Goal: Task Accomplishment & Management: Manage account settings

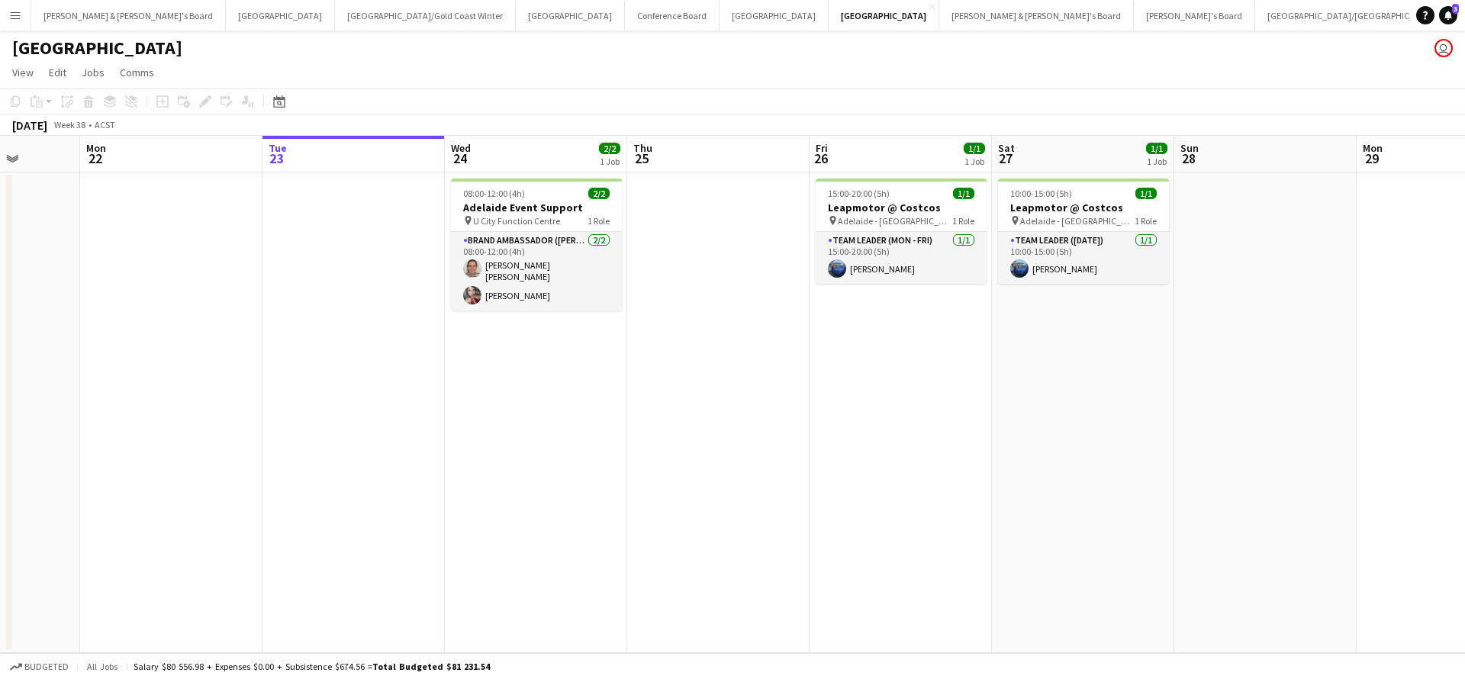
scroll to position [0, 654]
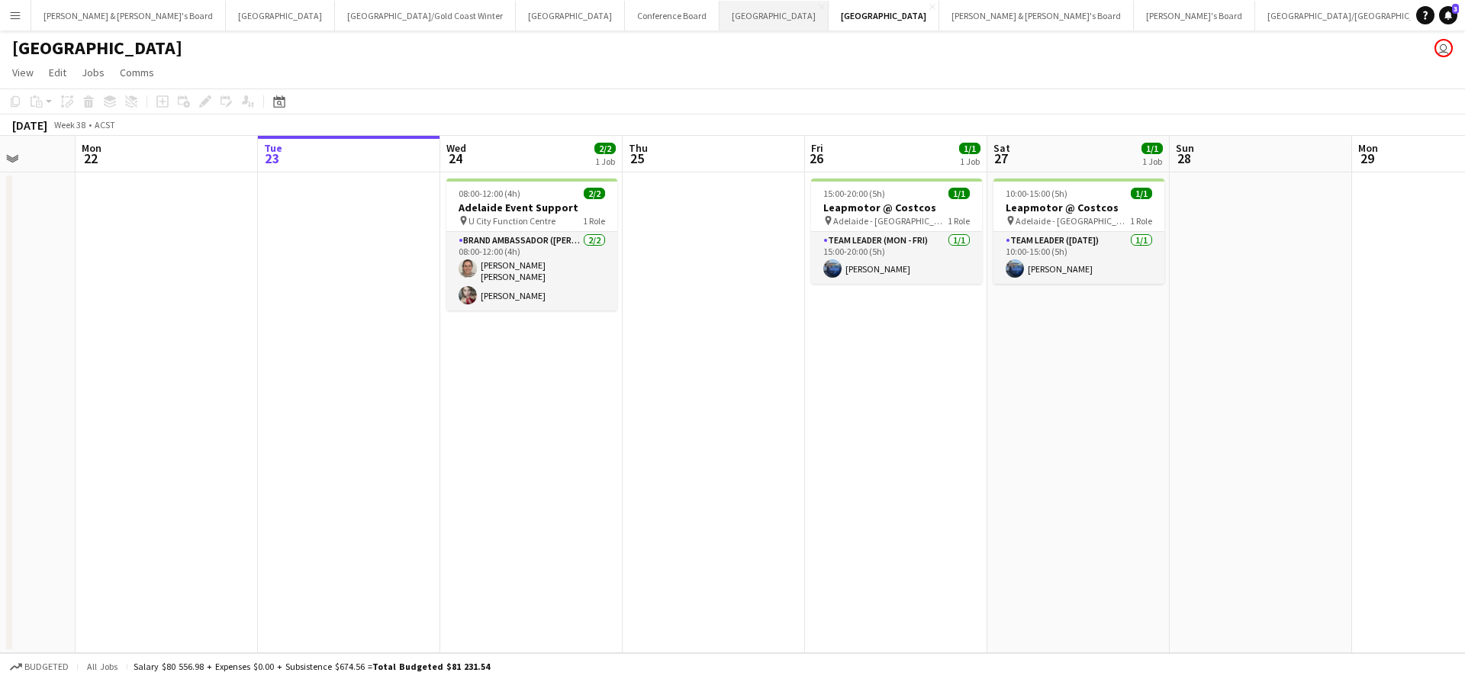
click at [720, 18] on button "Melbourne Close" at bounding box center [774, 16] width 109 height 30
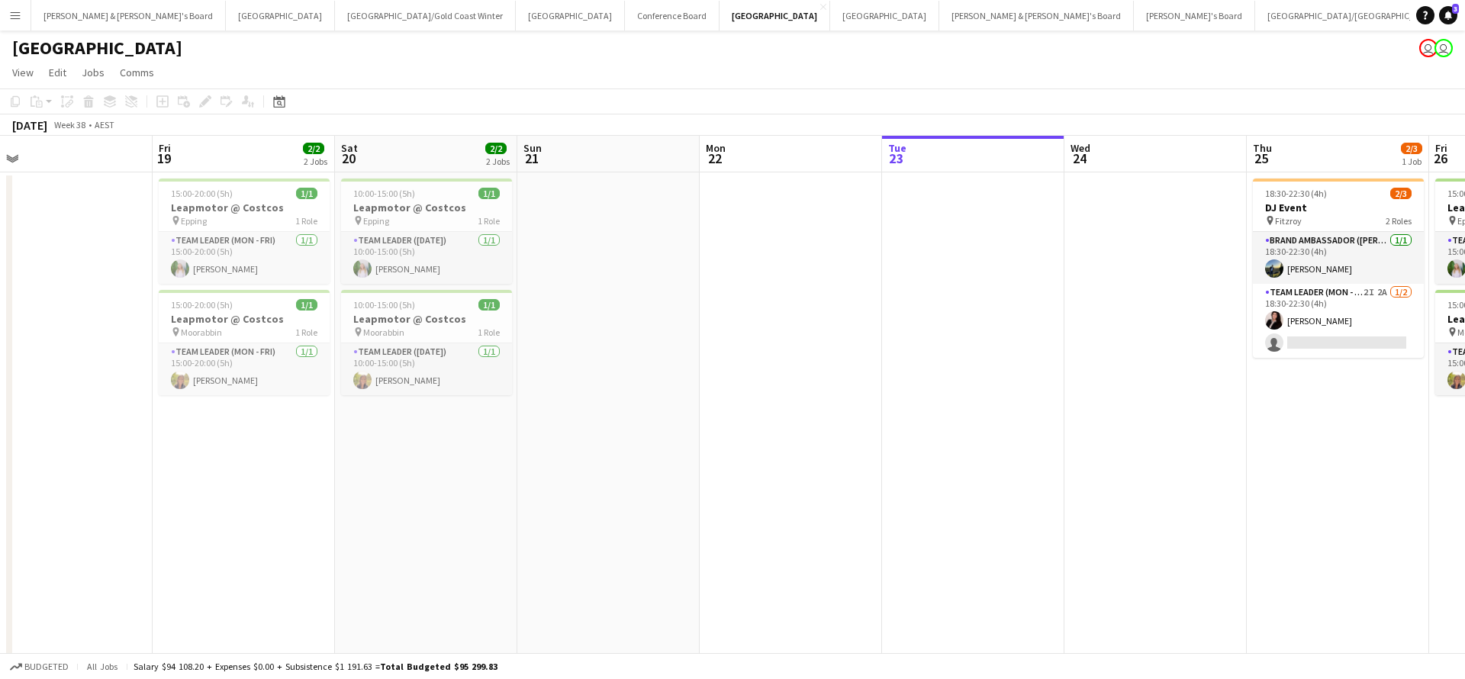
scroll to position [0, 761]
click at [226, 13] on button "Perth Close" at bounding box center [280, 16] width 109 height 30
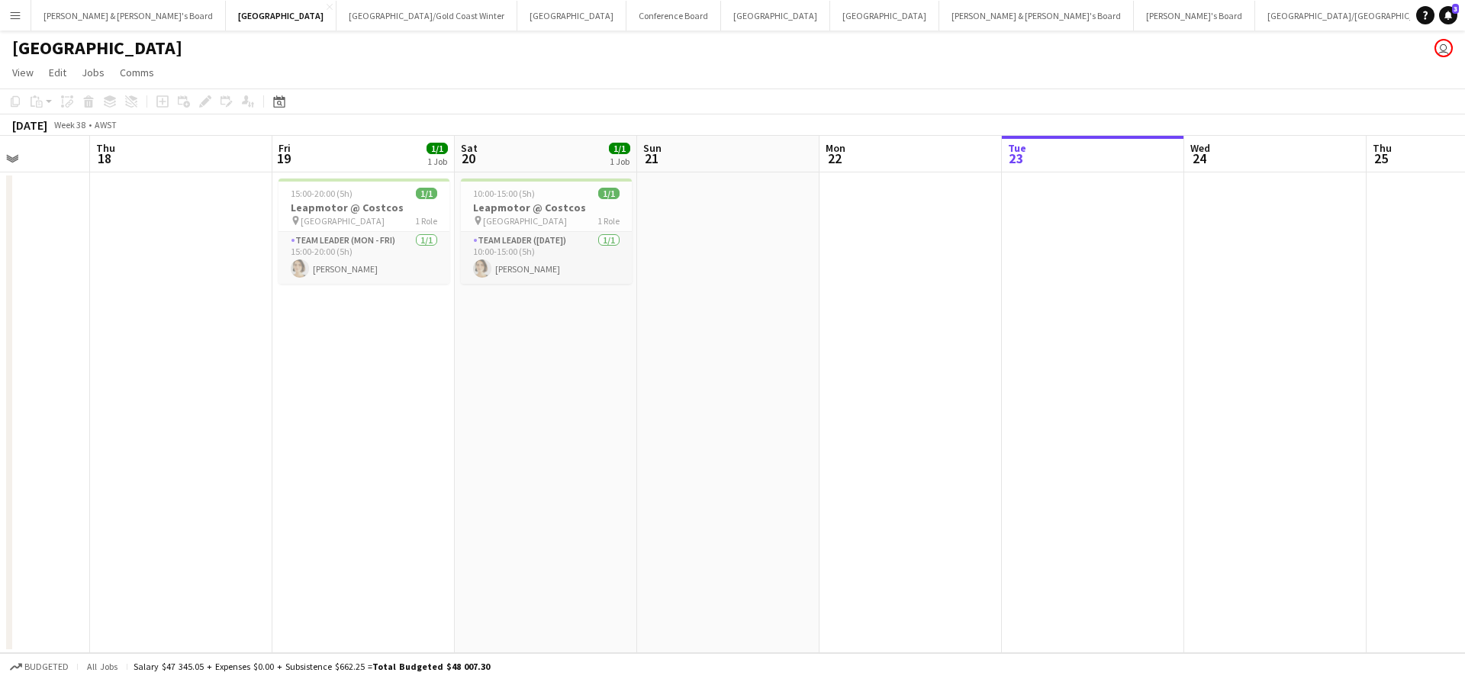
scroll to position [0, 453]
click at [721, 21] on button "Melbourne Close" at bounding box center [775, 16] width 109 height 30
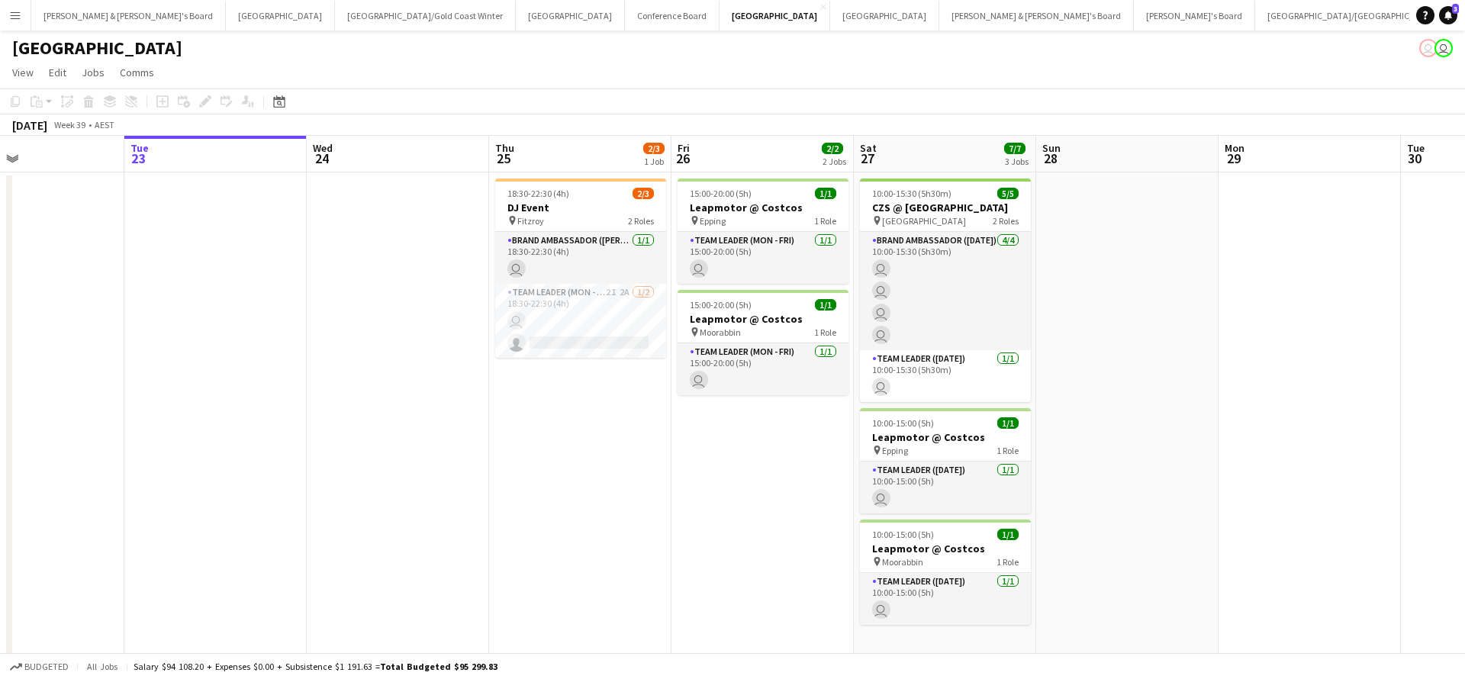
scroll to position [0, 426]
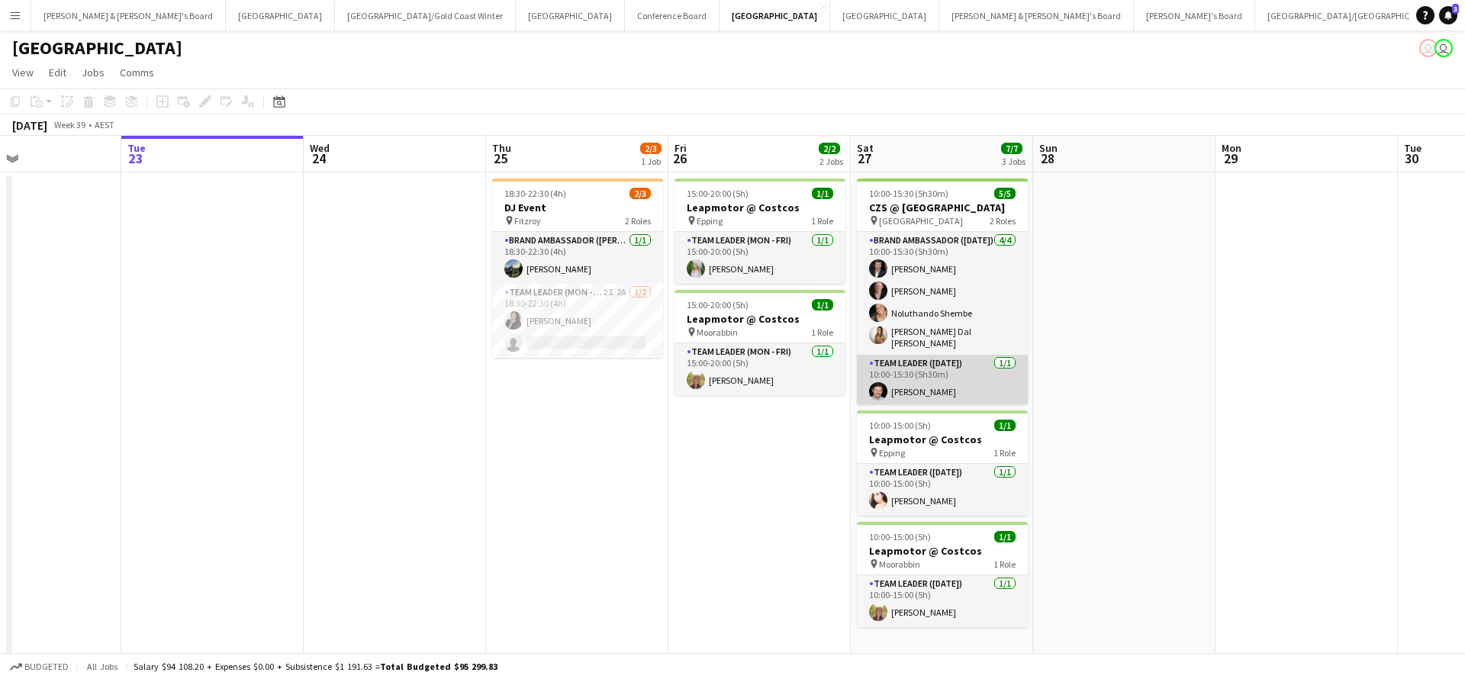
click at [945, 379] on app-card-role "Team Leader ([DATE]) [DATE] 10:00-15:30 (5h30m) [PERSON_NAME]" at bounding box center [942, 381] width 171 height 52
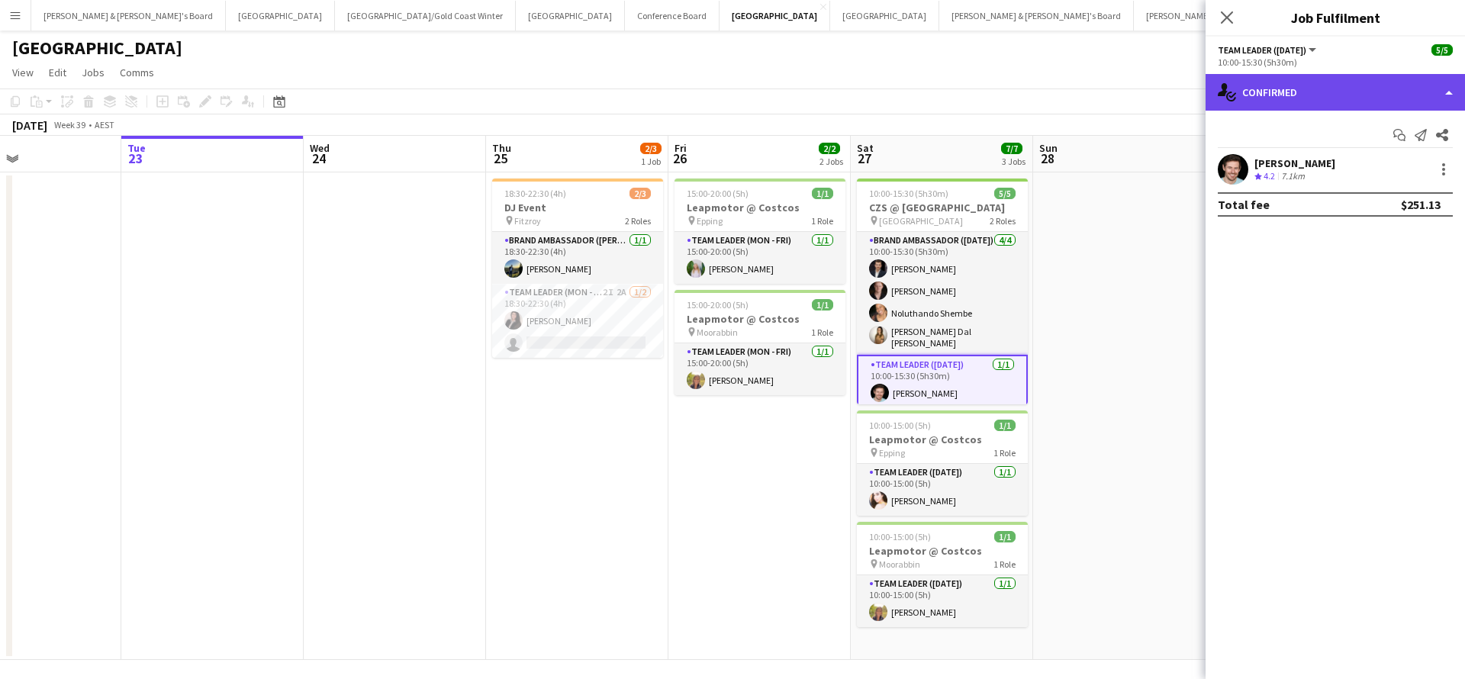
click at [1333, 96] on div "single-neutral-actions-check-2 Confirmed" at bounding box center [1336, 92] width 260 height 37
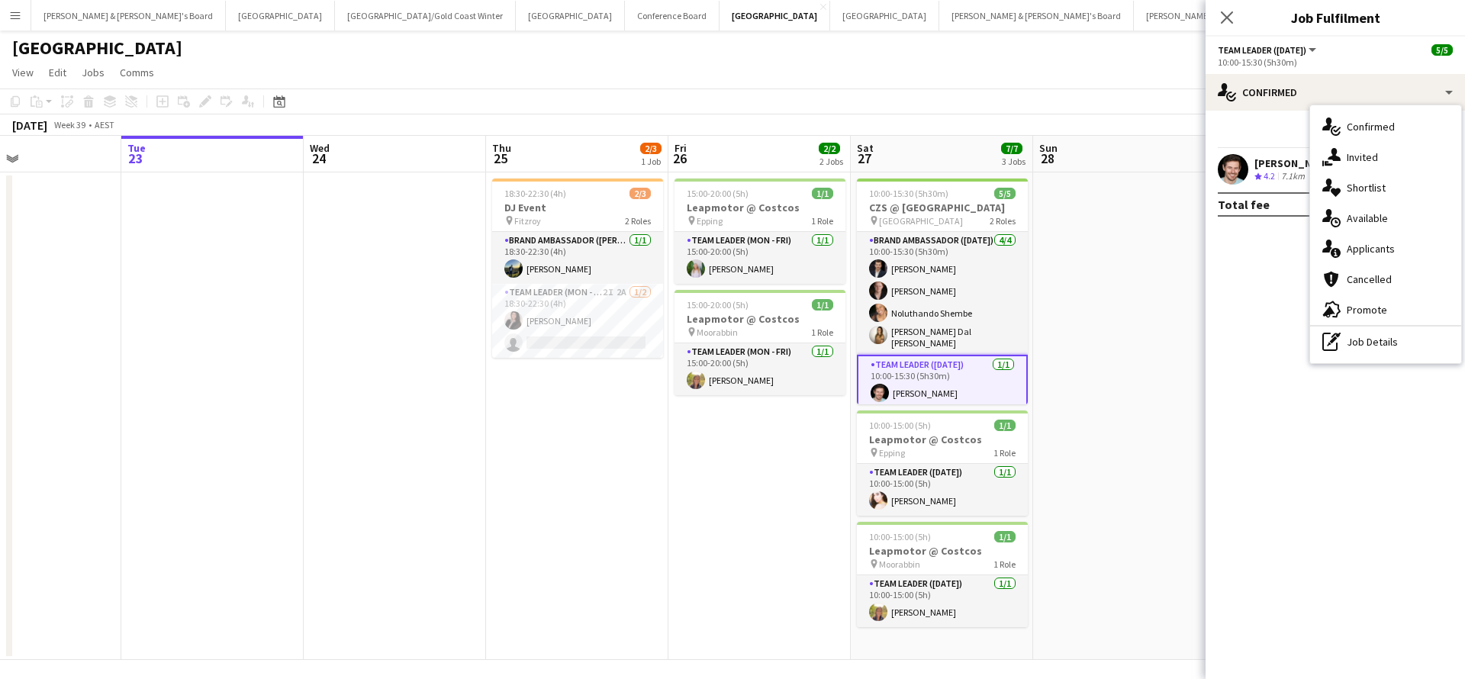
click at [940, 374] on app-card-role "Team Leader ([DATE]) [DATE] 10:00-15:30 (5h30m) [PERSON_NAME]" at bounding box center [942, 382] width 171 height 55
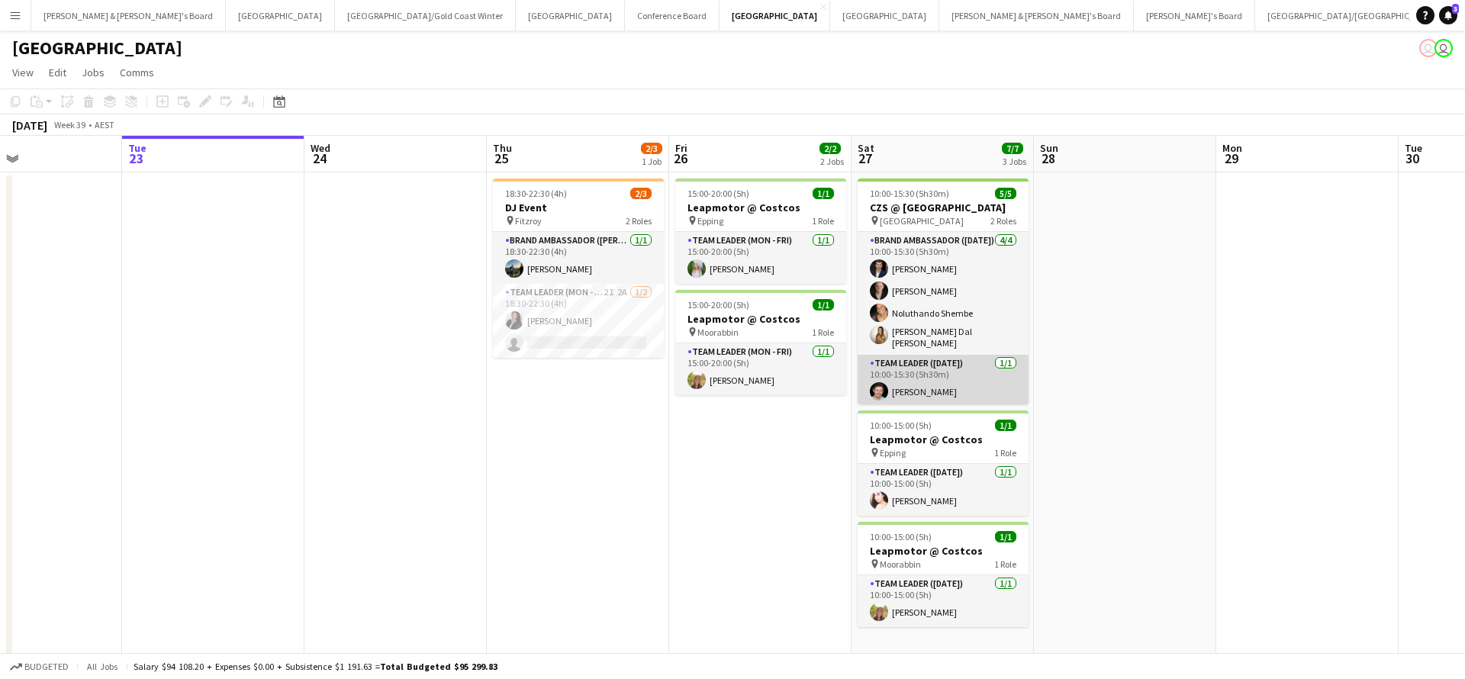
click at [940, 374] on app-card-role "Team Leader ([DATE]) [DATE] 10:00-15:30 (5h30m) [PERSON_NAME]" at bounding box center [943, 381] width 171 height 52
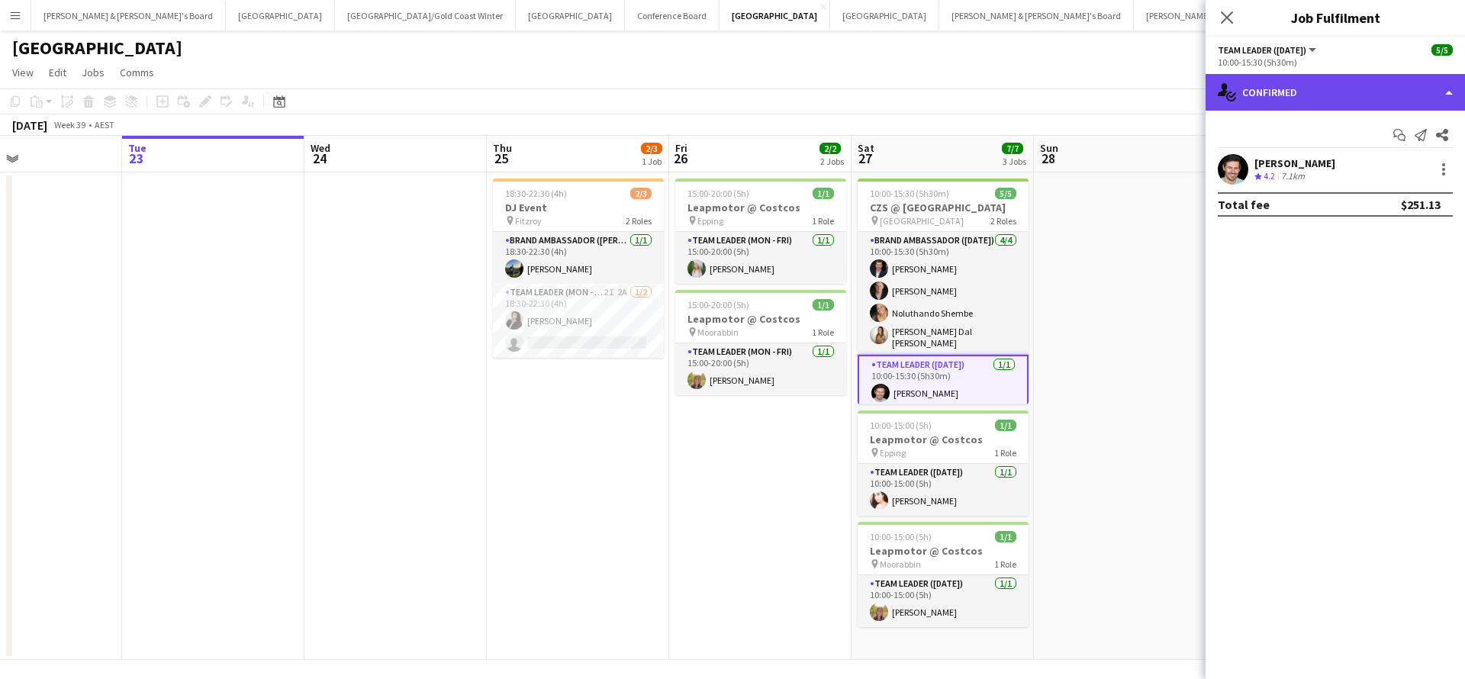
click at [1329, 101] on div "single-neutral-actions-check-2 Confirmed" at bounding box center [1336, 92] width 260 height 37
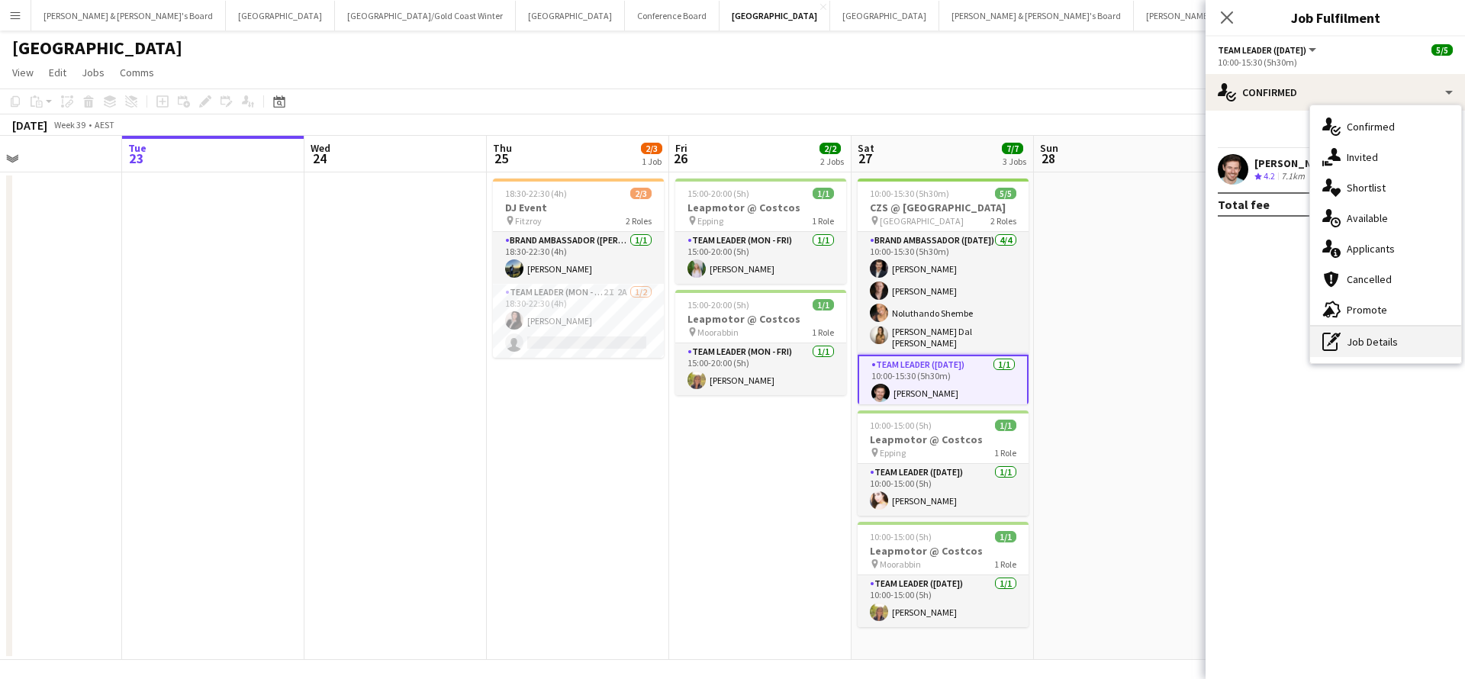
click at [1375, 335] on div "pen-write Job Details" at bounding box center [1385, 342] width 151 height 31
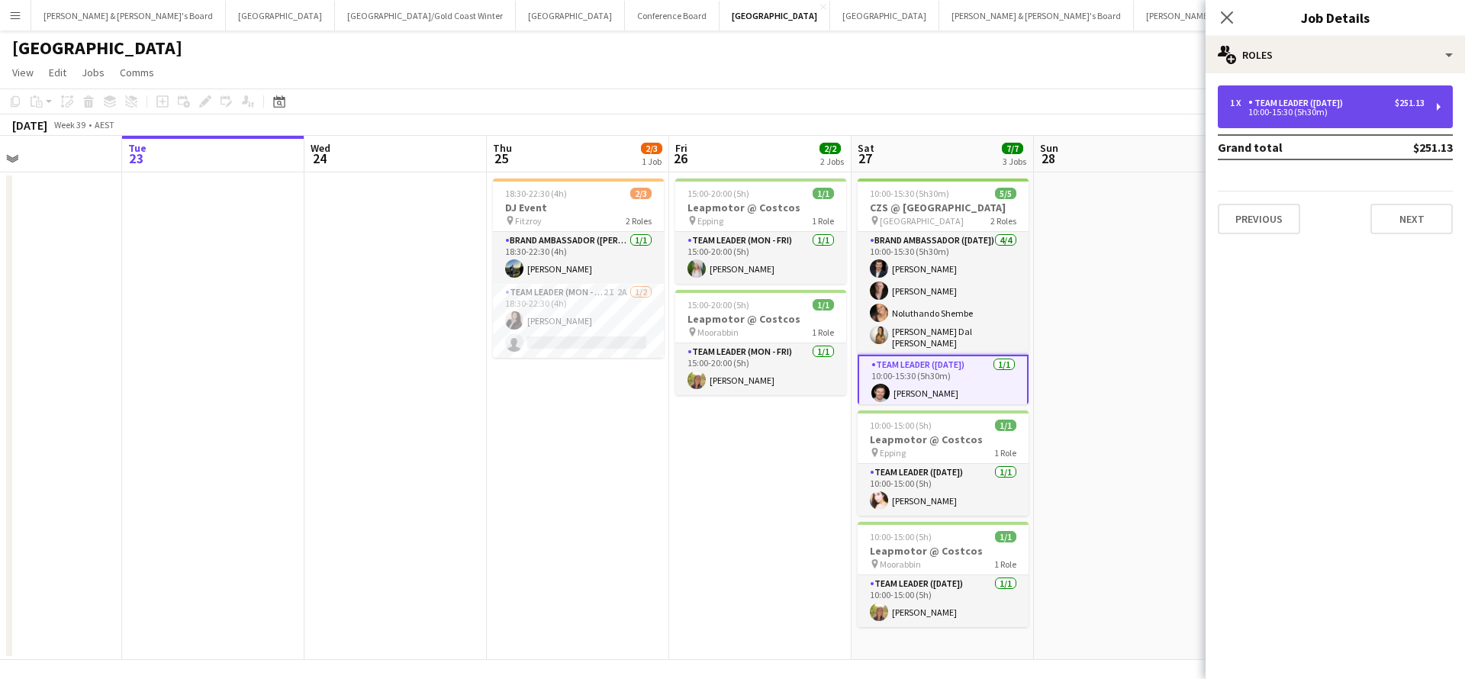
click at [1314, 108] on div "Team Leader ([DATE])" at bounding box center [1299, 103] width 101 height 11
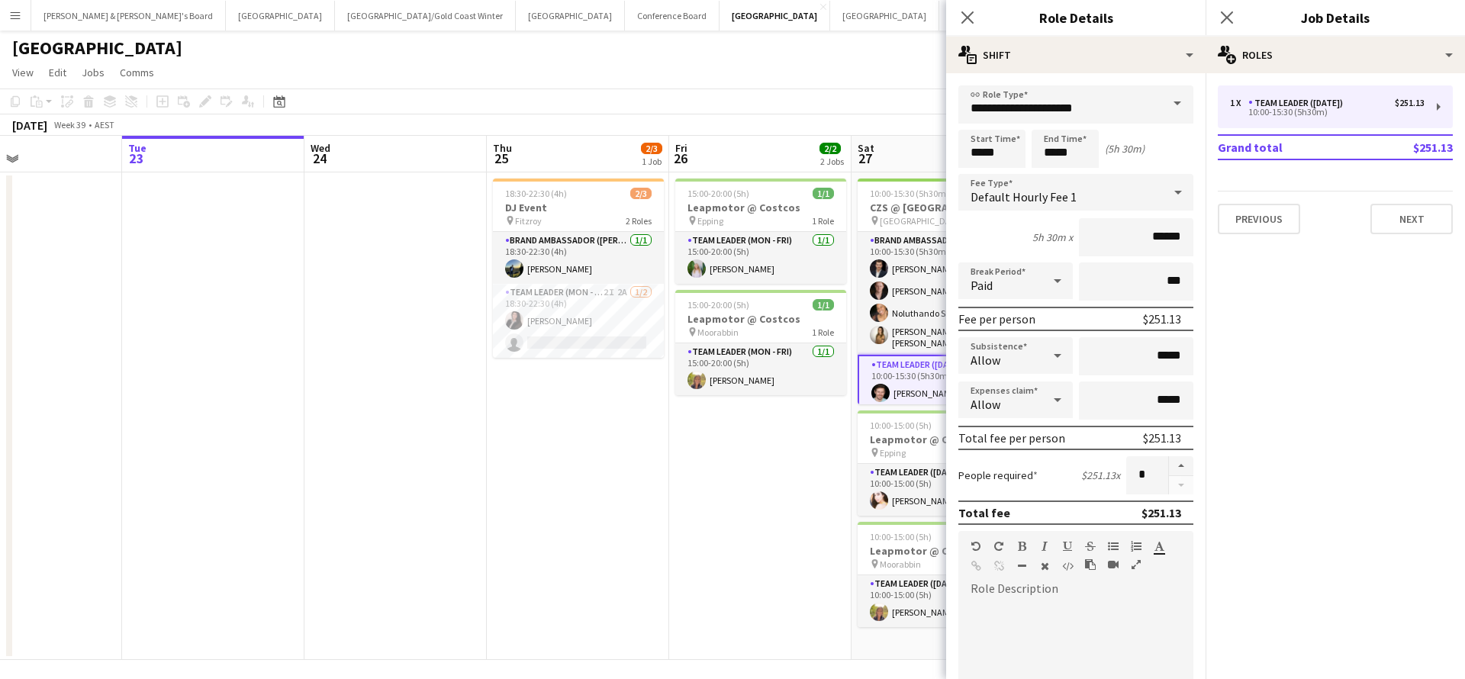
click at [1174, 102] on span at bounding box center [1178, 103] width 32 height 37
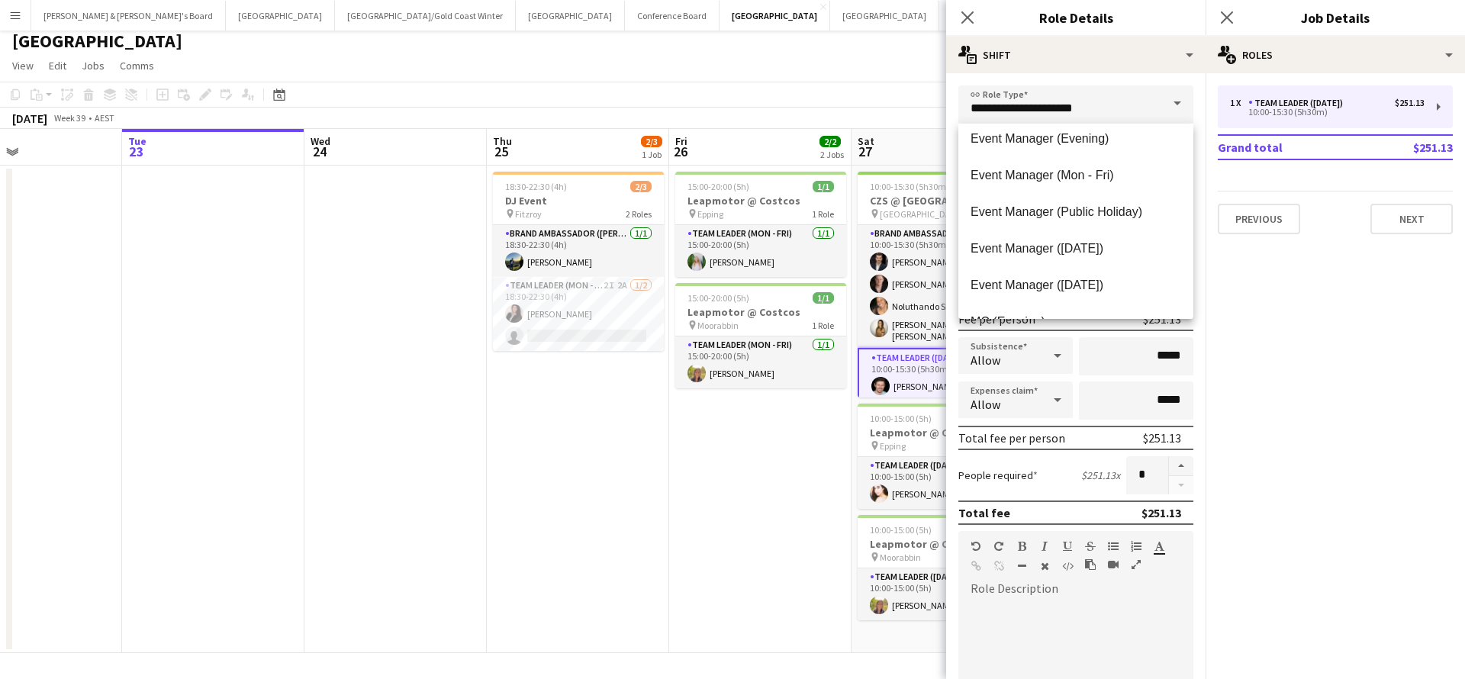
scroll to position [560, 0]
click at [1040, 250] on span "Event Manager ([DATE])" at bounding box center [1076, 247] width 211 height 15
type input "**********"
type input "******"
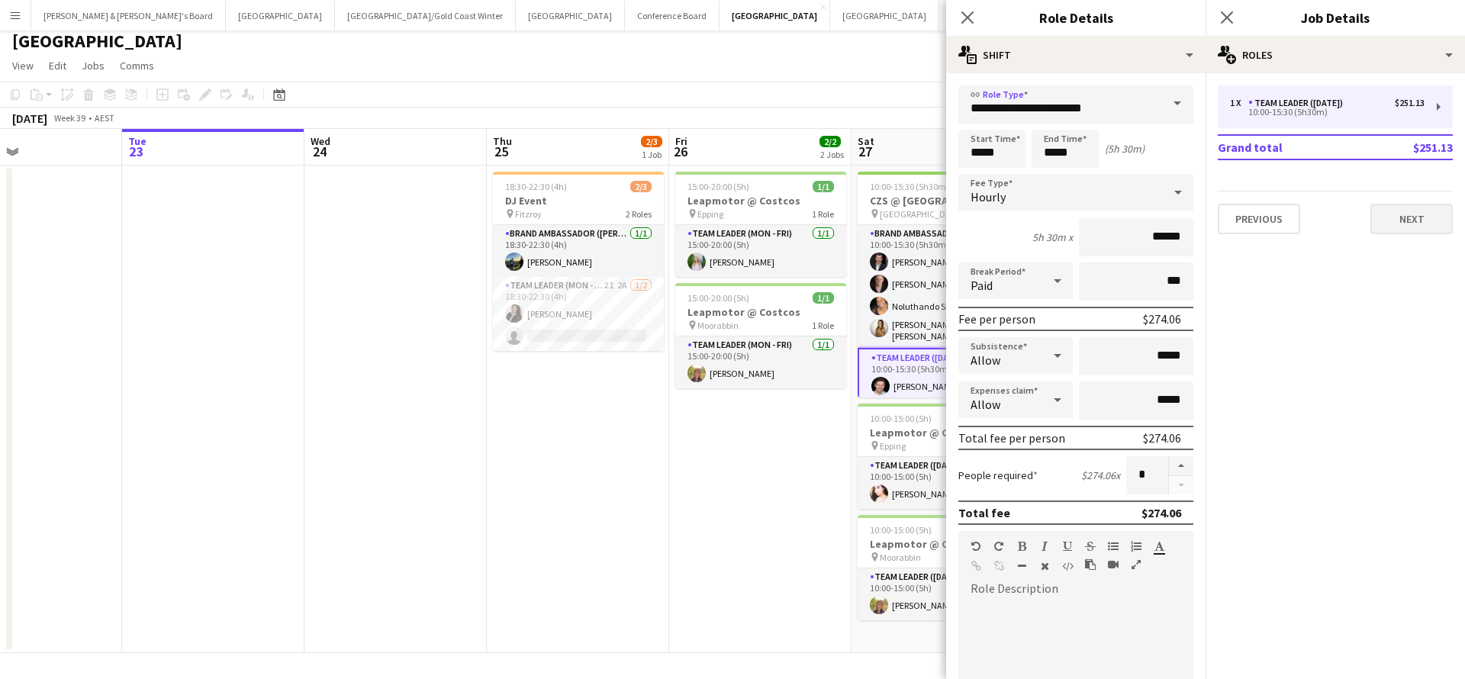
click at [1413, 221] on button "Next" at bounding box center [1412, 219] width 82 height 31
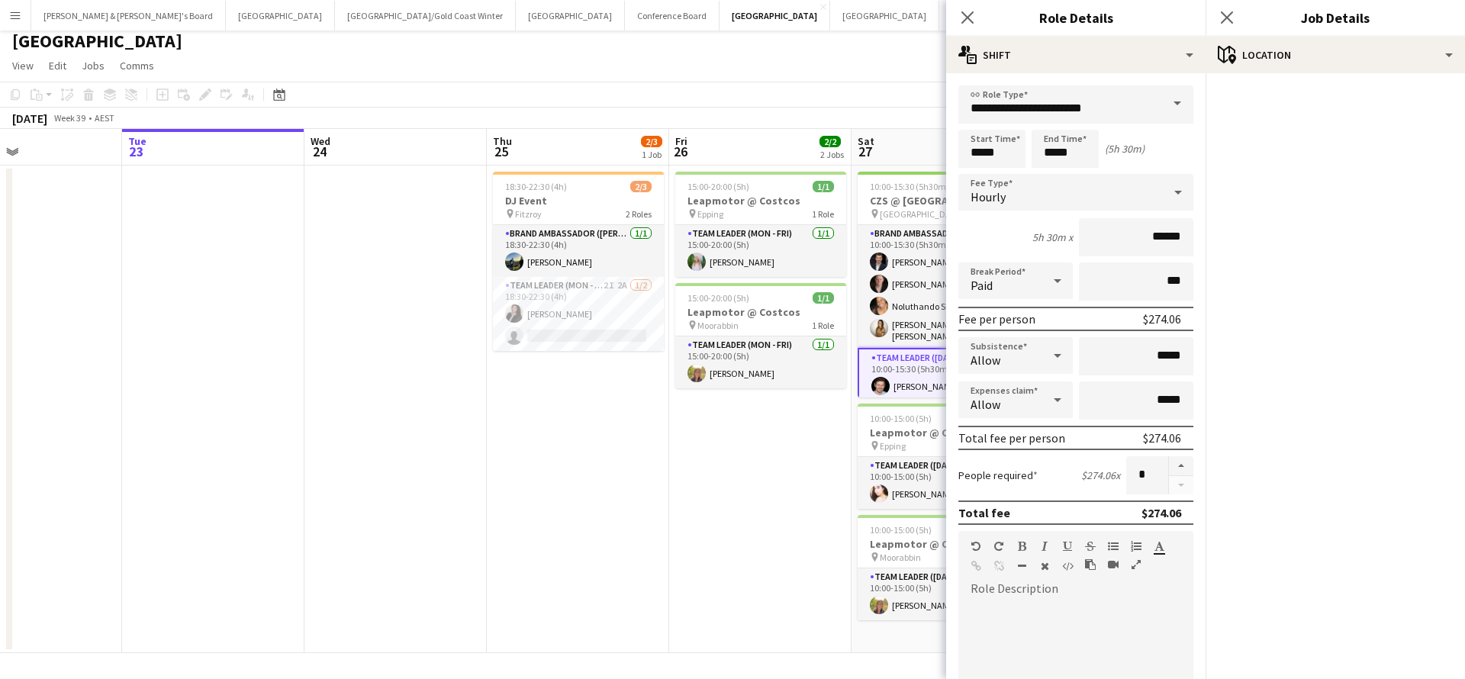
click at [706, 559] on app-date-cell "15:00-20:00 (5h) 1/1 Leapmotor @ Costcos pin Epping 1 Role Team Leader (Mon - F…" at bounding box center [760, 410] width 182 height 488
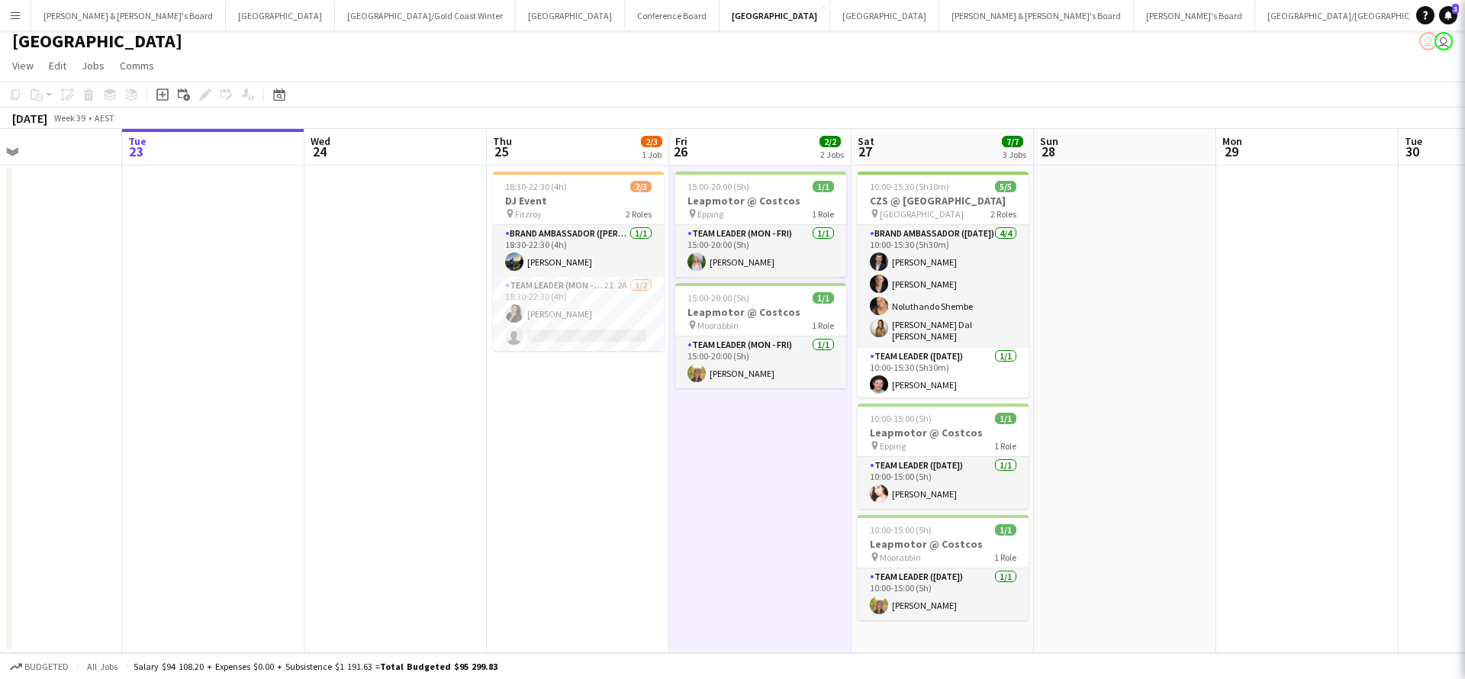
scroll to position [0, 0]
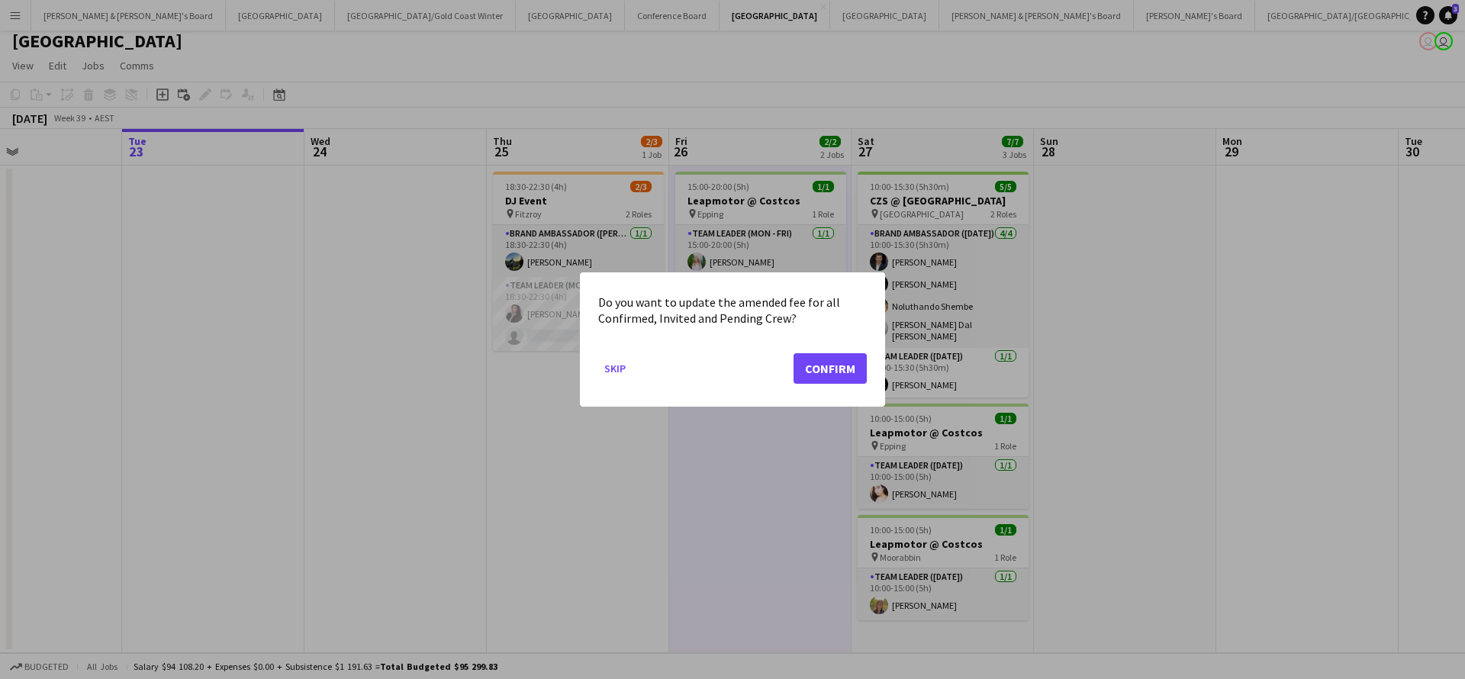
click at [804, 376] on button "Confirm" at bounding box center [830, 368] width 73 height 31
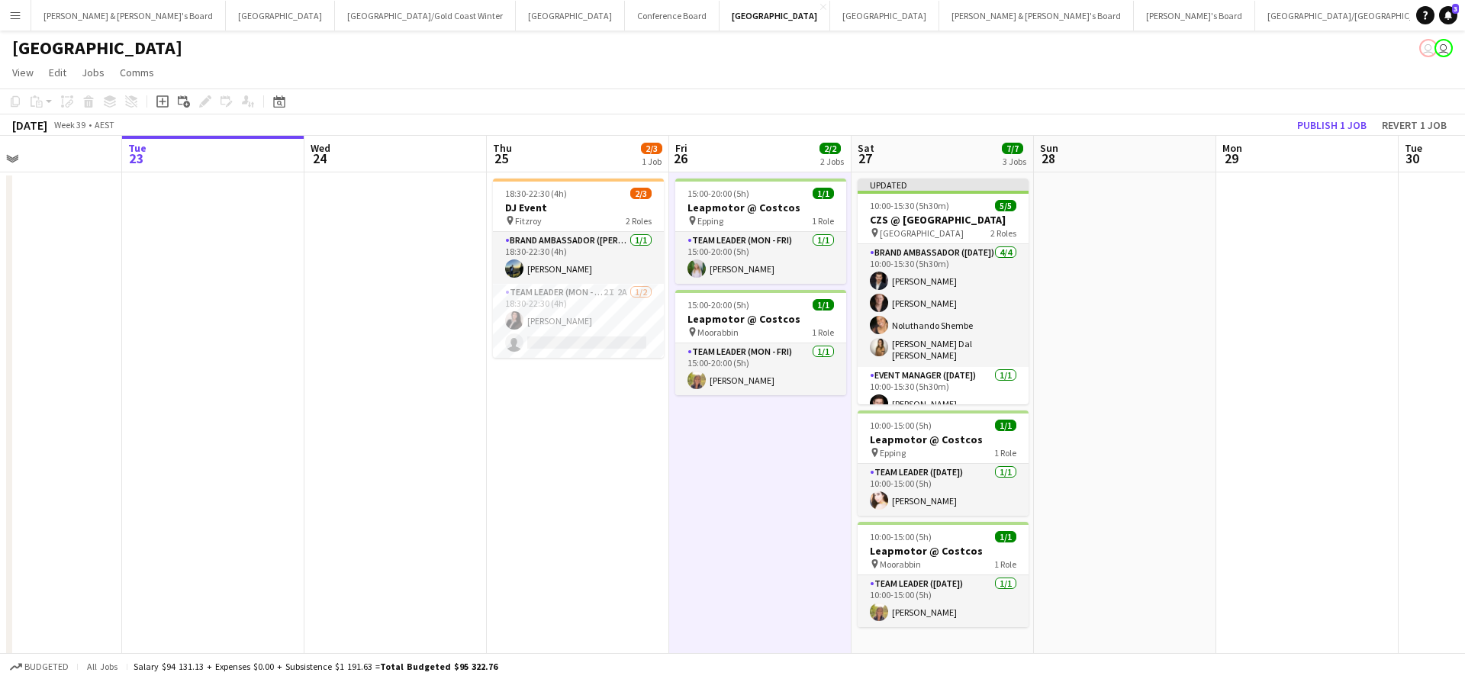
scroll to position [7, 0]
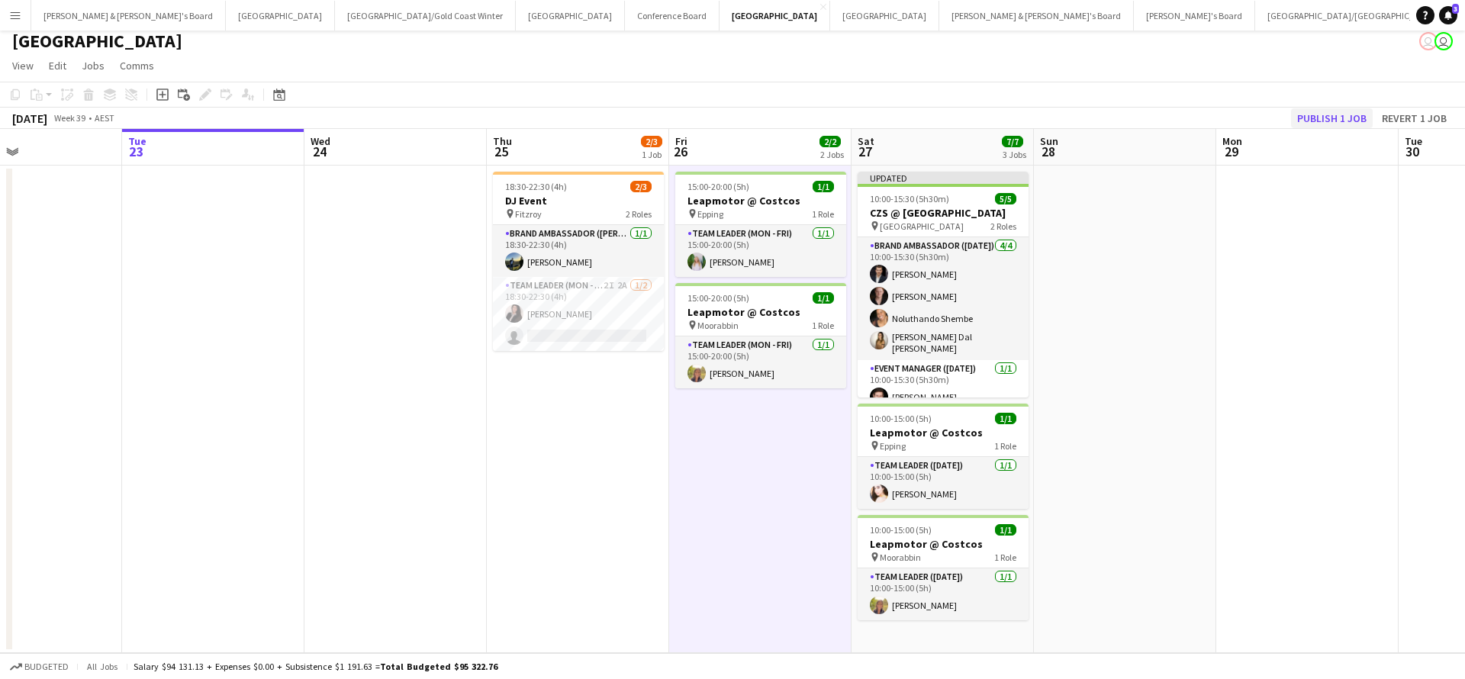
click at [1318, 120] on button "Publish 1 job" at bounding box center [1332, 118] width 82 height 20
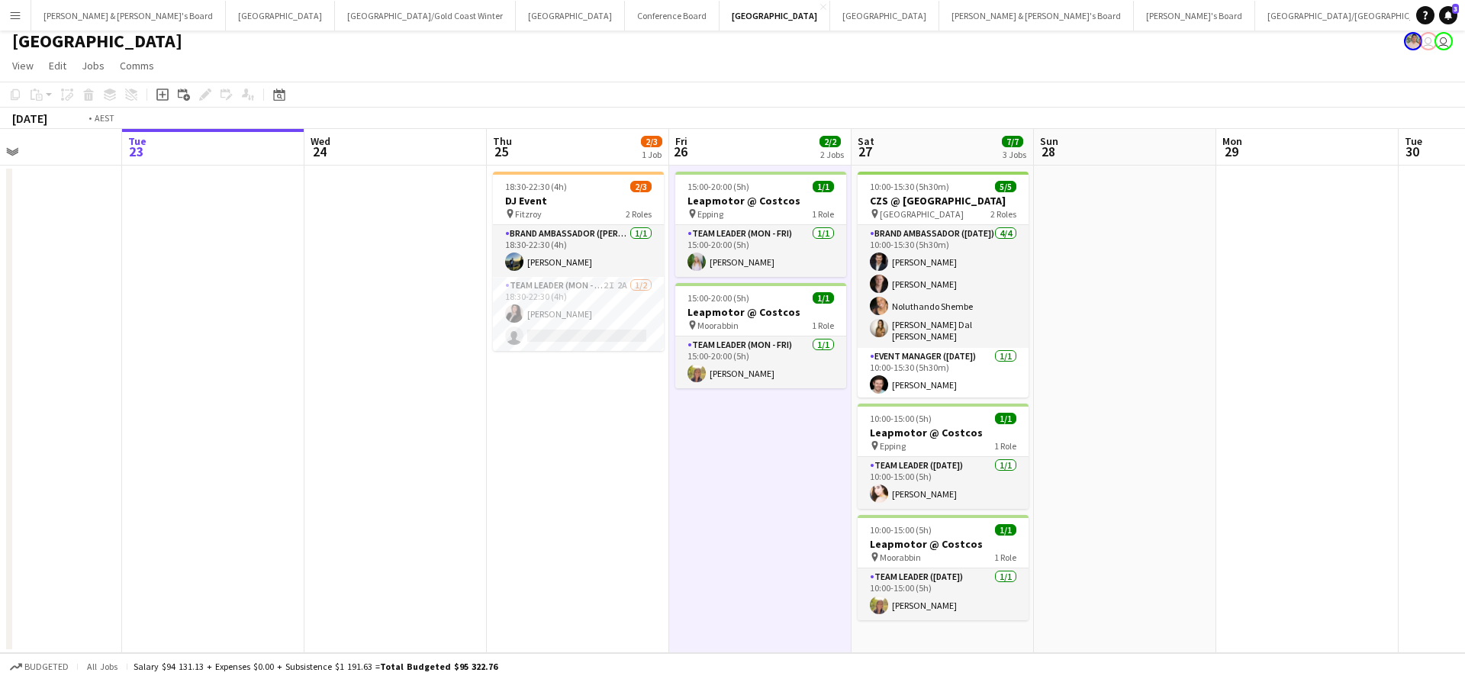
scroll to position [0, 346]
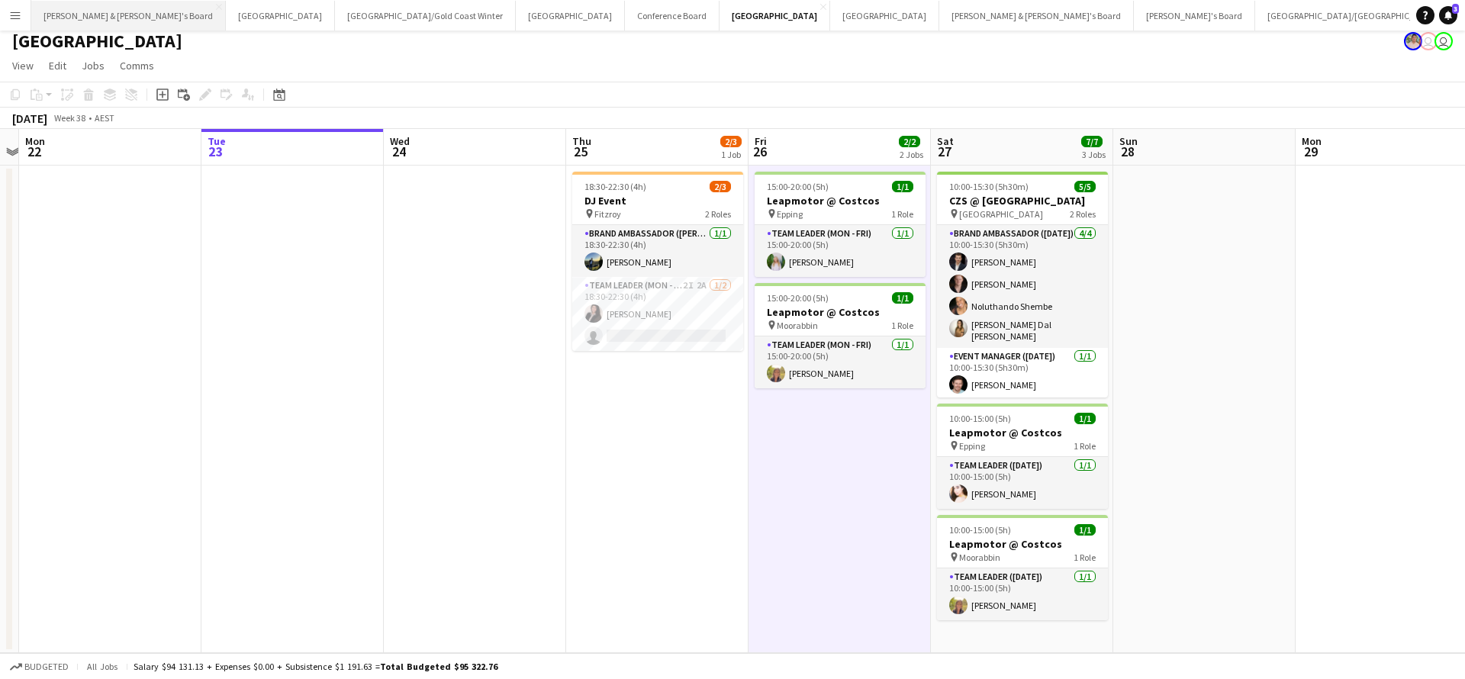
click at [109, 21] on button "[PERSON_NAME] & [PERSON_NAME]'s Board Close" at bounding box center [128, 16] width 195 height 30
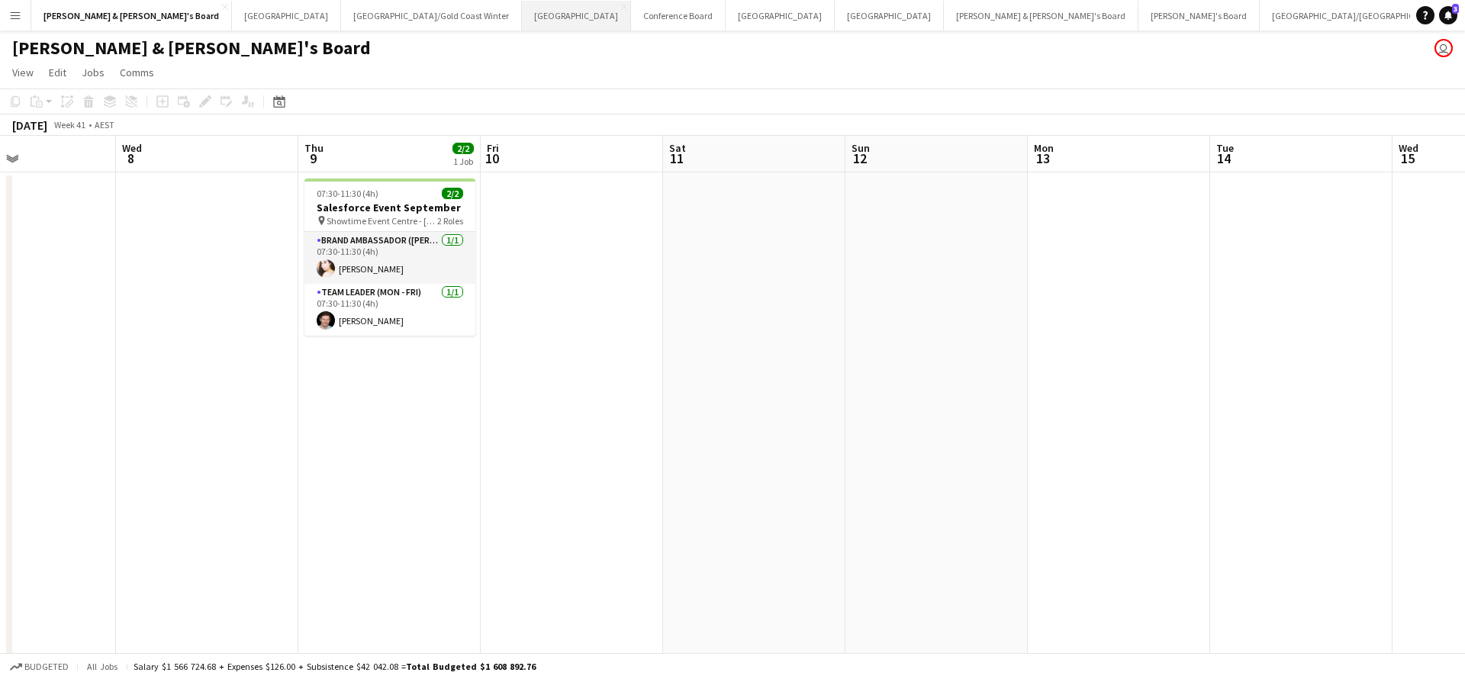
click at [522, 15] on button "Sydney Close" at bounding box center [576, 16] width 109 height 30
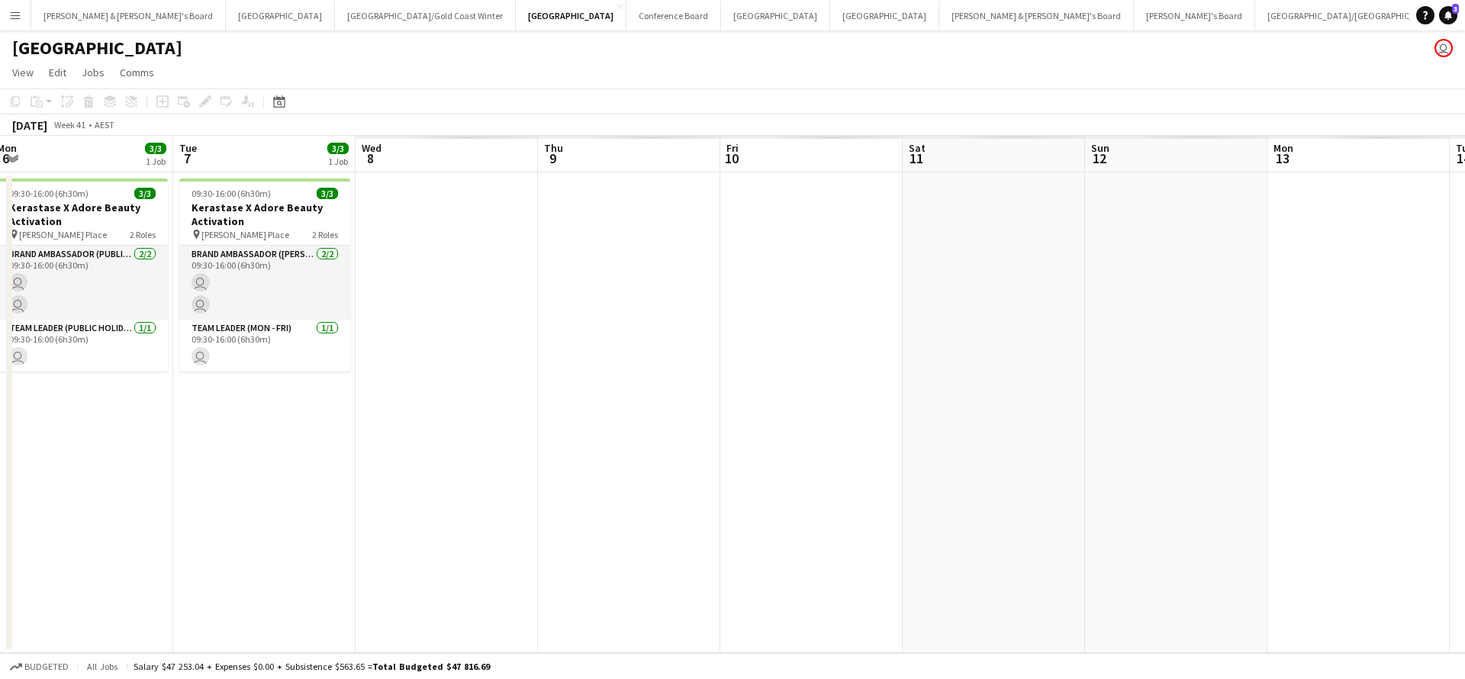
scroll to position [0, 647]
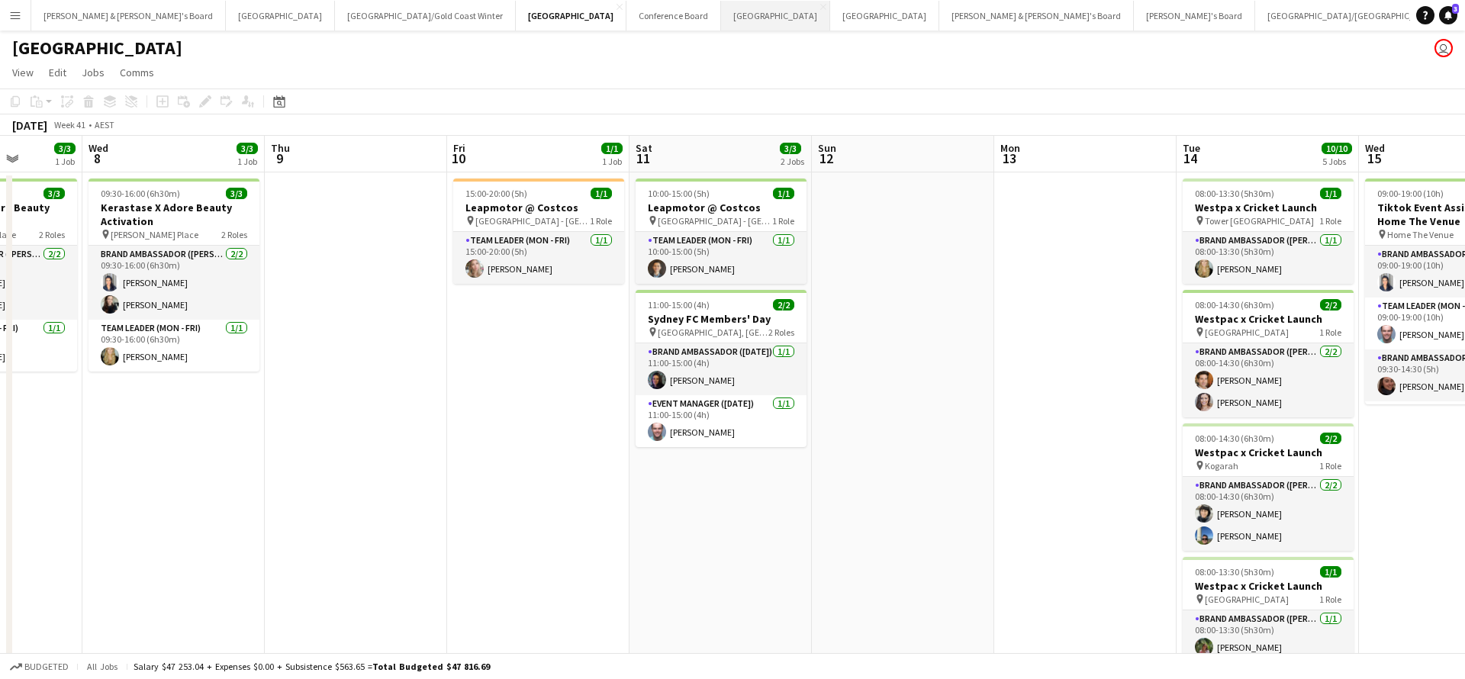
click at [721, 11] on button "Melbourne Close" at bounding box center [775, 16] width 109 height 30
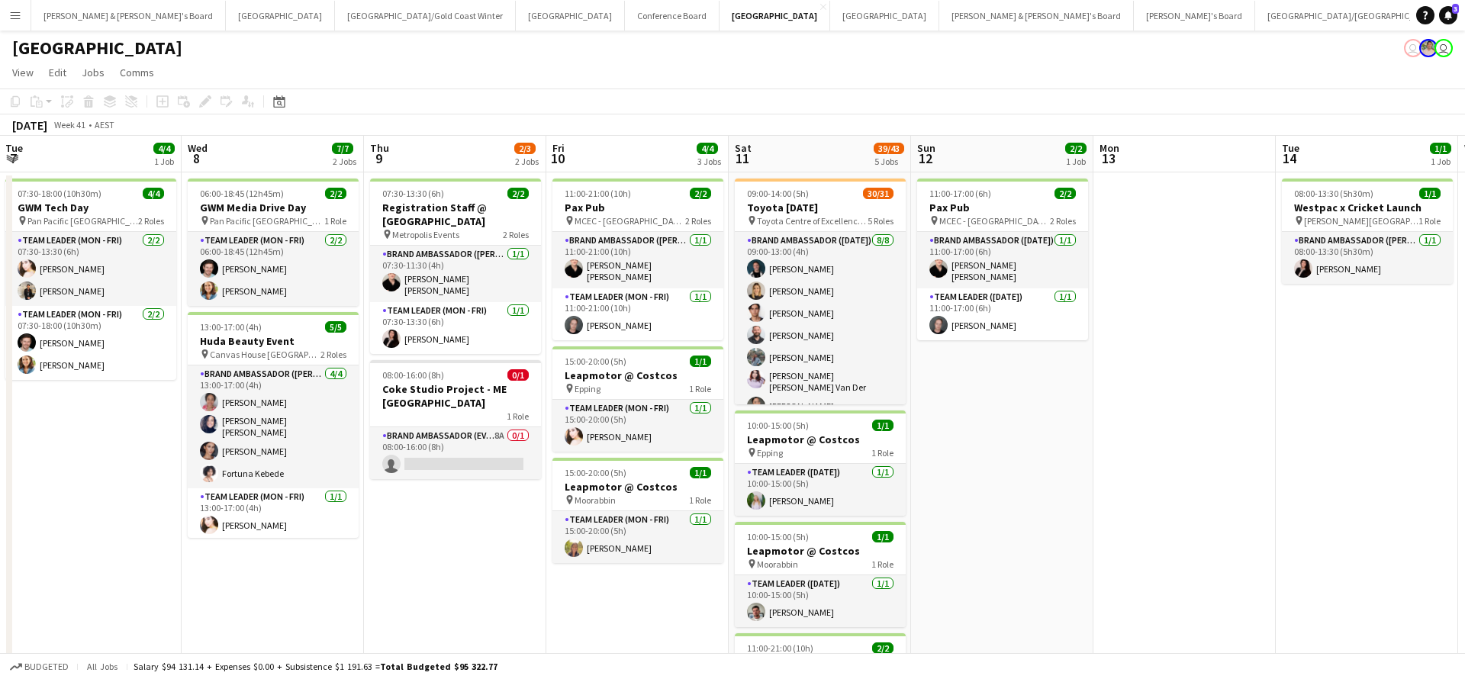
scroll to position [0, 363]
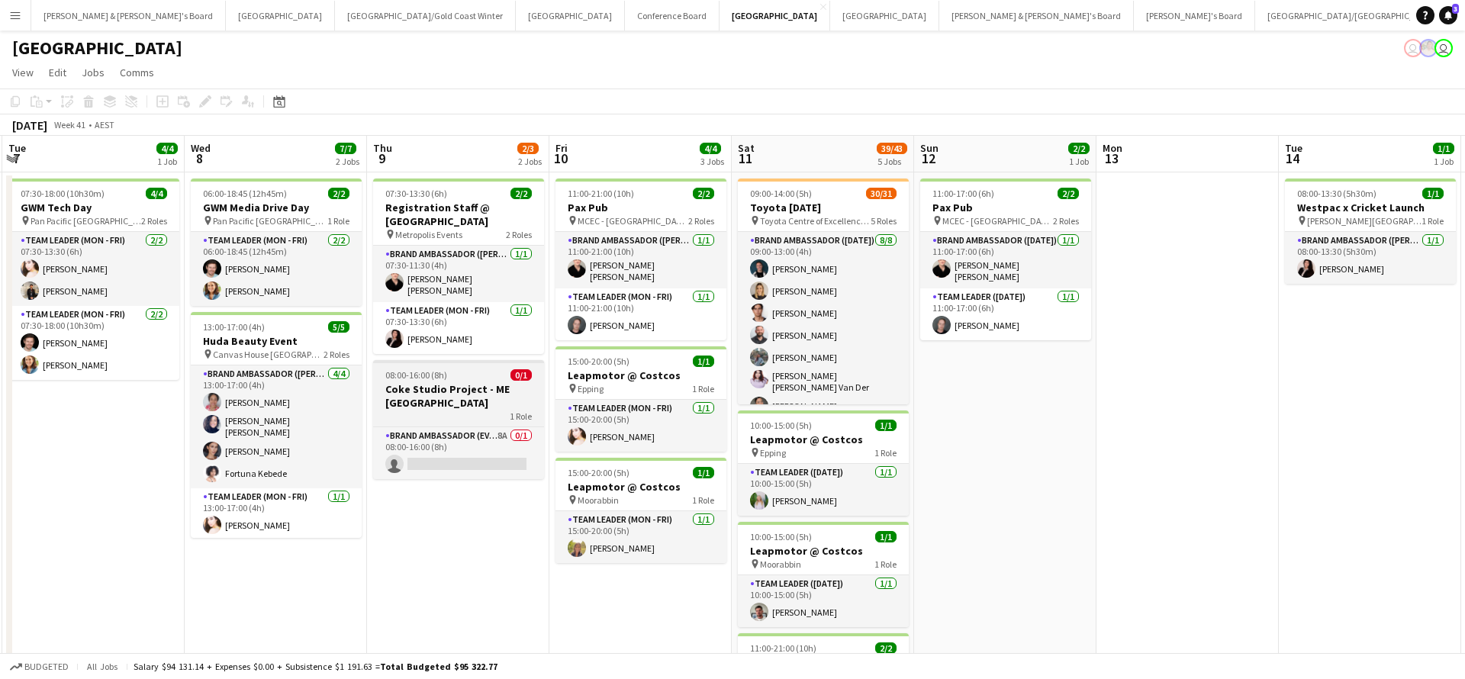
click at [488, 382] on h3 "Coke Studio Project - ME [GEOGRAPHIC_DATA]" at bounding box center [458, 395] width 171 height 27
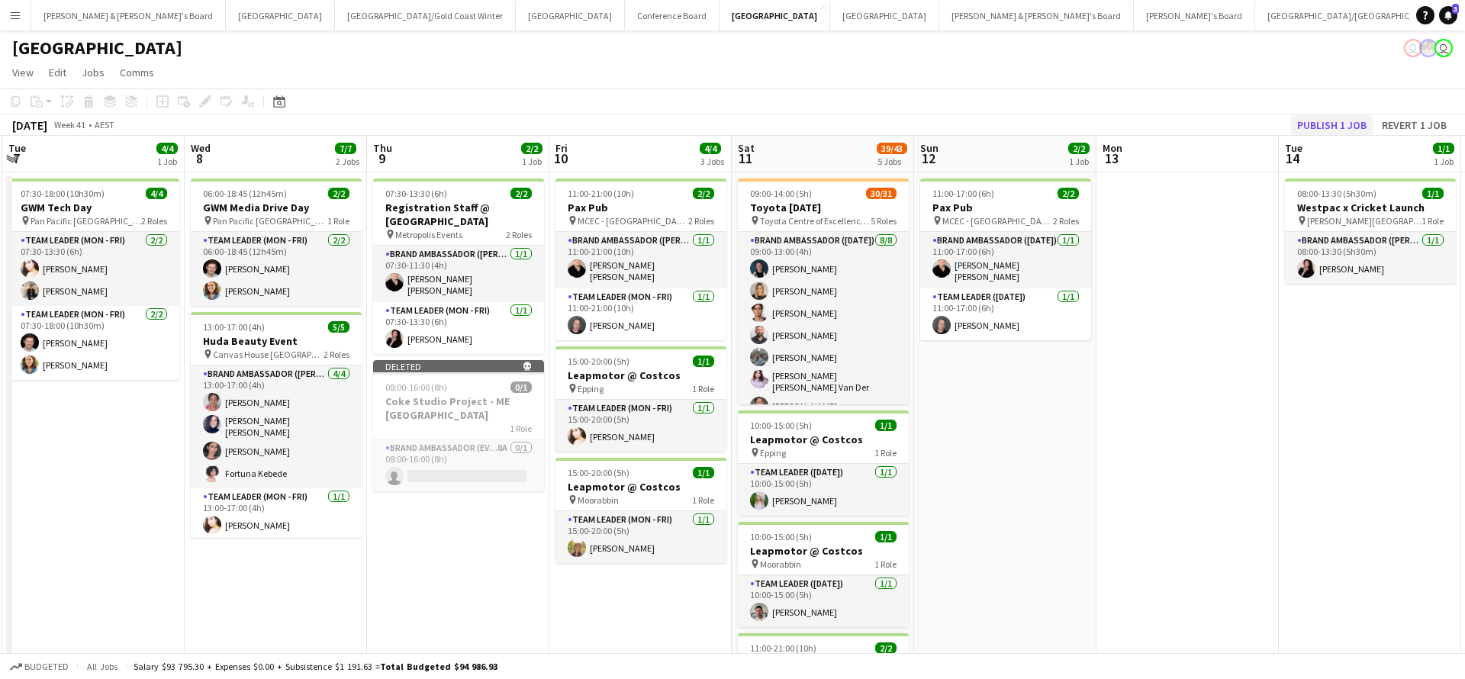
click at [1324, 120] on button "Publish 1 job" at bounding box center [1332, 125] width 82 height 20
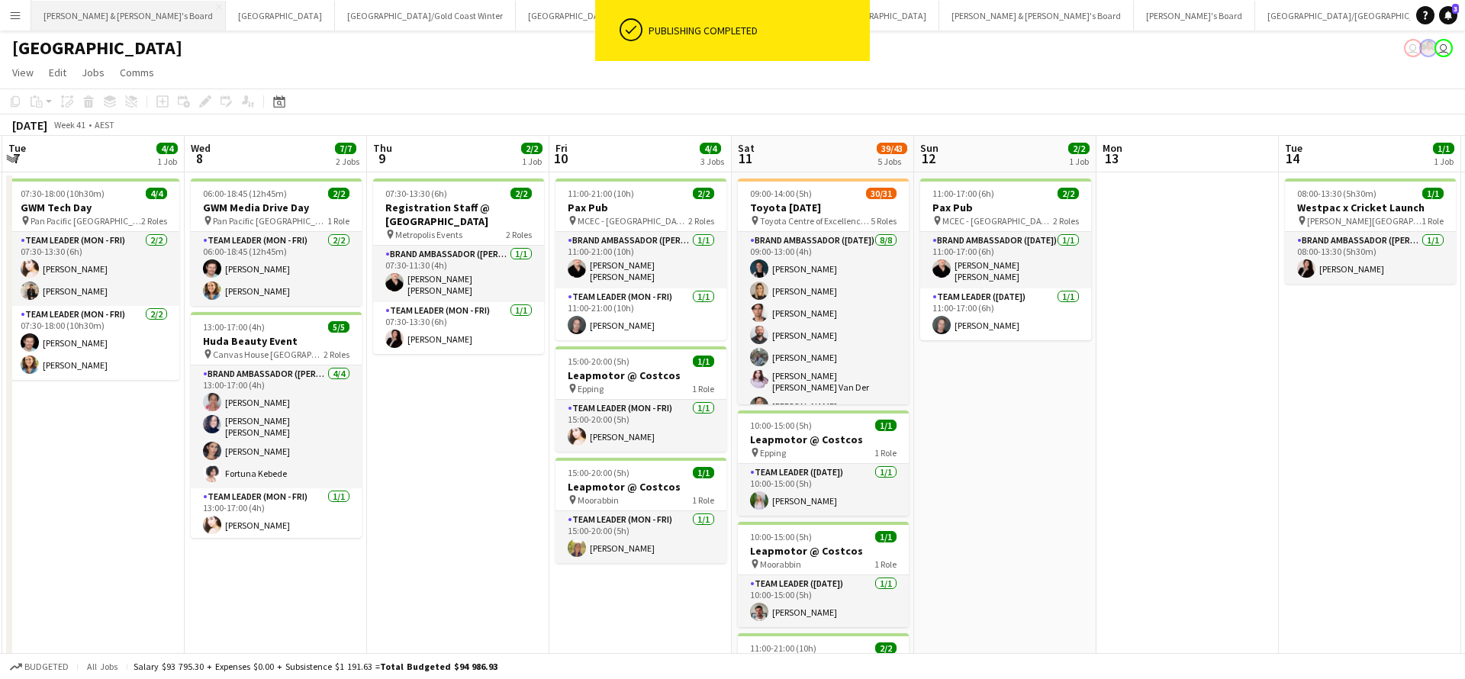
click at [111, 22] on button "[PERSON_NAME] & [PERSON_NAME]'s Board Close" at bounding box center [128, 16] width 195 height 30
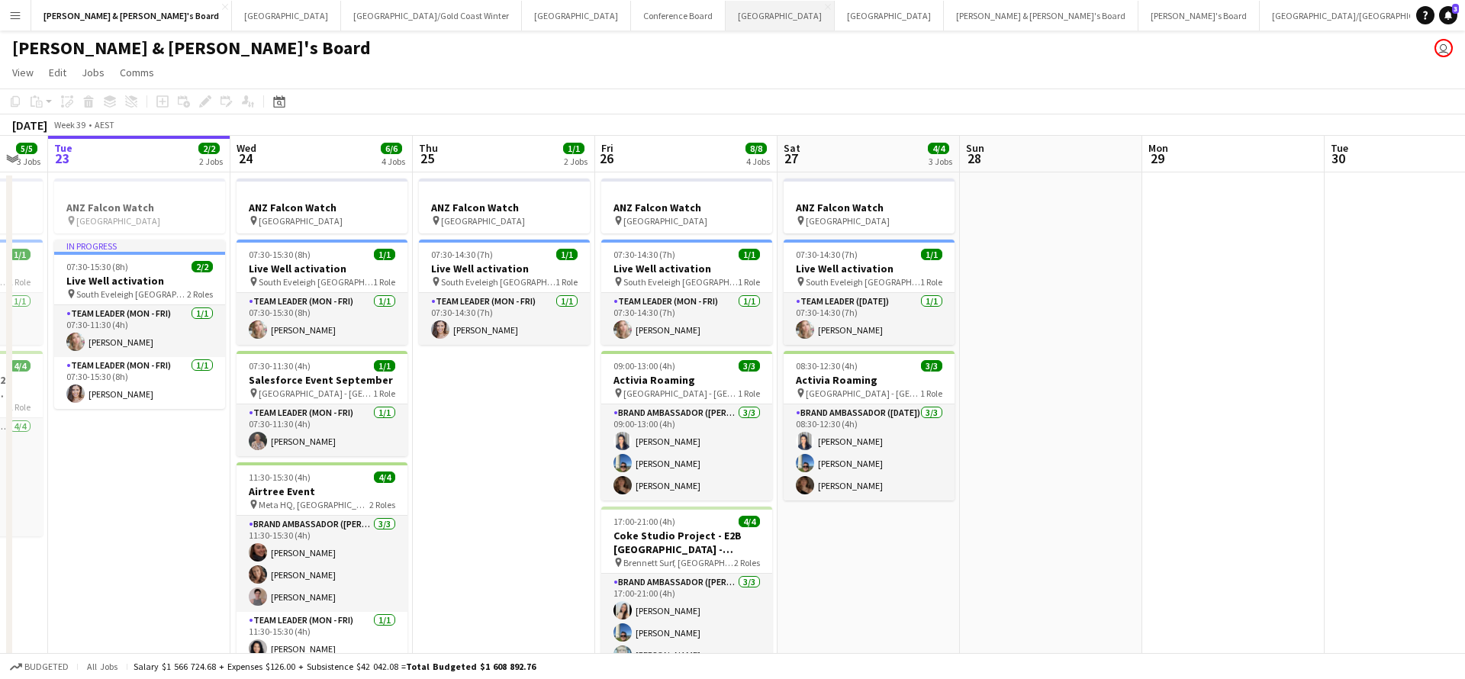
click at [726, 14] on button "Melbourne Close" at bounding box center [780, 16] width 109 height 30
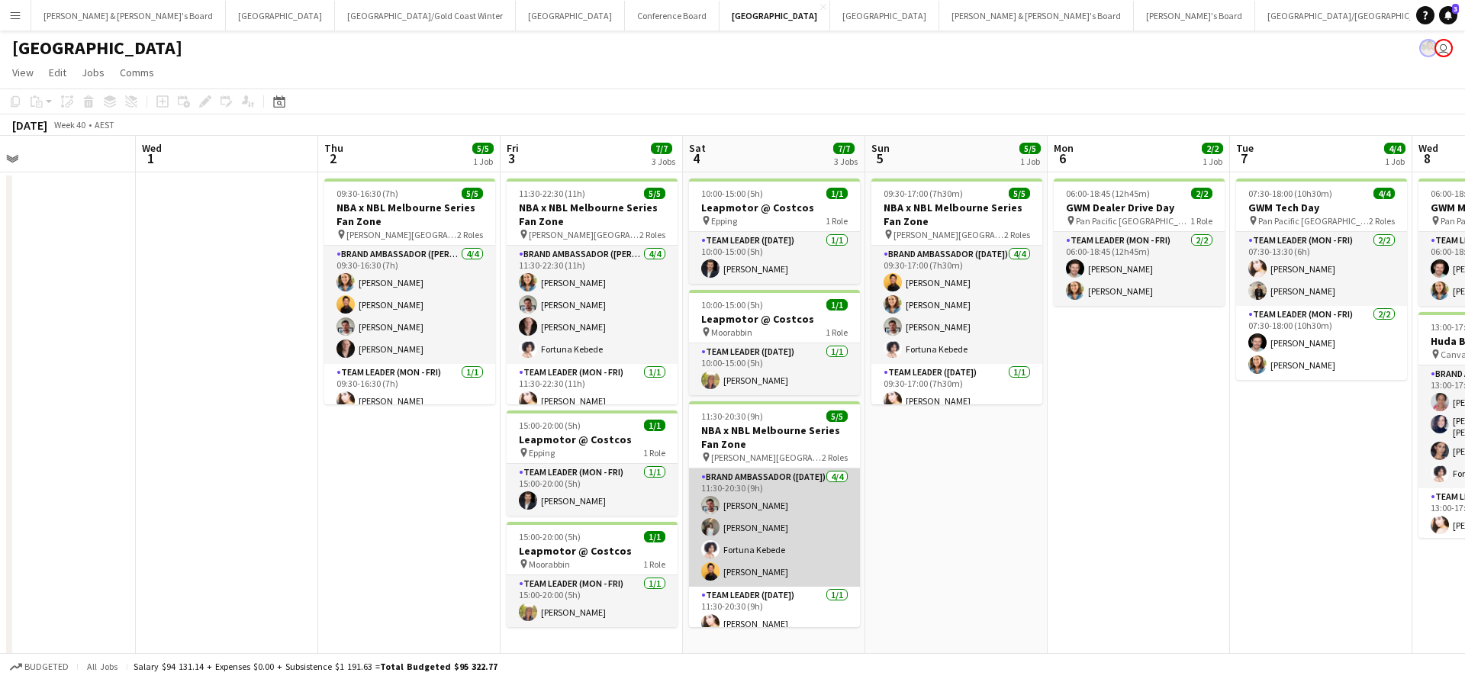
scroll to position [0, 645]
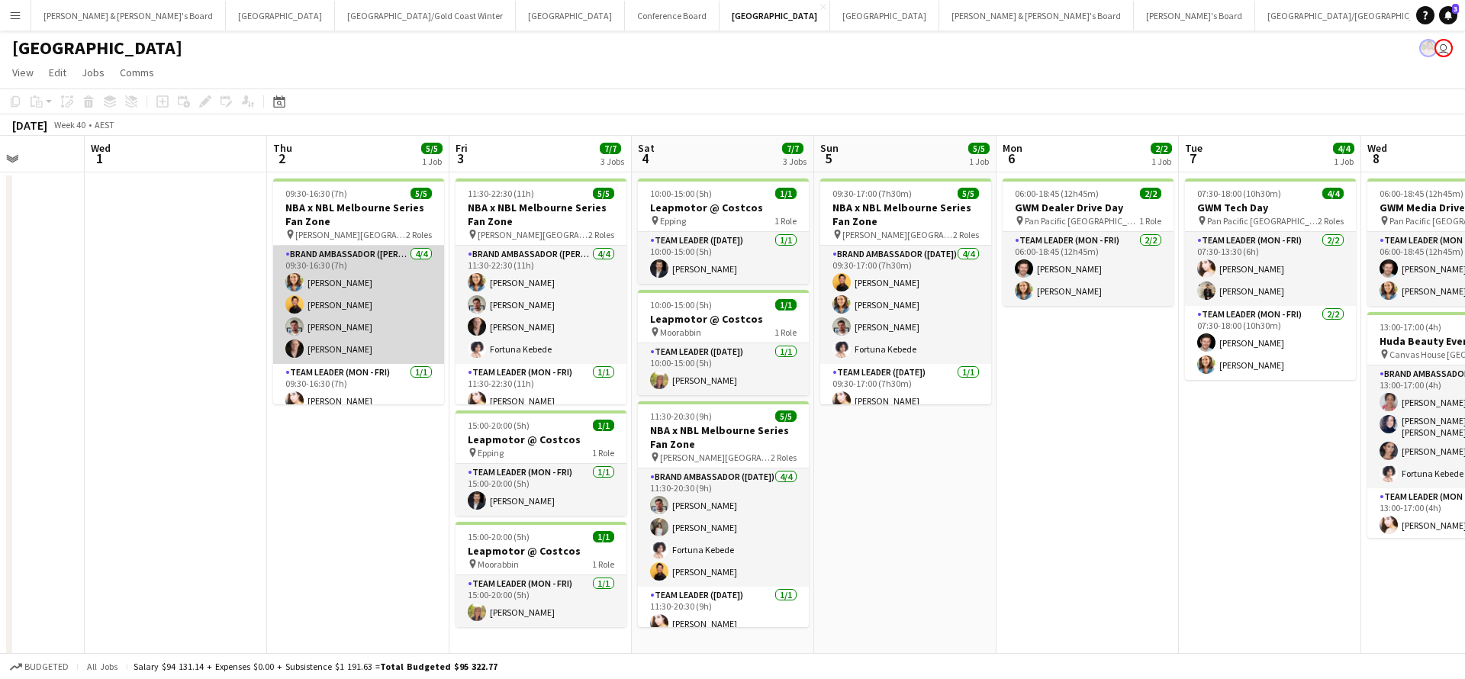
click at [351, 305] on app-card-role "Brand Ambassador (Mon - Fri) [DATE] 09:30-16:30 (7h) [PERSON_NAME] [PERSON_NAME…" at bounding box center [358, 305] width 171 height 118
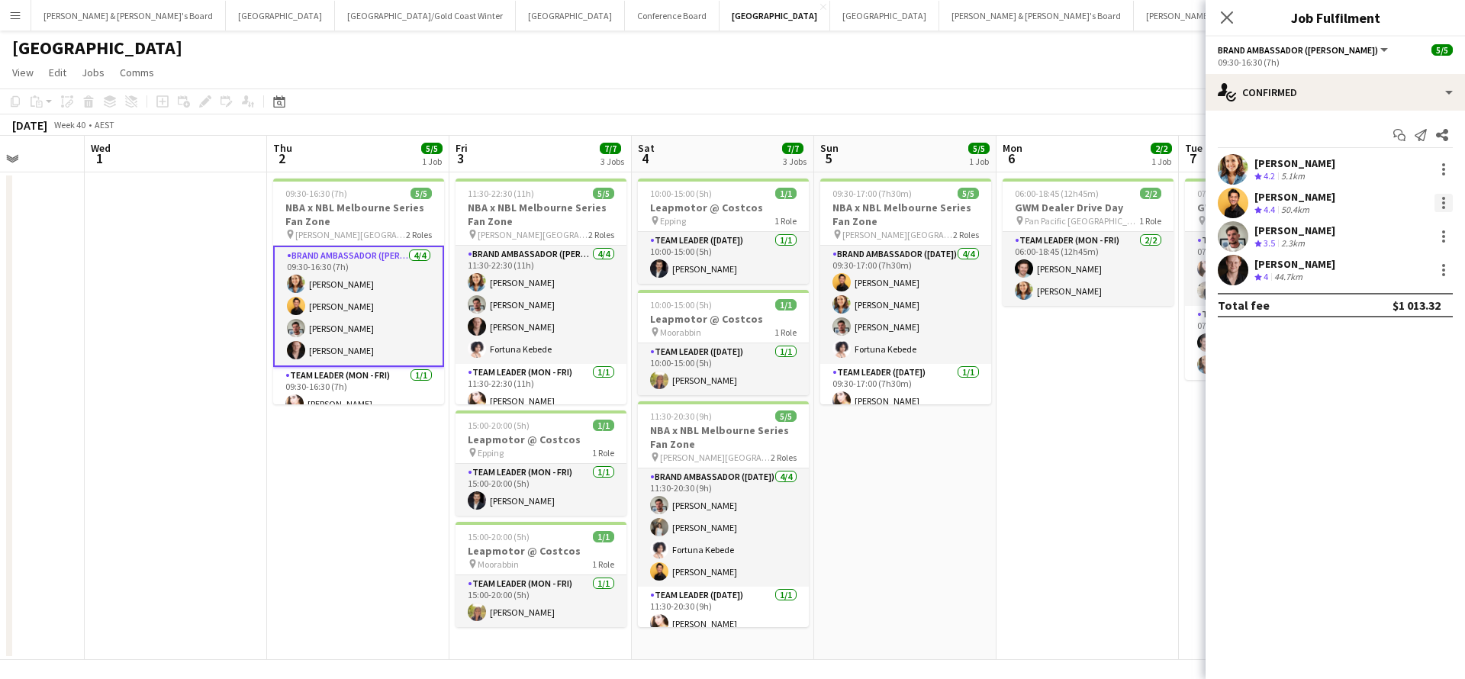
click at [1449, 201] on div at bounding box center [1444, 203] width 18 height 18
click at [1365, 382] on span "Remove" at bounding box center [1369, 377] width 46 height 13
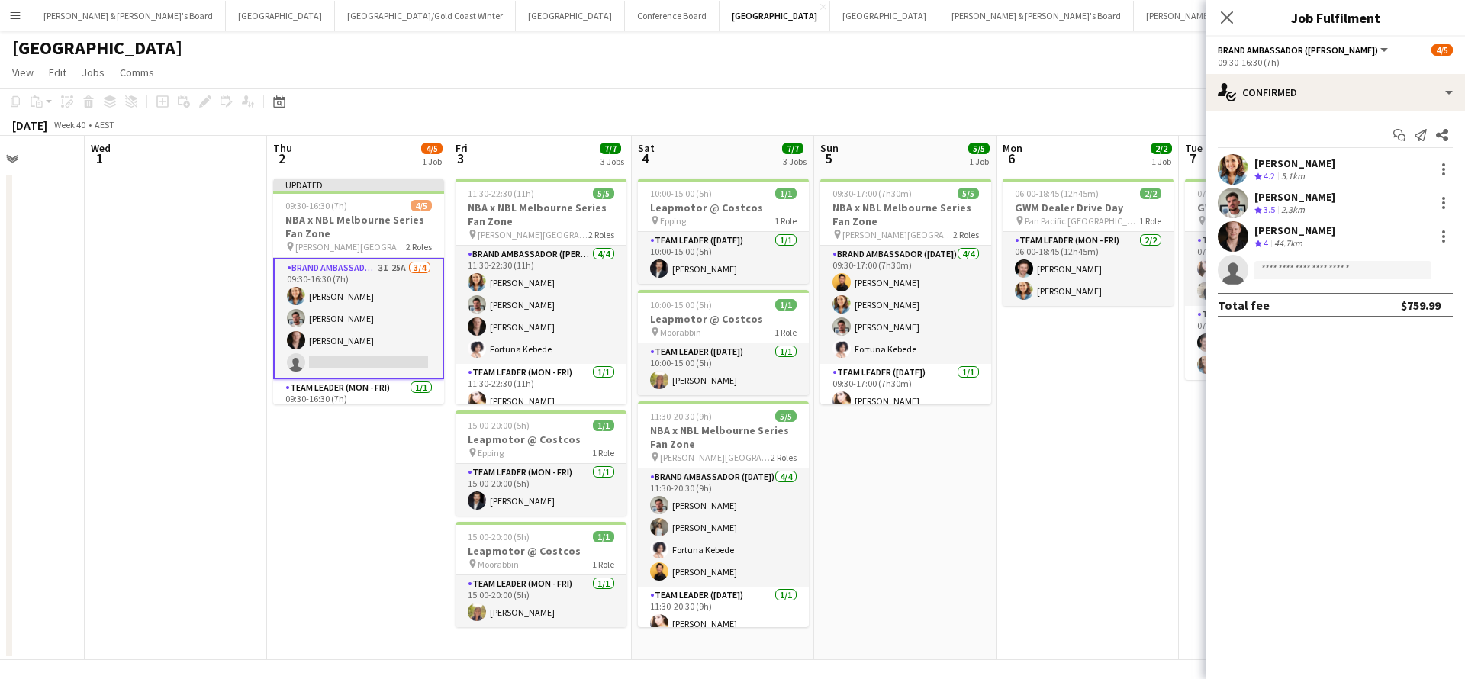
click at [1100, 482] on app-date-cell "06:00-18:45 (12h45m) 2/2 GWM Dealer Drive Day pin Pan Pacific Melbourne 1 Role …" at bounding box center [1088, 416] width 182 height 488
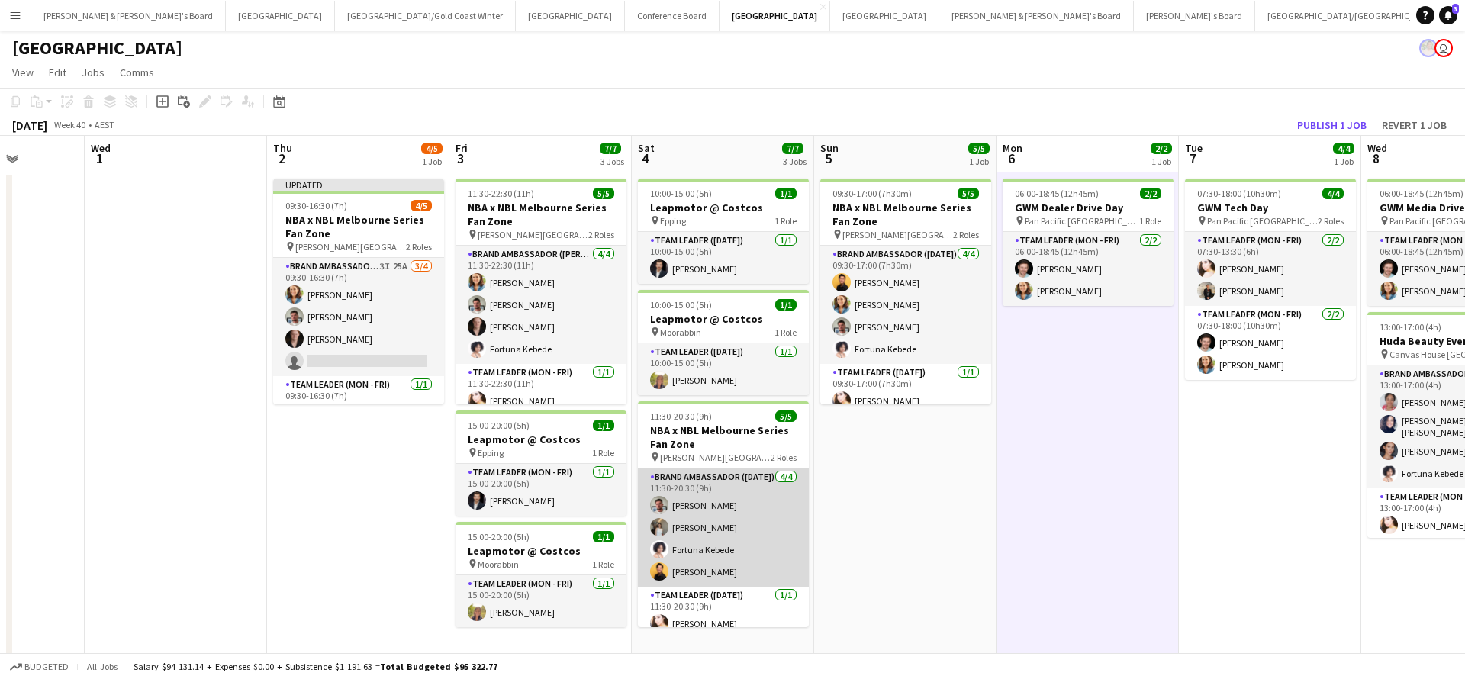
click at [727, 569] on app-card-role "Brand Ambassador ([DATE]) [DATE] 11:30-20:30 (9h) [PERSON_NAME] [PERSON_NAME] […" at bounding box center [723, 528] width 171 height 118
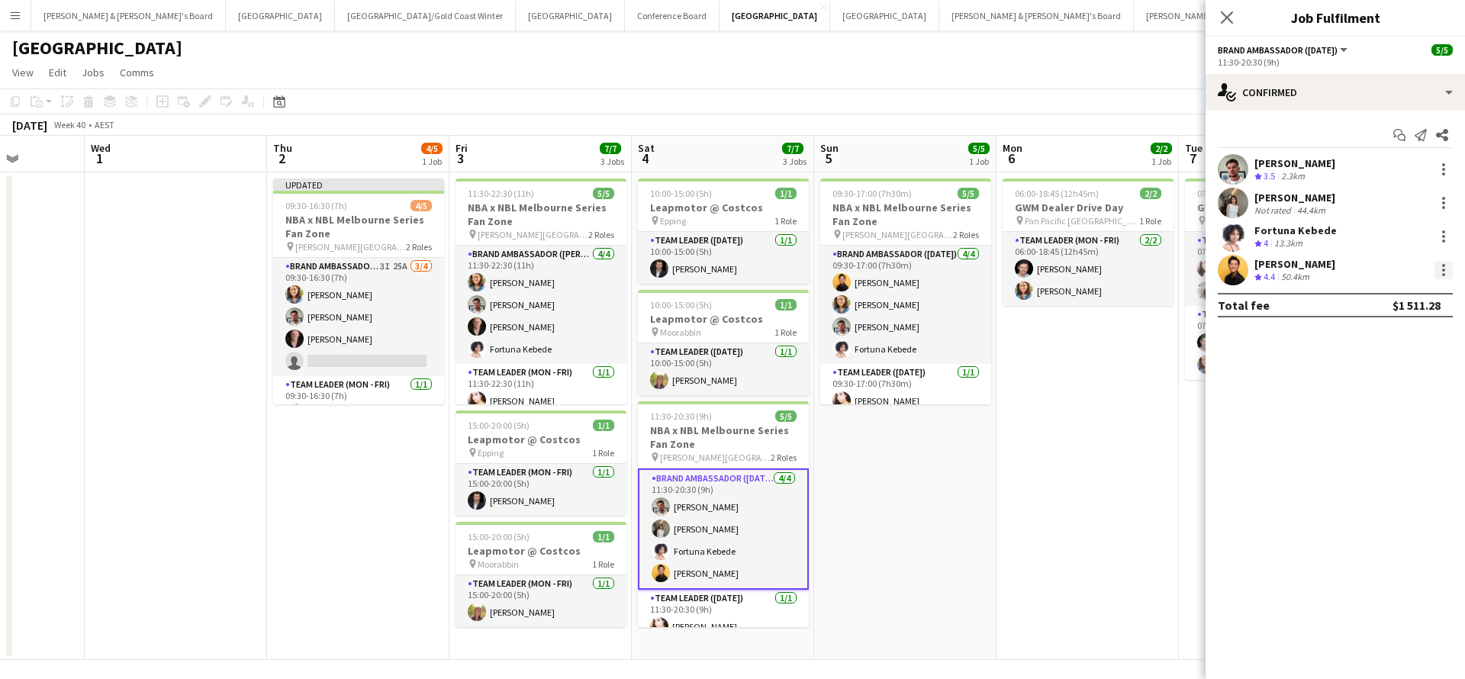
click at [1447, 265] on div at bounding box center [1444, 270] width 18 height 18
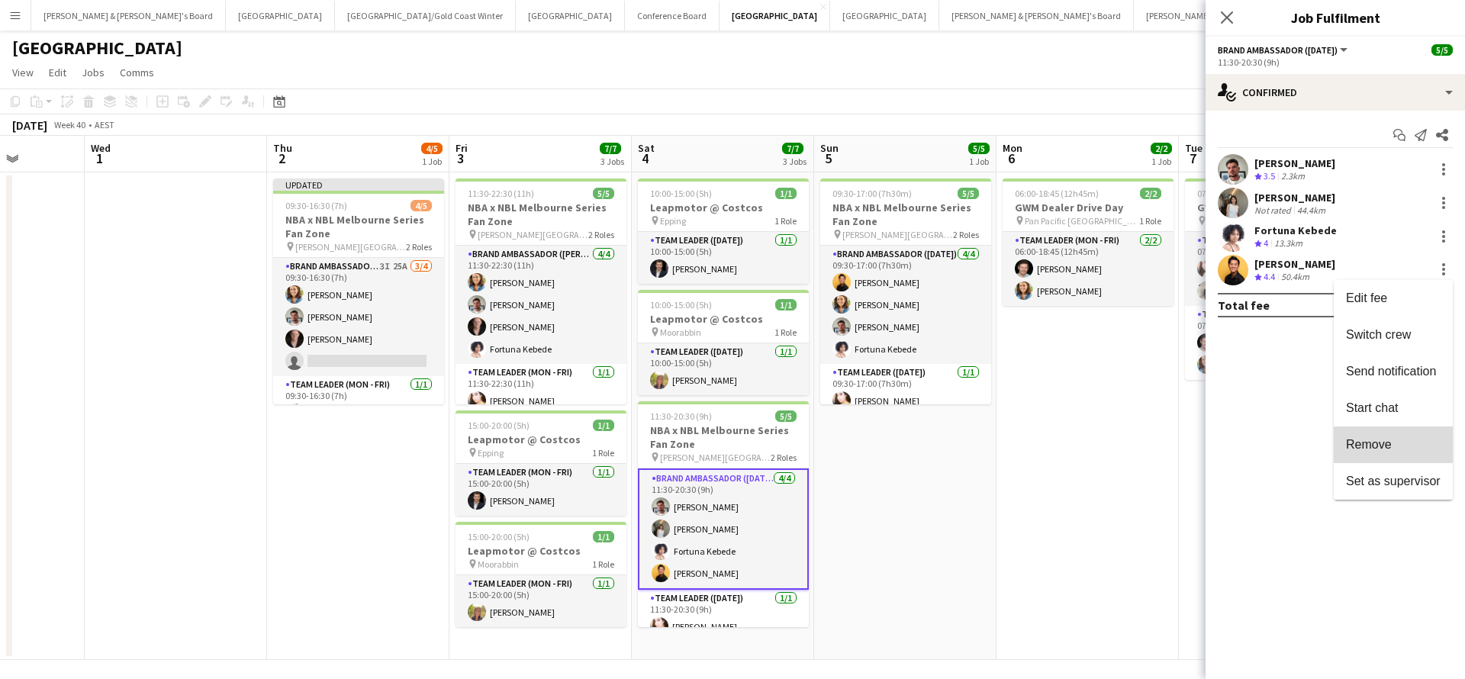
click at [1356, 451] on span "Remove" at bounding box center [1369, 444] width 46 height 13
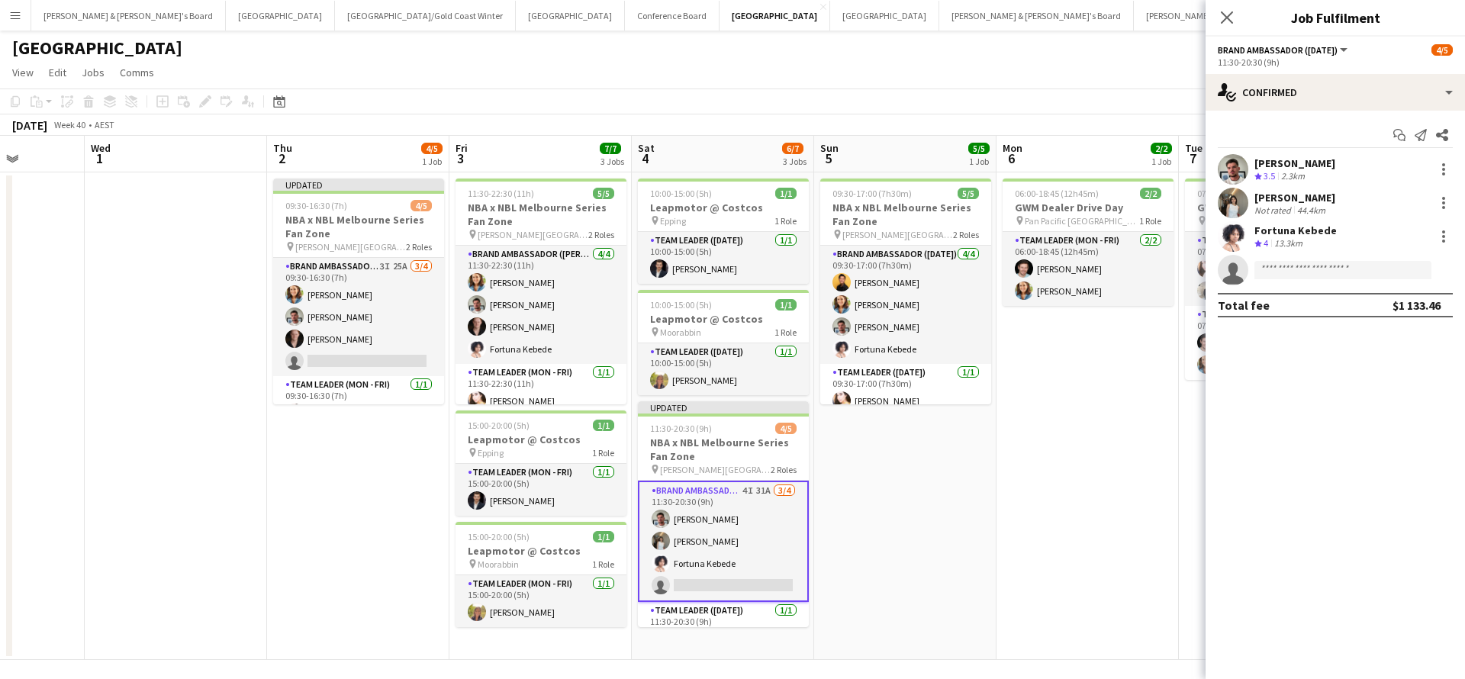
click at [1021, 473] on app-date-cell "06:00-18:45 (12h45m) 2/2 GWM Dealer Drive Day pin Pan Pacific Melbourne 1 Role …" at bounding box center [1088, 416] width 182 height 488
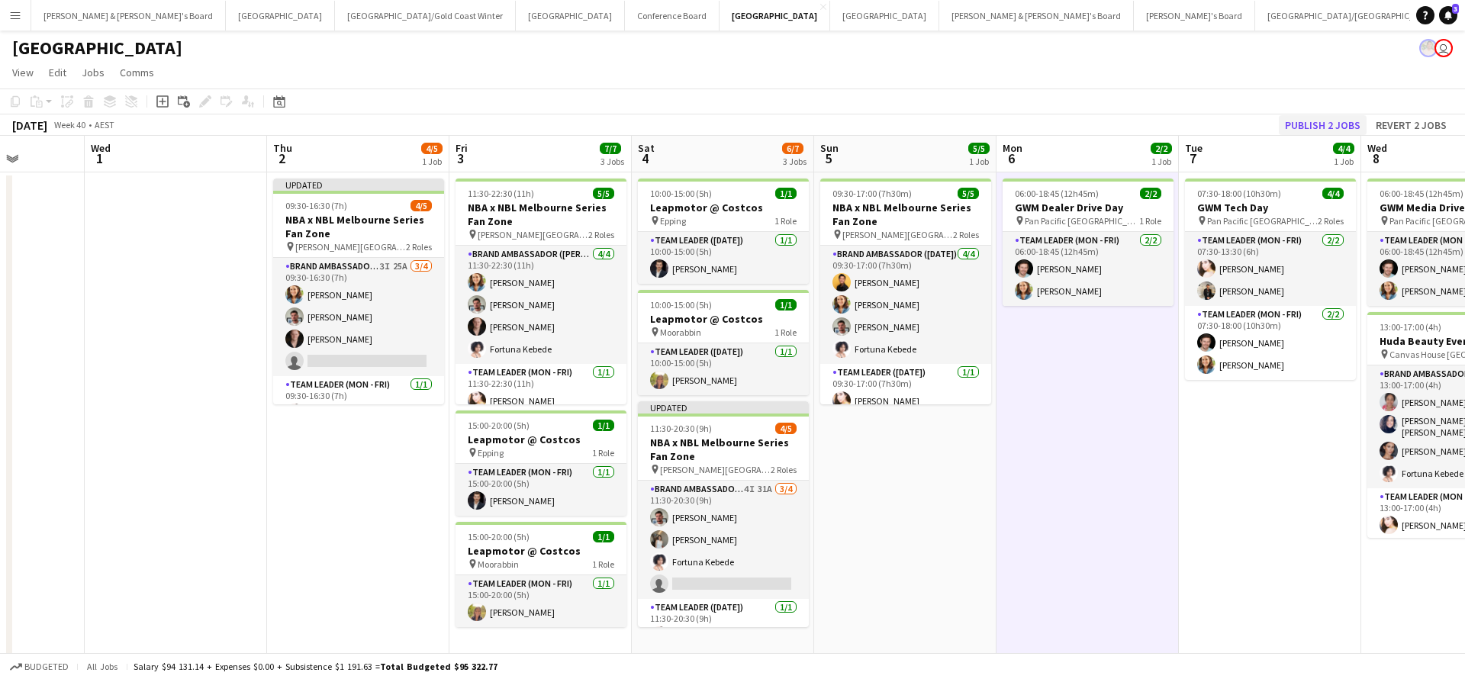
click at [1319, 121] on button "Publish 2 jobs" at bounding box center [1323, 125] width 88 height 20
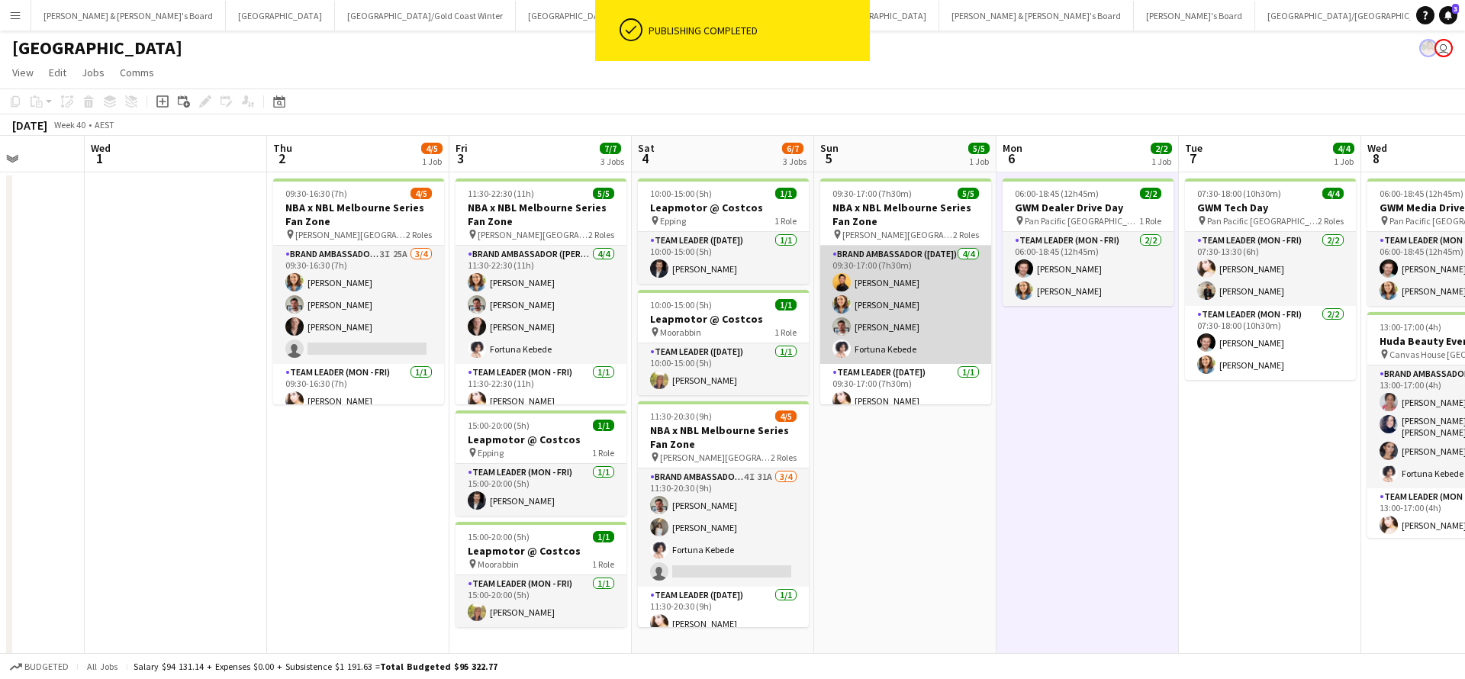
click at [892, 284] on app-card-role "Brand Ambassador ([DATE]) [DATE] 09:30-17:00 (7h30m) [PERSON_NAME] [PERSON_NAME…" at bounding box center [905, 305] width 171 height 118
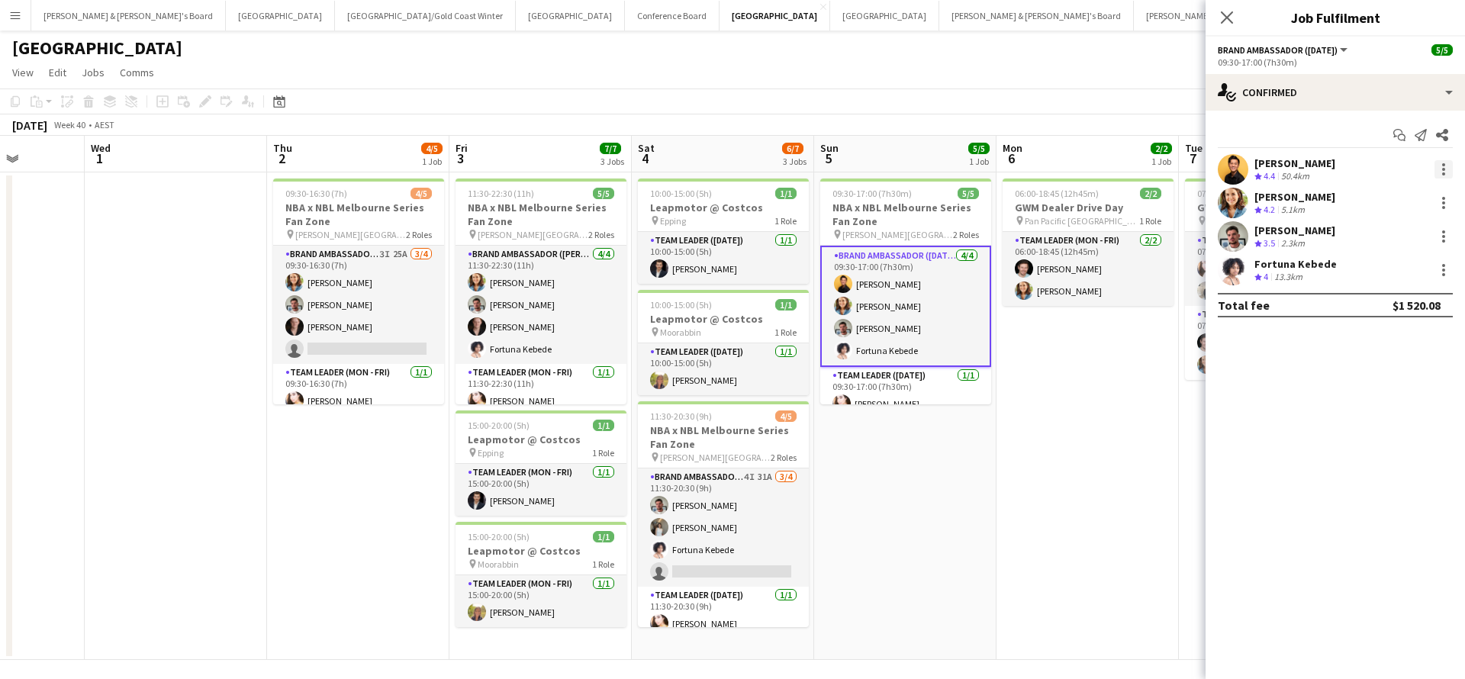
click at [1446, 173] on div at bounding box center [1444, 169] width 18 height 18
click at [1376, 345] on span "Remove" at bounding box center [1369, 343] width 46 height 13
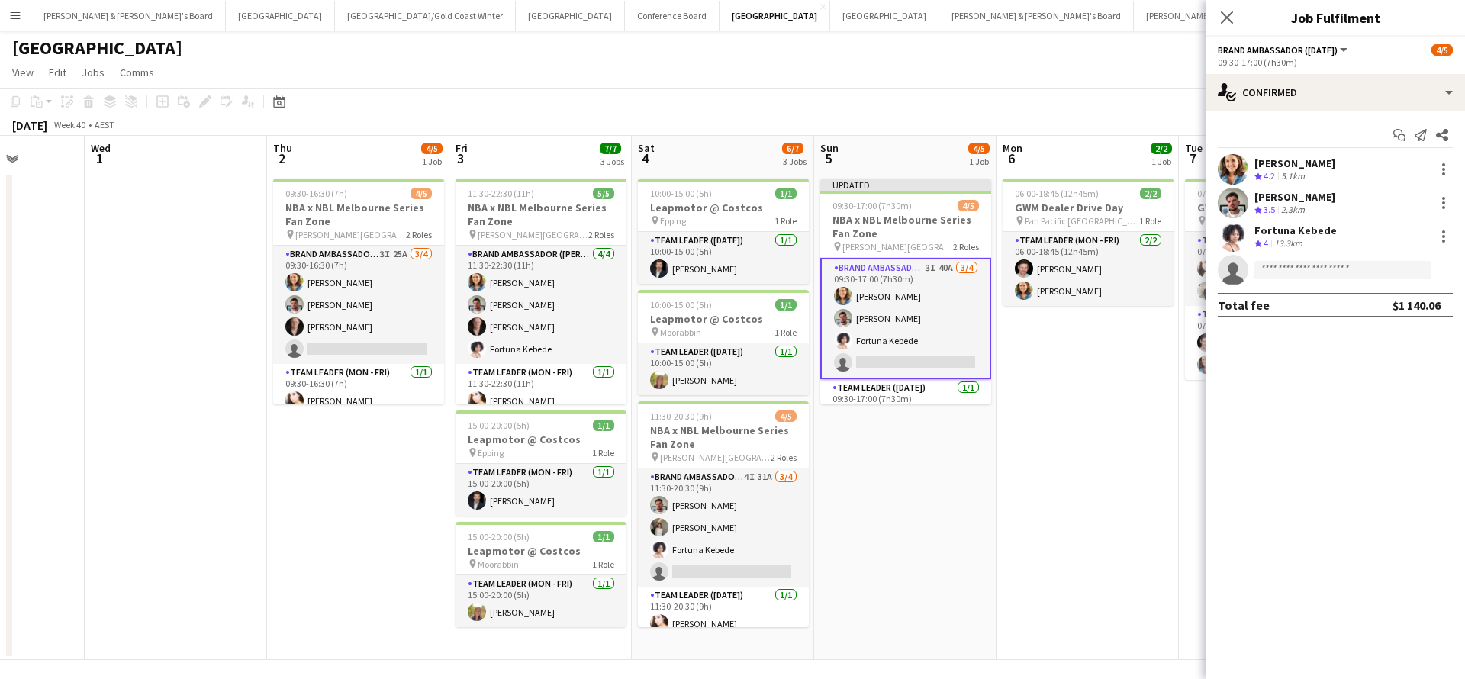
click at [1085, 471] on app-date-cell "06:00-18:45 (12h45m) 2/2 GWM Dealer Drive Day pin Pan Pacific Melbourne 1 Role …" at bounding box center [1088, 416] width 182 height 488
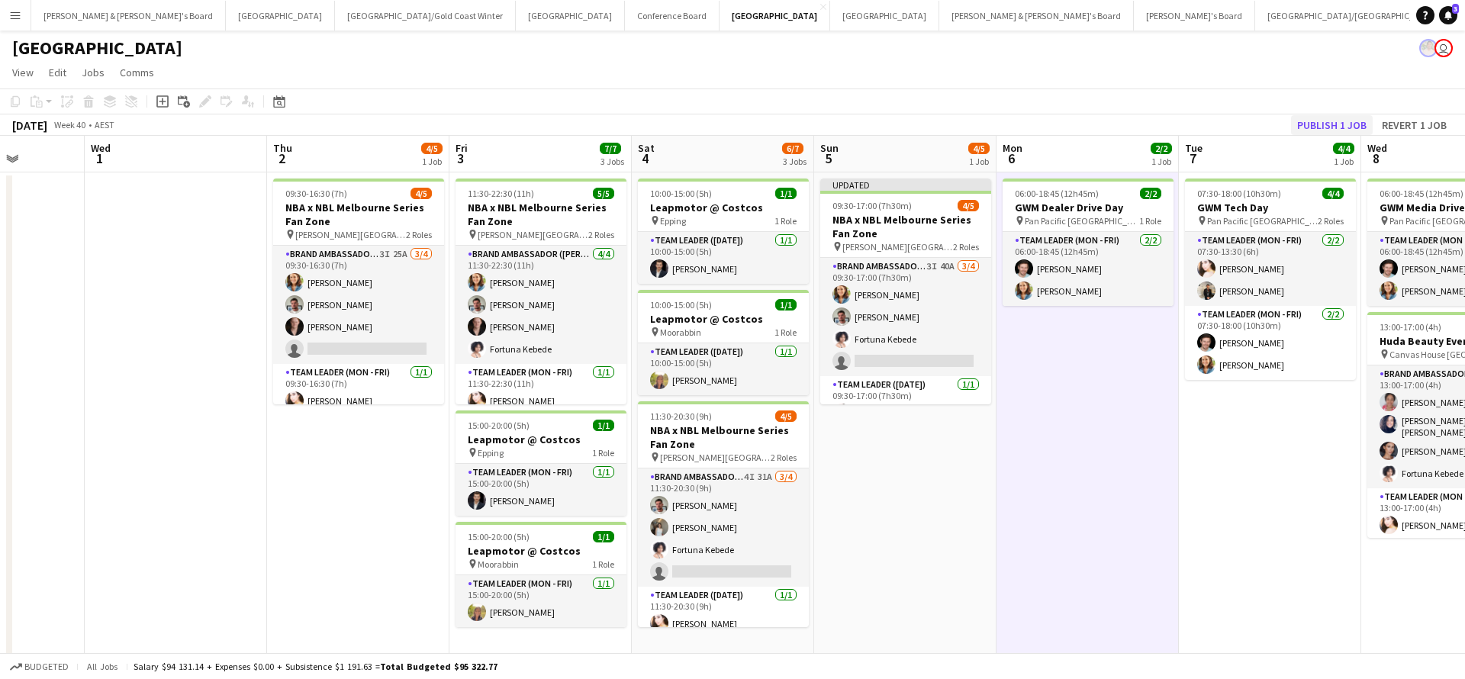
click at [1312, 124] on button "Publish 1 job" at bounding box center [1332, 125] width 82 height 20
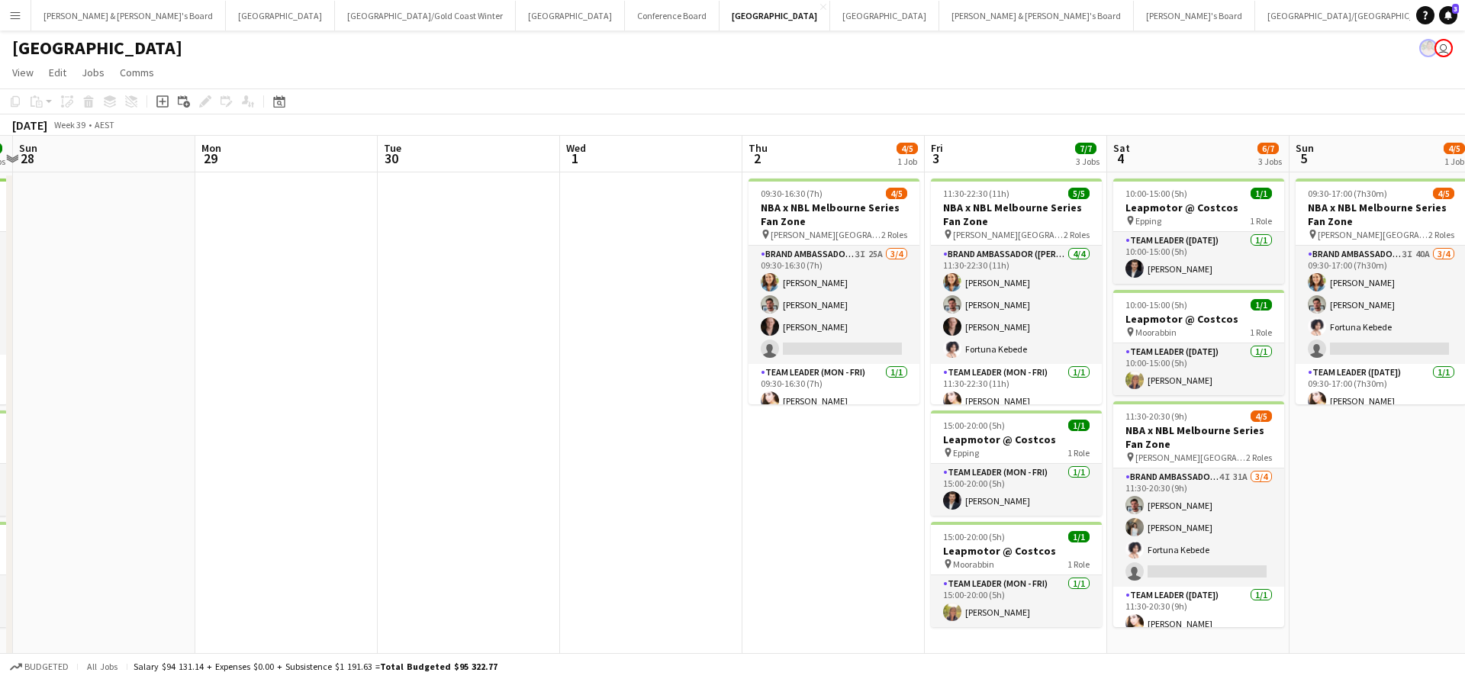
scroll to position [0, 718]
click at [110, 21] on button "[PERSON_NAME] & [PERSON_NAME]'s Board Close" at bounding box center [128, 16] width 195 height 30
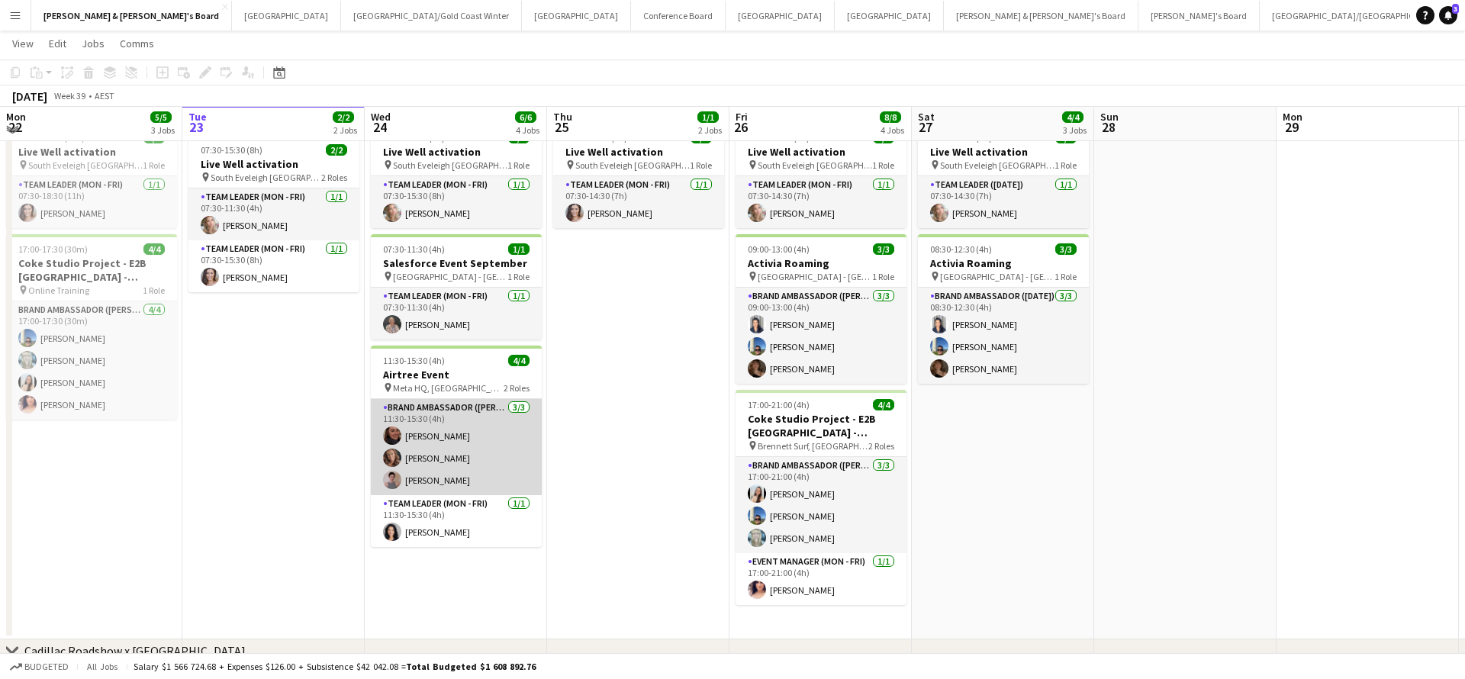
scroll to position [140, 0]
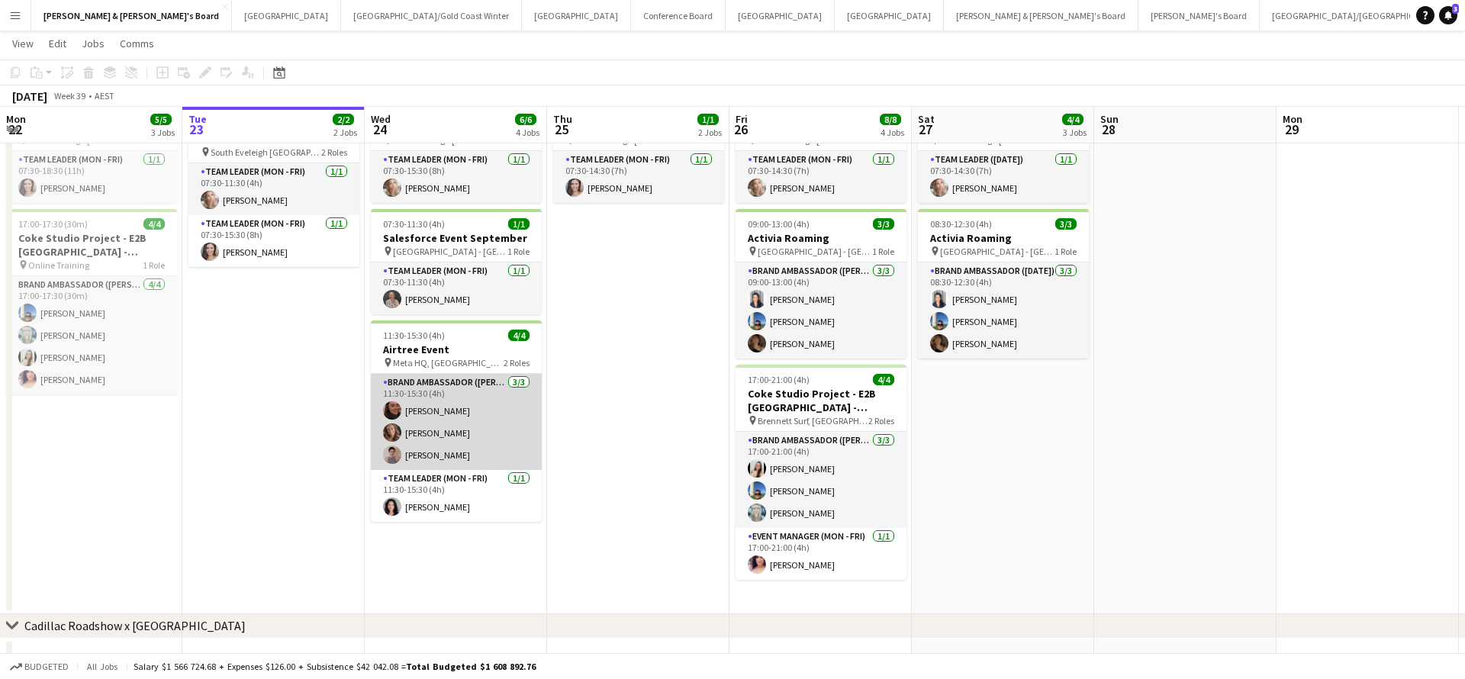
click at [443, 434] on app-card-role "Brand Ambassador (Mon - Fri) [DATE] 11:30-15:30 (4h) [PERSON_NAME] [PERSON_NAME…" at bounding box center [456, 422] width 171 height 96
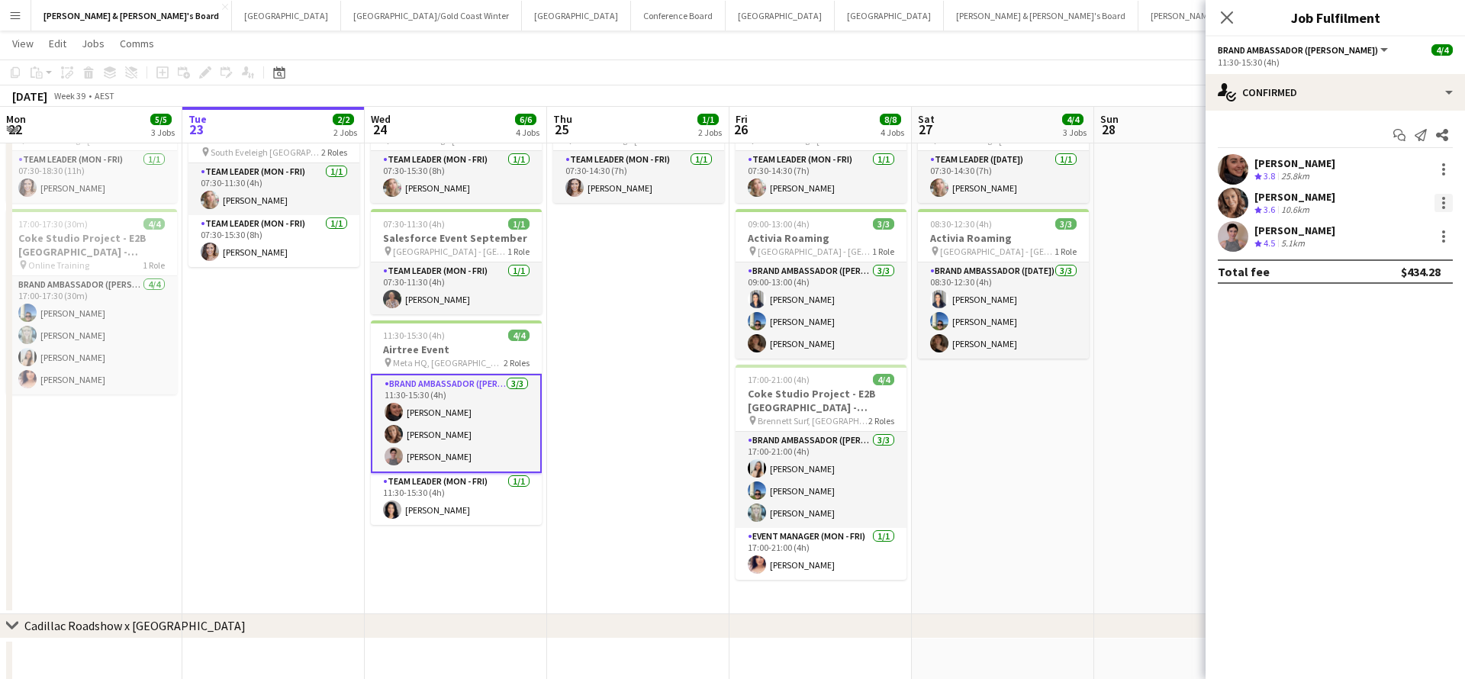
click at [1445, 201] on div at bounding box center [1444, 203] width 18 height 18
click at [1375, 374] on span "Remove" at bounding box center [1369, 377] width 46 height 13
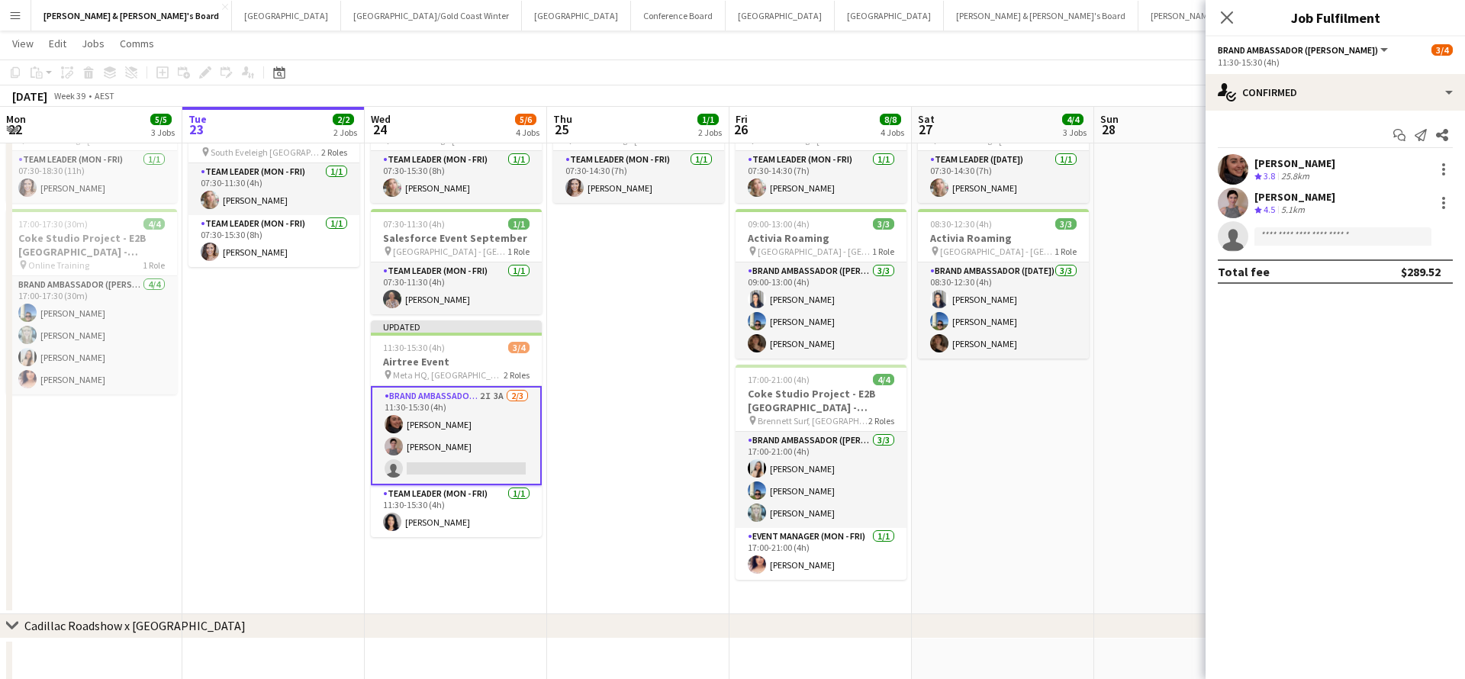
click at [1023, 469] on app-date-cell "ANZ Falcon Watch pin [GEOGRAPHIC_DATA] 07:30-14:30 (7h) 1/1 Live Well activatio…" at bounding box center [1003, 323] width 182 height 584
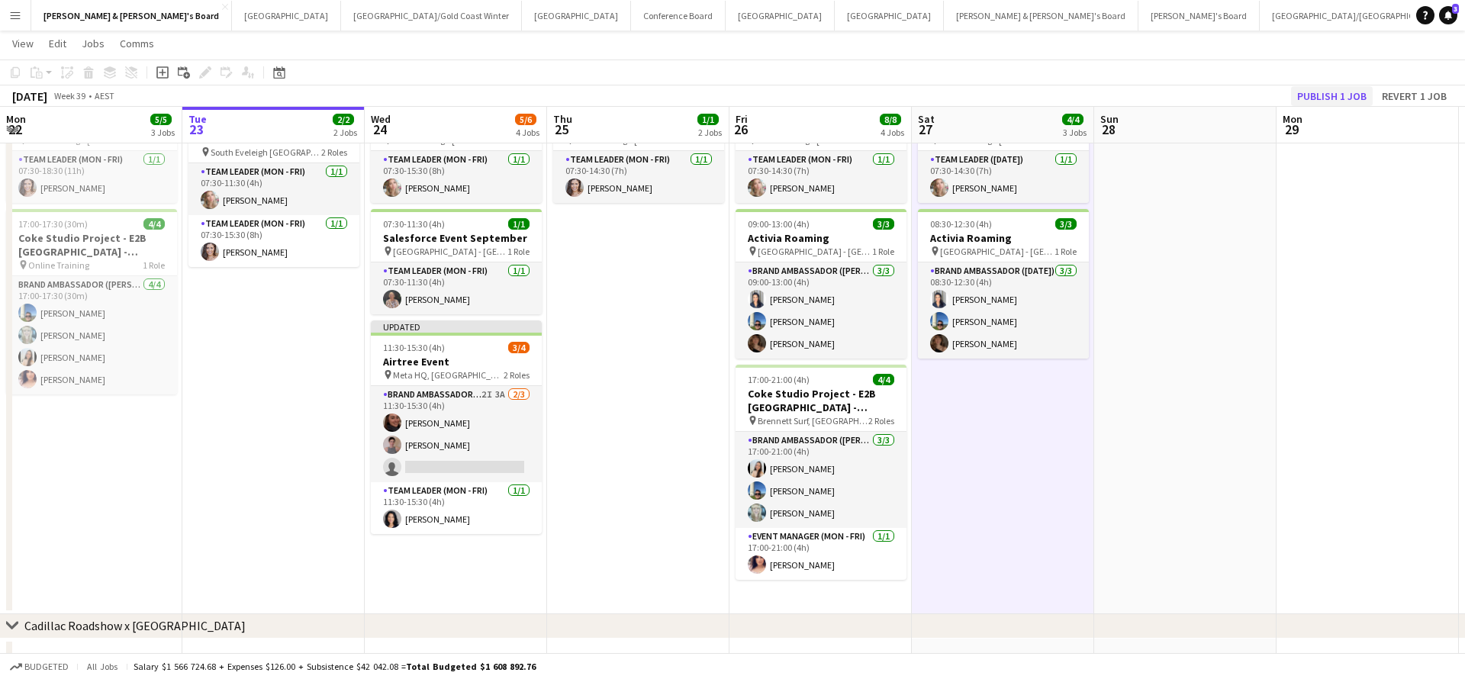
click at [1327, 89] on button "Publish 1 job" at bounding box center [1332, 96] width 82 height 20
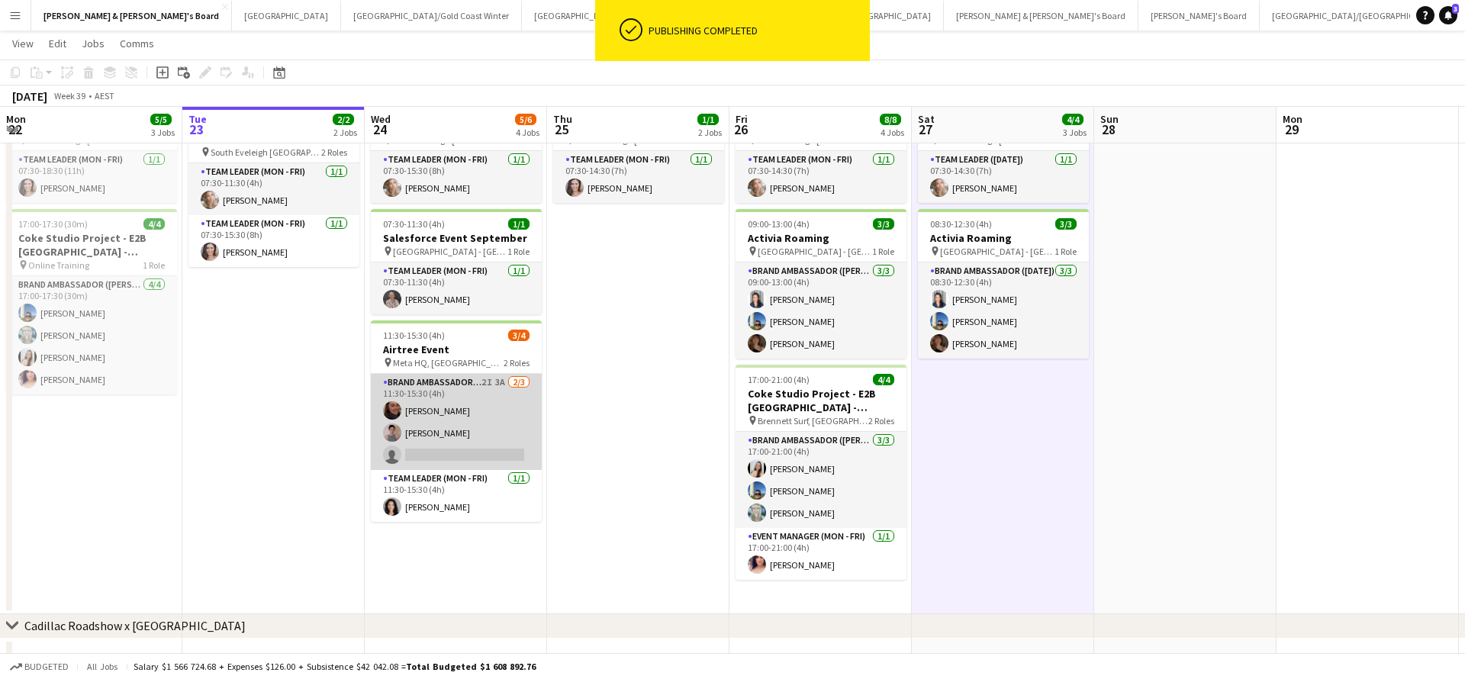
click at [481, 413] on app-card-role "Brand Ambassador (Mon - Fri) 2I 3A [DATE] 11:30-15:30 (4h) [PERSON_NAME] [PERSO…" at bounding box center [456, 422] width 171 height 96
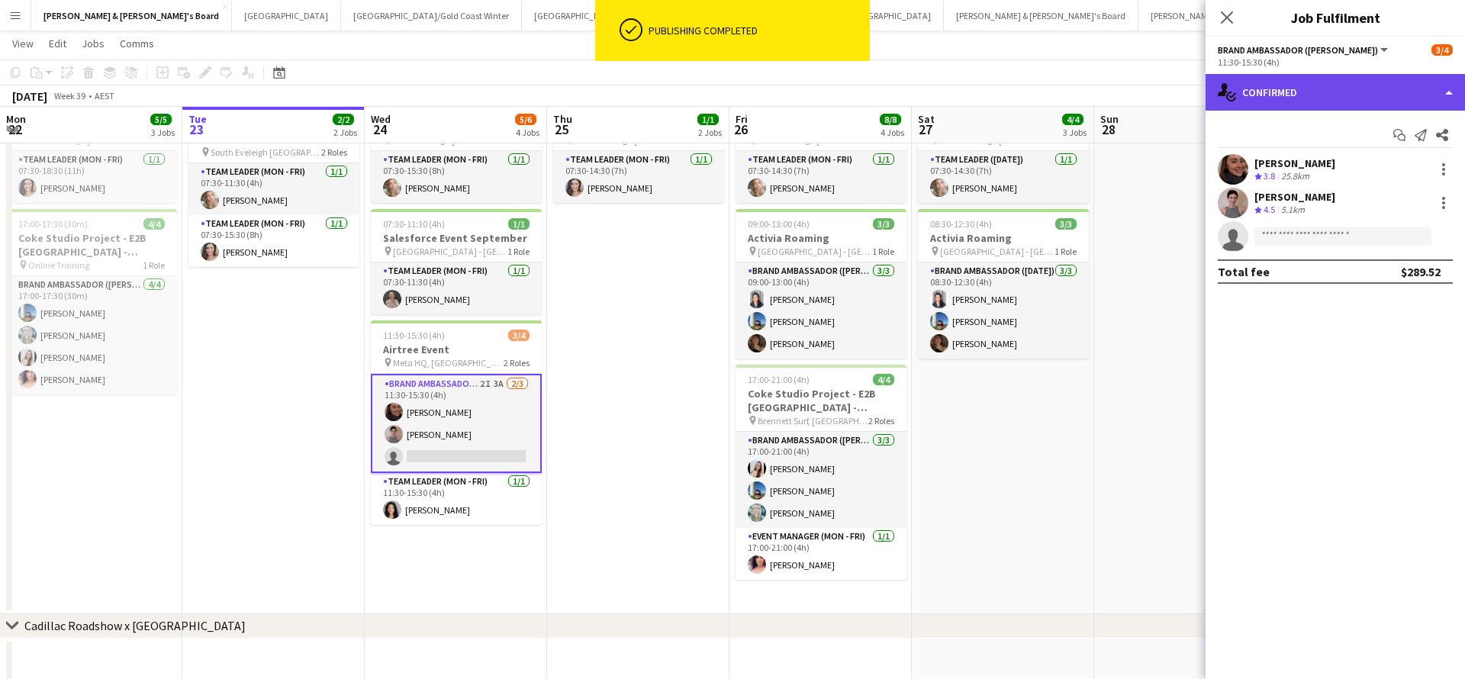
click at [1310, 98] on div "single-neutral-actions-check-2 Confirmed" at bounding box center [1336, 92] width 260 height 37
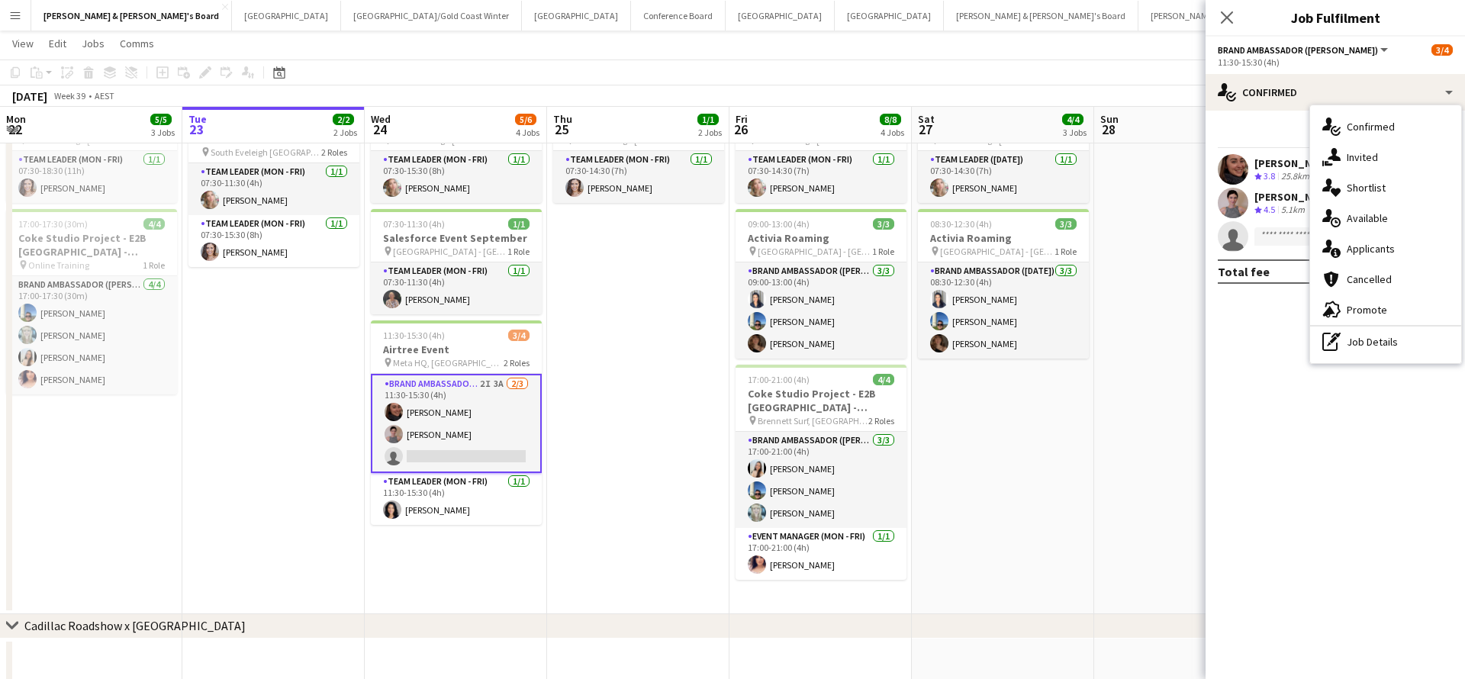
click at [1388, 260] on div "single-neutral-actions-information Applicants" at bounding box center [1385, 249] width 151 height 31
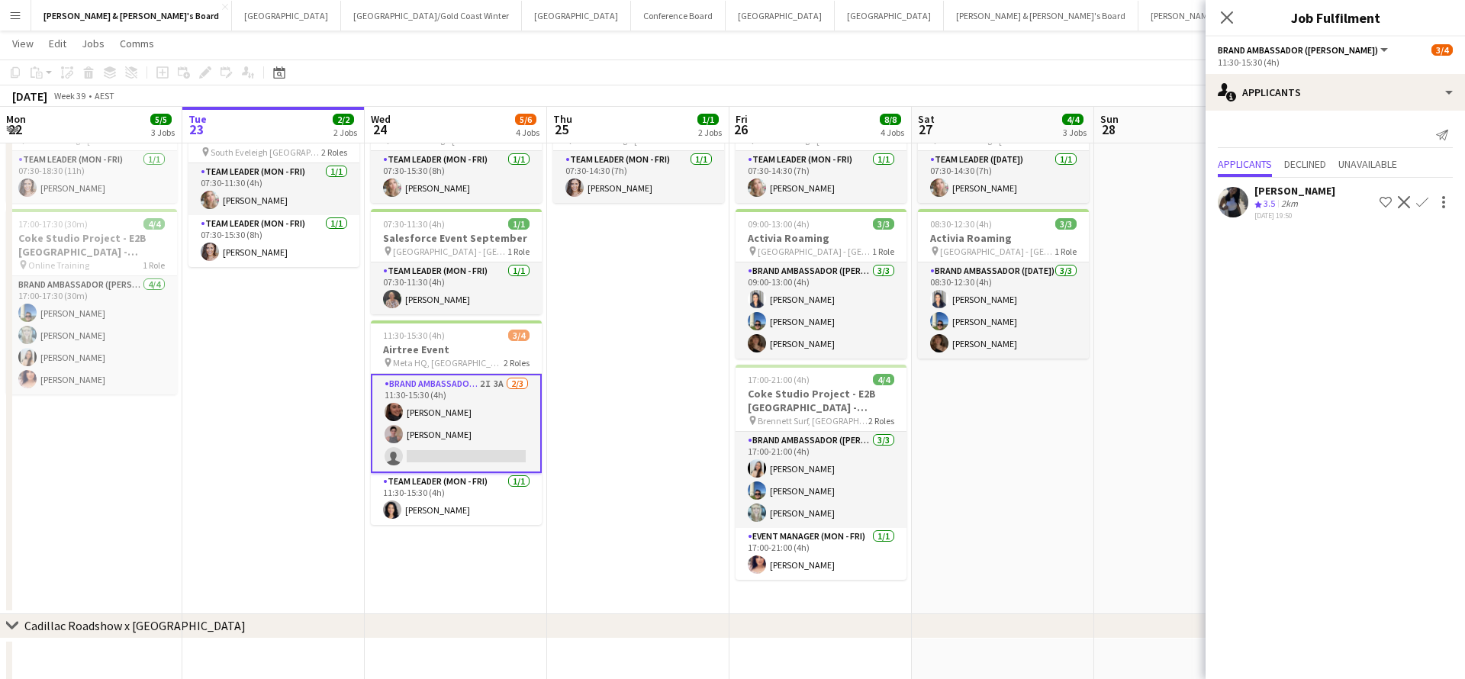
click at [1066, 442] on app-date-cell "ANZ Falcon Watch pin [GEOGRAPHIC_DATA] 07:30-14:30 (7h) 1/1 Live Well activatio…" at bounding box center [1003, 323] width 182 height 584
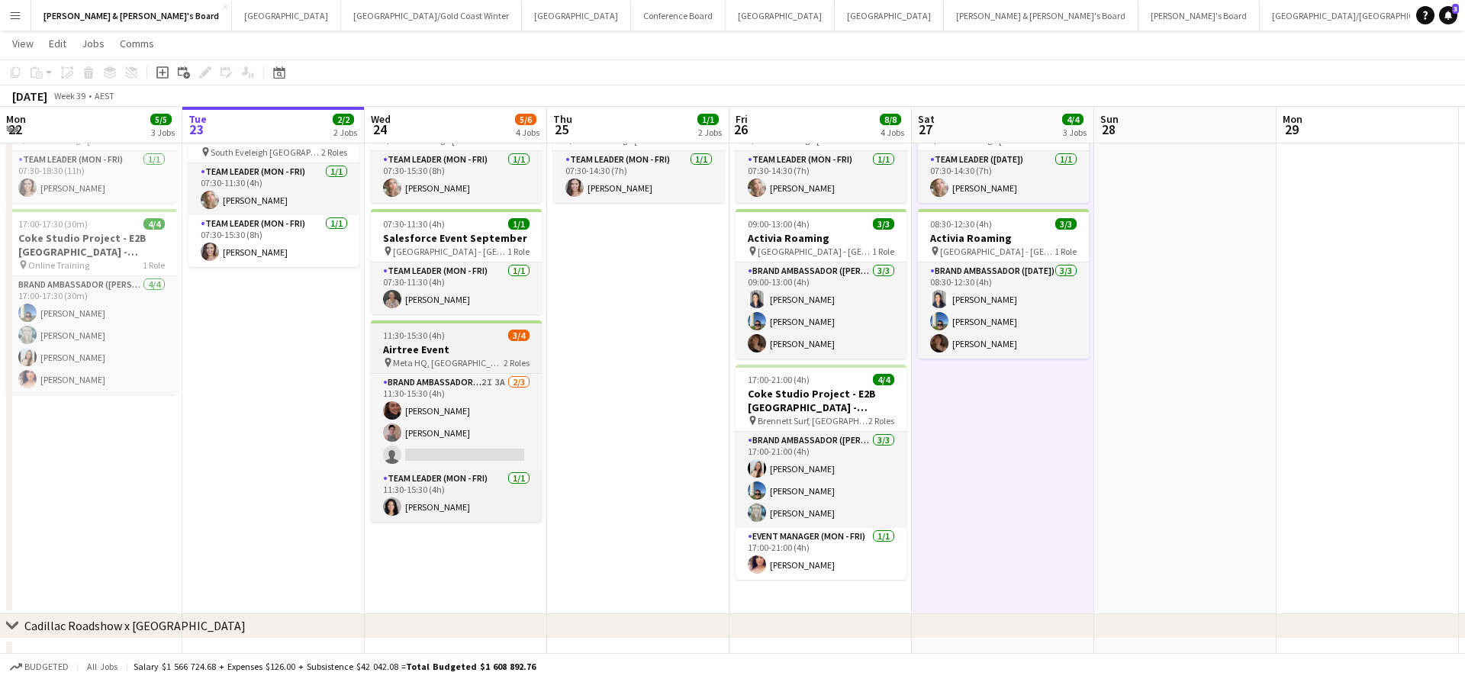
click at [465, 340] on div "11:30-15:30 (4h) 3/4" at bounding box center [456, 335] width 171 height 11
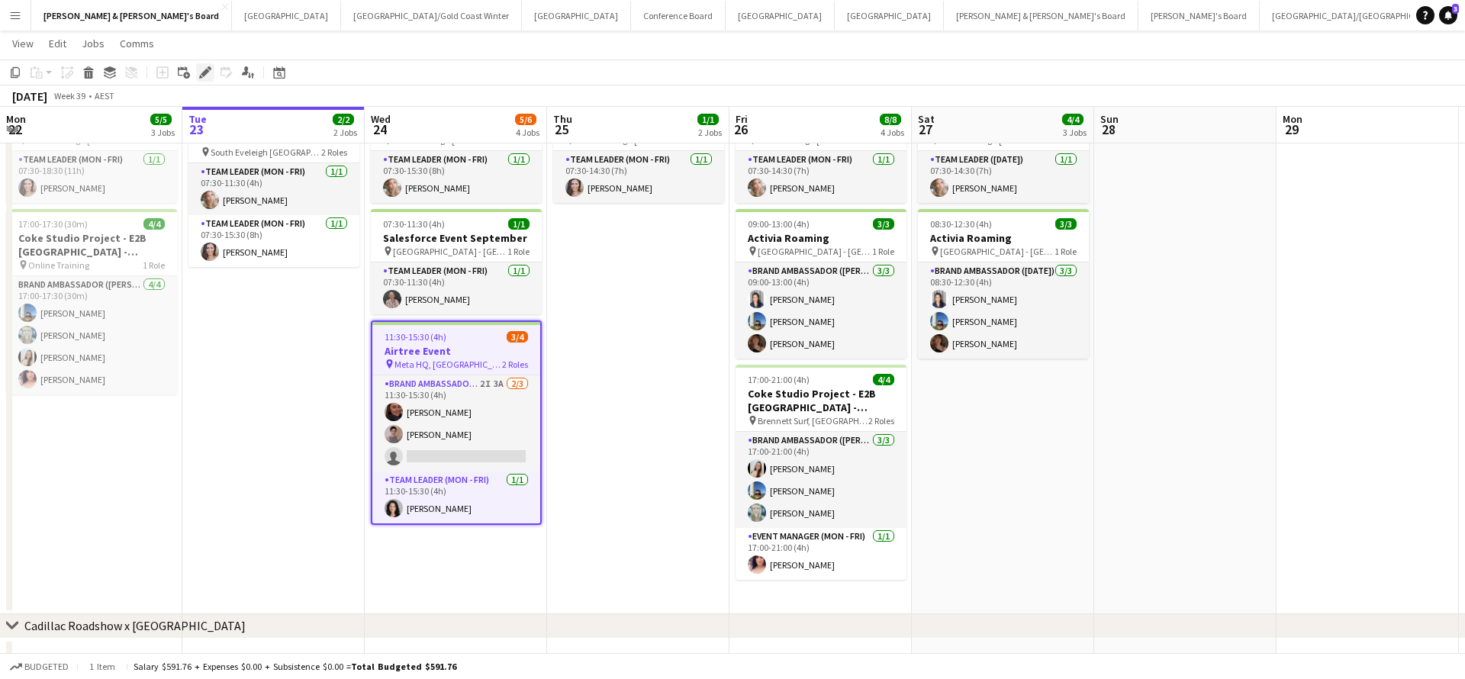
click at [206, 70] on icon at bounding box center [205, 73] width 8 height 8
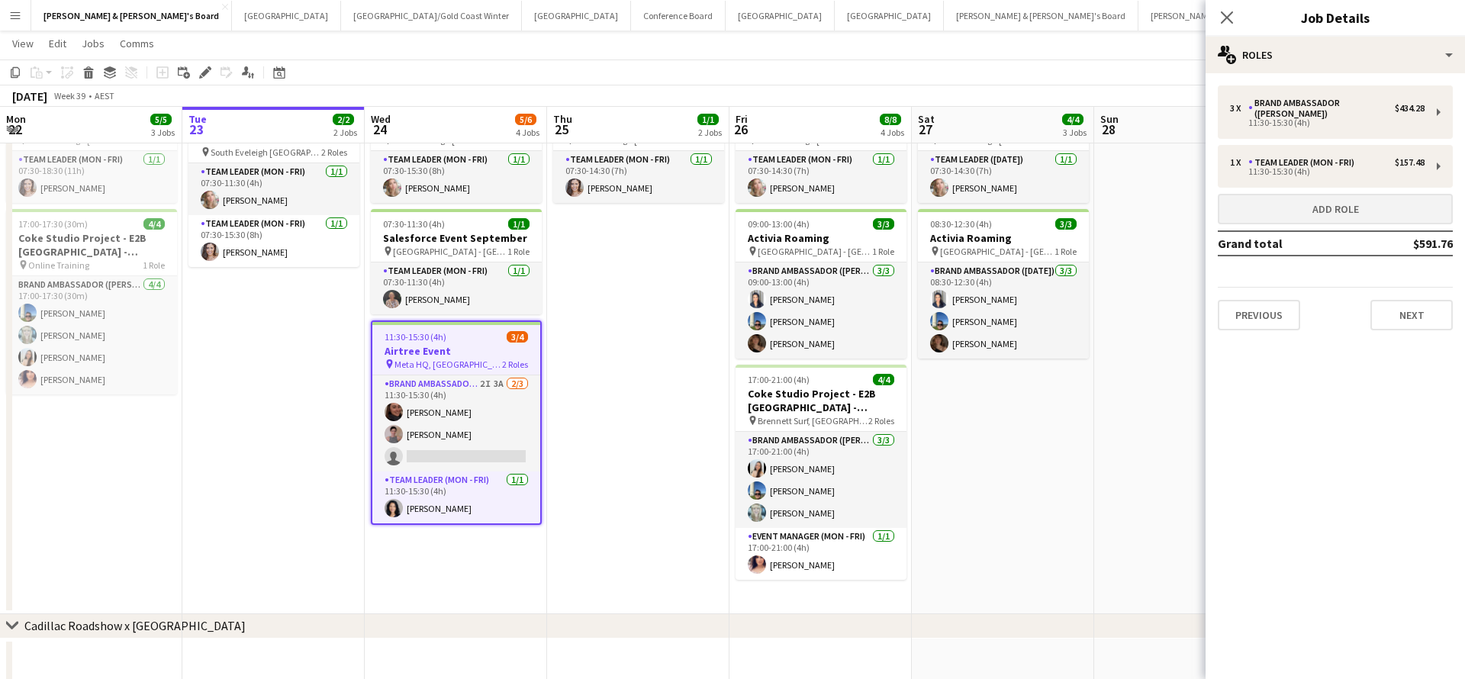
click at [1339, 200] on button "Add role" at bounding box center [1335, 209] width 235 height 31
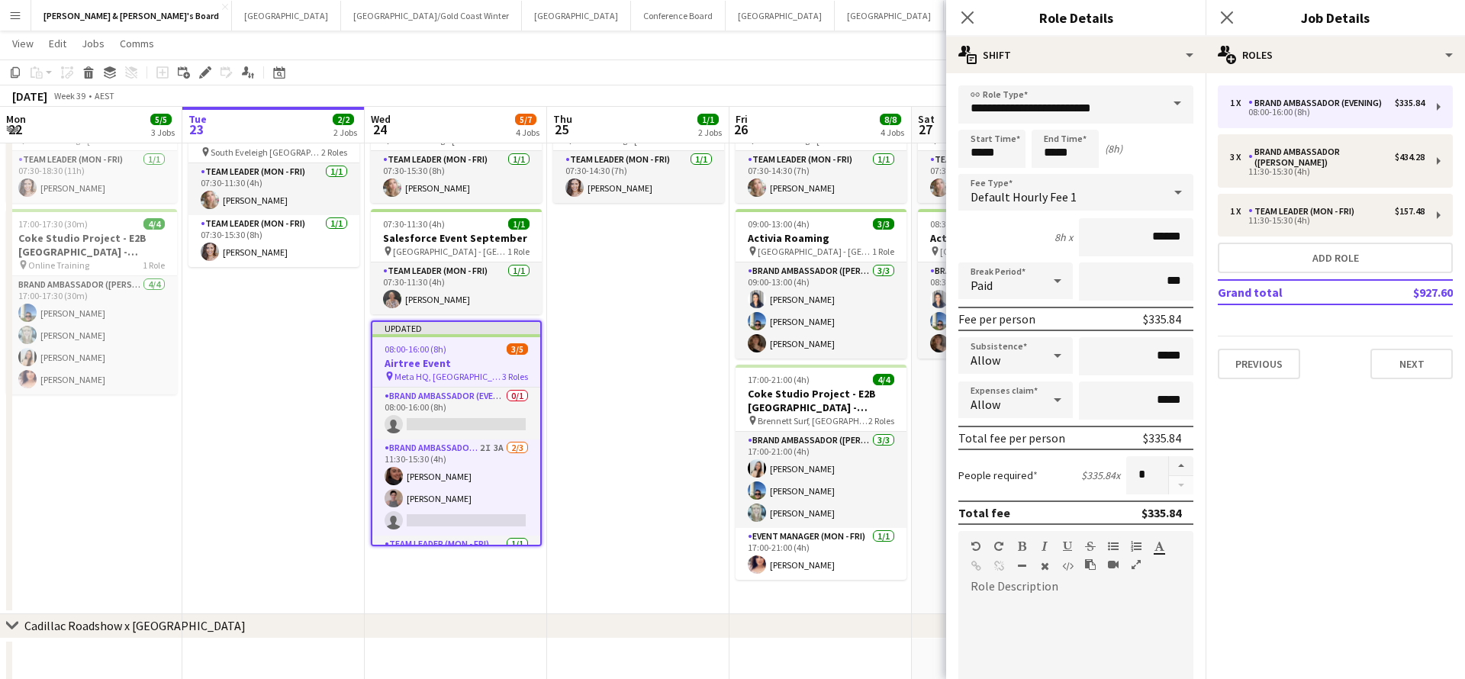
click at [1174, 105] on span at bounding box center [1178, 103] width 32 height 37
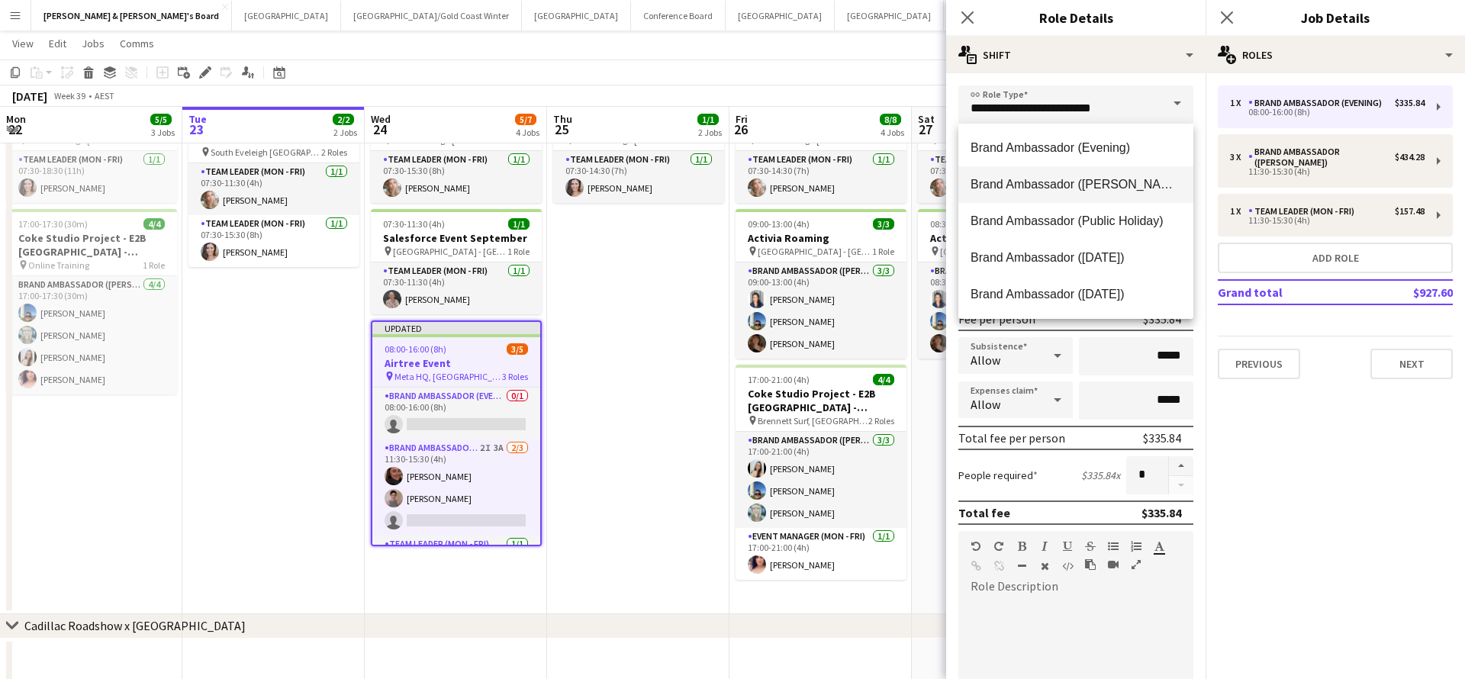
click at [1122, 186] on span "Brand Ambassador ([PERSON_NAME])" at bounding box center [1076, 184] width 211 height 15
type input "**********"
type input "******"
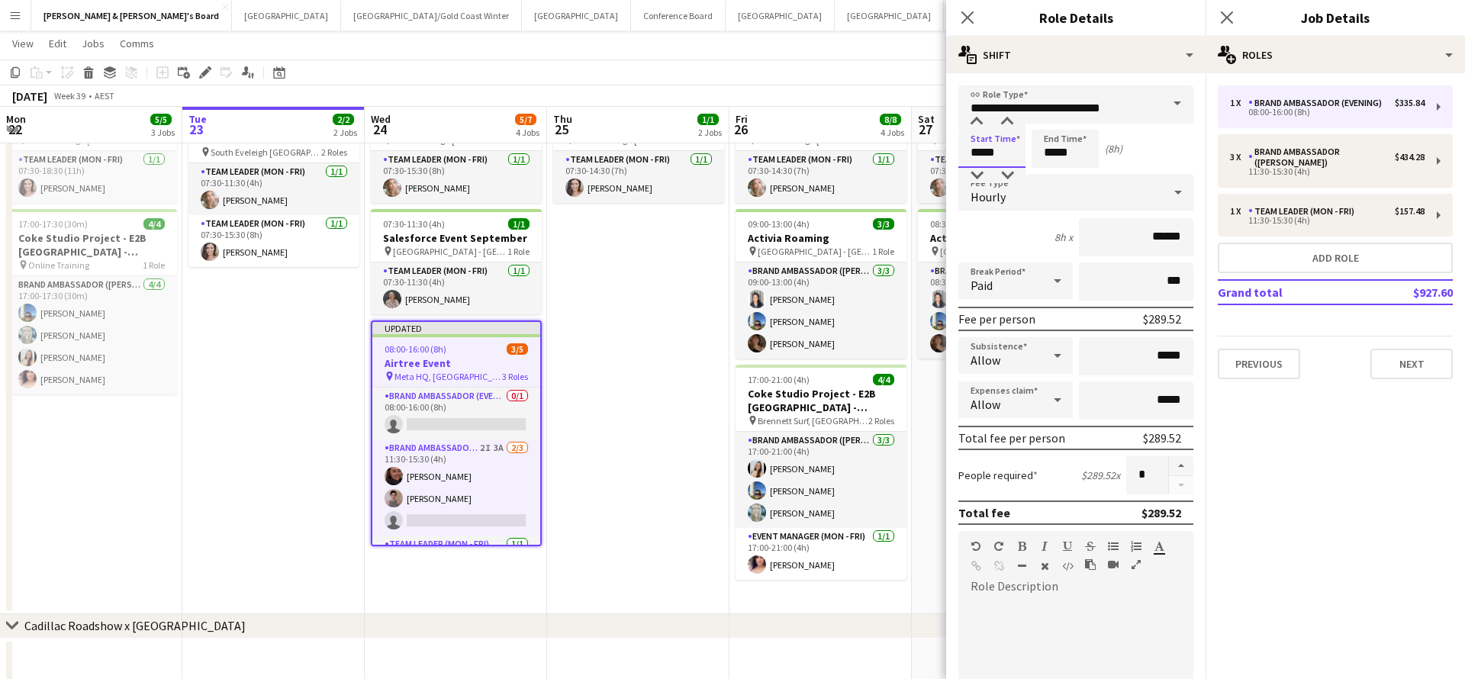
click at [983, 155] on input "*****" at bounding box center [992, 149] width 67 height 38
click at [972, 120] on div at bounding box center [977, 121] width 31 height 15
click at [1009, 120] on div at bounding box center [1007, 121] width 31 height 15
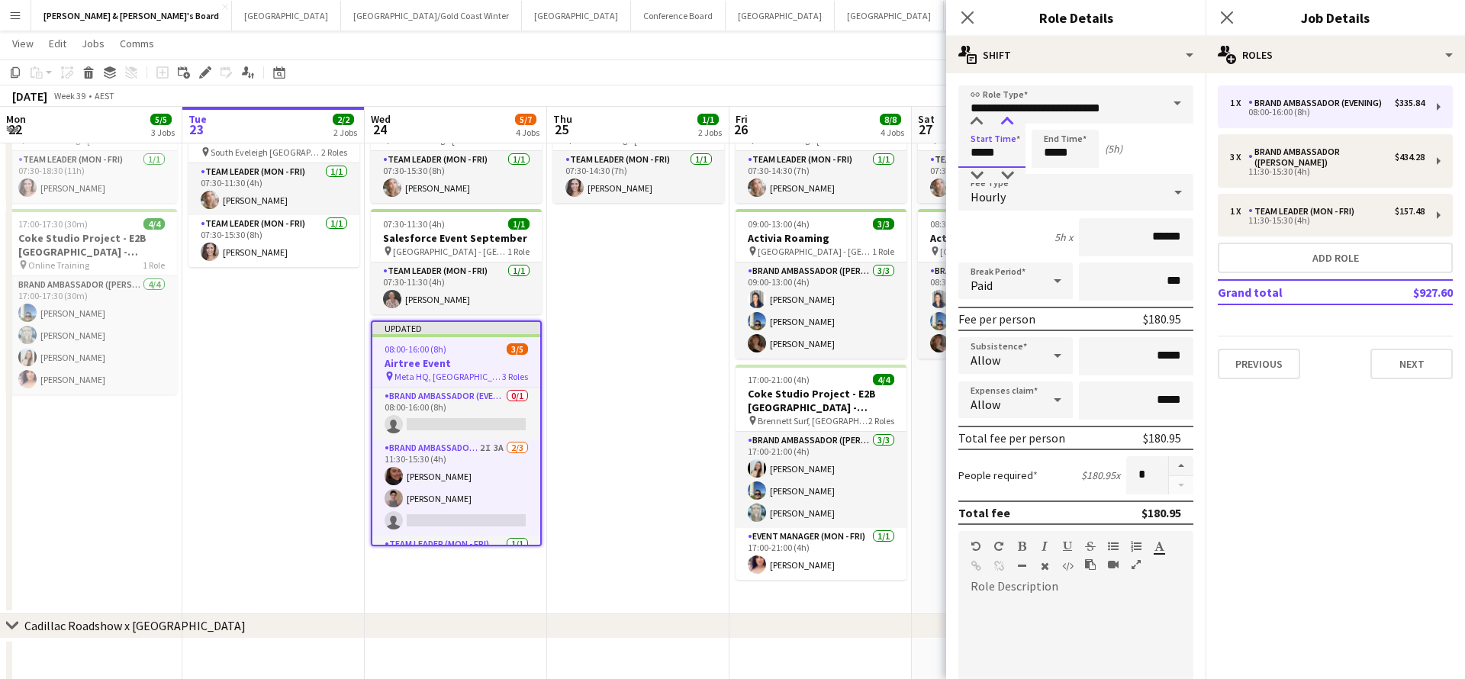
type input "*****"
click at [1009, 120] on div at bounding box center [1007, 121] width 31 height 15
click at [1065, 143] on input "*****" at bounding box center [1065, 149] width 67 height 38
click at [1053, 175] on div at bounding box center [1050, 175] width 31 height 15
click at [1082, 127] on div at bounding box center [1080, 121] width 31 height 15
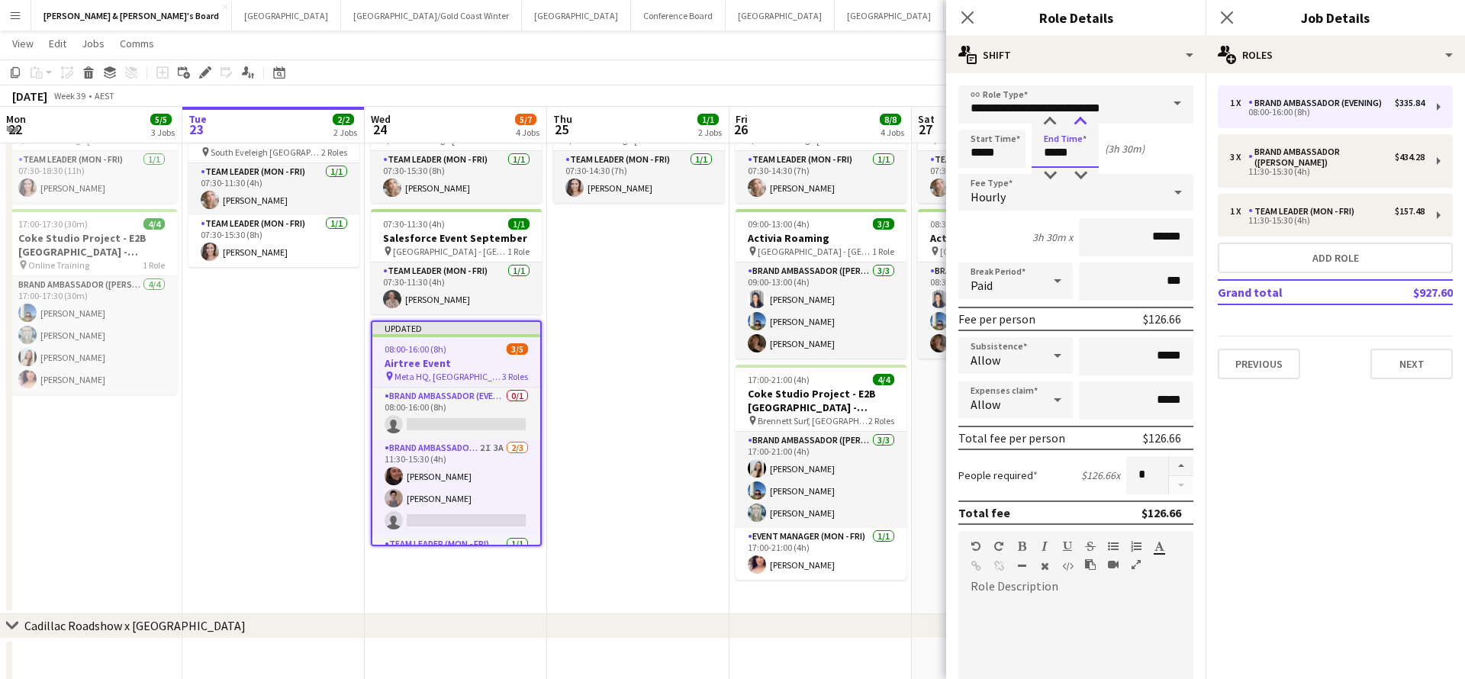
type input "*****"
click at [1082, 127] on div at bounding box center [1080, 121] width 31 height 15
click at [673, 333] on app-date-cell "ANZ Falcon Watch pin [GEOGRAPHIC_DATA] 07:30-14:30 (7h) 1/1 Live Well activatio…" at bounding box center [638, 323] width 182 height 584
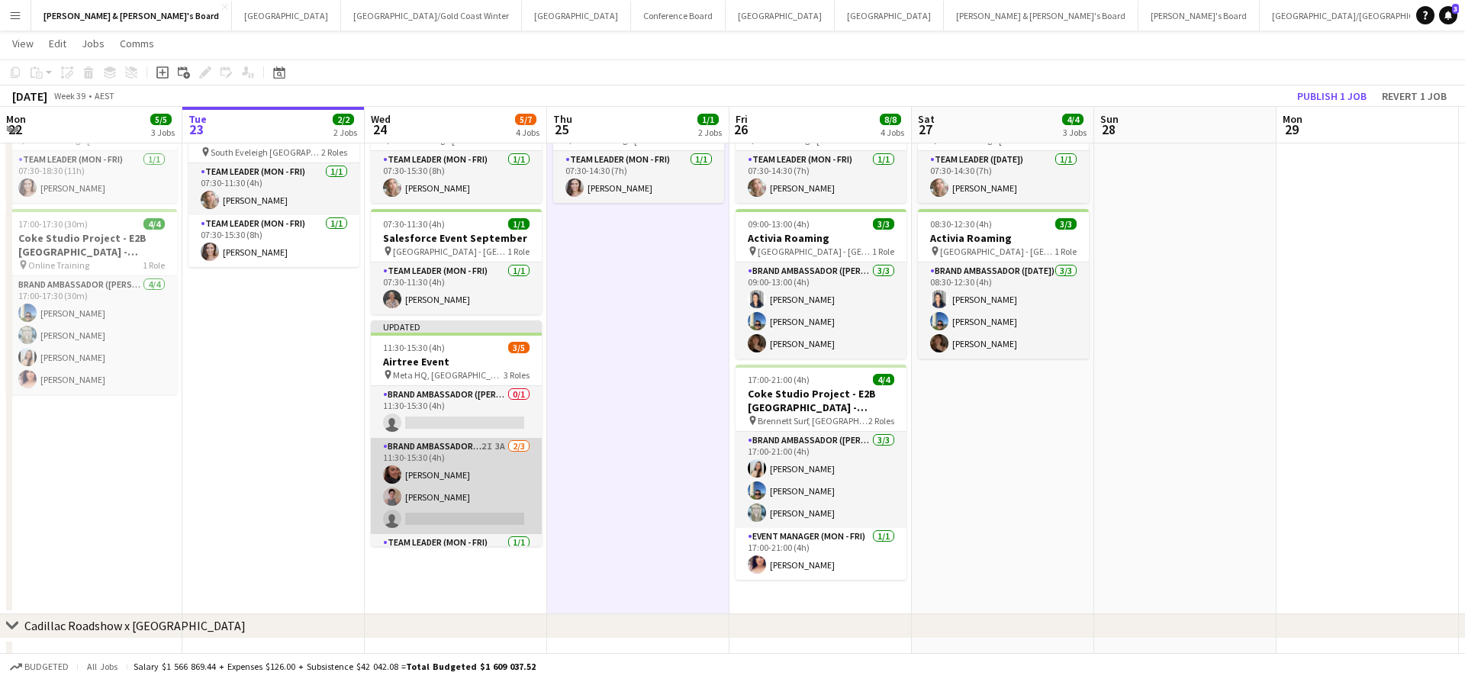
click at [482, 483] on app-card-role "Brand Ambassador (Mon - Fri) 2I 3A [DATE] 11:30-15:30 (4h) [PERSON_NAME] [PERSO…" at bounding box center [456, 486] width 171 height 96
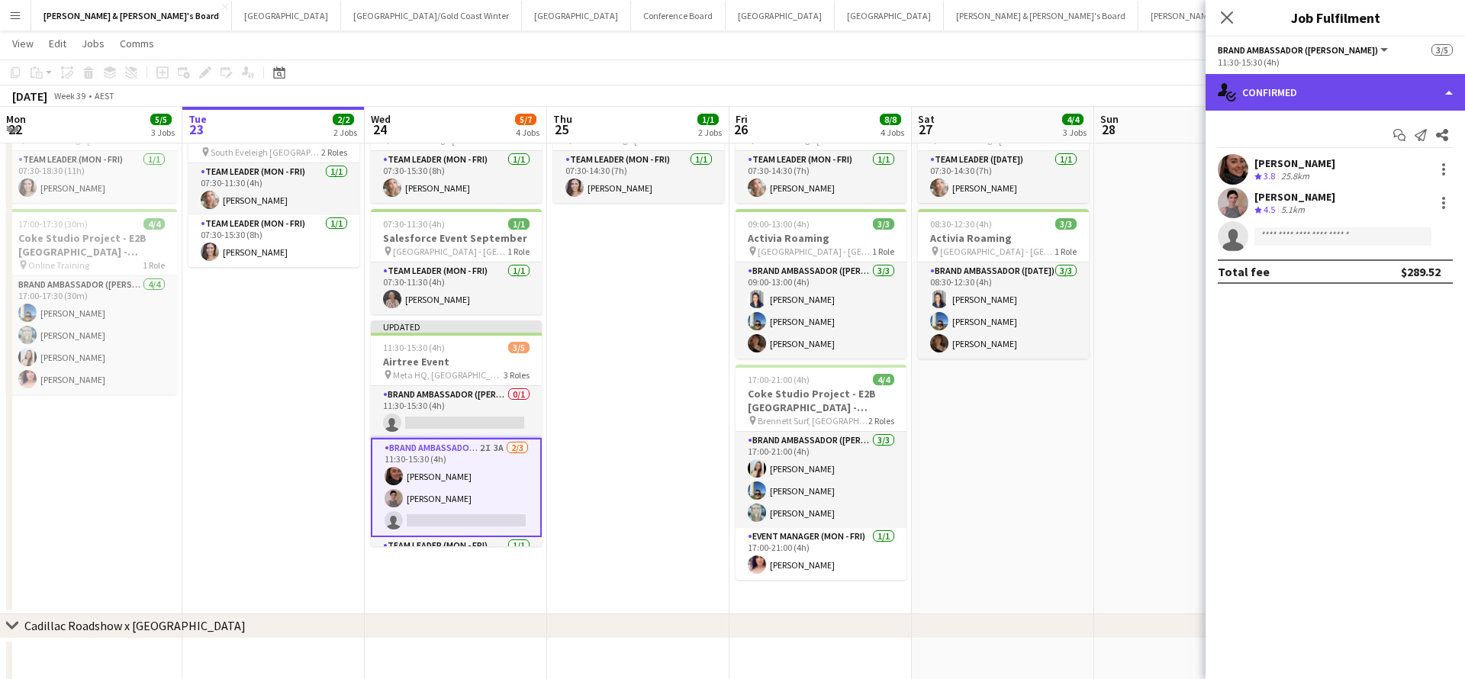
click at [1352, 90] on div "single-neutral-actions-check-2 Confirmed" at bounding box center [1336, 92] width 260 height 37
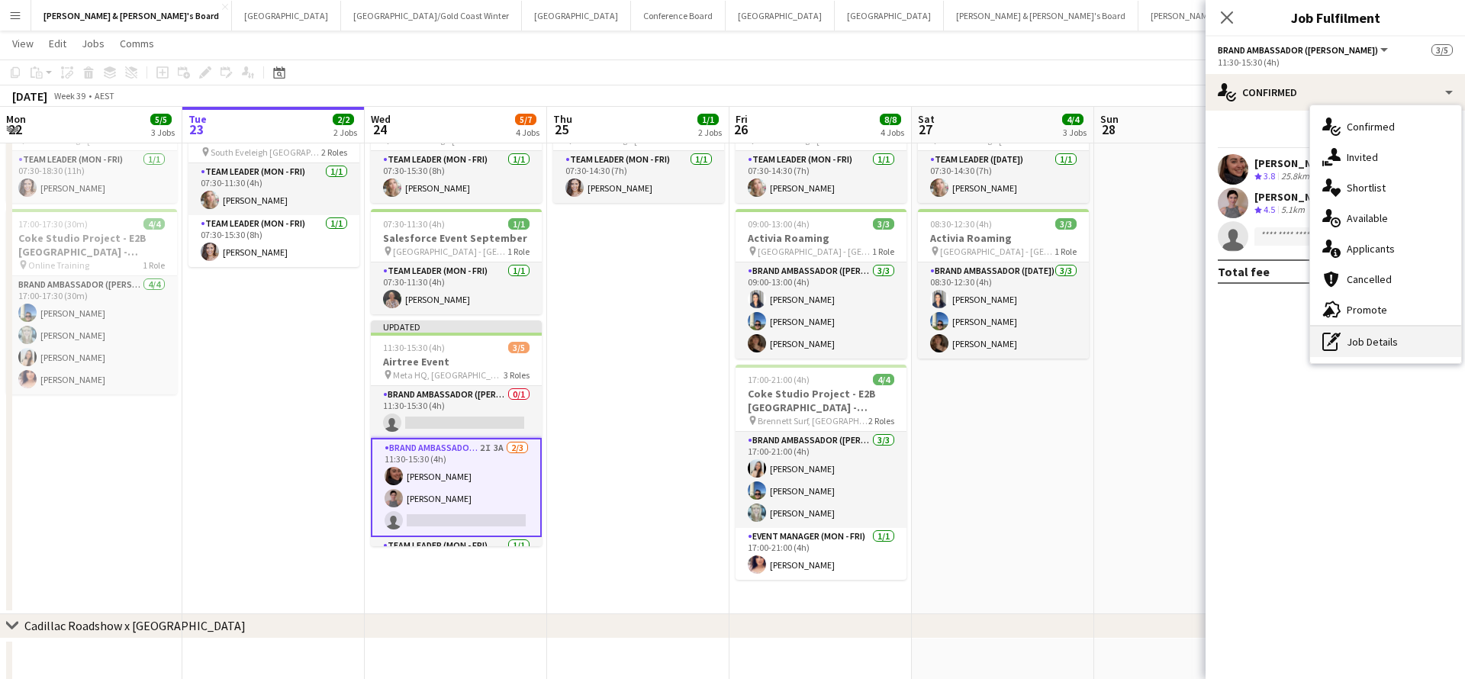
click at [1380, 330] on div "pen-write Job Details" at bounding box center [1385, 342] width 151 height 31
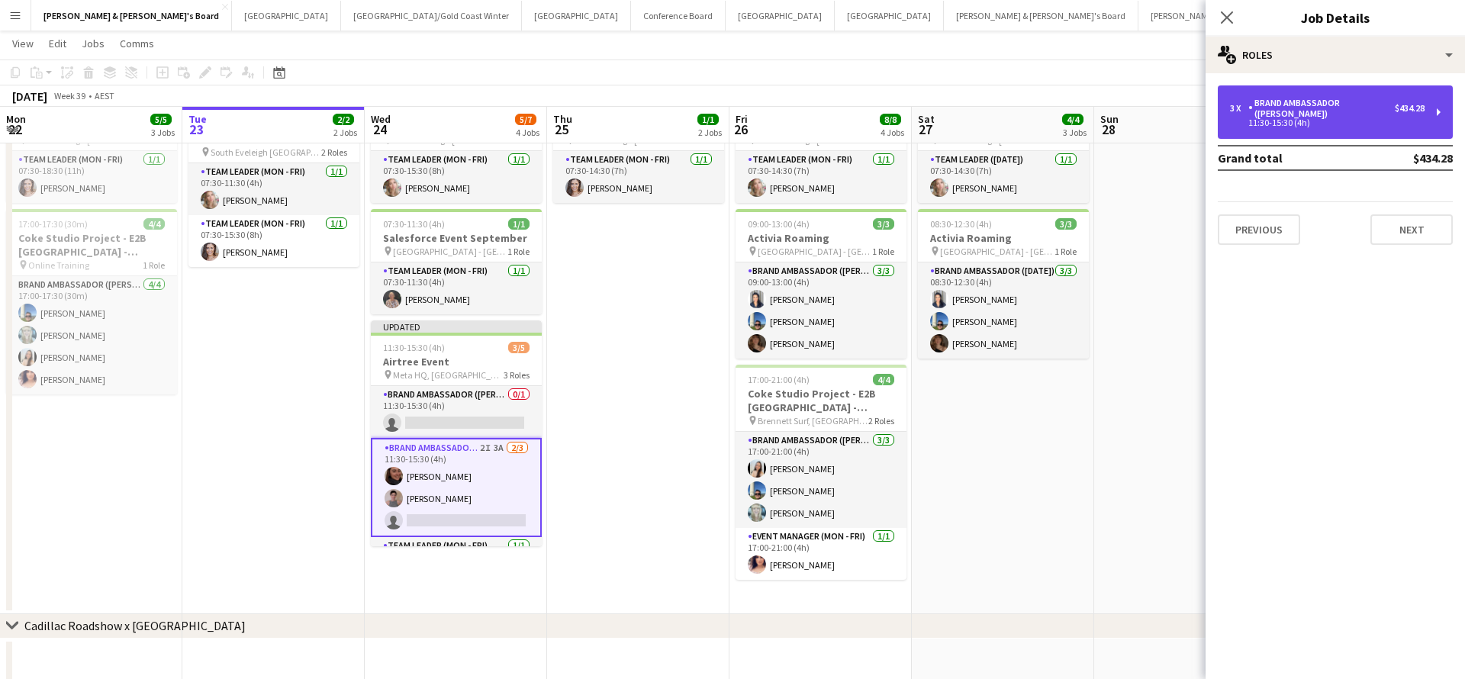
click at [1333, 93] on div "3 x Brand Ambassador (Mon - Fri) $434.28 11:30-15:30 (4h)" at bounding box center [1335, 111] width 235 height 53
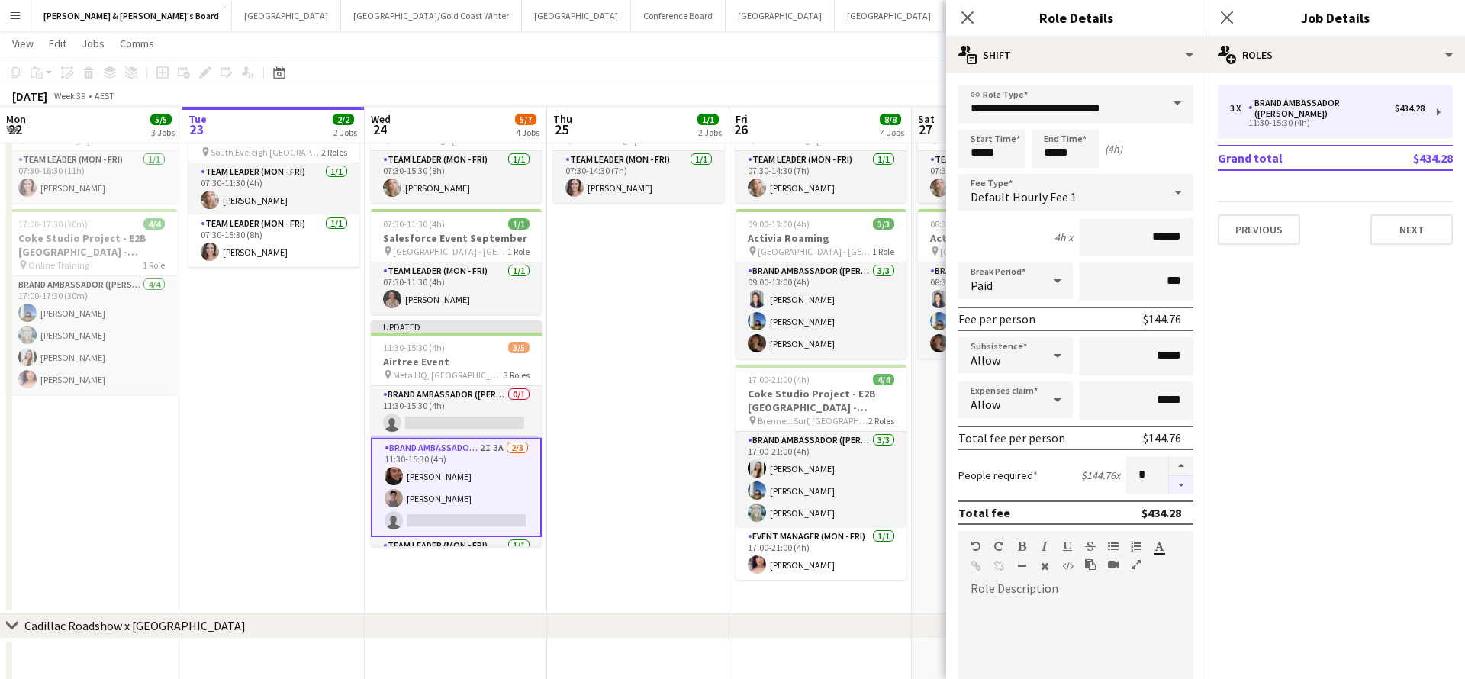
click at [1181, 488] on button "button" at bounding box center [1181, 485] width 24 height 19
type input "*"
click at [650, 488] on app-date-cell "ANZ Falcon Watch pin [GEOGRAPHIC_DATA] 07:30-14:30 (7h) 1/1 Live Well activatio…" at bounding box center [638, 323] width 182 height 584
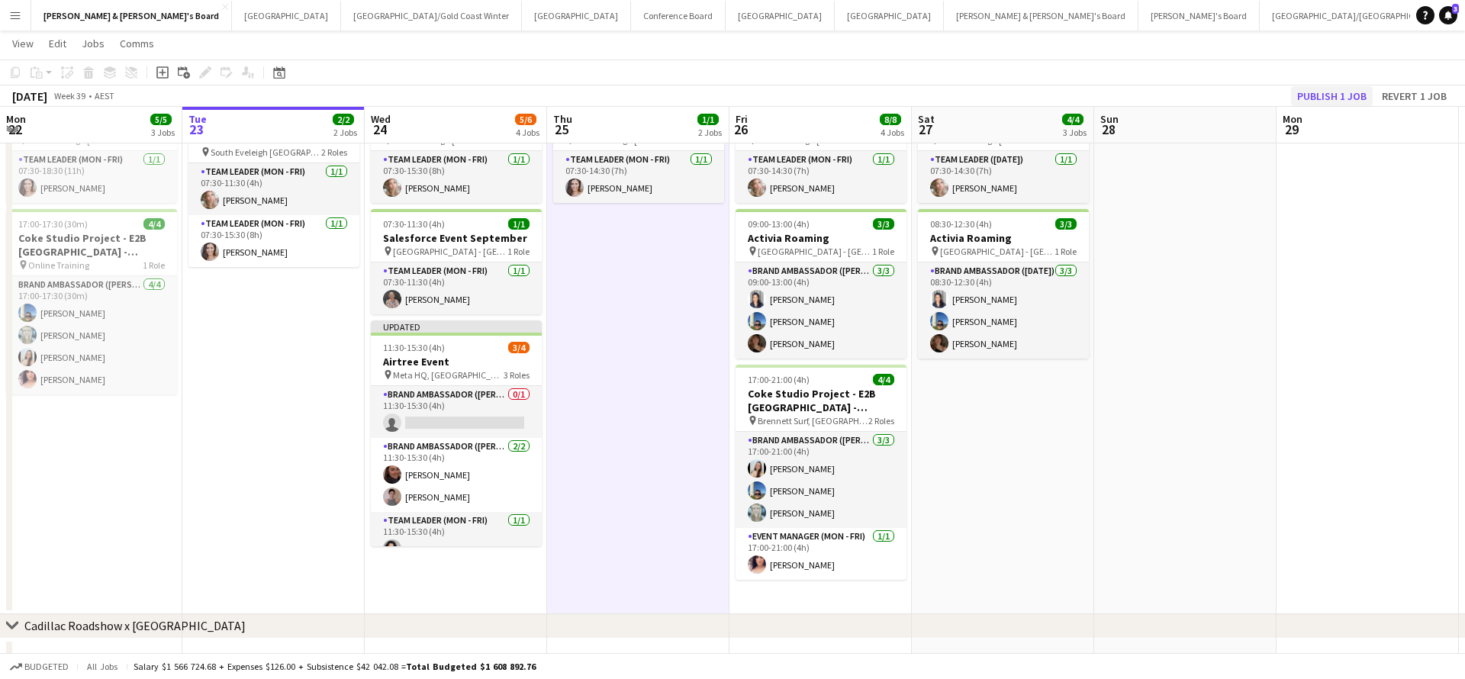
click at [1325, 95] on button "Publish 1 job" at bounding box center [1332, 96] width 82 height 20
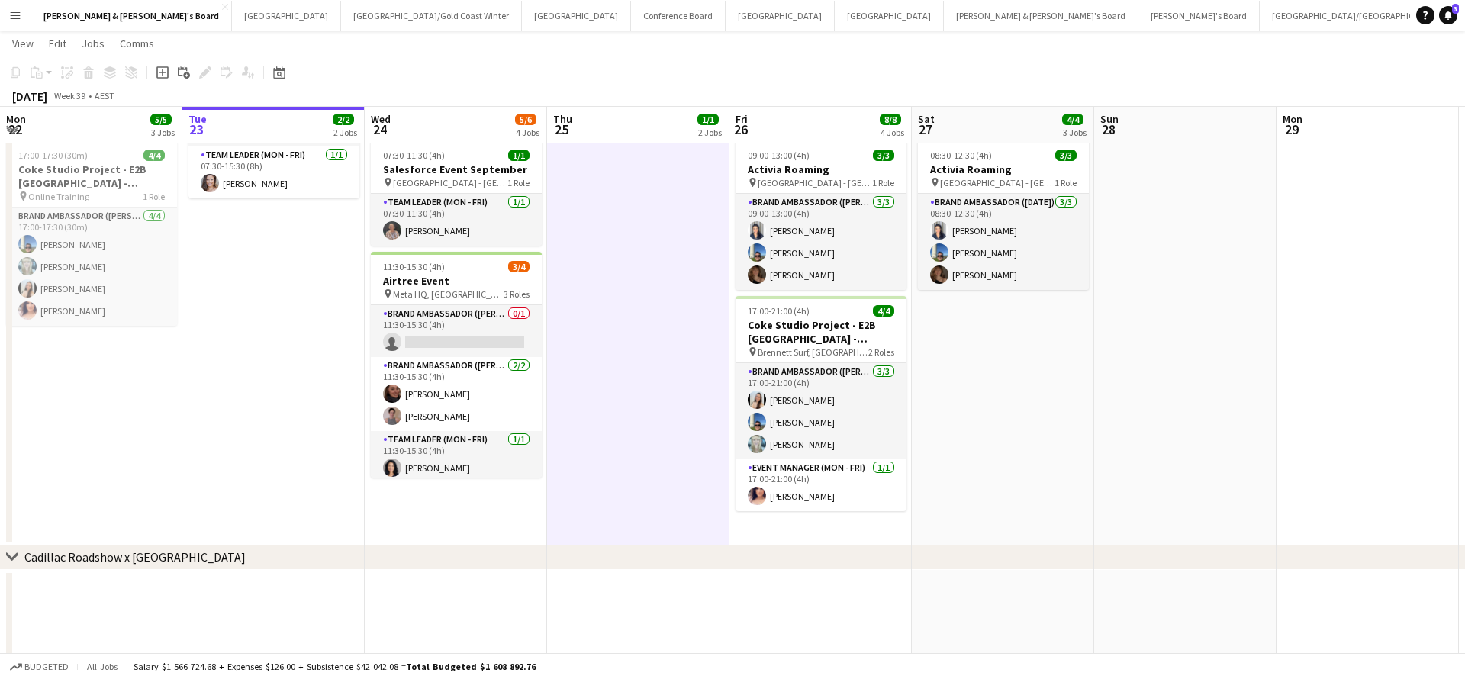
scroll to position [114, 0]
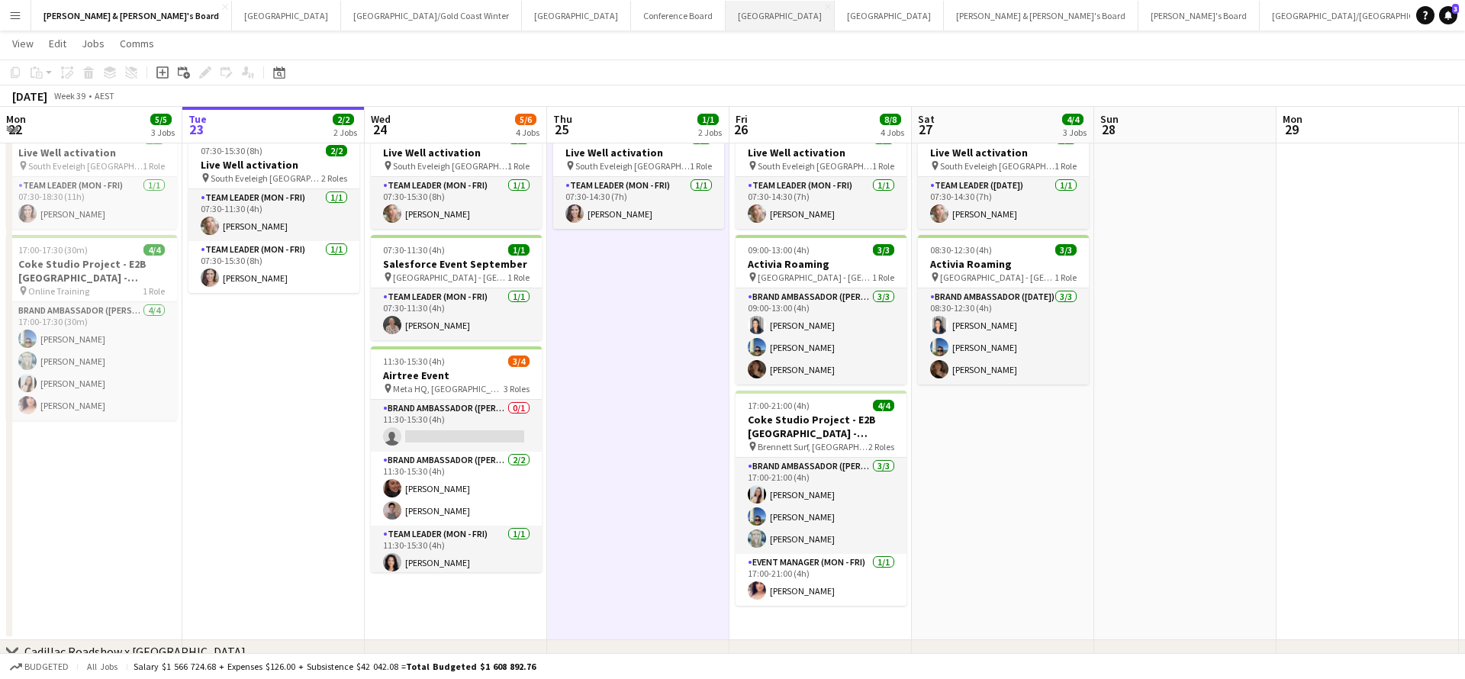
click at [726, 15] on button "Melbourne Close" at bounding box center [780, 16] width 109 height 30
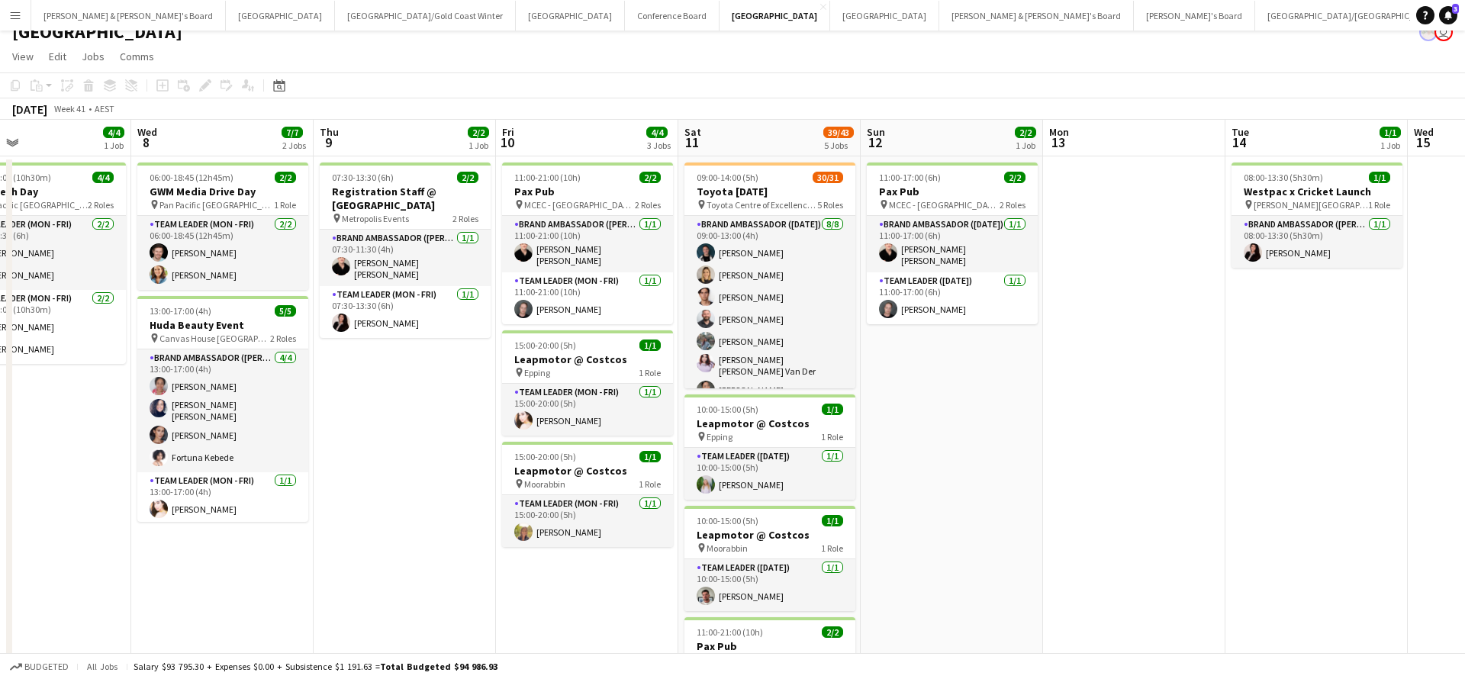
scroll to position [14, 0]
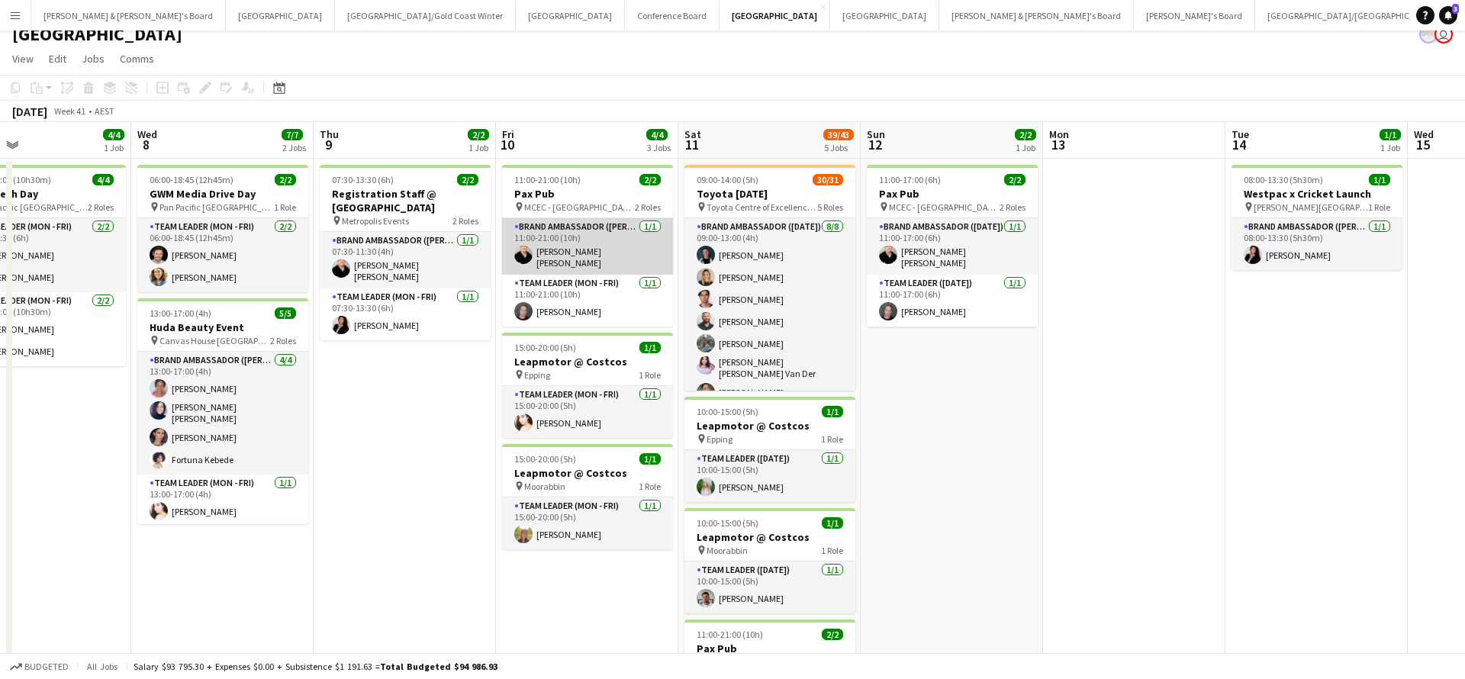
click at [619, 259] on app-card-role "Brand Ambassador (Mon - Fri) [DATE] 11:00-21:00 (10h) [PERSON_NAME] [PERSON_NAM…" at bounding box center [587, 246] width 171 height 56
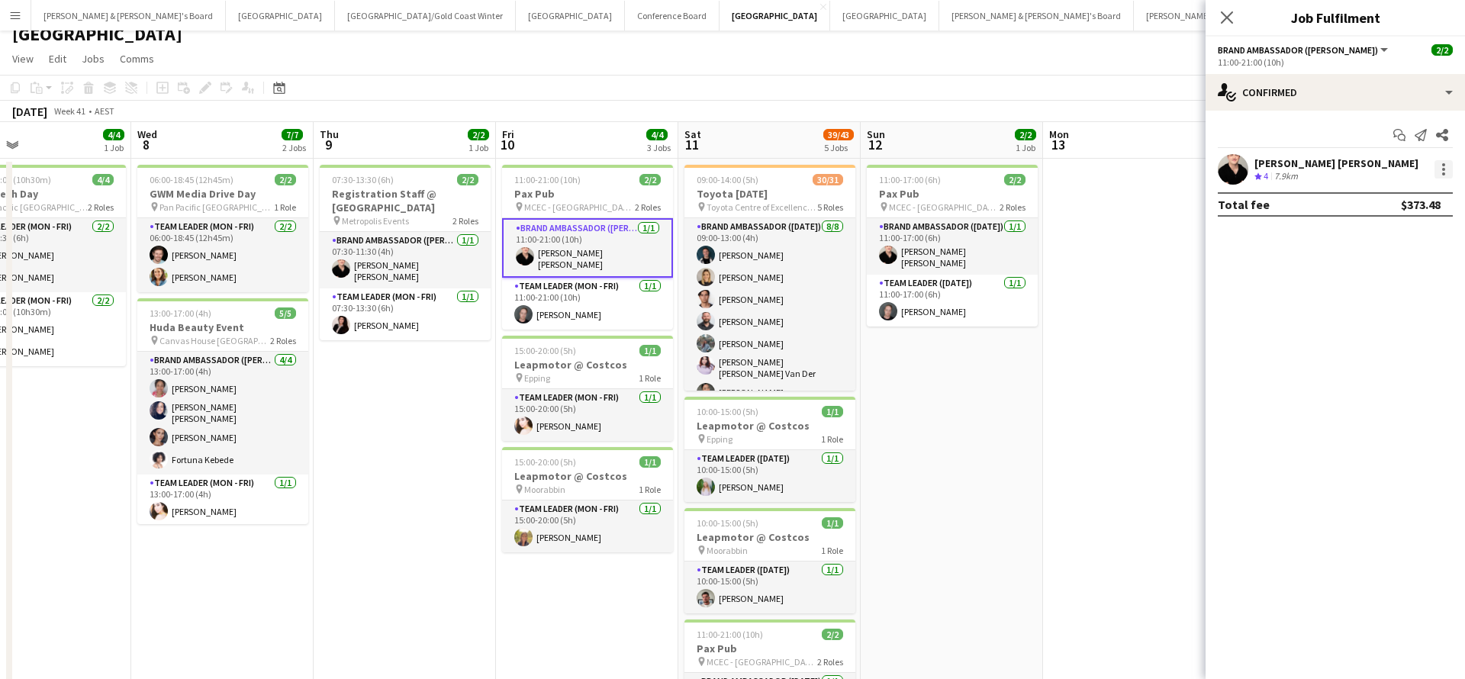
click at [1440, 170] on div at bounding box center [1444, 169] width 18 height 18
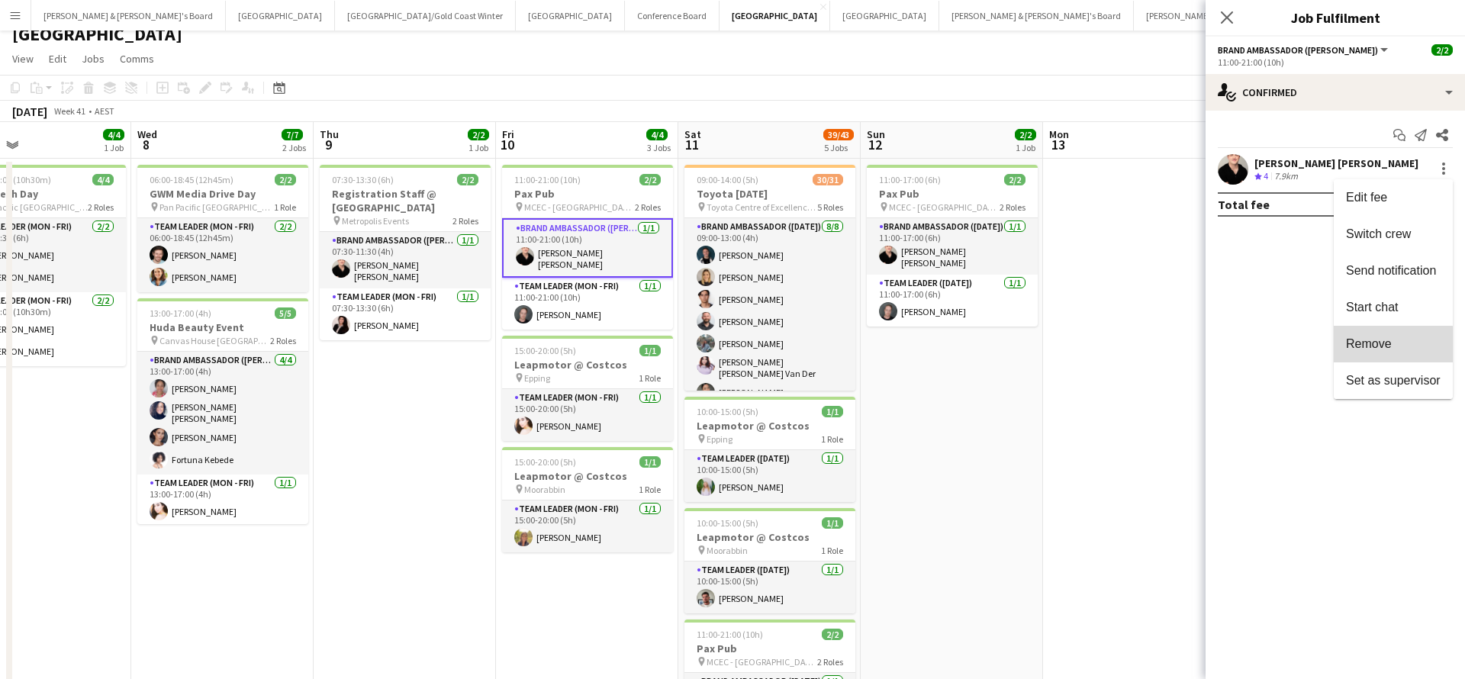
click at [1385, 347] on span "Remove" at bounding box center [1369, 343] width 46 height 13
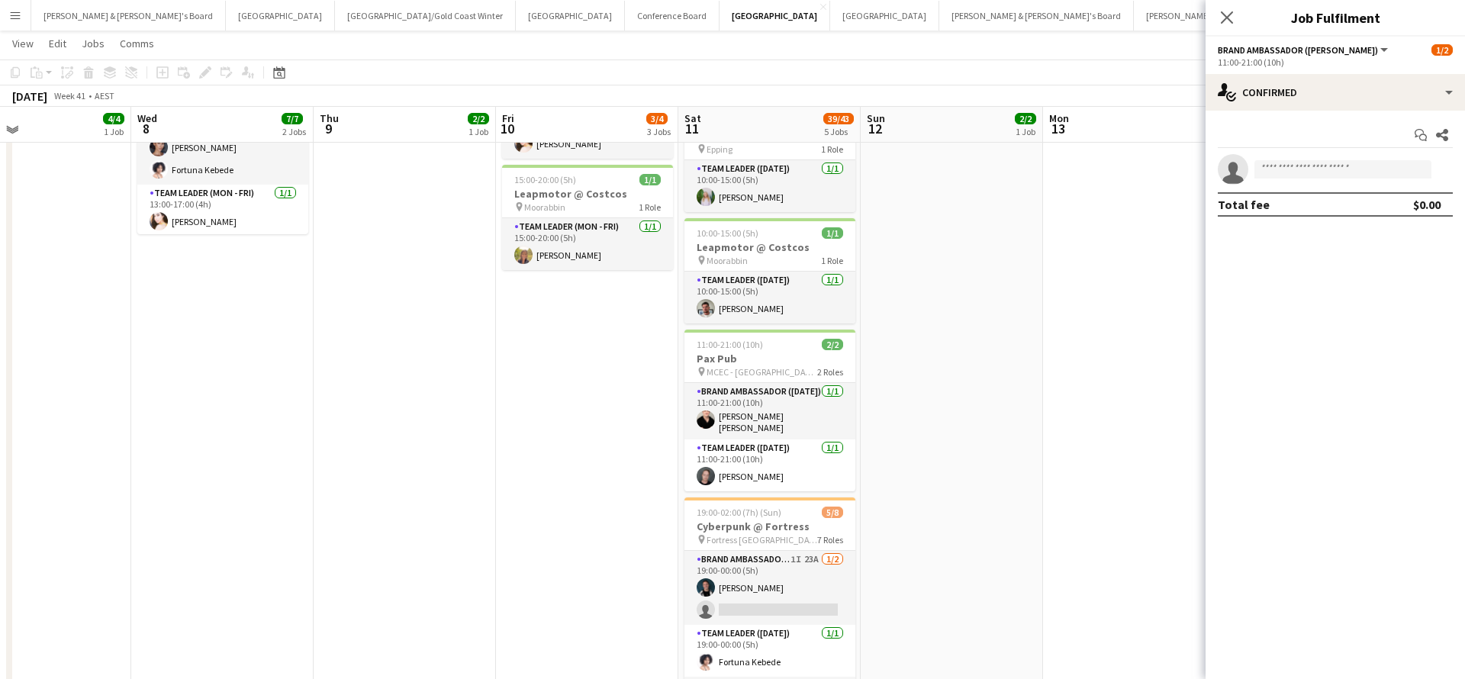
scroll to position [303, 0]
click at [790, 410] on app-card-role "Brand Ambassador ([DATE]) [DATE] 11:00-21:00 (10h) [PERSON_NAME] [PERSON_NAME]" at bounding box center [770, 410] width 171 height 56
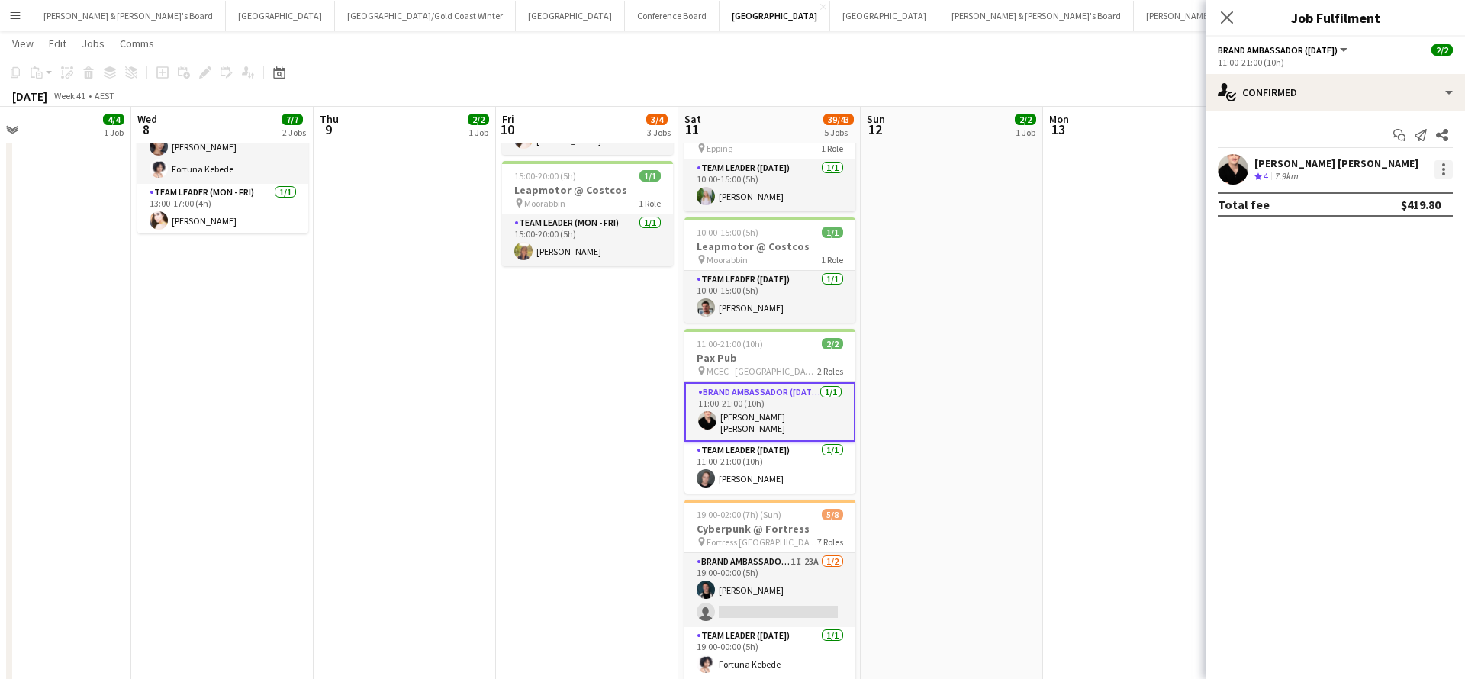
click at [1445, 167] on div at bounding box center [1444, 169] width 18 height 18
click at [1372, 344] on span "Remove" at bounding box center [1369, 343] width 46 height 13
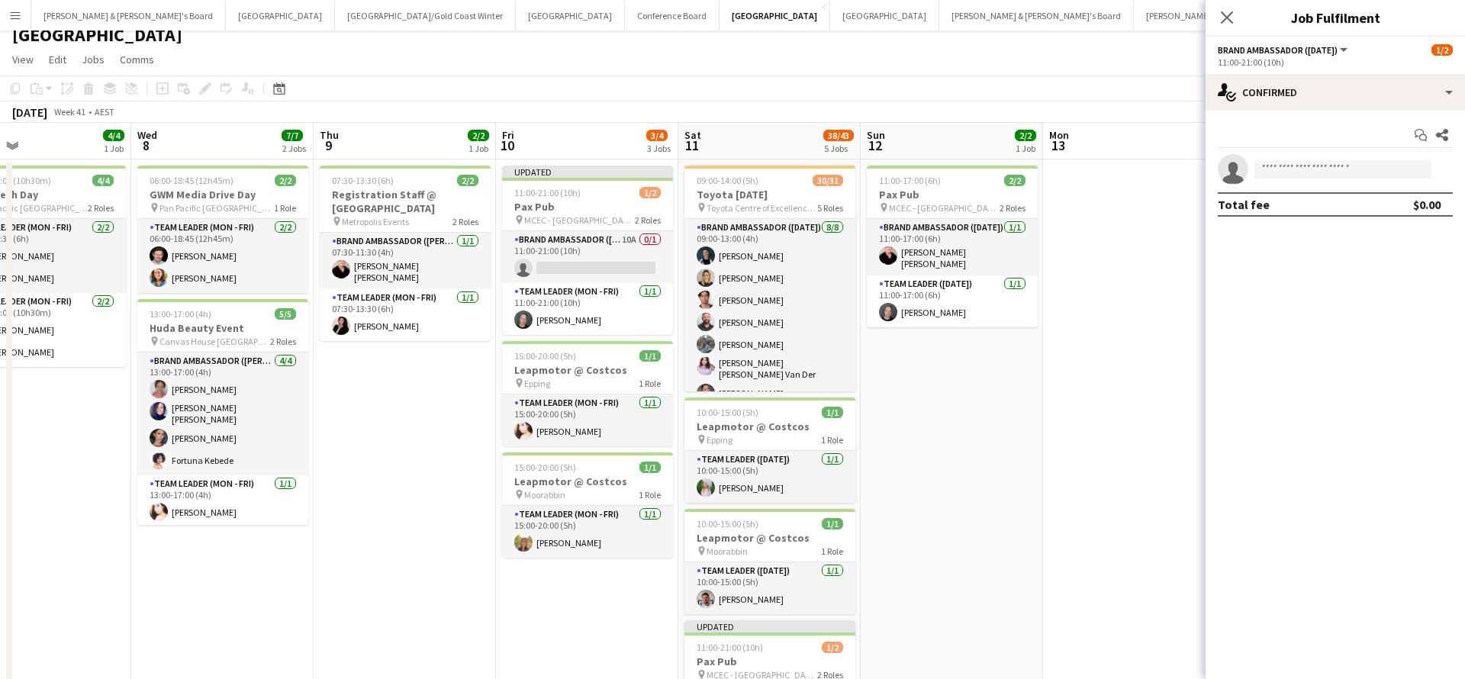
scroll to position [5, 0]
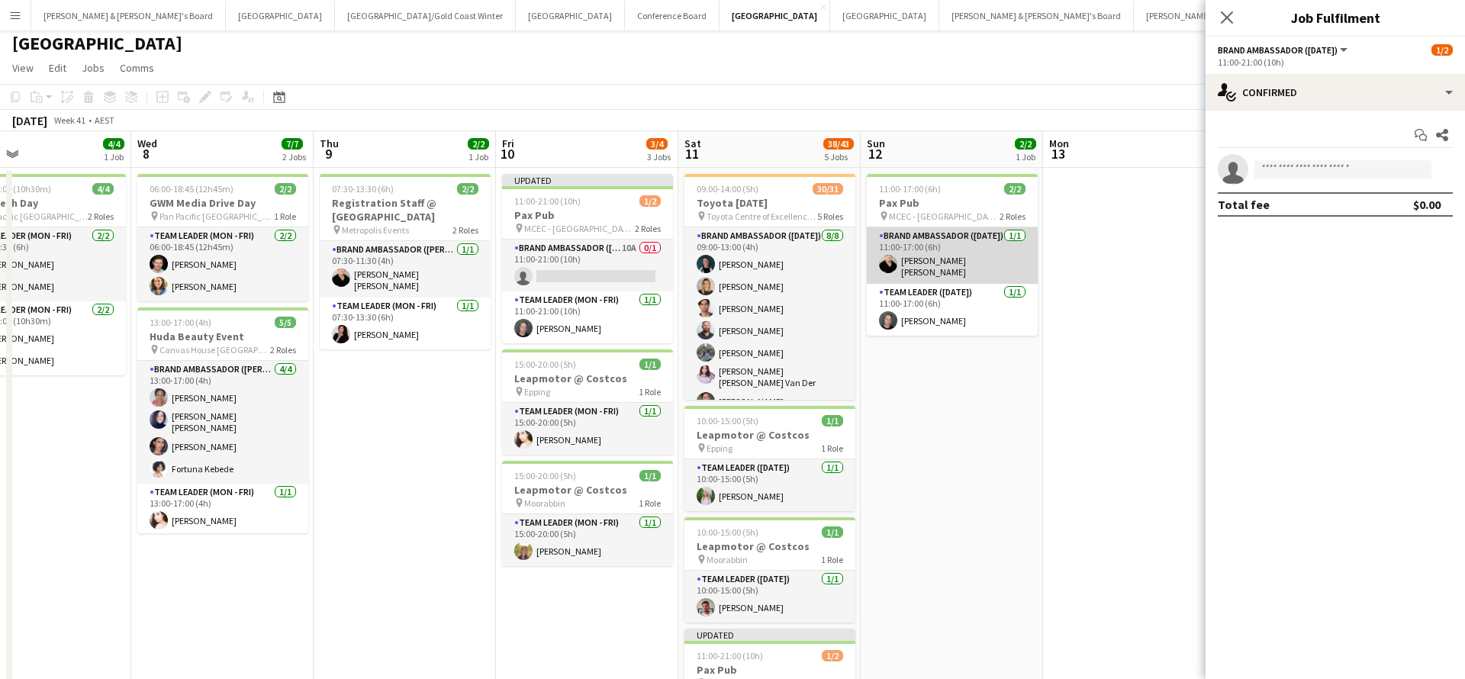
click at [960, 256] on app-card-role "Brand Ambassador ([DATE]) [DATE] 11:00-17:00 (6h) [PERSON_NAME] [PERSON_NAME]" at bounding box center [952, 255] width 171 height 56
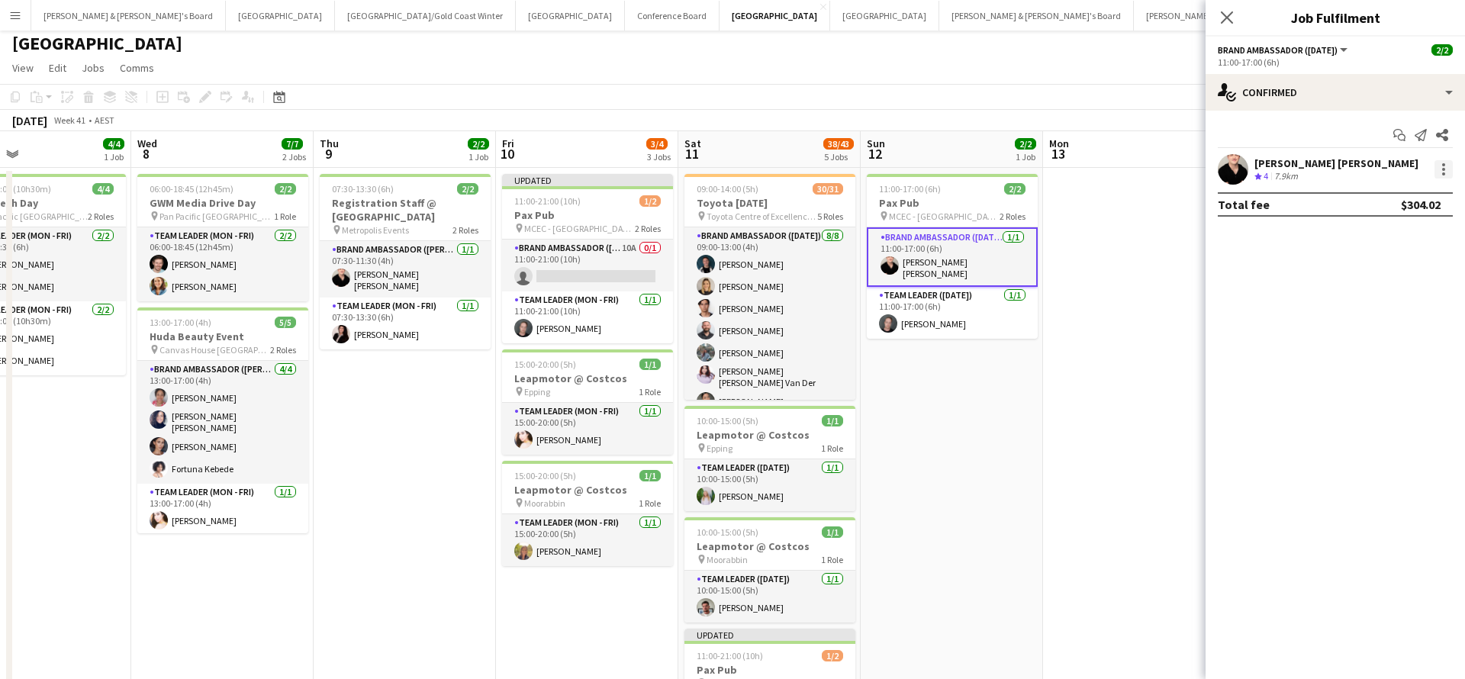
click at [1446, 172] on div at bounding box center [1444, 169] width 18 height 18
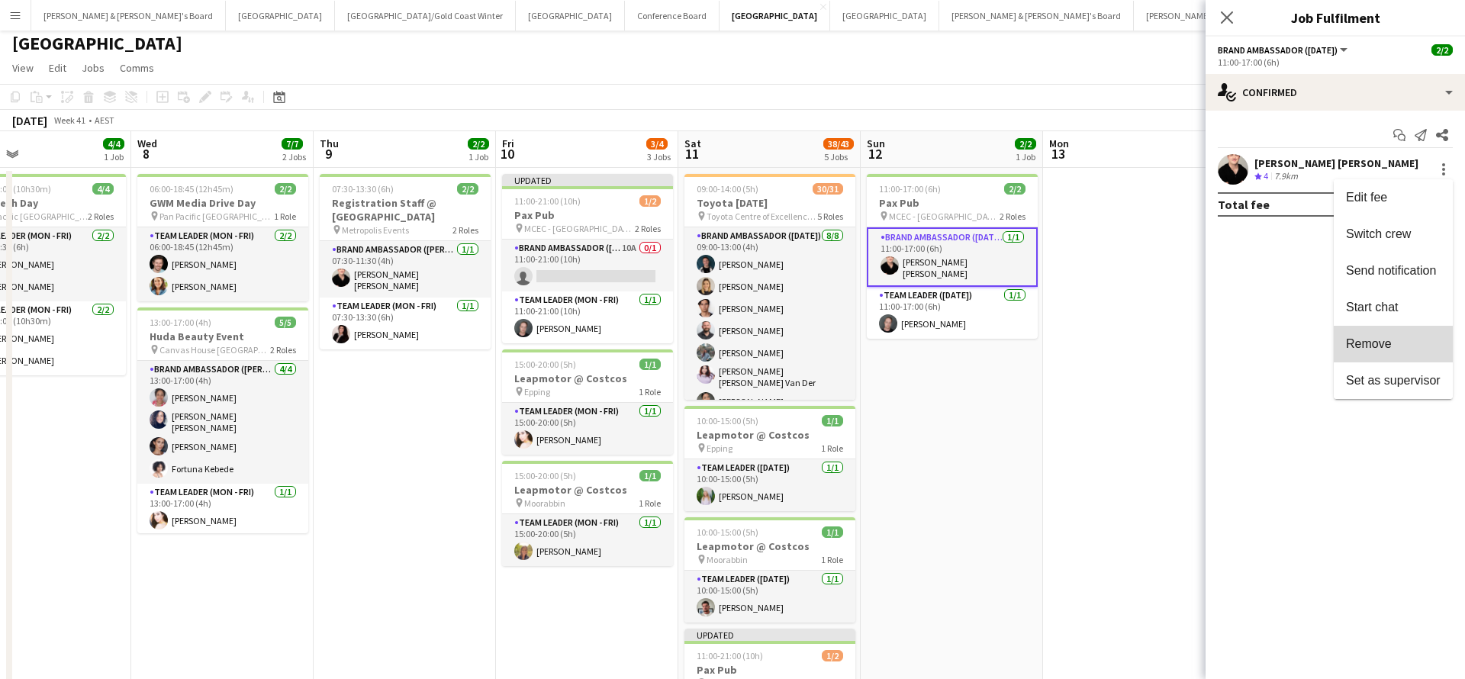
click at [1387, 351] on button "Remove" at bounding box center [1393, 344] width 119 height 37
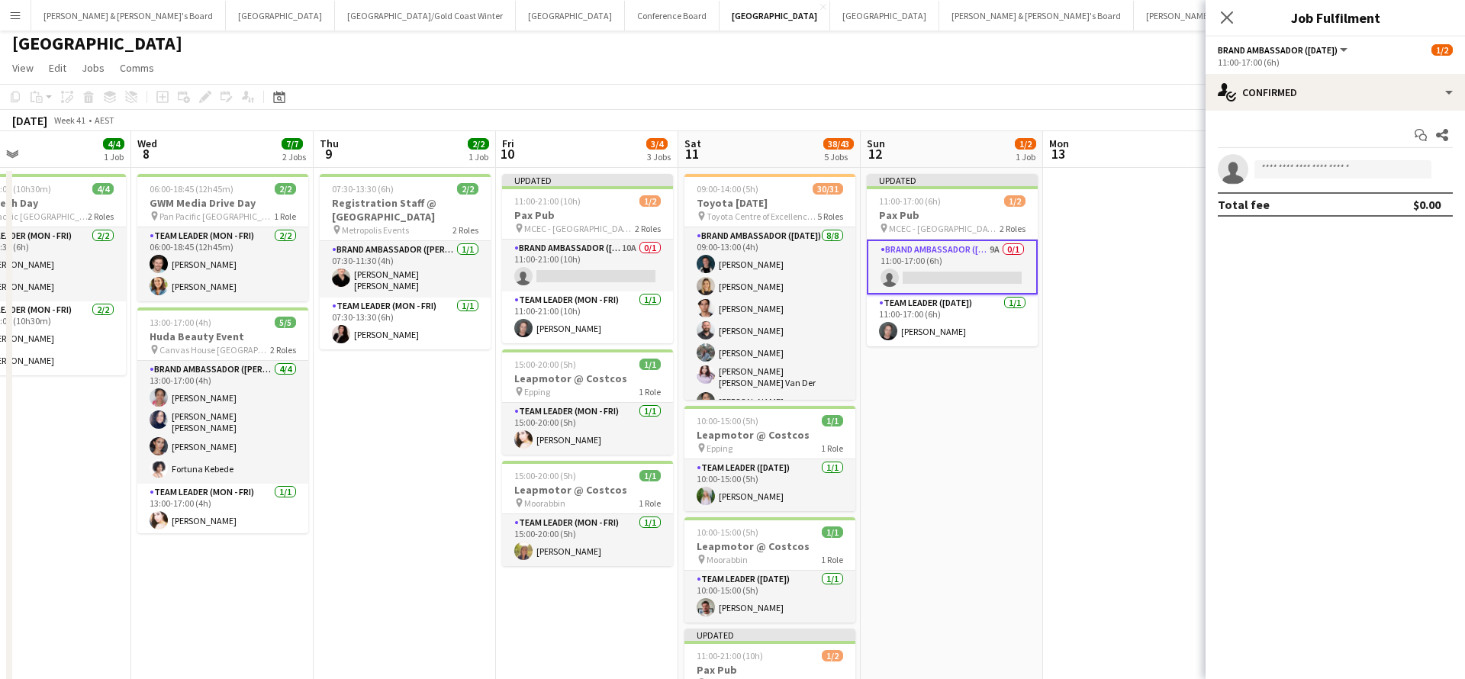
click at [1078, 372] on app-date-cell at bounding box center [1134, 616] width 182 height 897
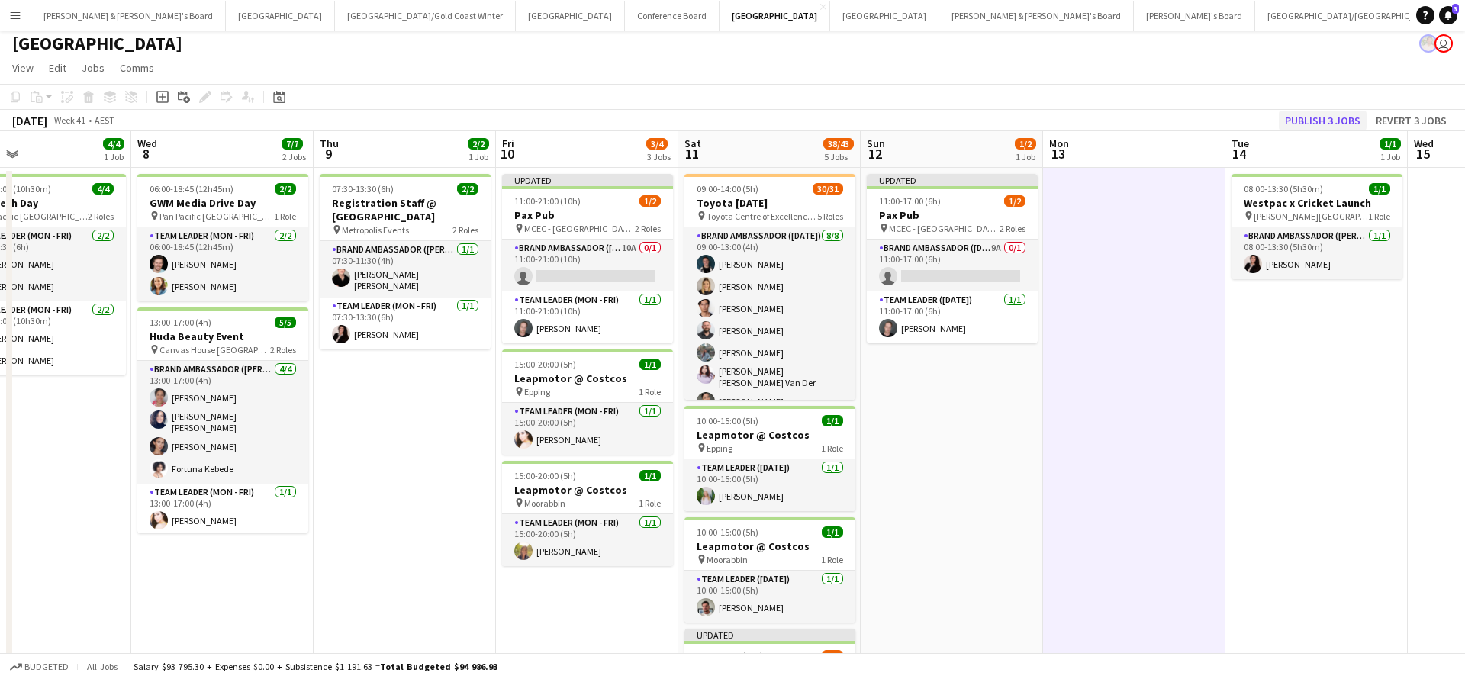
click at [1304, 124] on button "Publish 3 jobs" at bounding box center [1323, 121] width 88 height 20
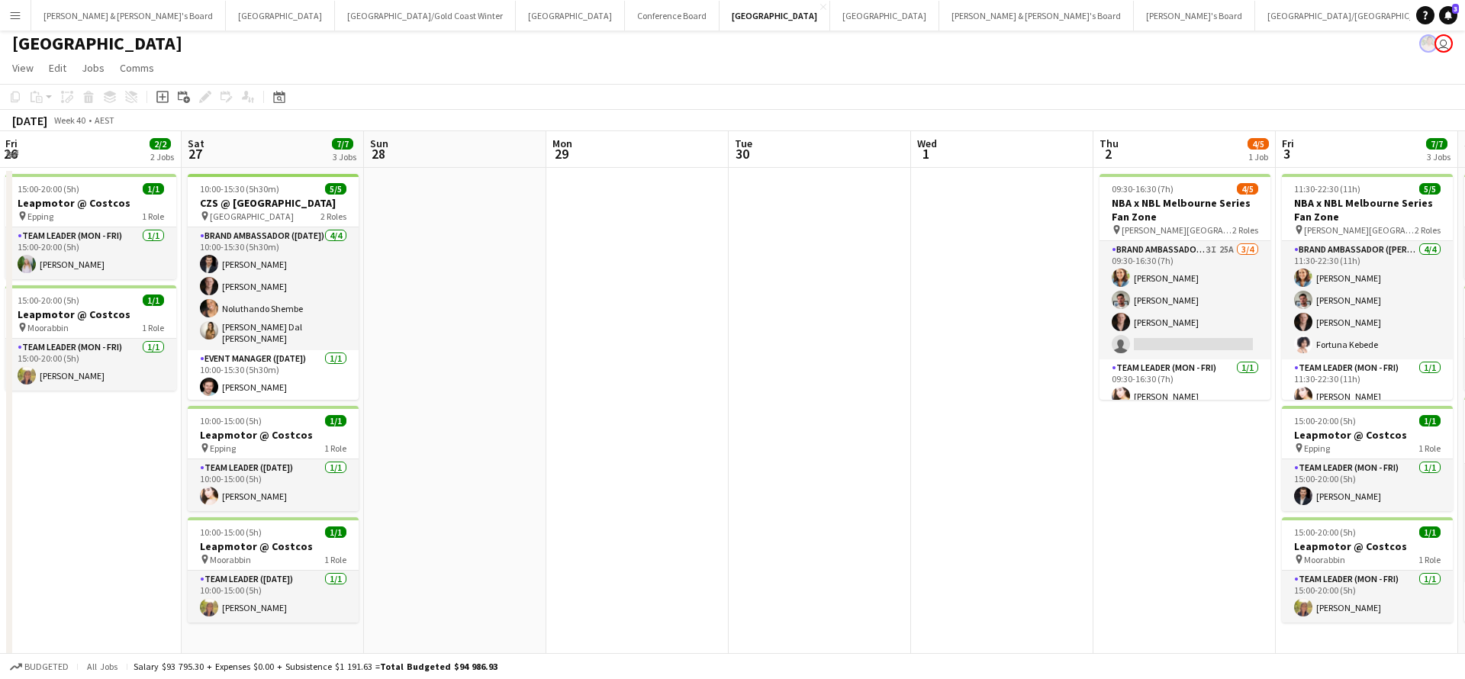
scroll to position [0, 314]
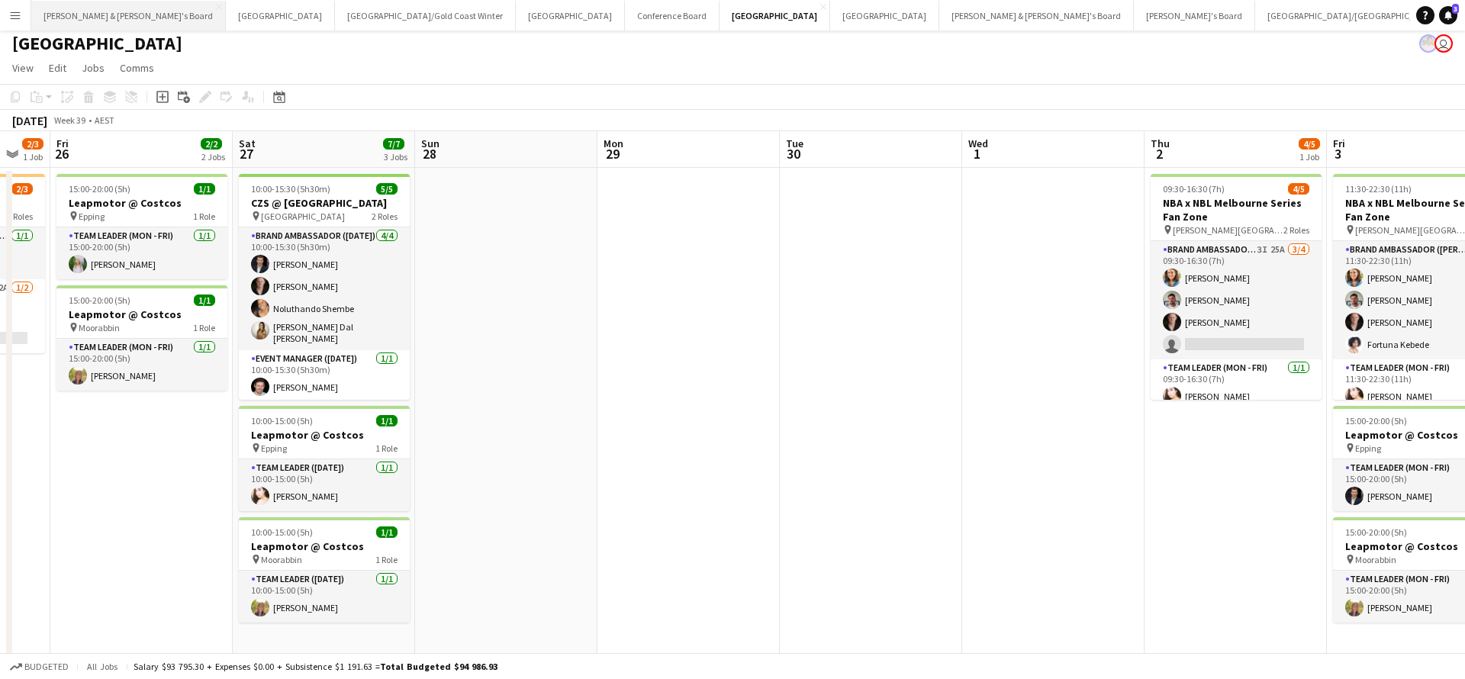
click at [111, 15] on button "[PERSON_NAME] & [PERSON_NAME]'s Board Close" at bounding box center [128, 16] width 195 height 30
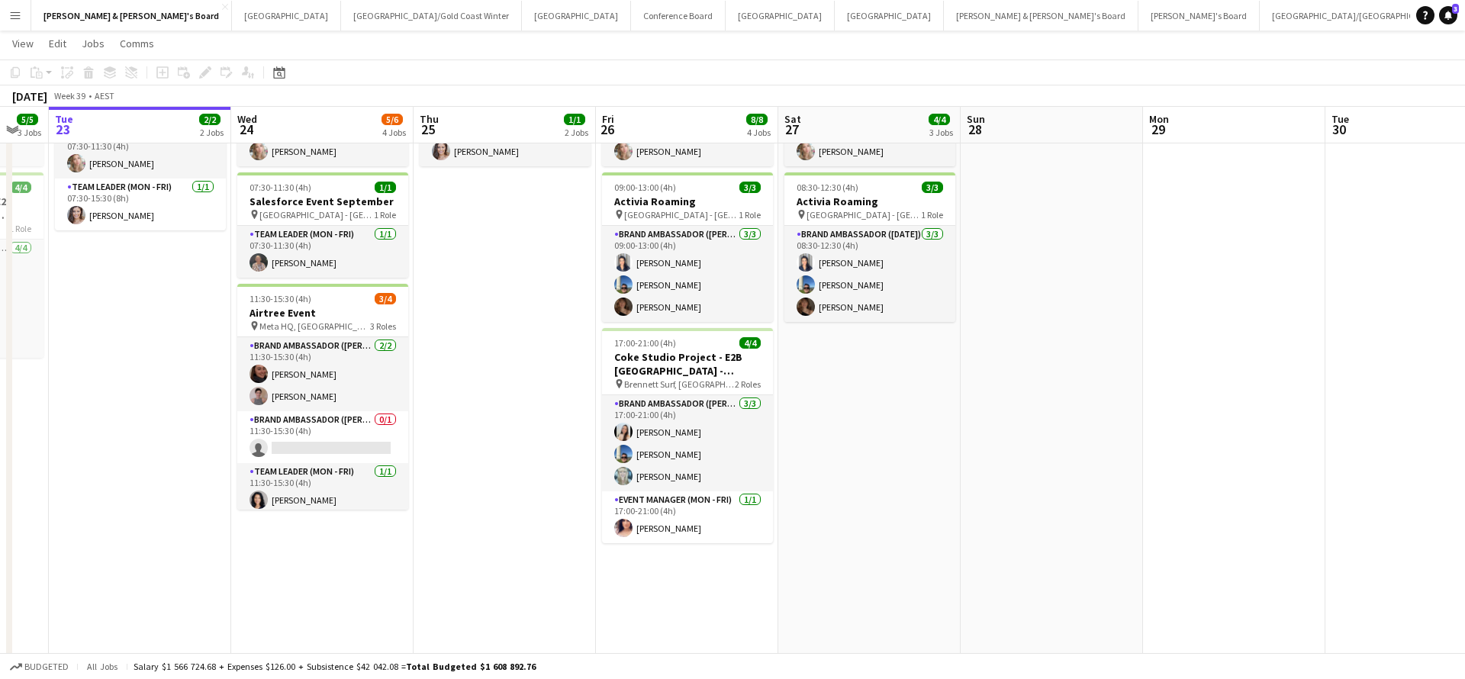
scroll to position [0, 680]
click at [335, 443] on app-card-role "Brand Ambassador (Mon - Fri) 0/1 11:30-15:30 (4h) single-neutral-actions" at bounding box center [323, 437] width 171 height 52
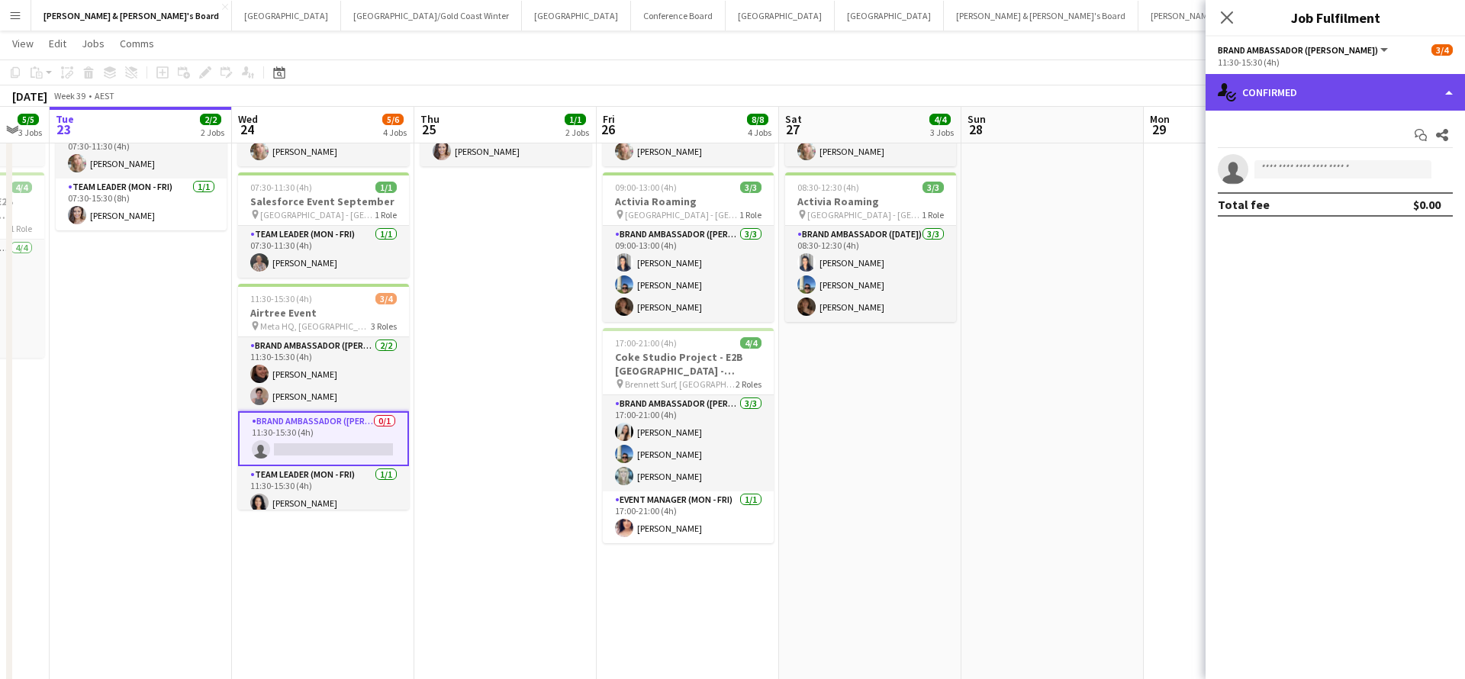
click at [1348, 96] on div "single-neutral-actions-check-2 Confirmed" at bounding box center [1336, 92] width 260 height 37
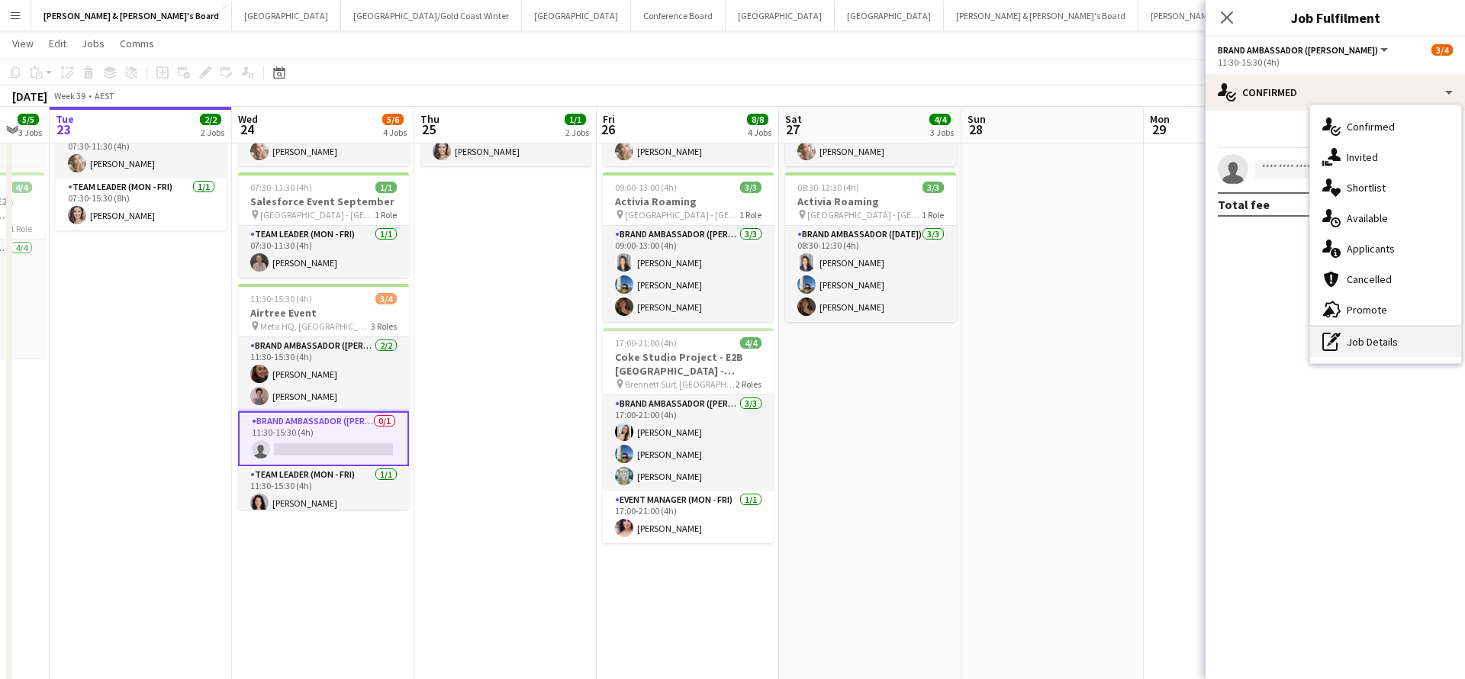
click at [1359, 340] on div "pen-write Job Details" at bounding box center [1385, 342] width 151 height 31
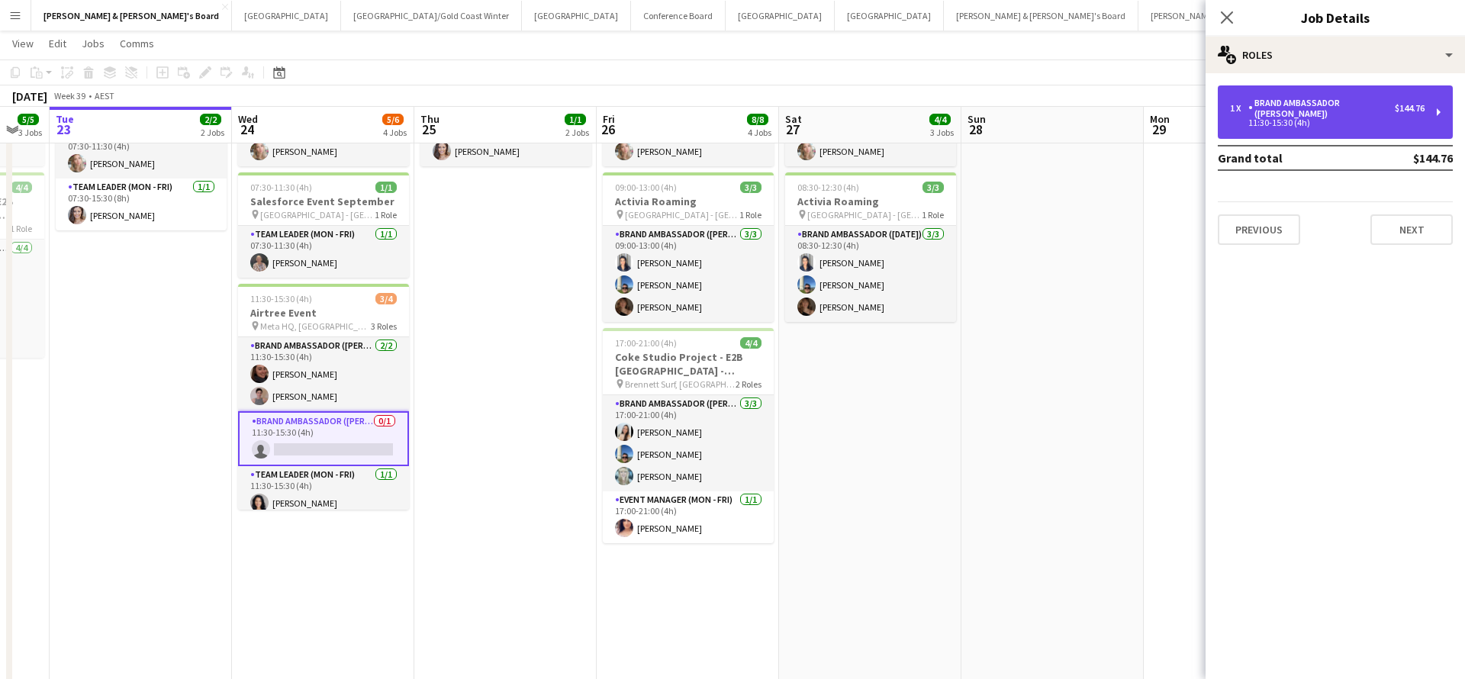
click at [1332, 119] on div "11:30-15:30 (4h)" at bounding box center [1327, 123] width 195 height 8
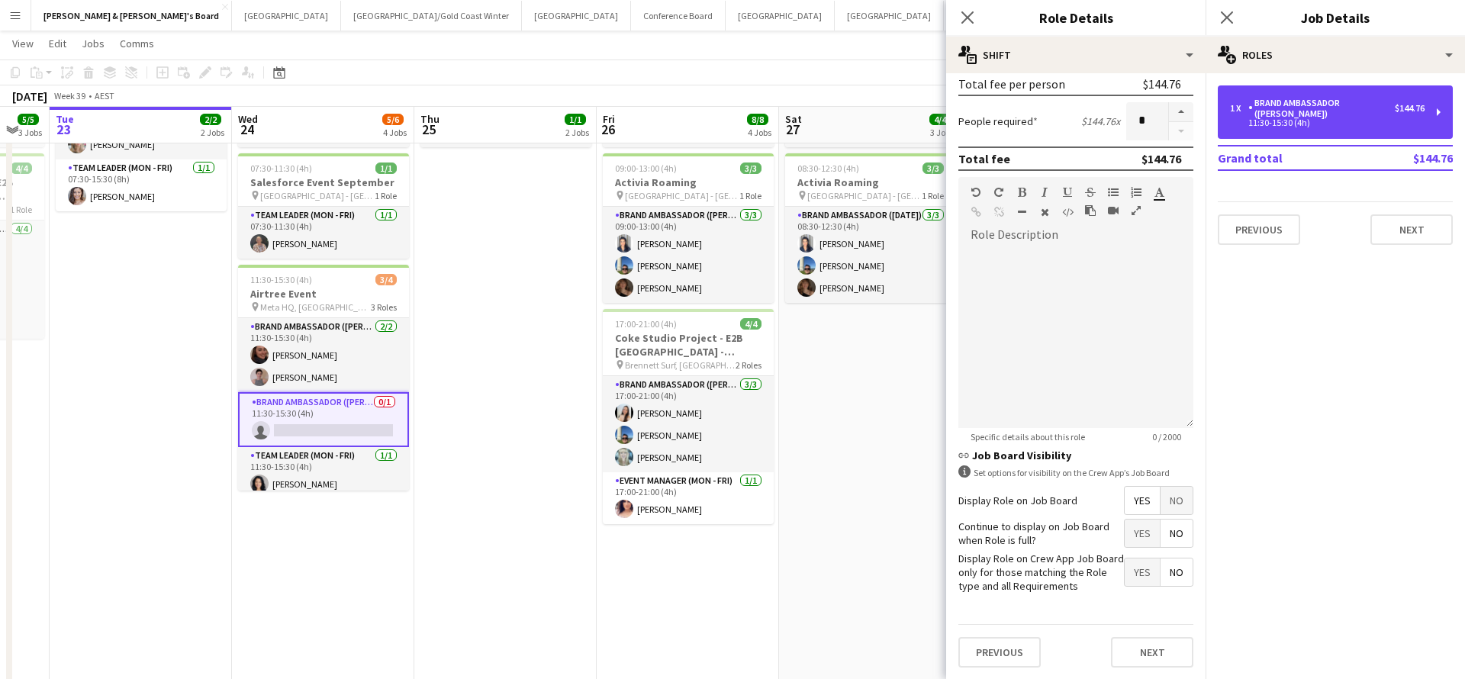
scroll to position [197, 0]
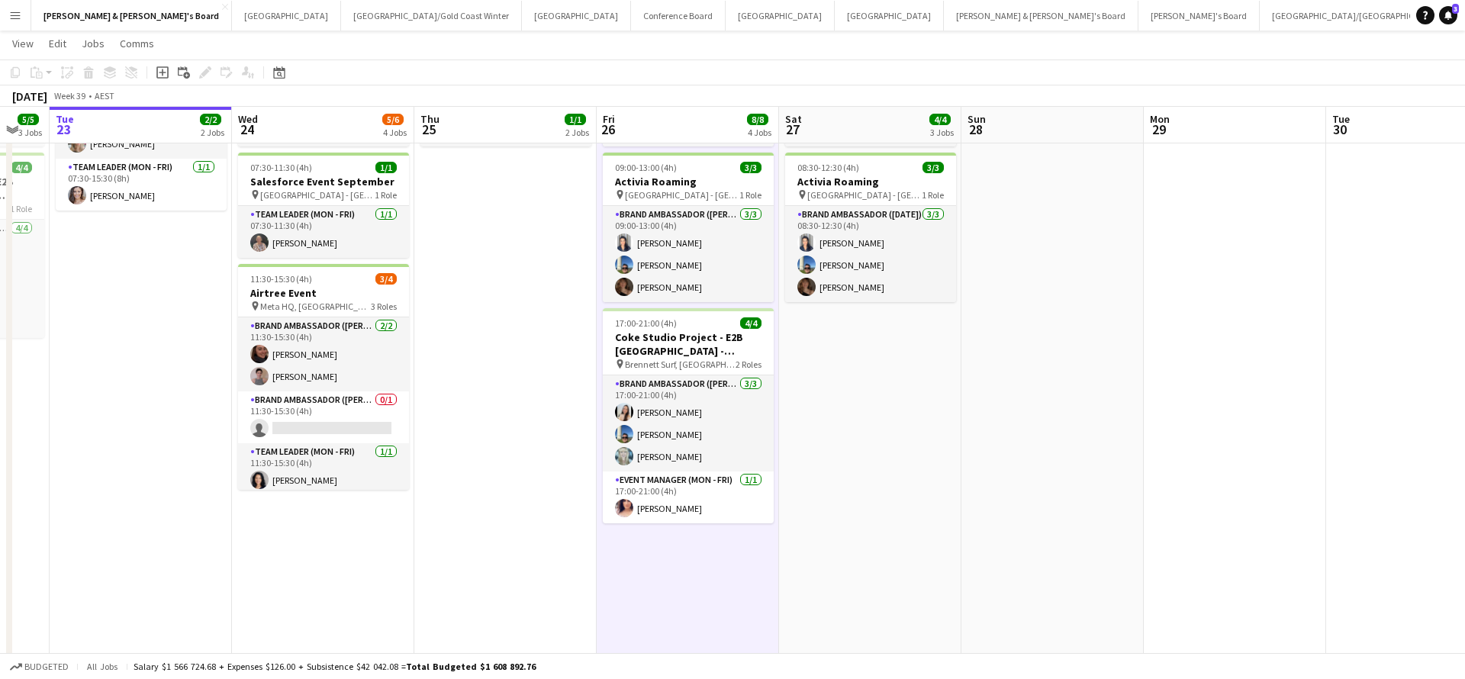
scroll to position [94, 0]
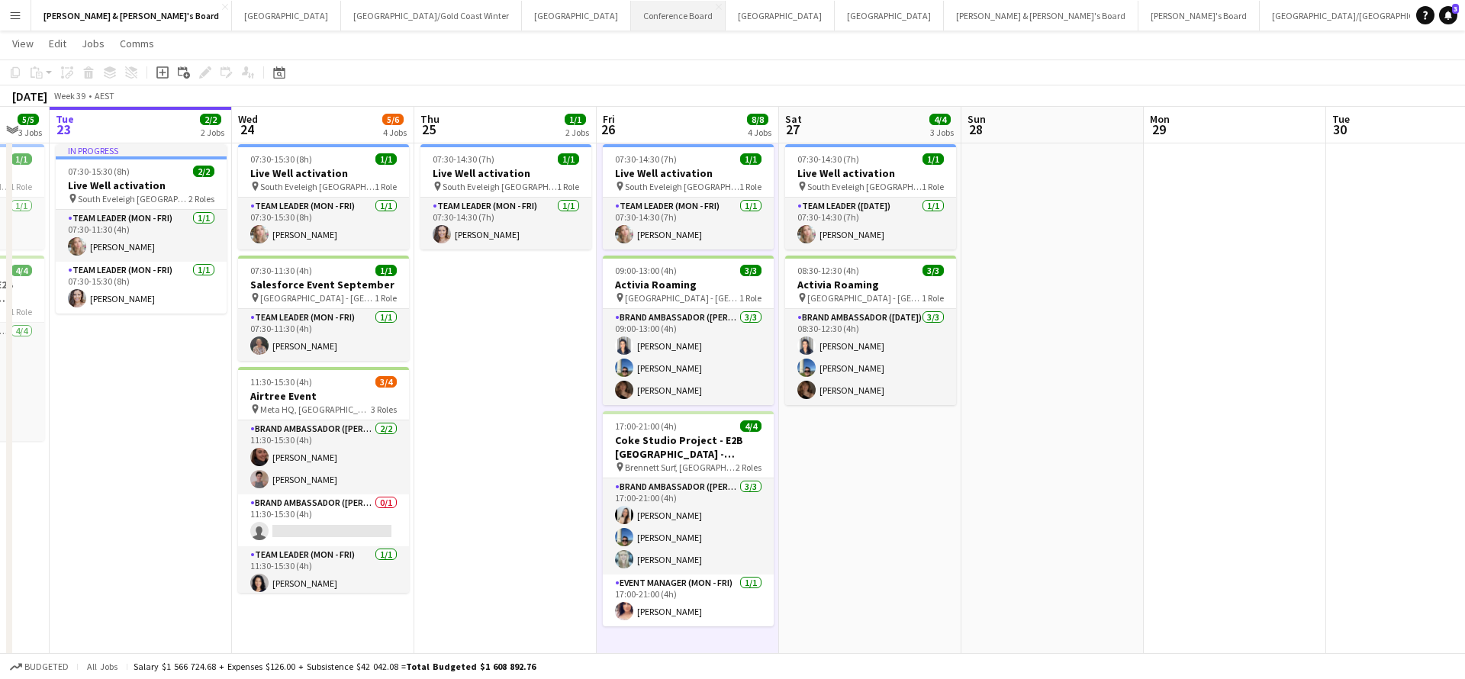
click at [631, 18] on button "Conference Board Close" at bounding box center [678, 16] width 95 height 30
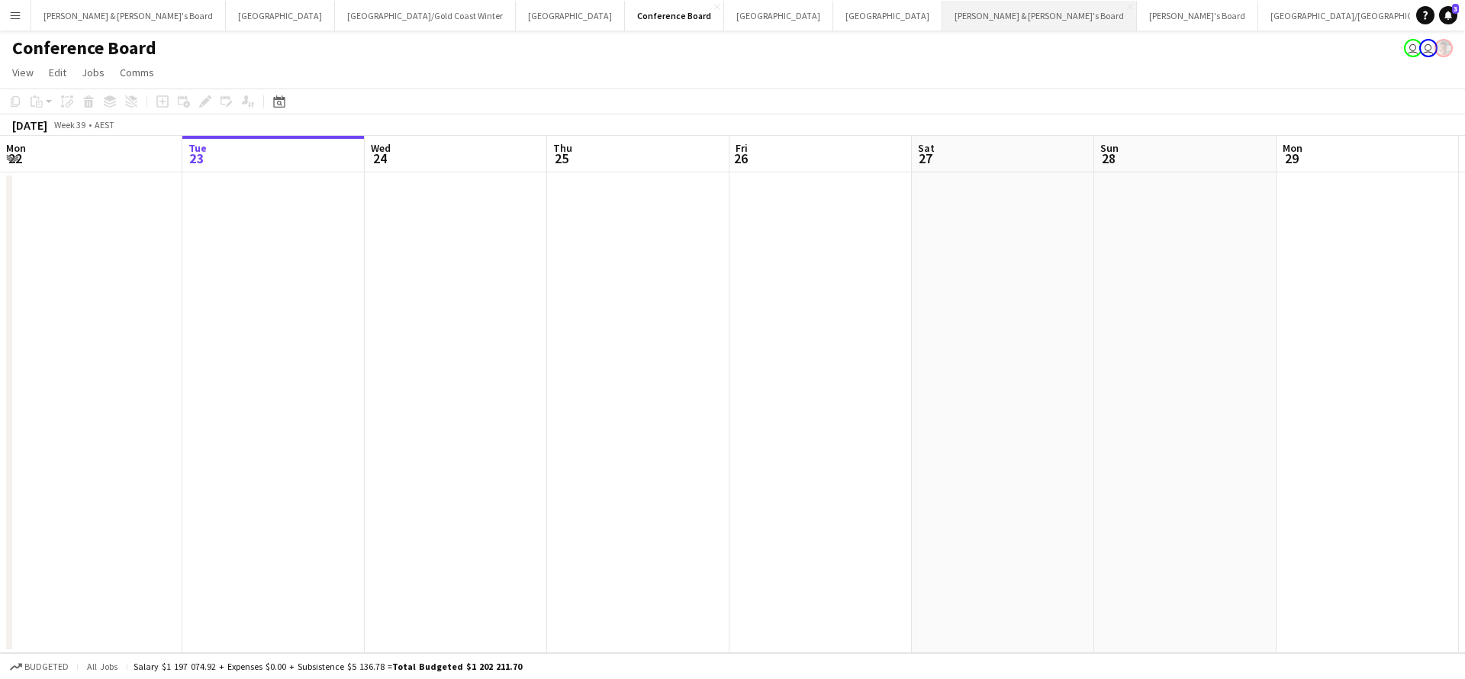
click at [943, 18] on button "[PERSON_NAME] & [PERSON_NAME]'s Board Close" at bounding box center [1040, 16] width 195 height 30
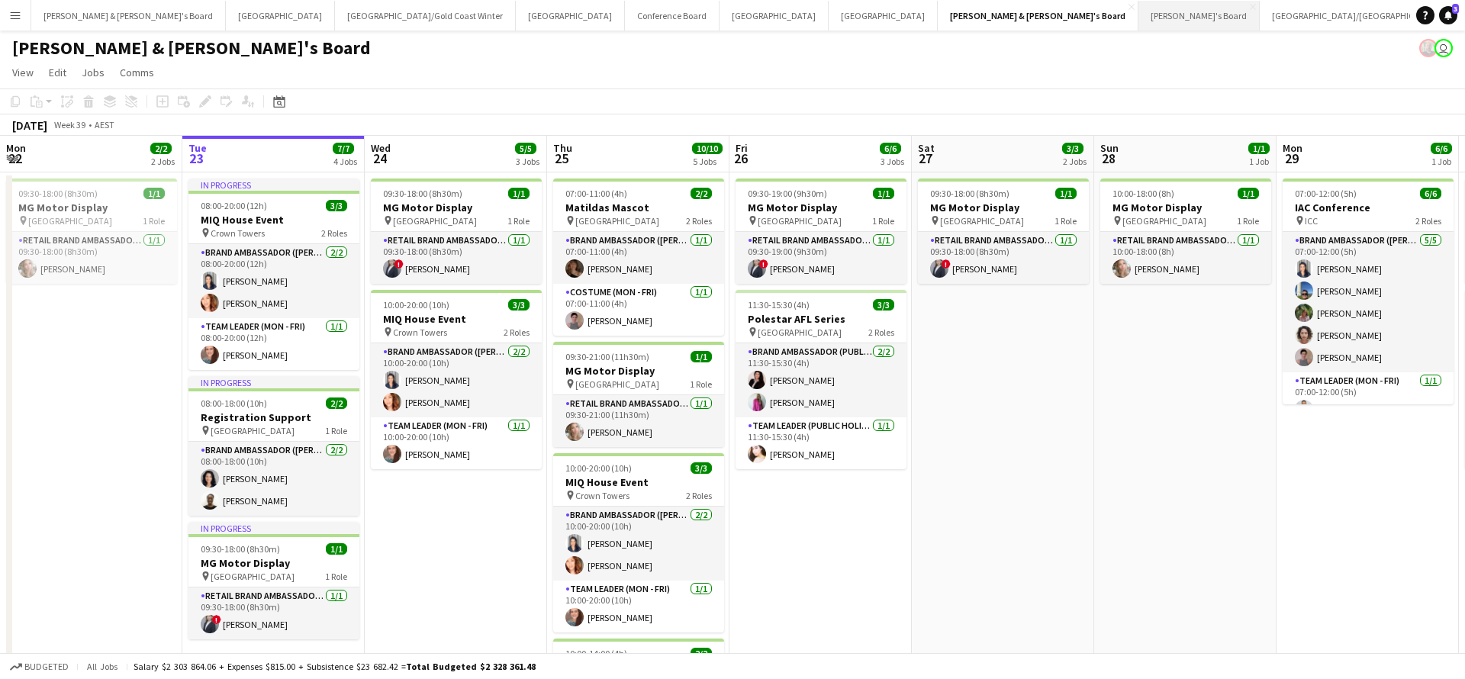
click at [1139, 17] on button "Tennille's Board Close" at bounding box center [1199, 16] width 121 height 30
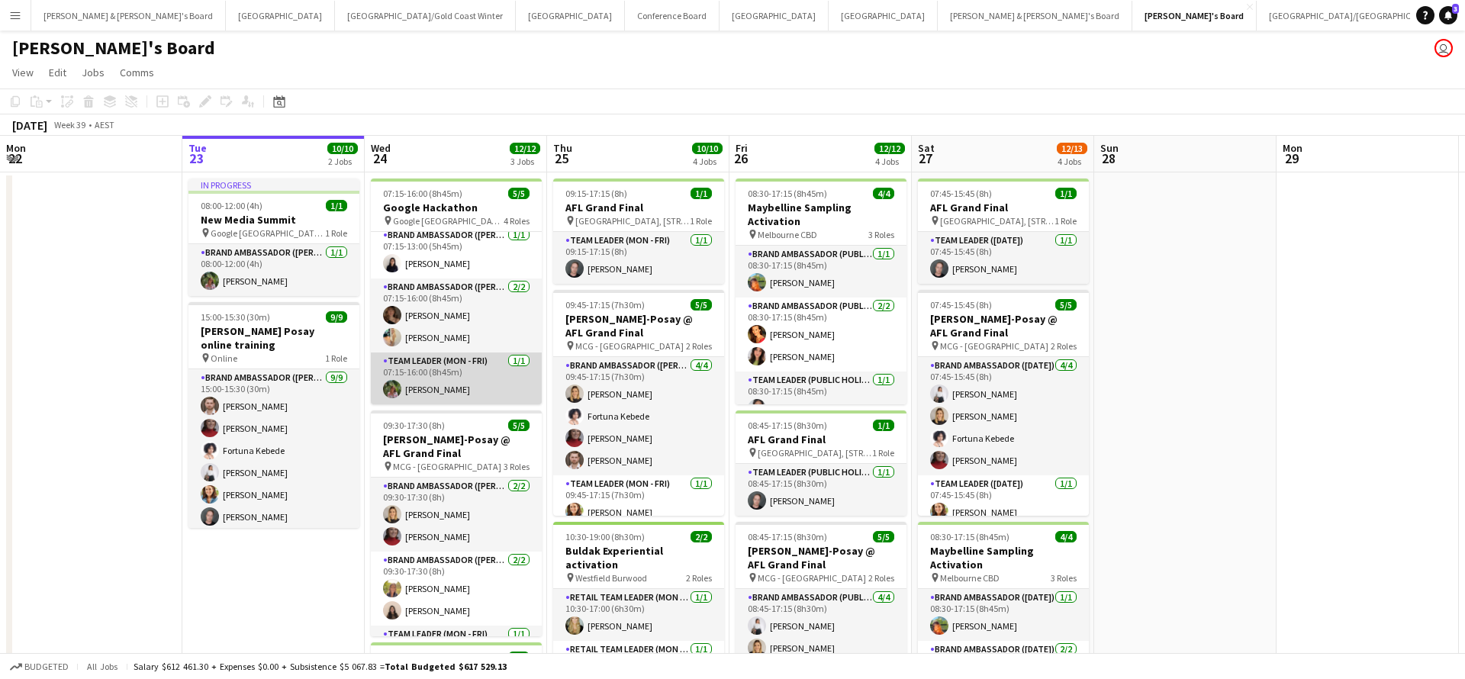
scroll to position [57, 0]
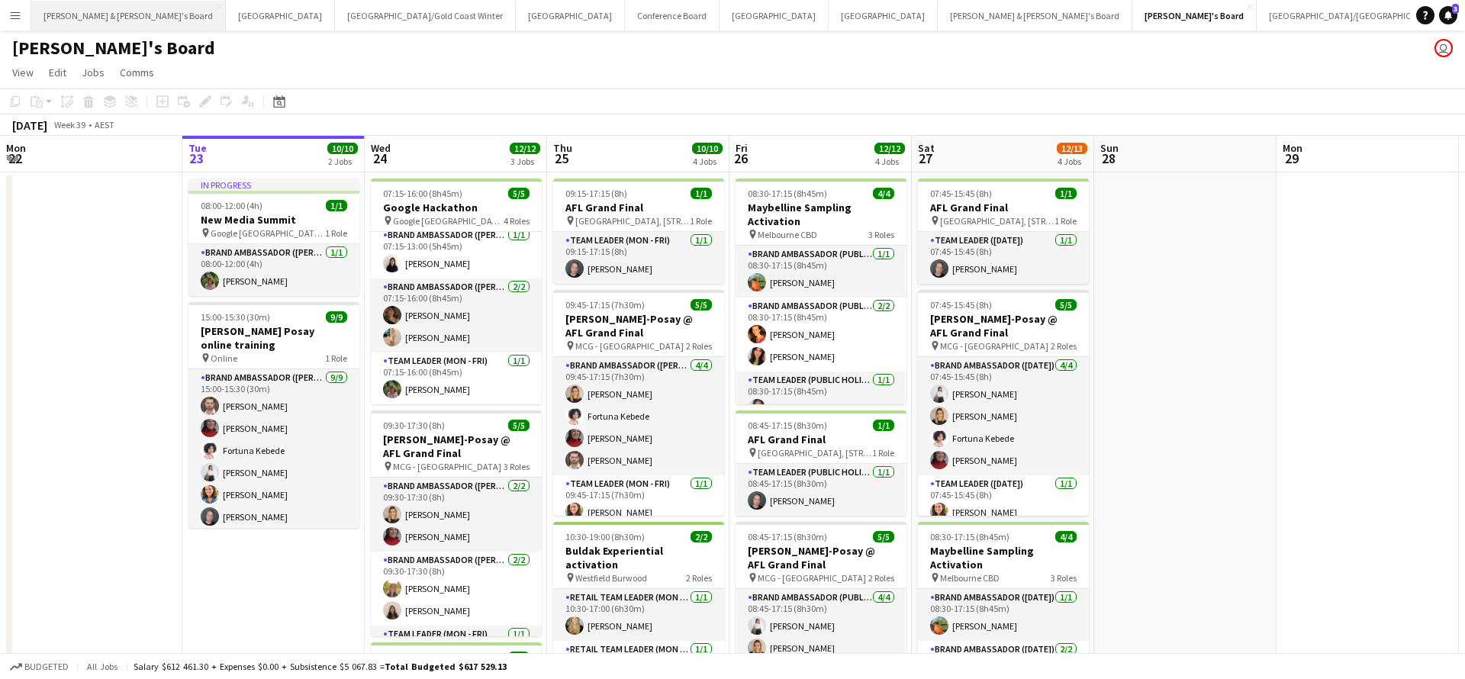
click at [104, 15] on button "[PERSON_NAME] & [PERSON_NAME]'s Board Close" at bounding box center [128, 16] width 195 height 30
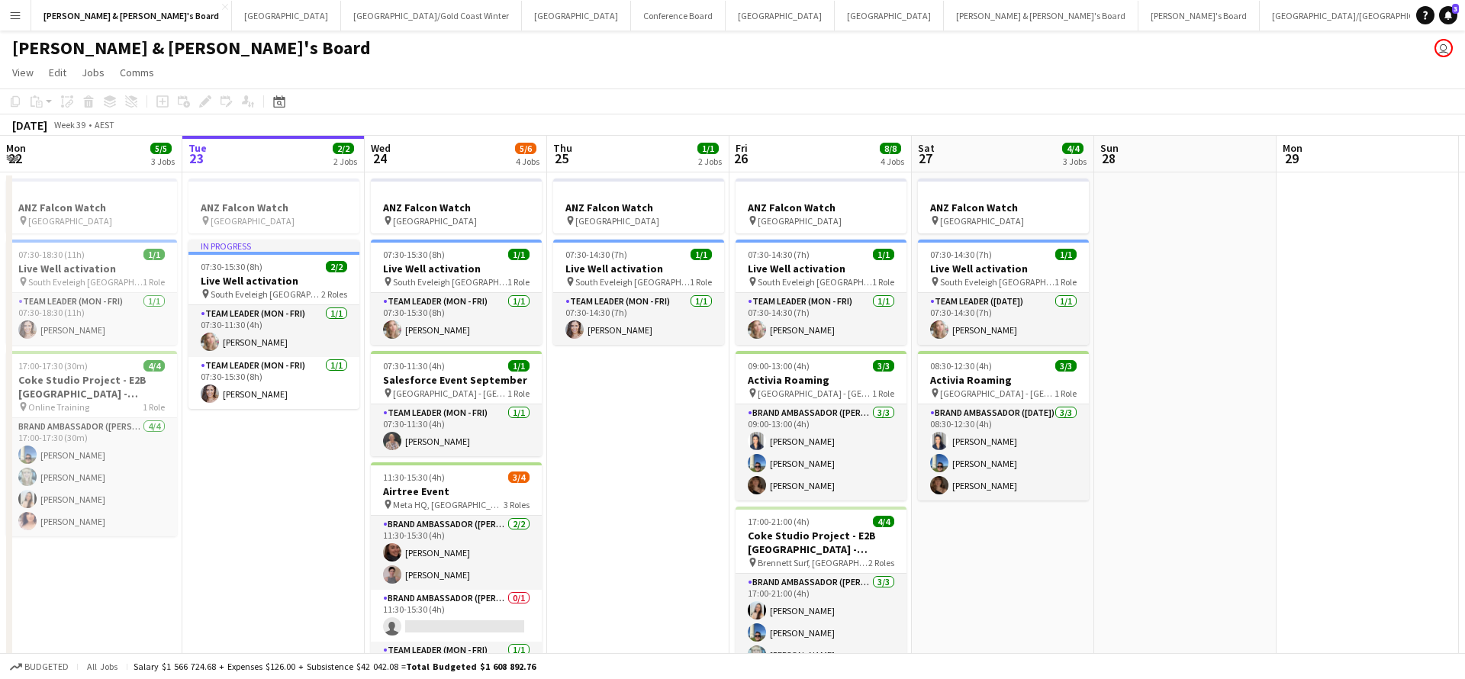
scroll to position [88, 0]
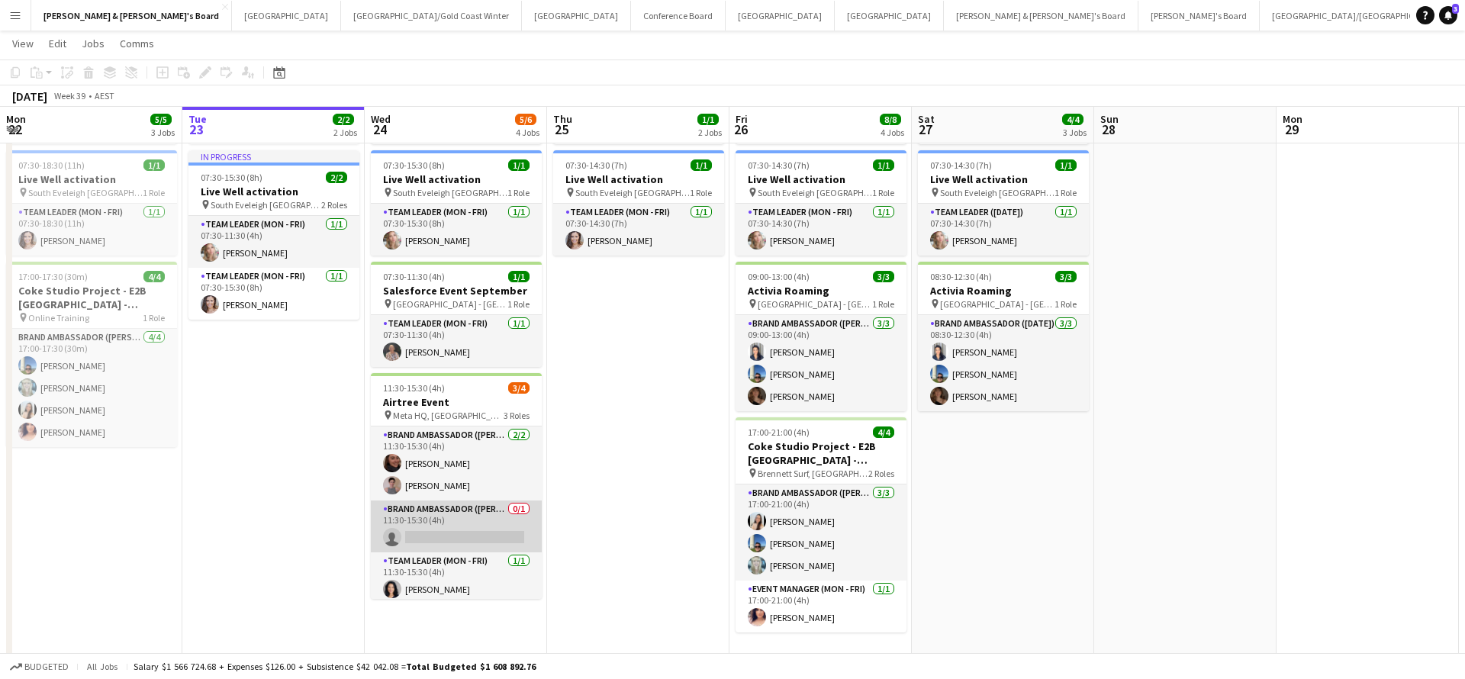
click at [479, 527] on app-card-role "Brand Ambassador (Mon - Fri) 0/1 11:30-15:30 (4h) single-neutral-actions" at bounding box center [456, 527] width 171 height 52
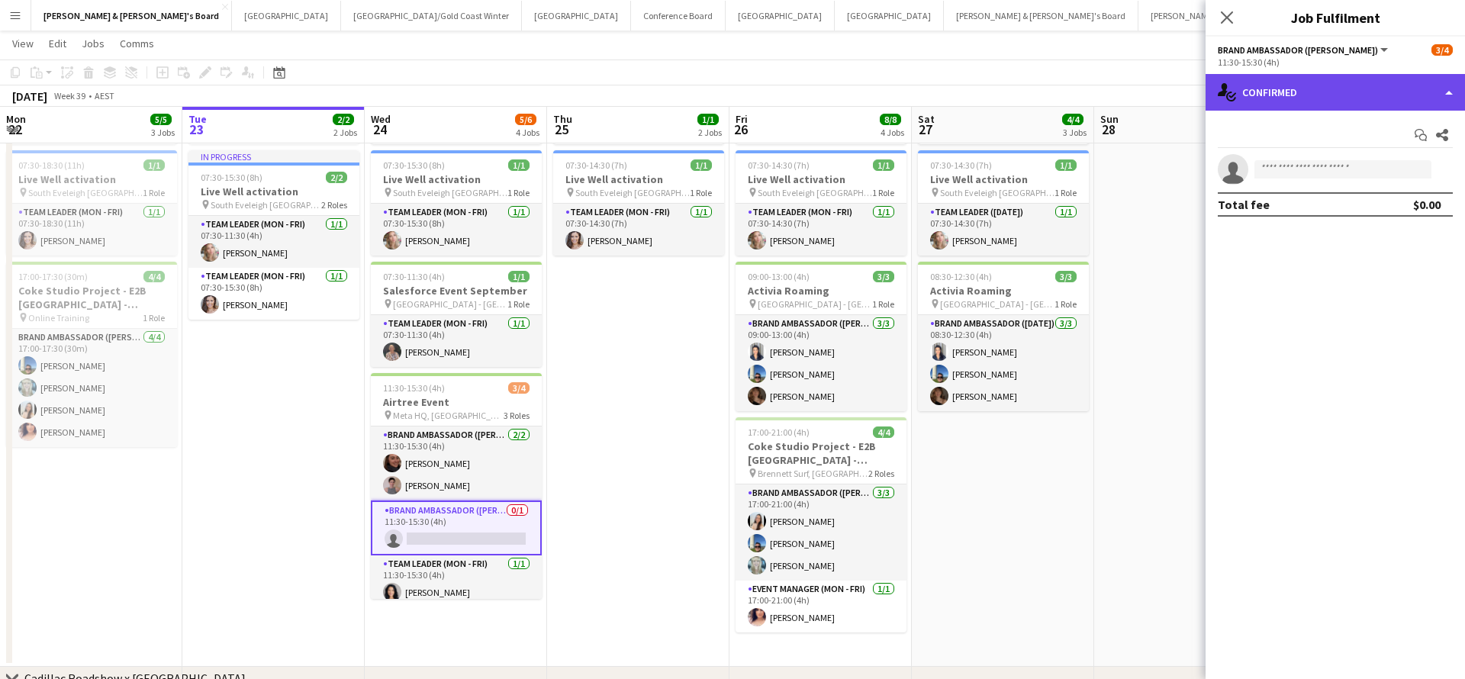
click at [1313, 91] on div "single-neutral-actions-check-2 Confirmed" at bounding box center [1336, 92] width 260 height 37
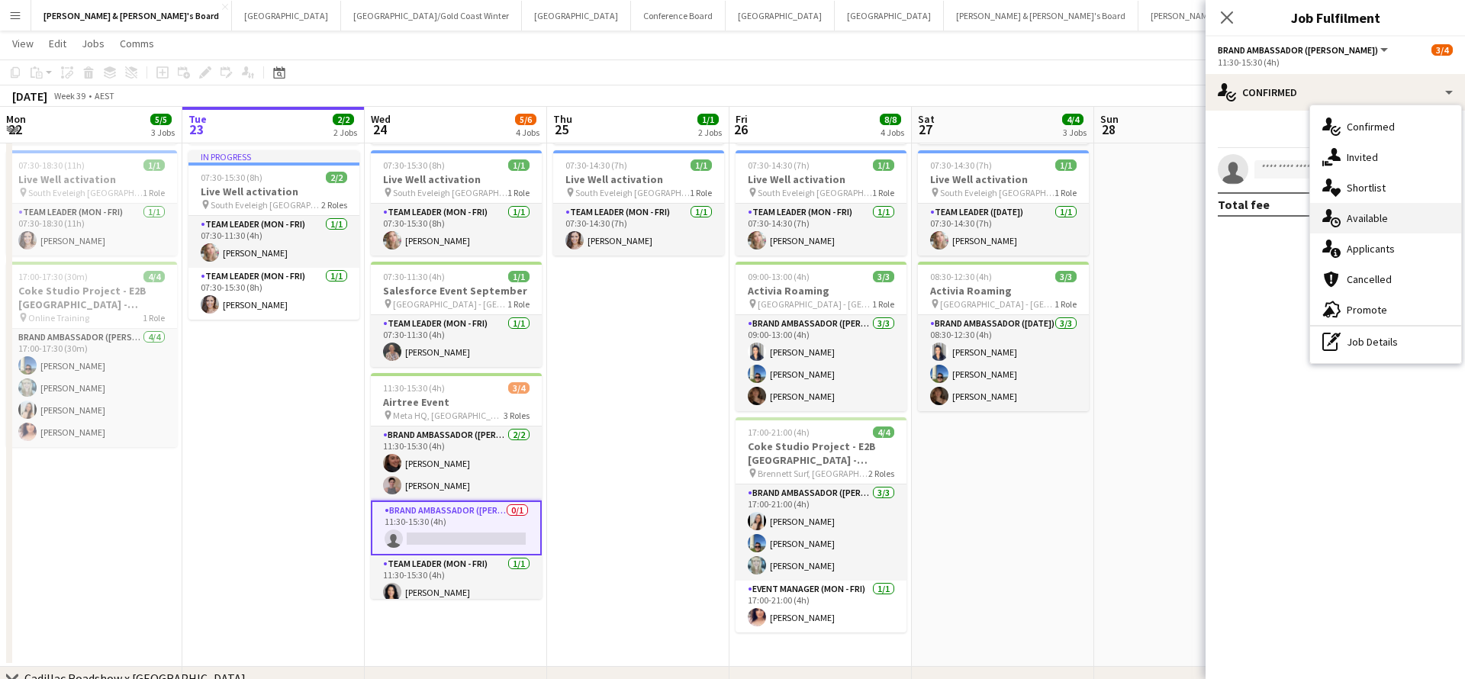
click at [1375, 218] on span "Available" at bounding box center [1367, 218] width 41 height 14
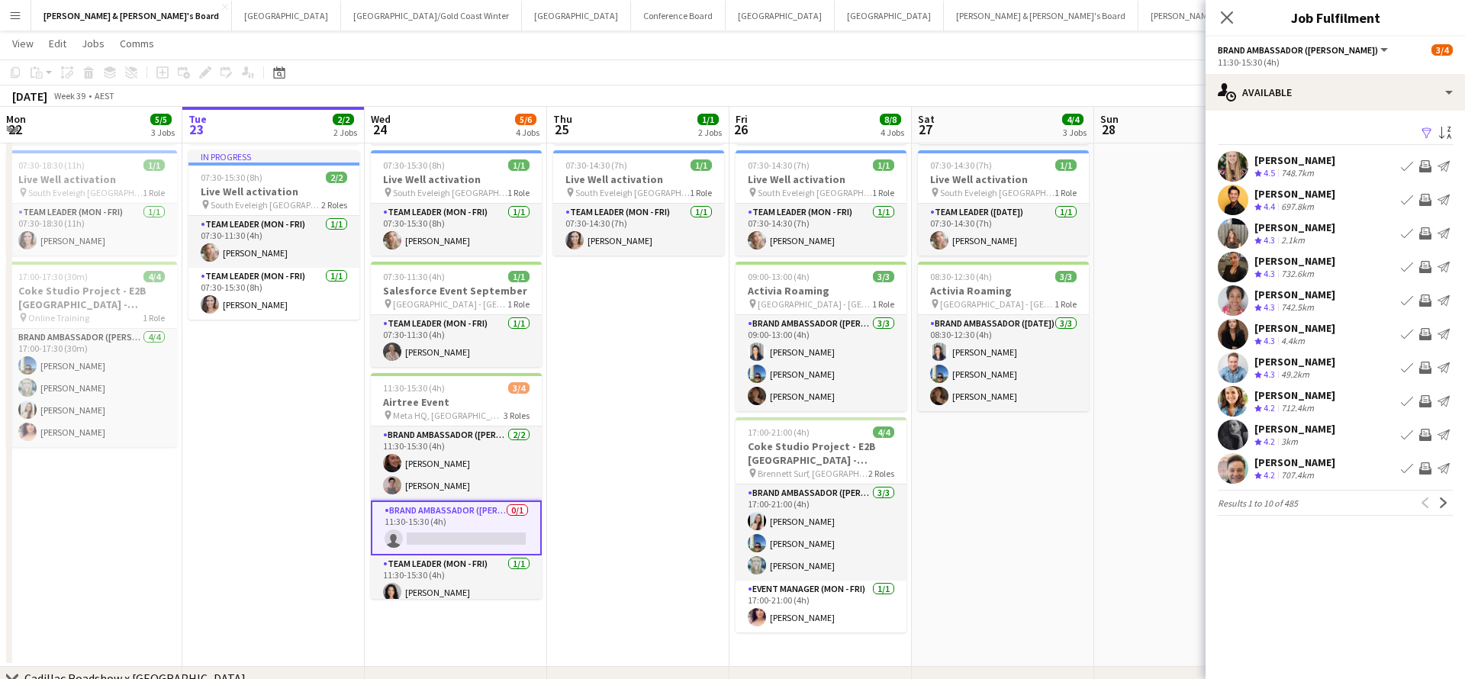
click at [1430, 131] on app-icon "Filter" at bounding box center [1427, 134] width 12 height 15
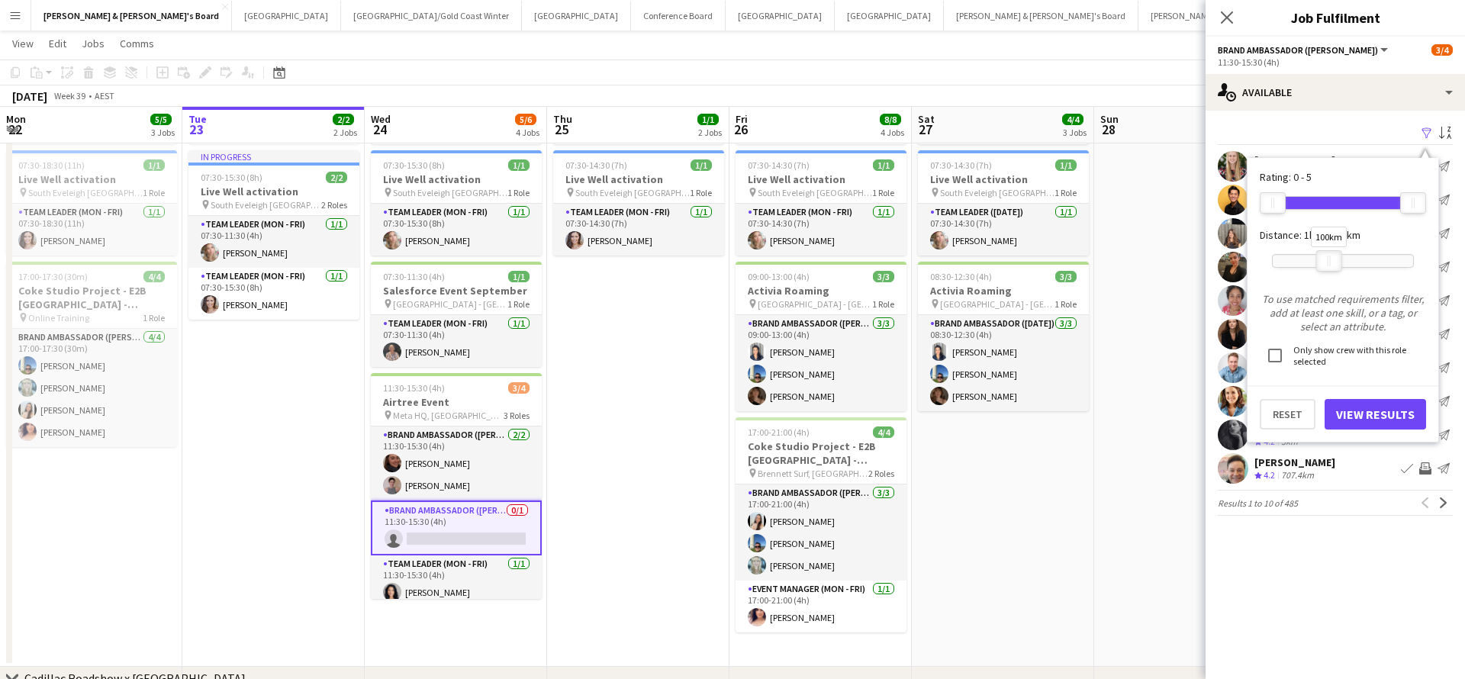
drag, startPoint x: 1414, startPoint y: 261, endPoint x: 1333, endPoint y: 266, distance: 81.0
click at [1333, 266] on div at bounding box center [1329, 261] width 24 height 20
click at [1366, 419] on button "View Results" at bounding box center [1376, 414] width 102 height 31
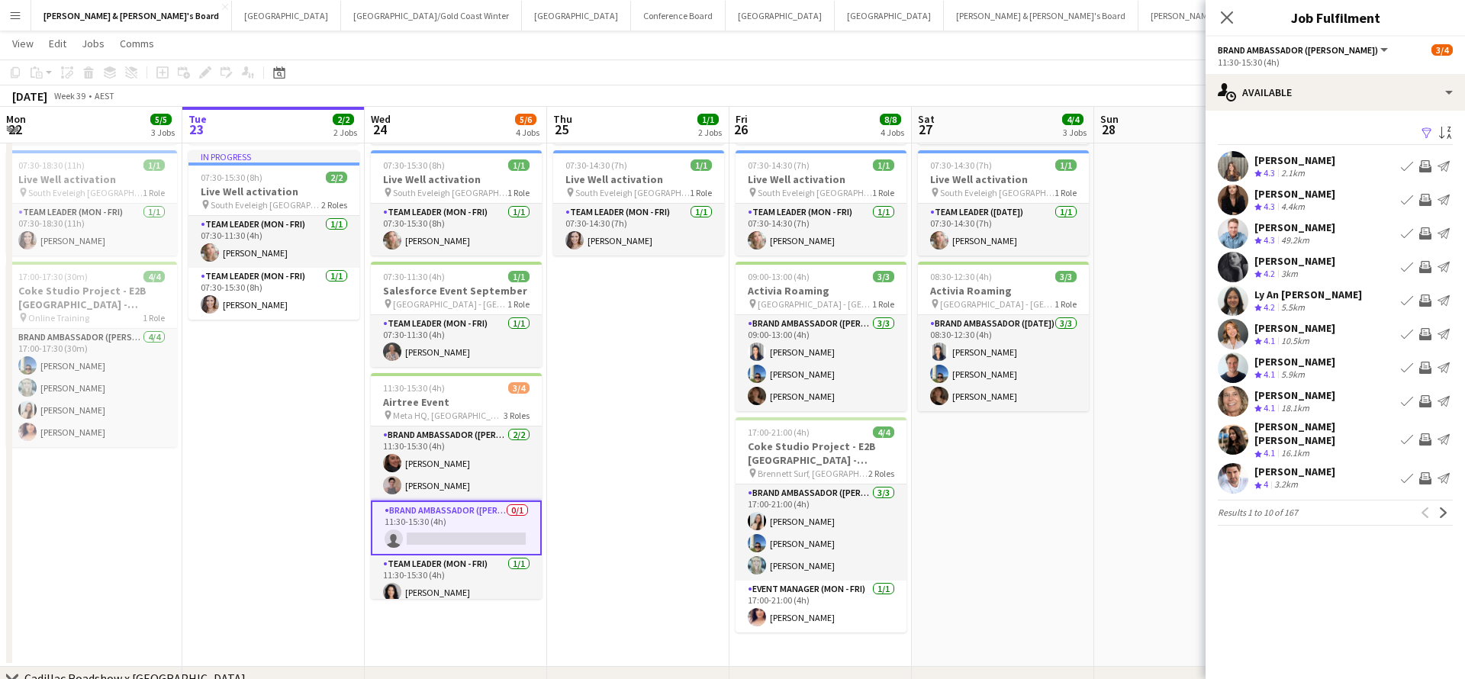
click at [1425, 200] on app-icon "Invite crew" at bounding box center [1426, 200] width 12 height 12
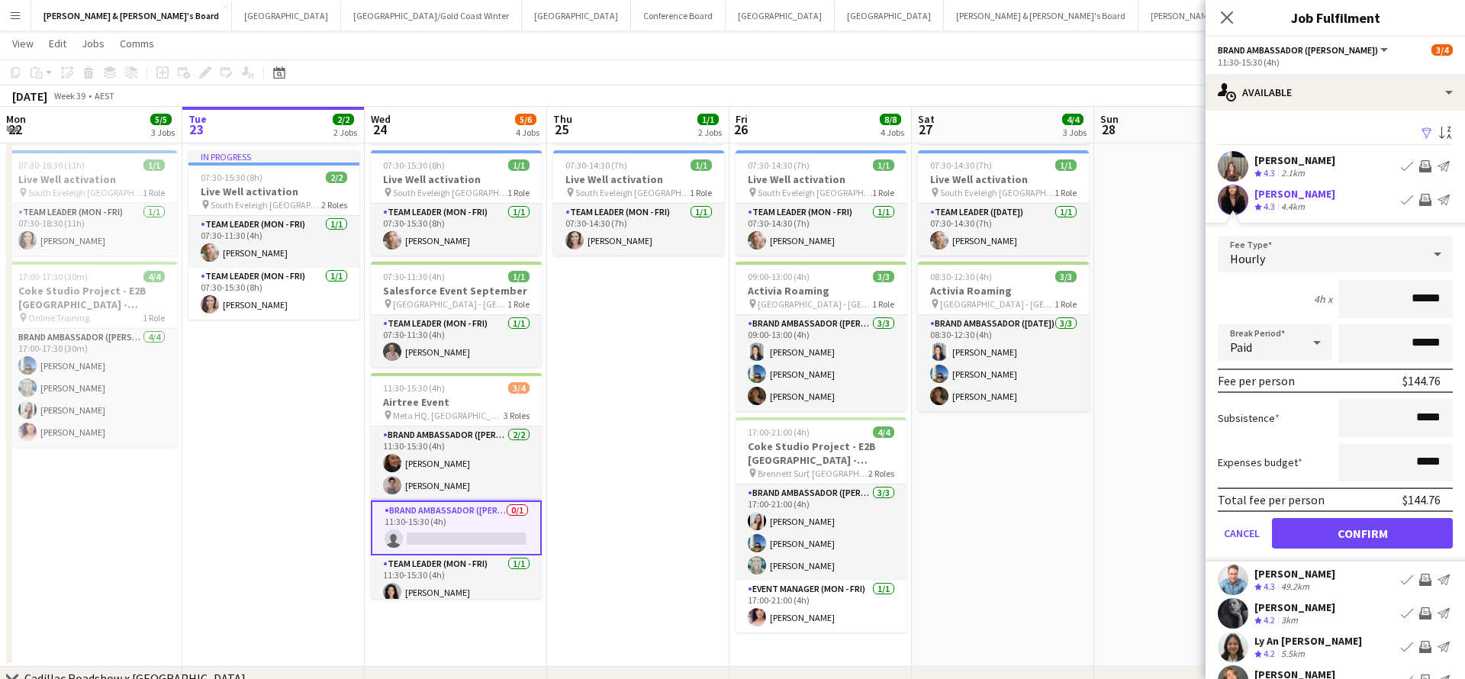
click at [1372, 531] on button "Confirm" at bounding box center [1362, 533] width 181 height 31
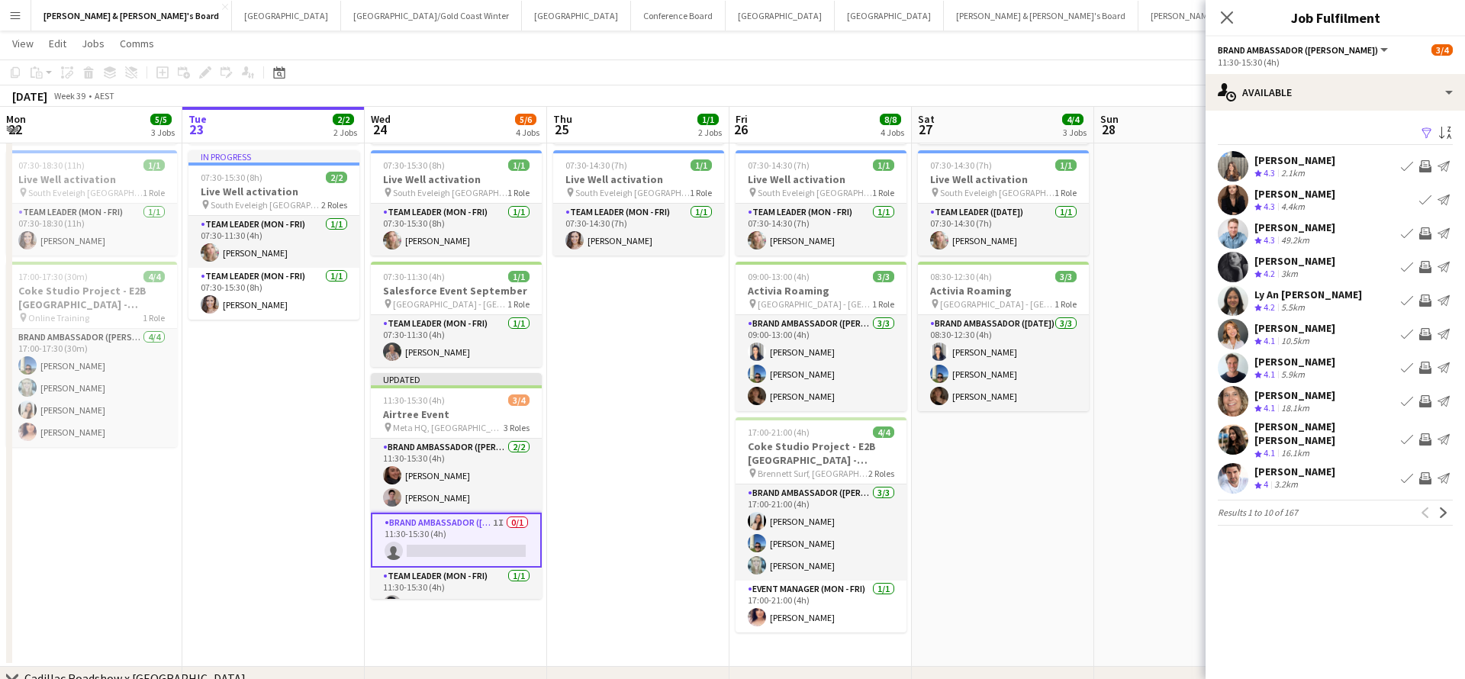
click at [1424, 266] on app-icon "Invite crew" at bounding box center [1426, 267] width 12 height 12
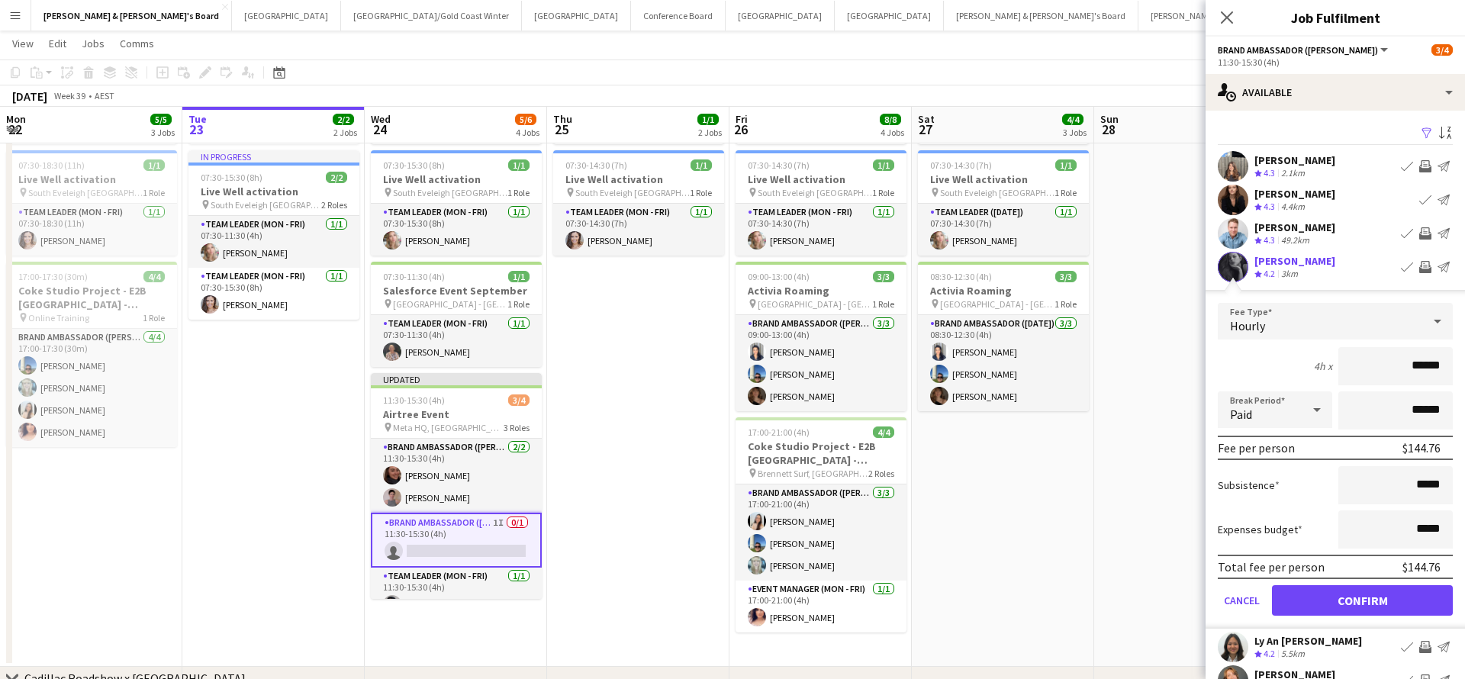
click at [1378, 602] on button "Confirm" at bounding box center [1362, 600] width 181 height 31
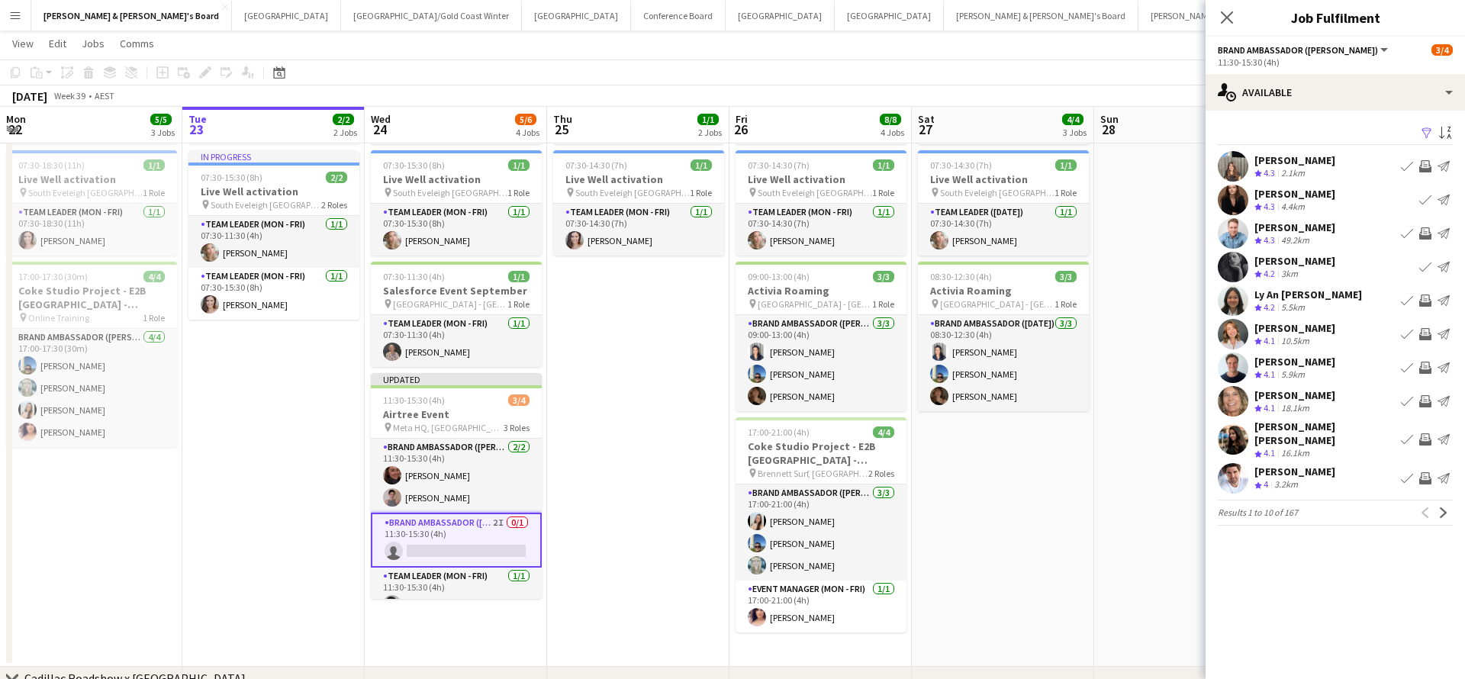
click at [1424, 302] on app-icon "Invite crew" at bounding box center [1426, 301] width 12 height 12
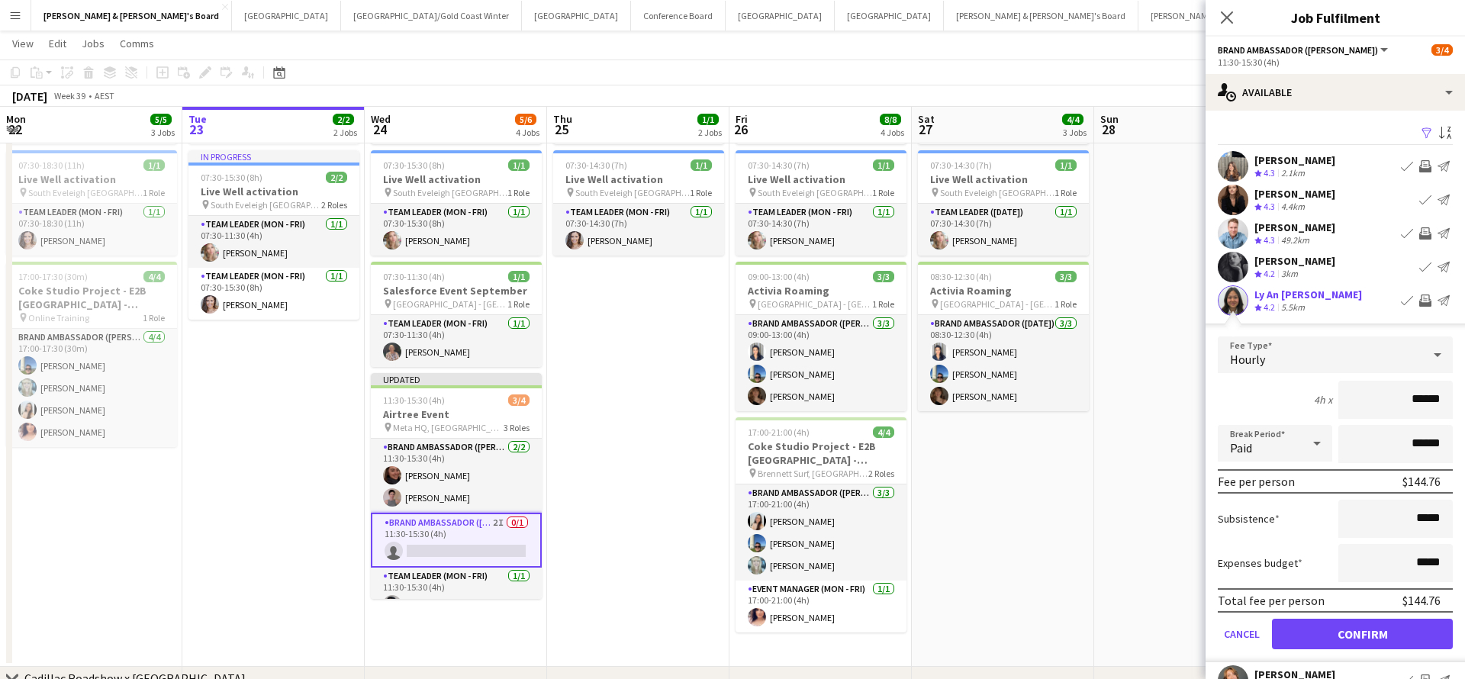
click at [1375, 638] on button "Confirm" at bounding box center [1362, 634] width 181 height 31
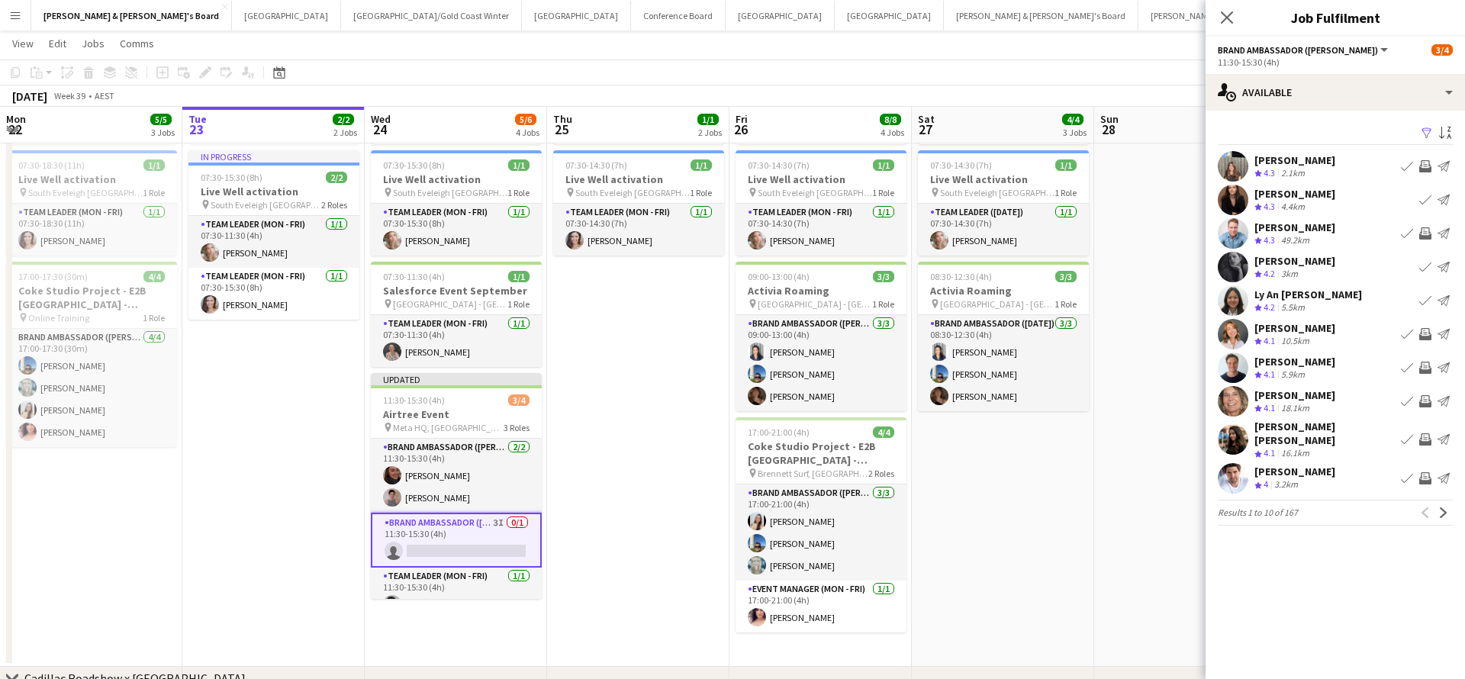
click at [1428, 335] on app-icon "Invite crew" at bounding box center [1426, 334] width 12 height 12
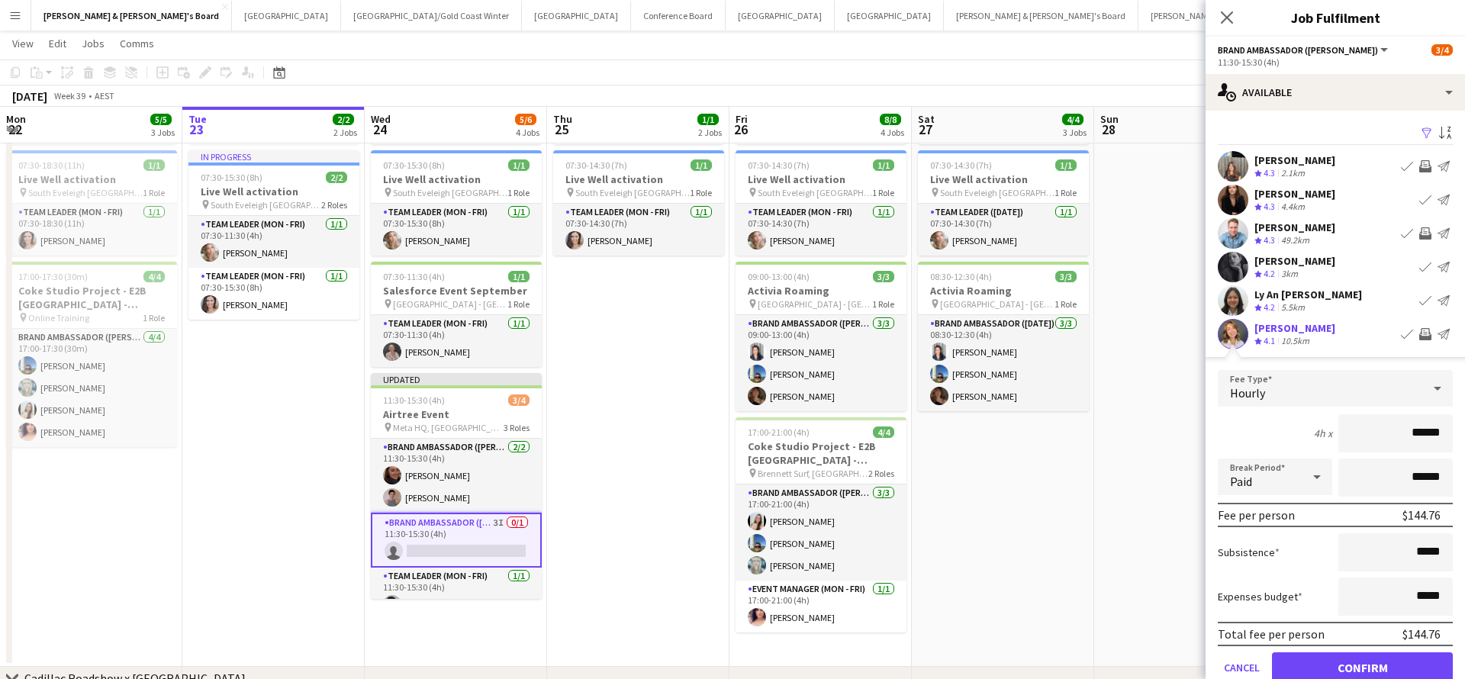
click at [1398, 667] on button "Confirm" at bounding box center [1362, 668] width 181 height 31
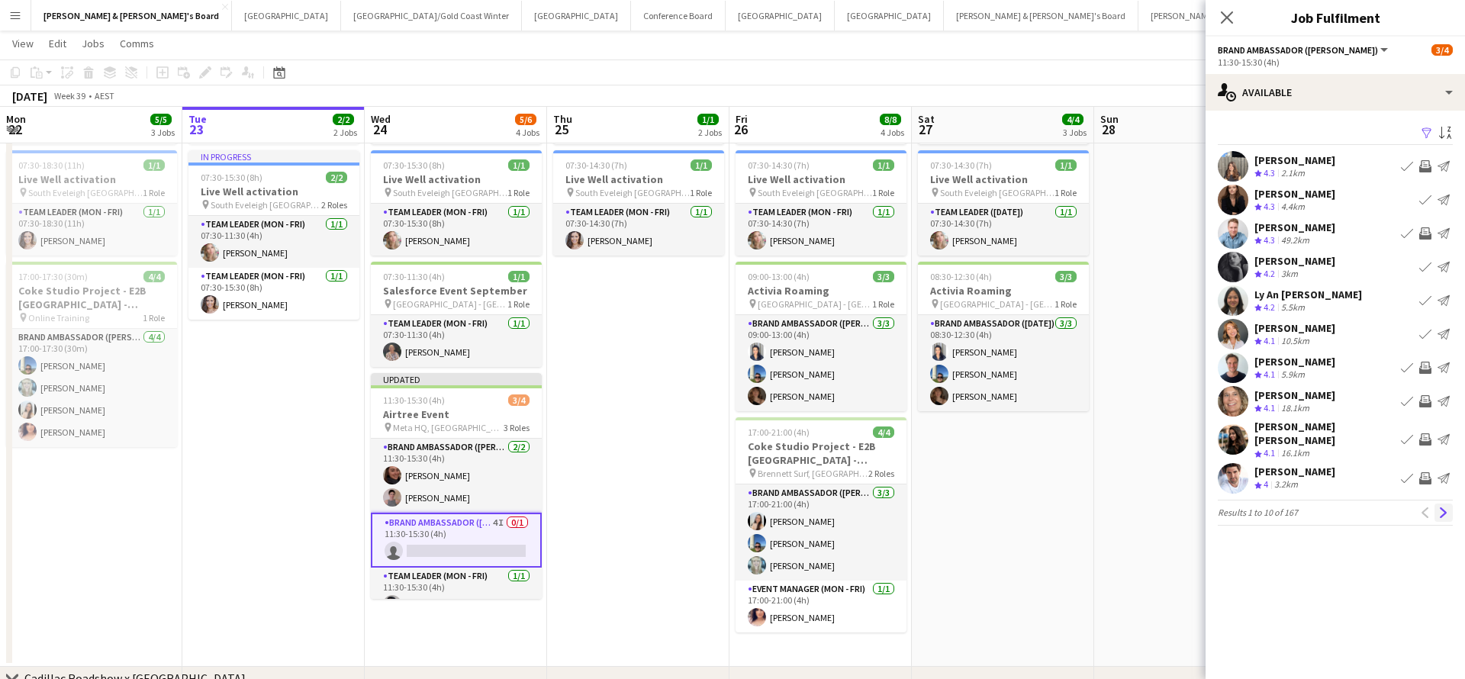
click at [1444, 508] on app-icon "Next" at bounding box center [1444, 513] width 11 height 11
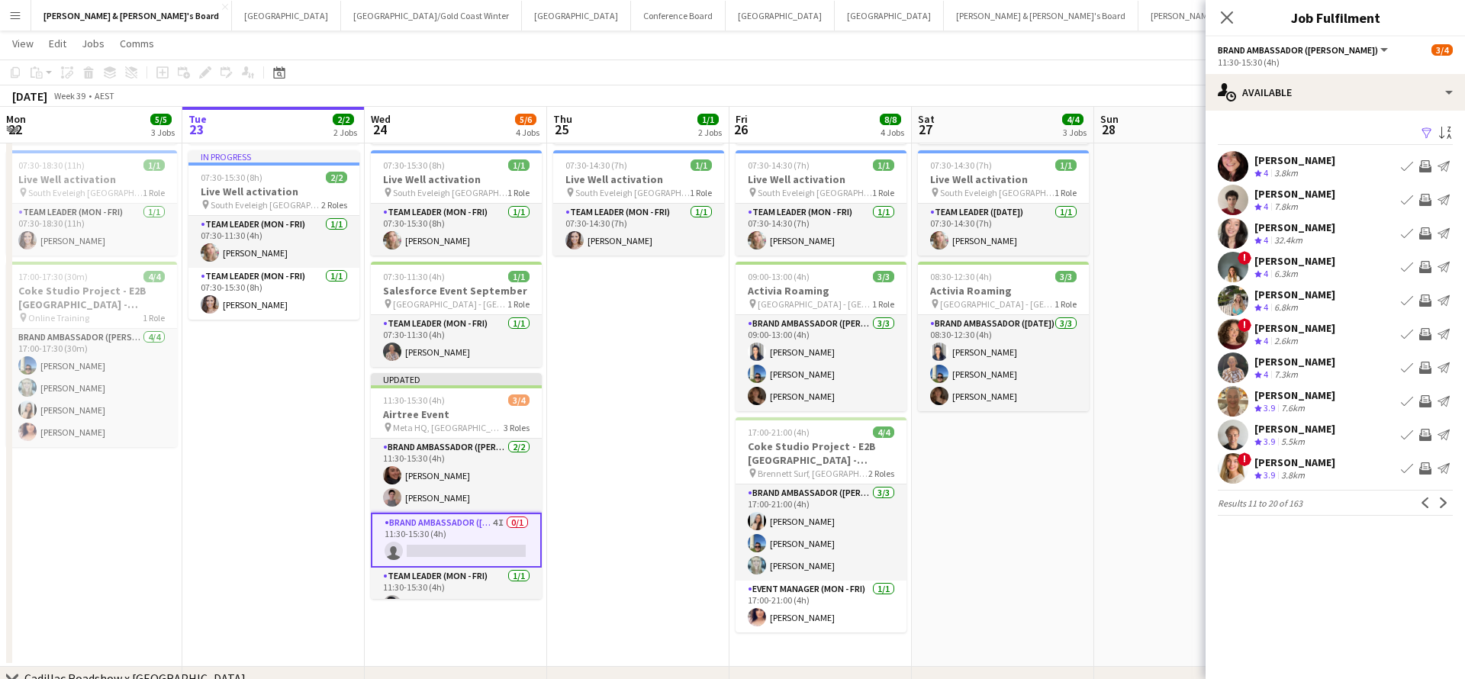
click at [1428, 165] on app-icon "Invite crew" at bounding box center [1426, 166] width 12 height 12
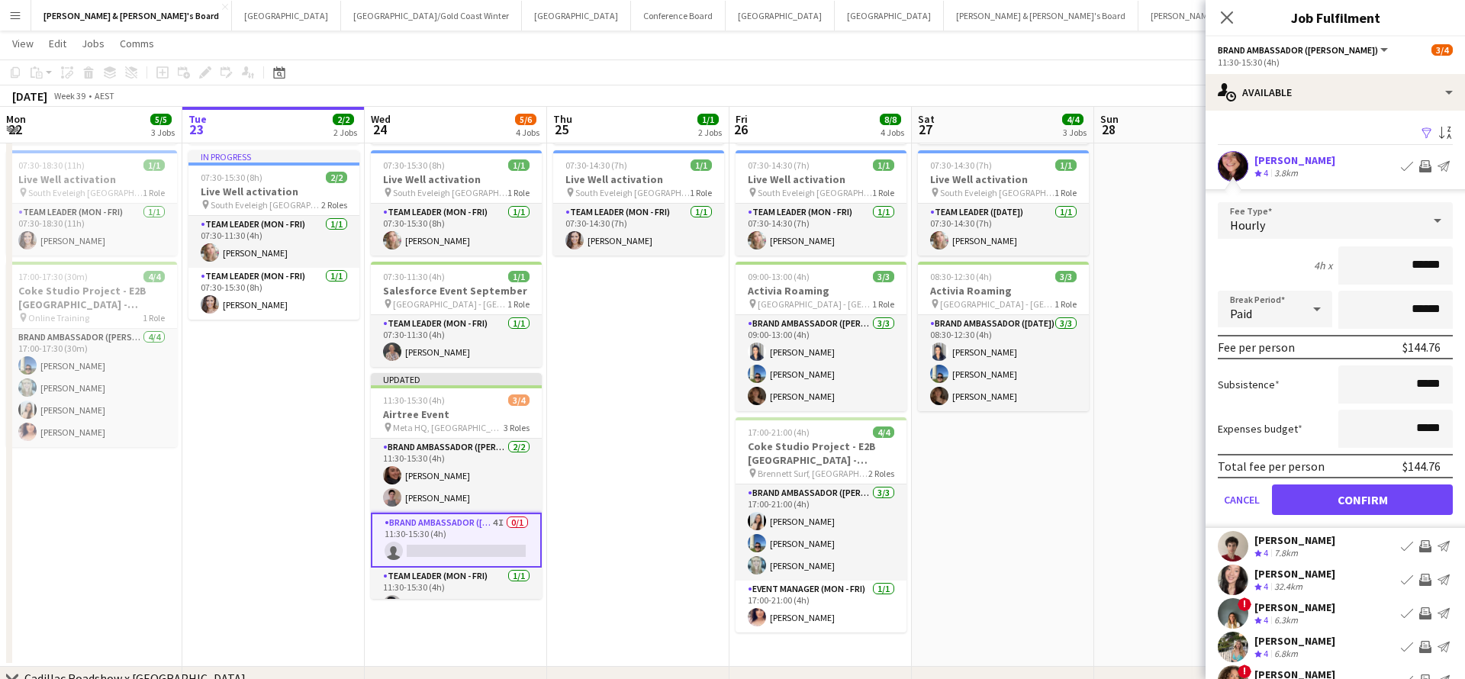
click at [1390, 497] on button "Confirm" at bounding box center [1362, 500] width 181 height 31
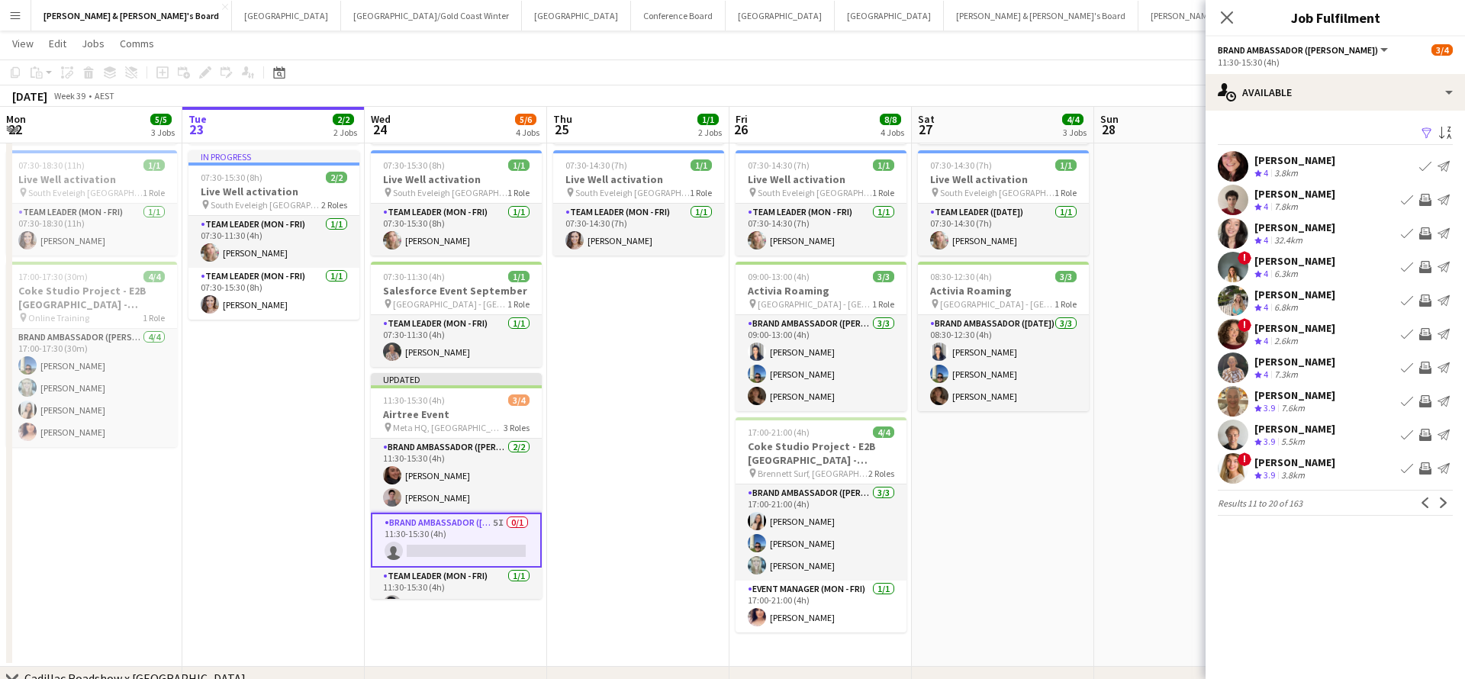
click at [1426, 369] on app-icon "Invite crew" at bounding box center [1426, 368] width 12 height 12
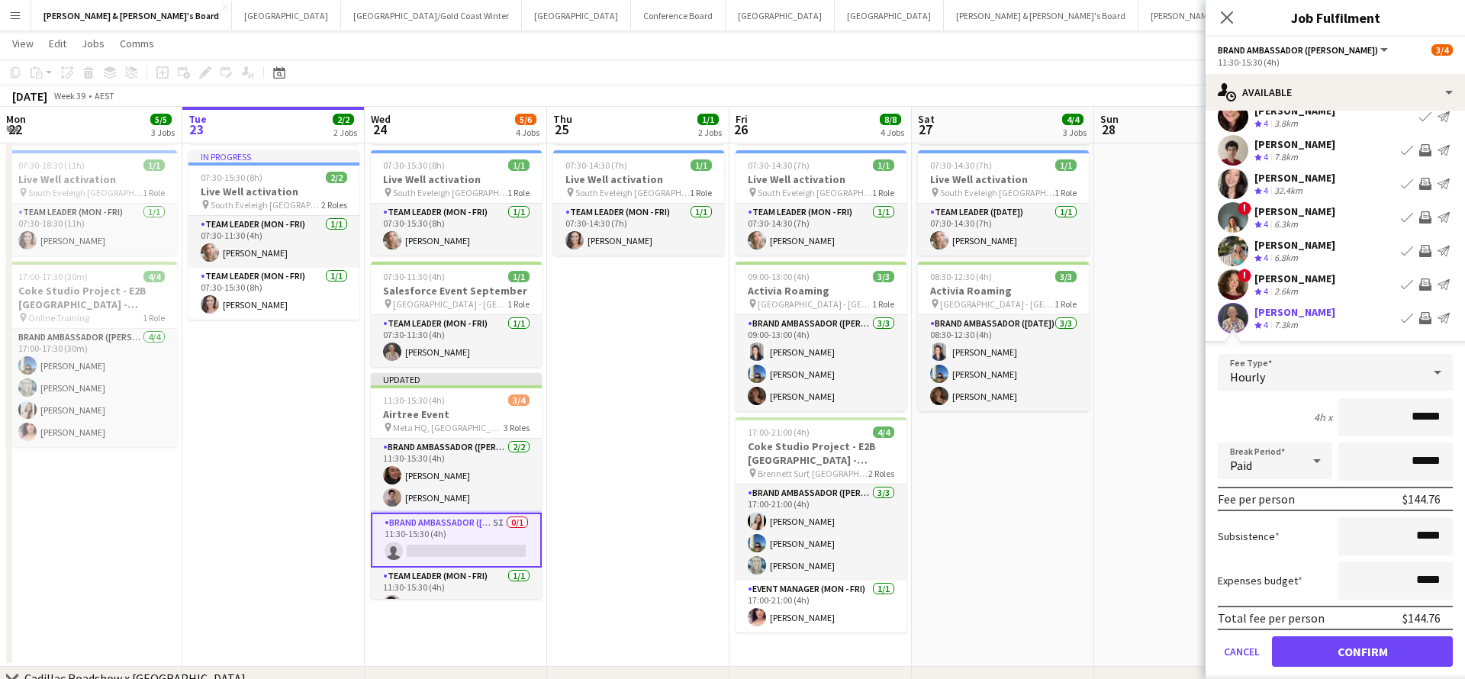
scroll to position [76, 0]
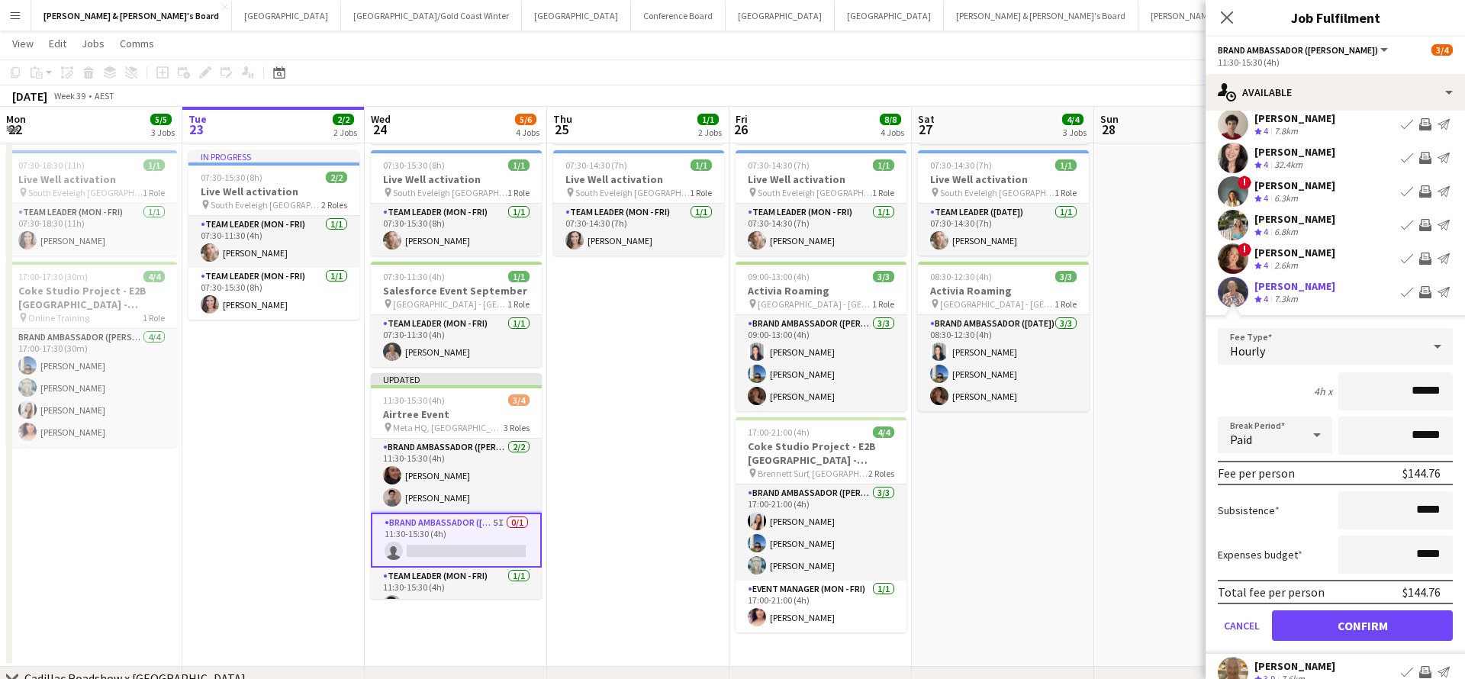
click at [1362, 622] on button "Confirm" at bounding box center [1362, 626] width 181 height 31
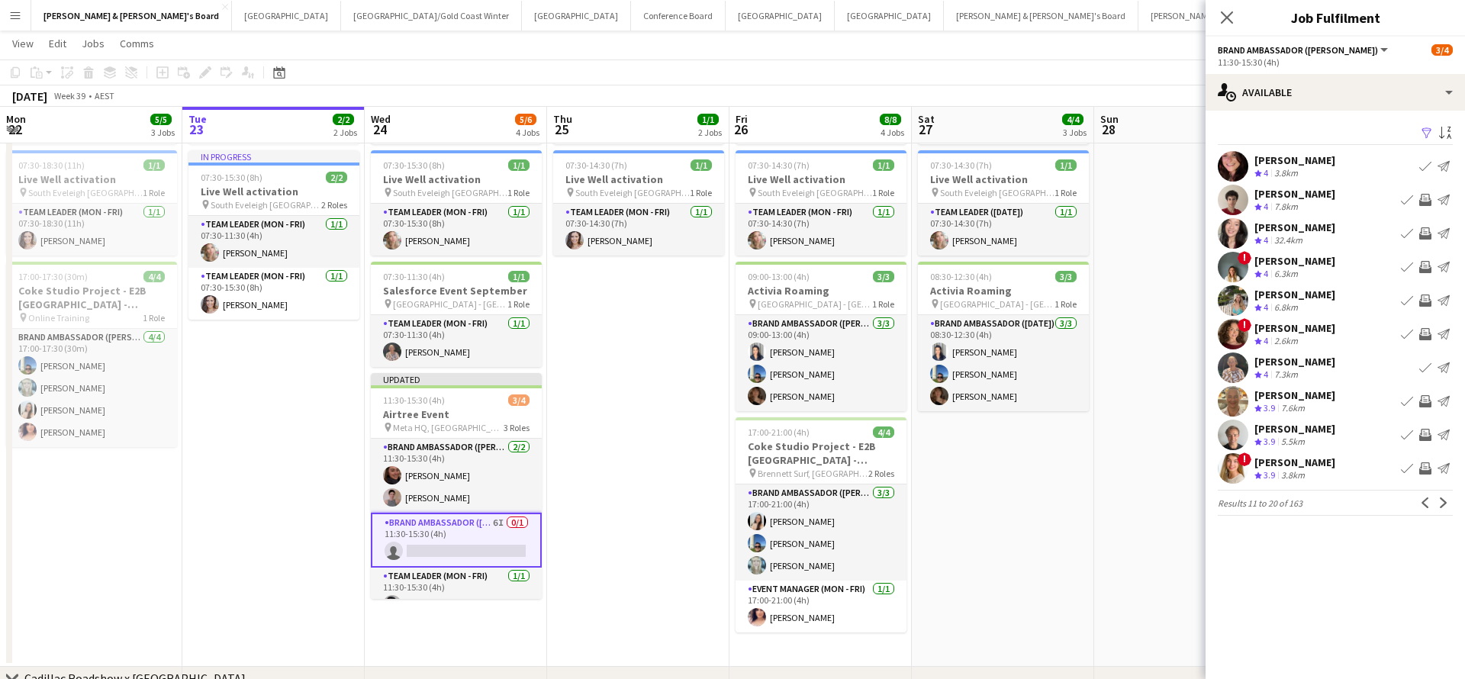
click at [1424, 436] on app-icon "Invite crew" at bounding box center [1426, 435] width 12 height 12
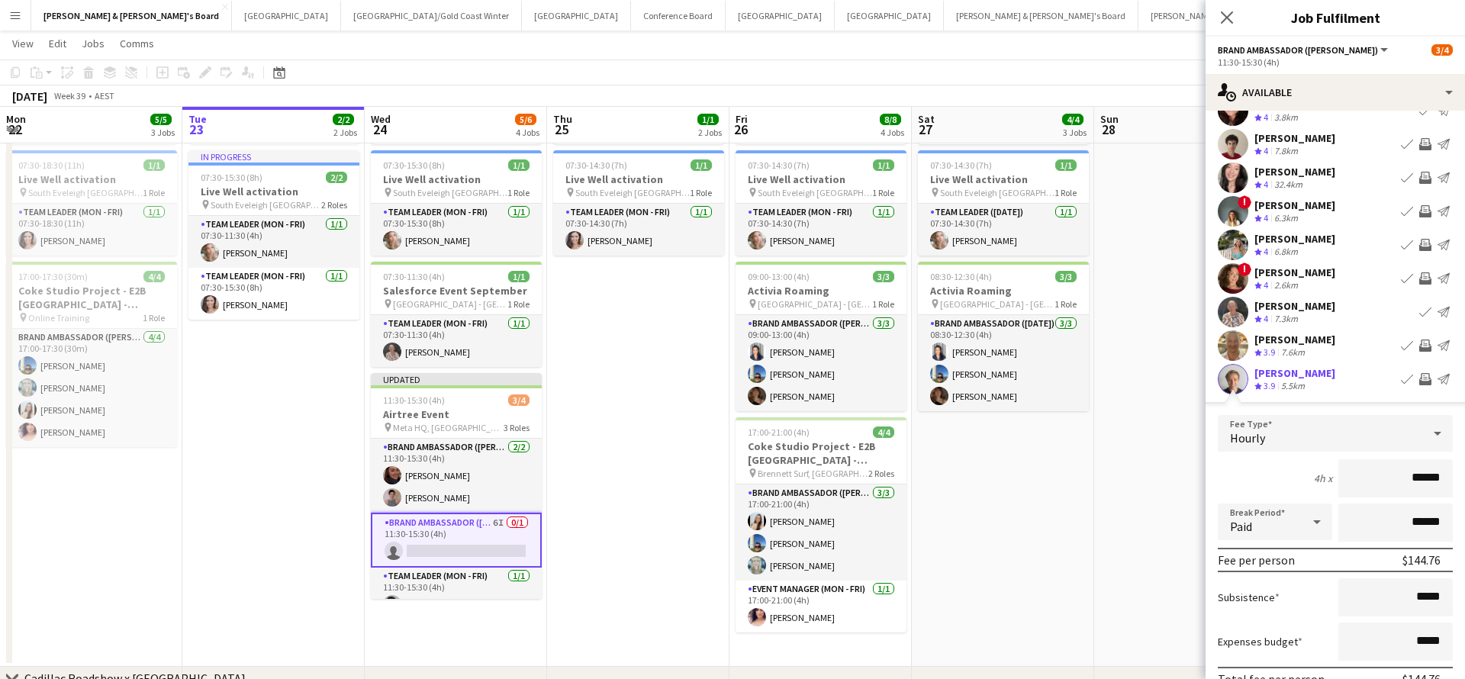
scroll to position [127, 0]
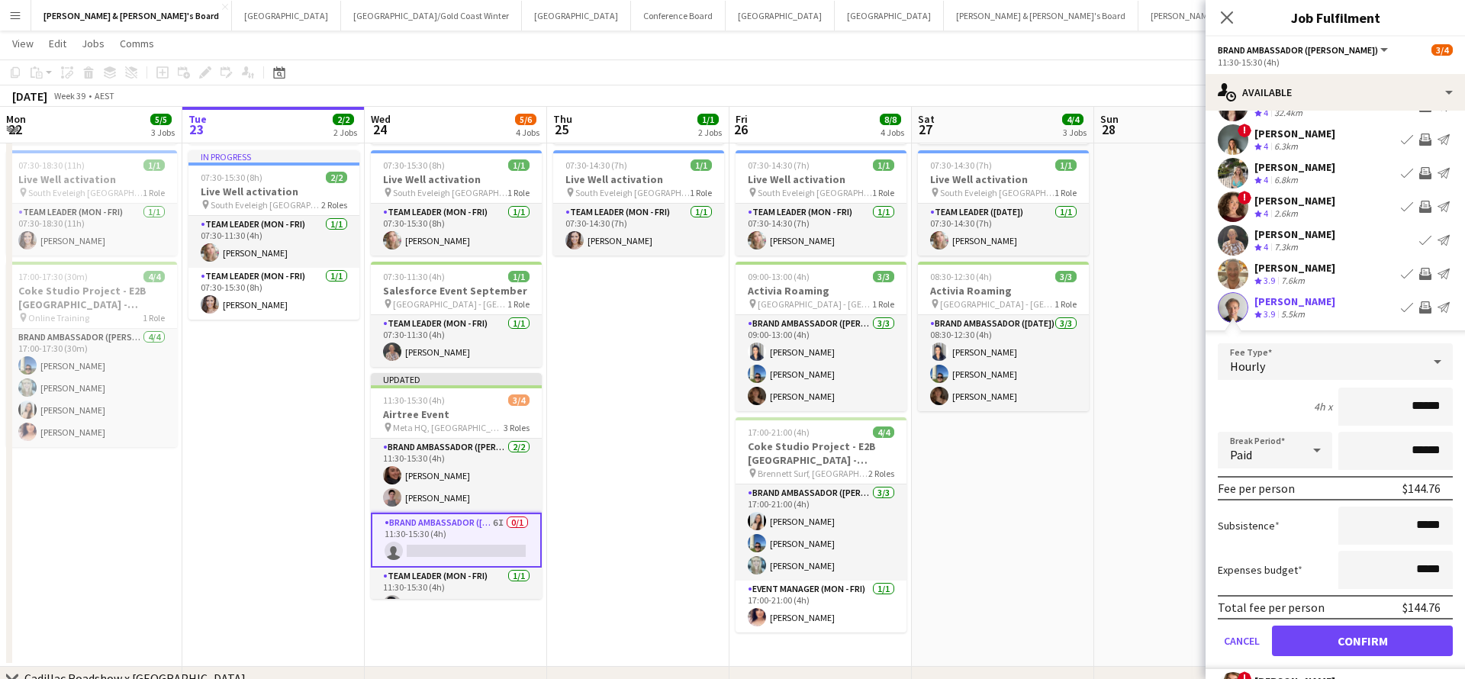
click at [1335, 653] on button "Confirm" at bounding box center [1362, 641] width 181 height 31
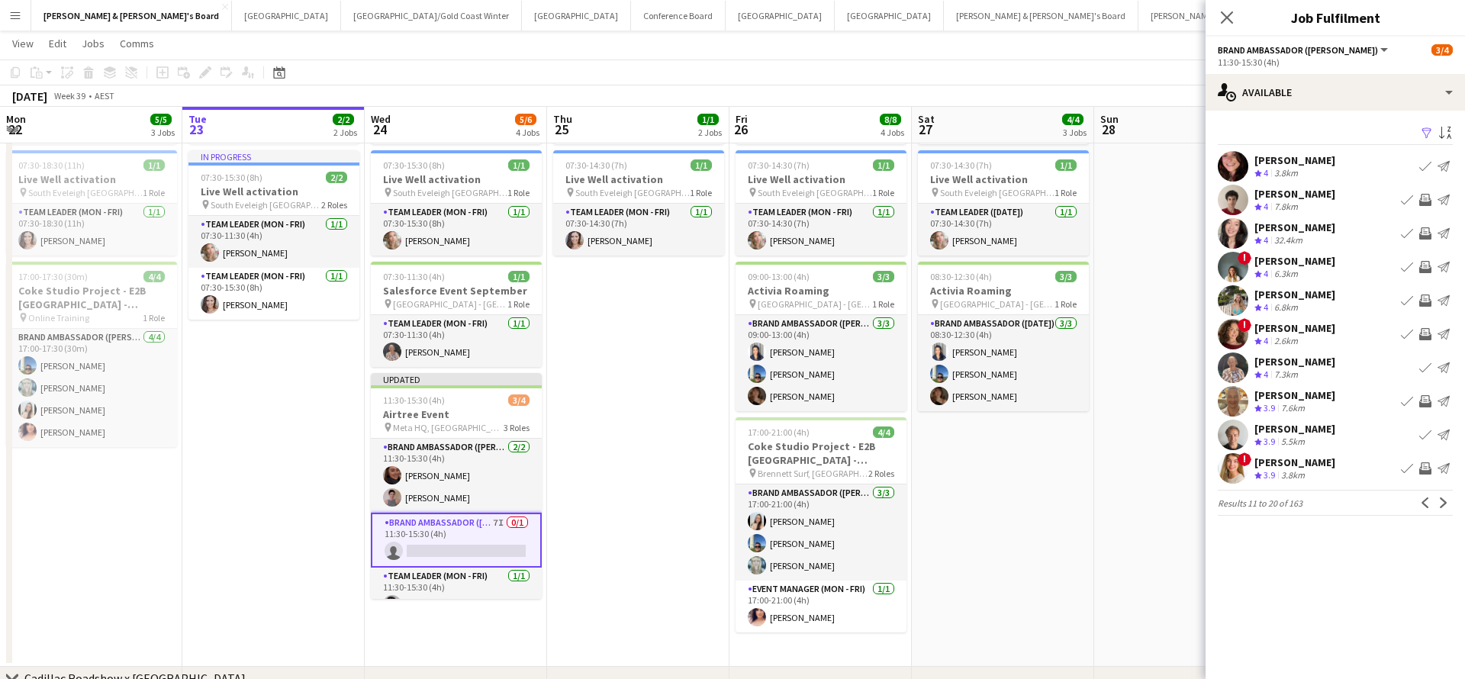
scroll to position [0, 0]
click at [1427, 197] on app-icon "Invite crew" at bounding box center [1426, 200] width 12 height 12
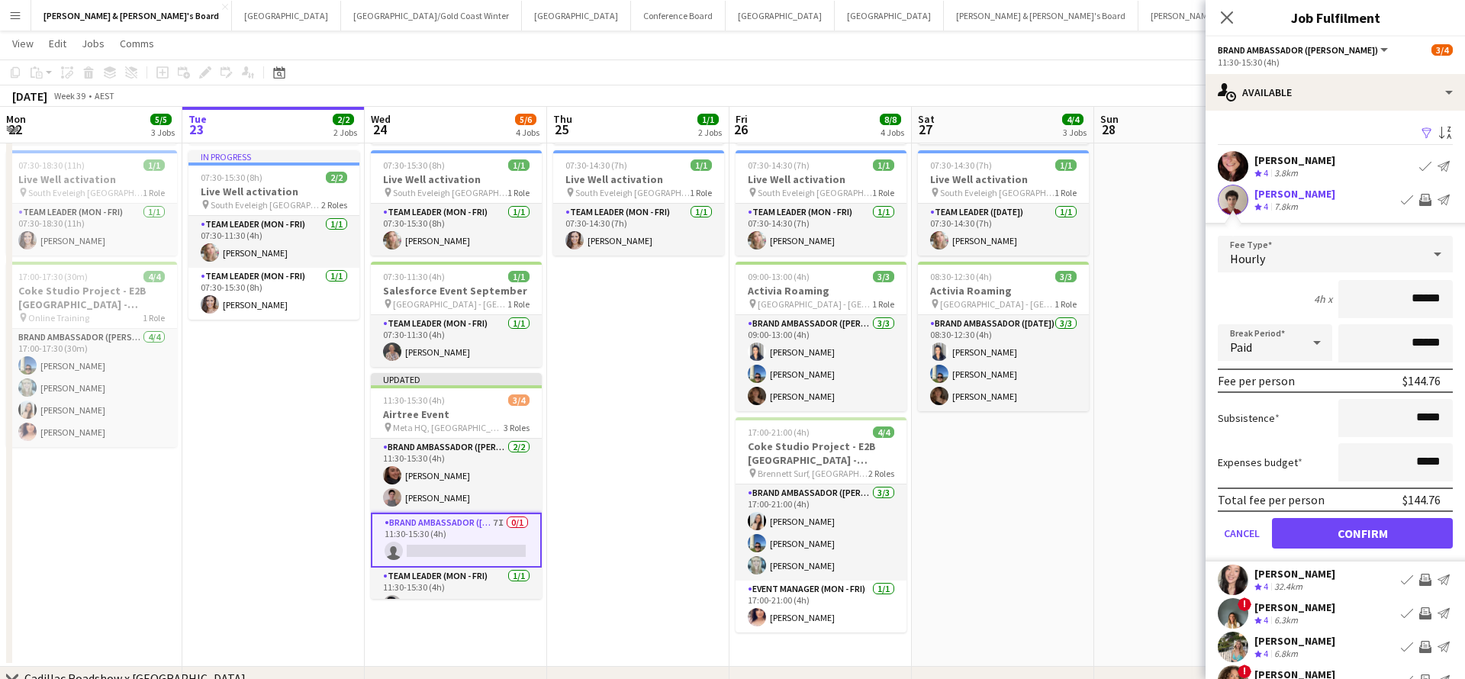
click at [1359, 537] on button "Confirm" at bounding box center [1362, 533] width 181 height 31
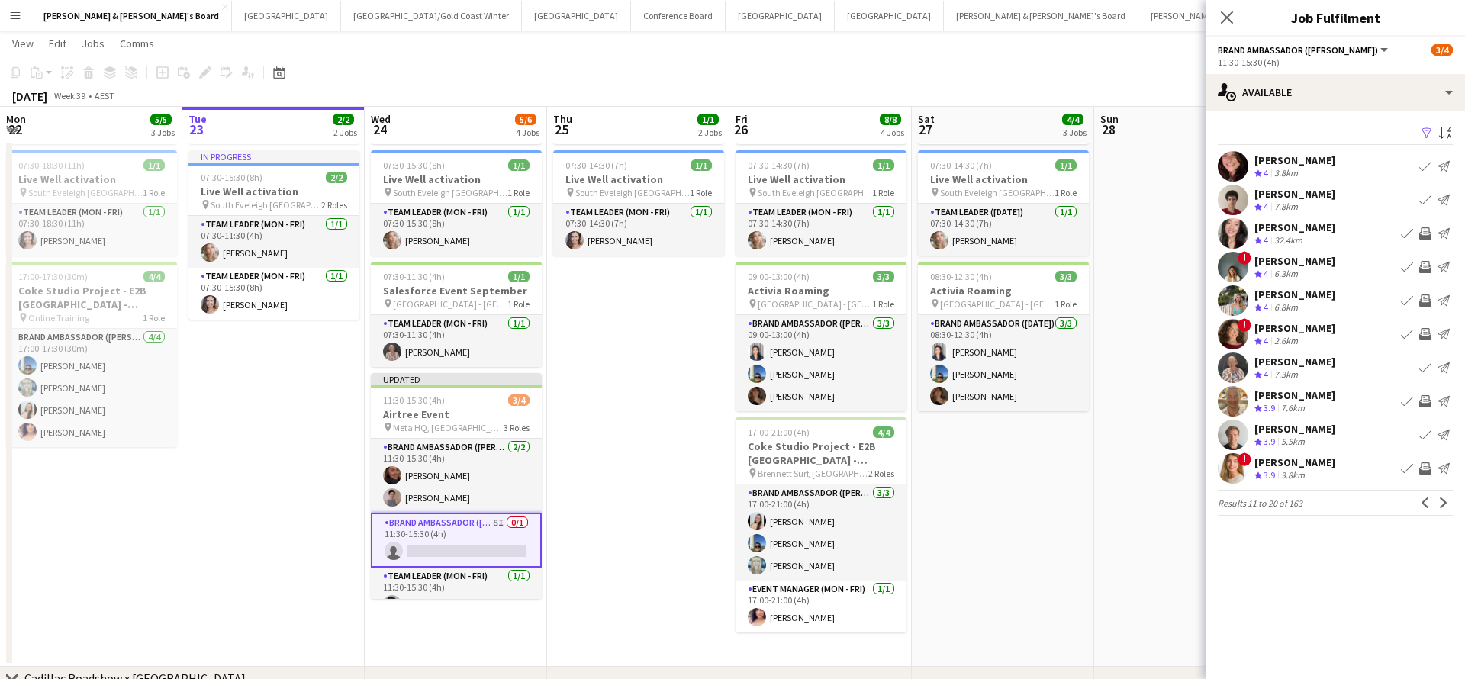
click at [1427, 234] on app-icon "Invite crew" at bounding box center [1426, 233] width 12 height 12
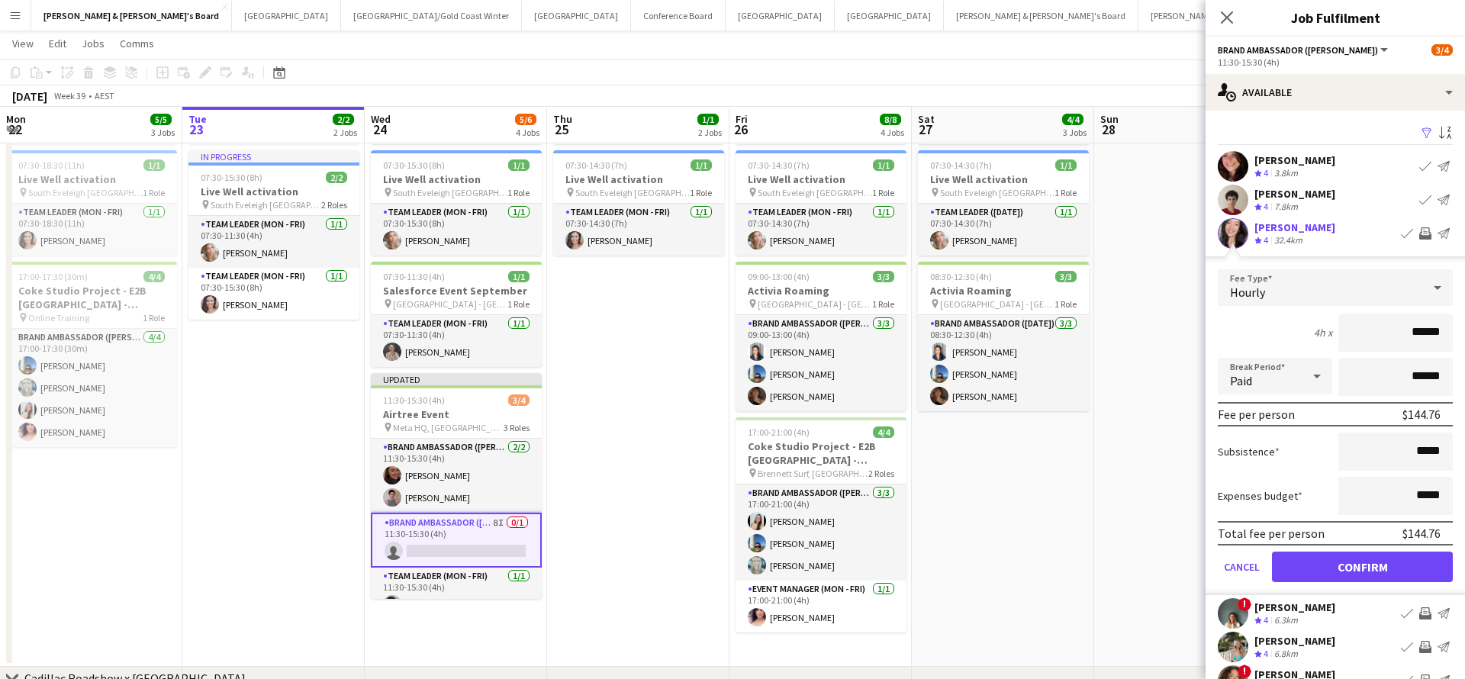
click at [1378, 562] on button "Confirm" at bounding box center [1362, 567] width 181 height 31
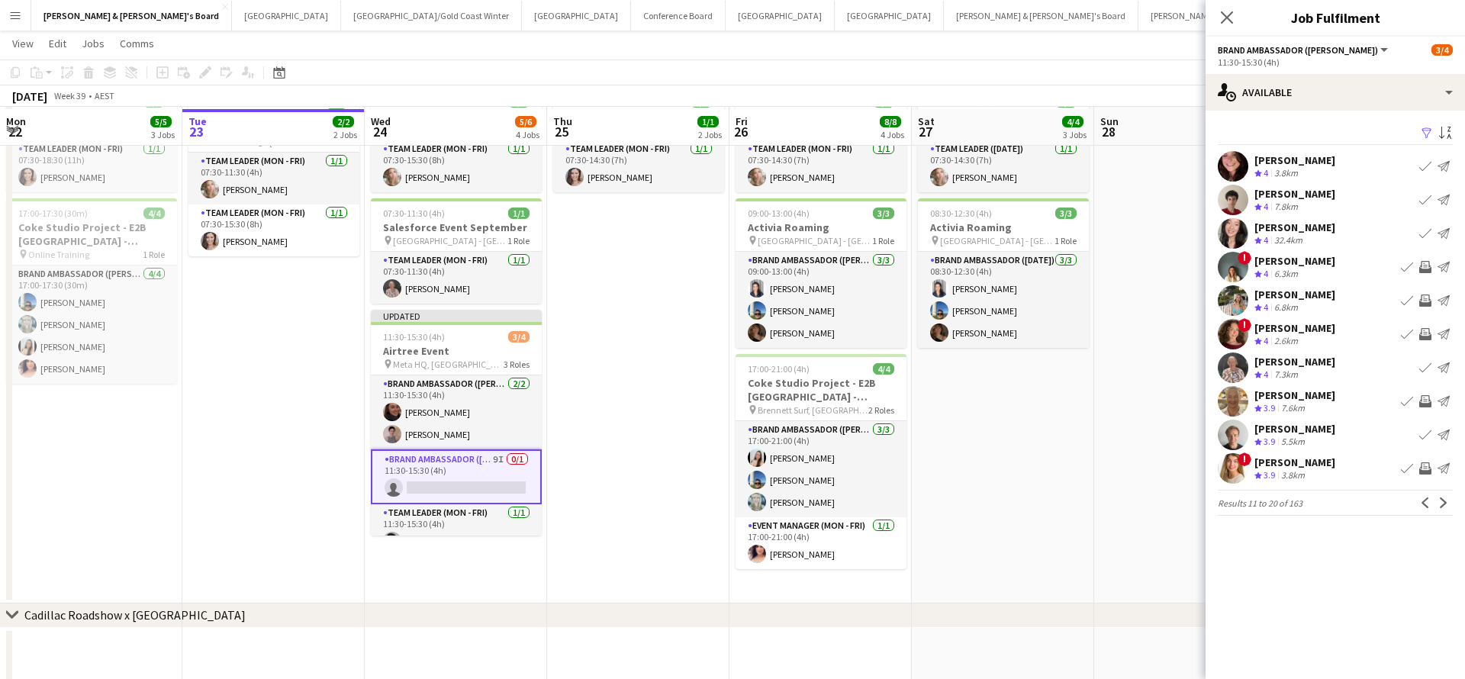
scroll to position [153, 0]
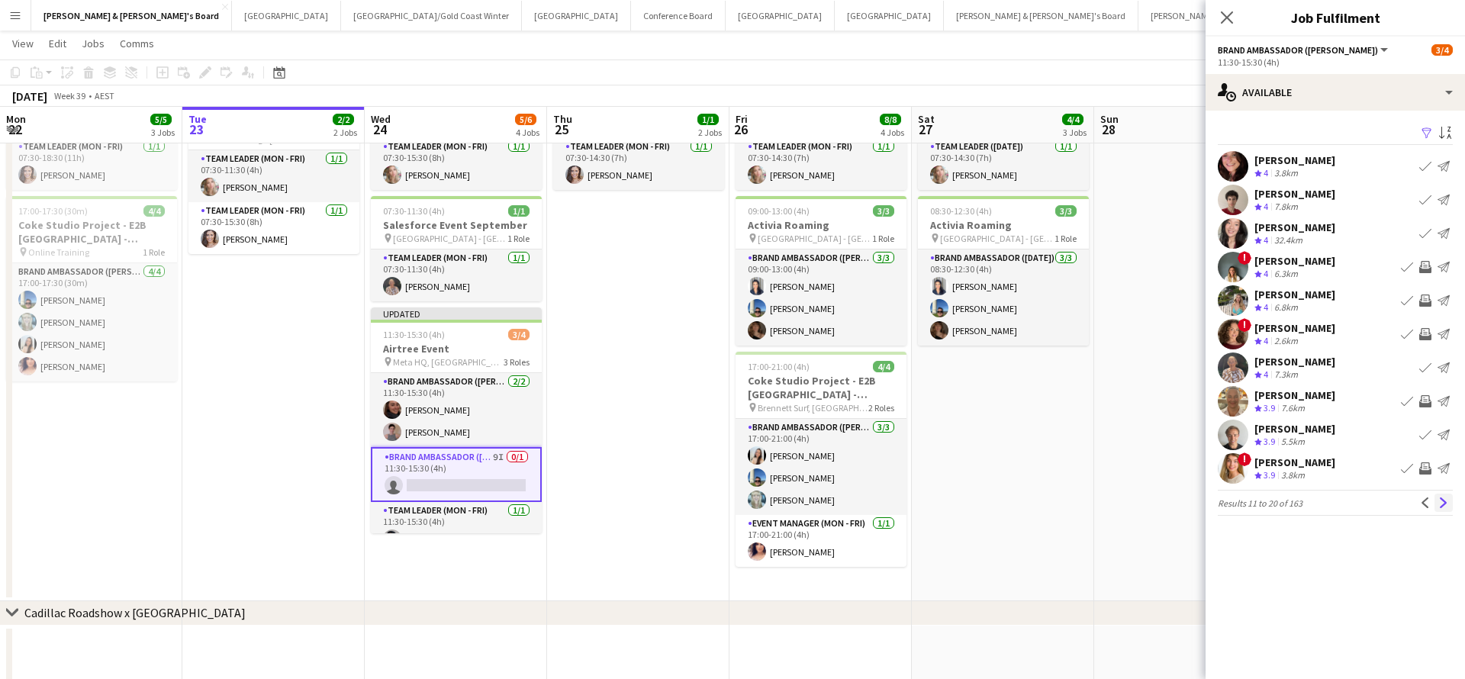
click at [1441, 502] on app-icon "Next" at bounding box center [1444, 503] width 11 height 11
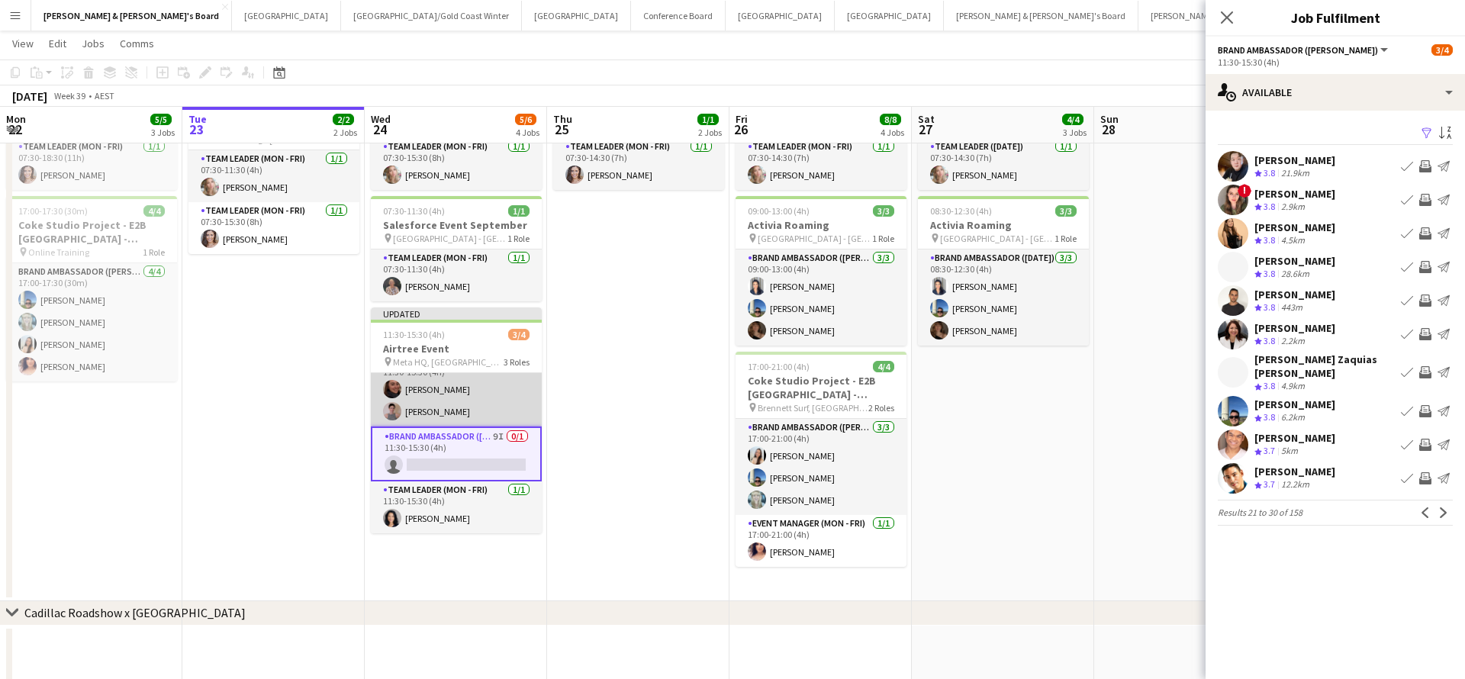
scroll to position [21, 0]
click at [1427, 334] on app-icon "Invite crew" at bounding box center [1426, 334] width 12 height 12
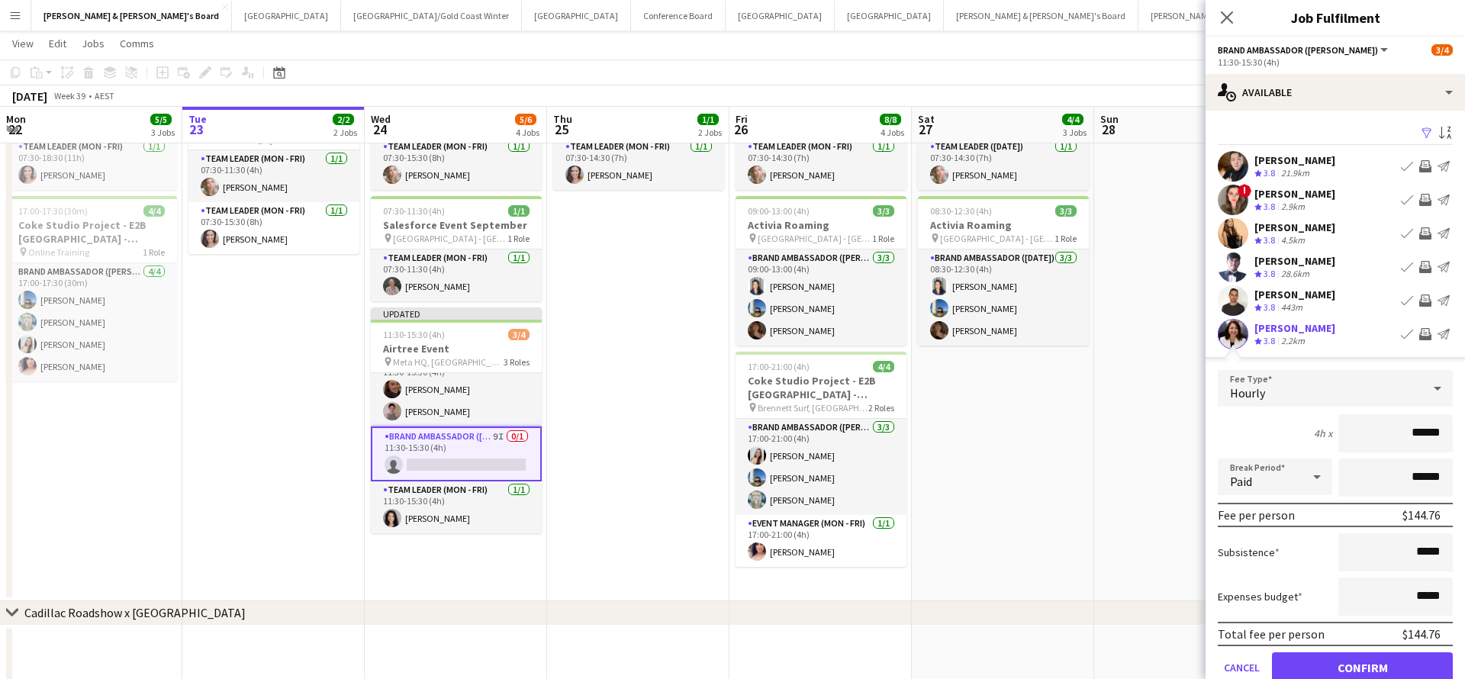
click at [1383, 667] on button "Confirm" at bounding box center [1362, 668] width 181 height 31
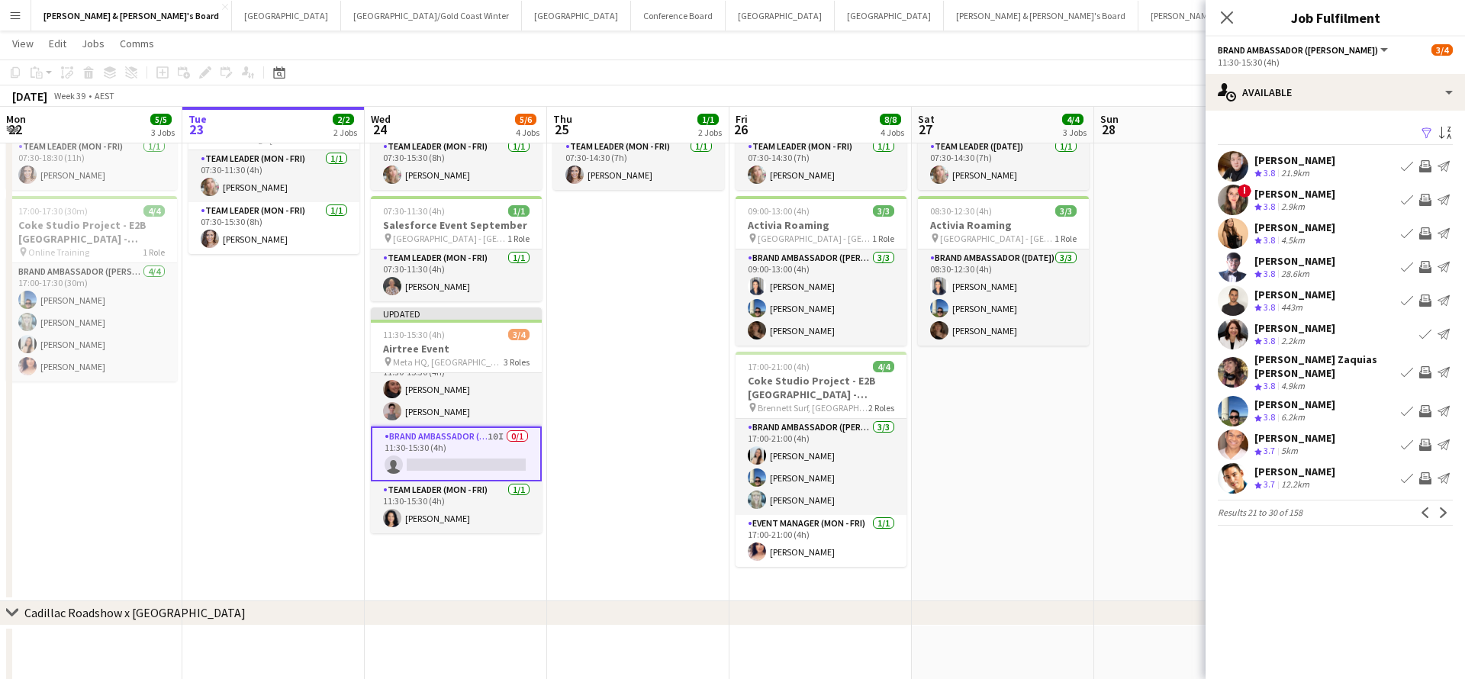
click at [1427, 405] on app-icon "Invite crew" at bounding box center [1426, 411] width 12 height 12
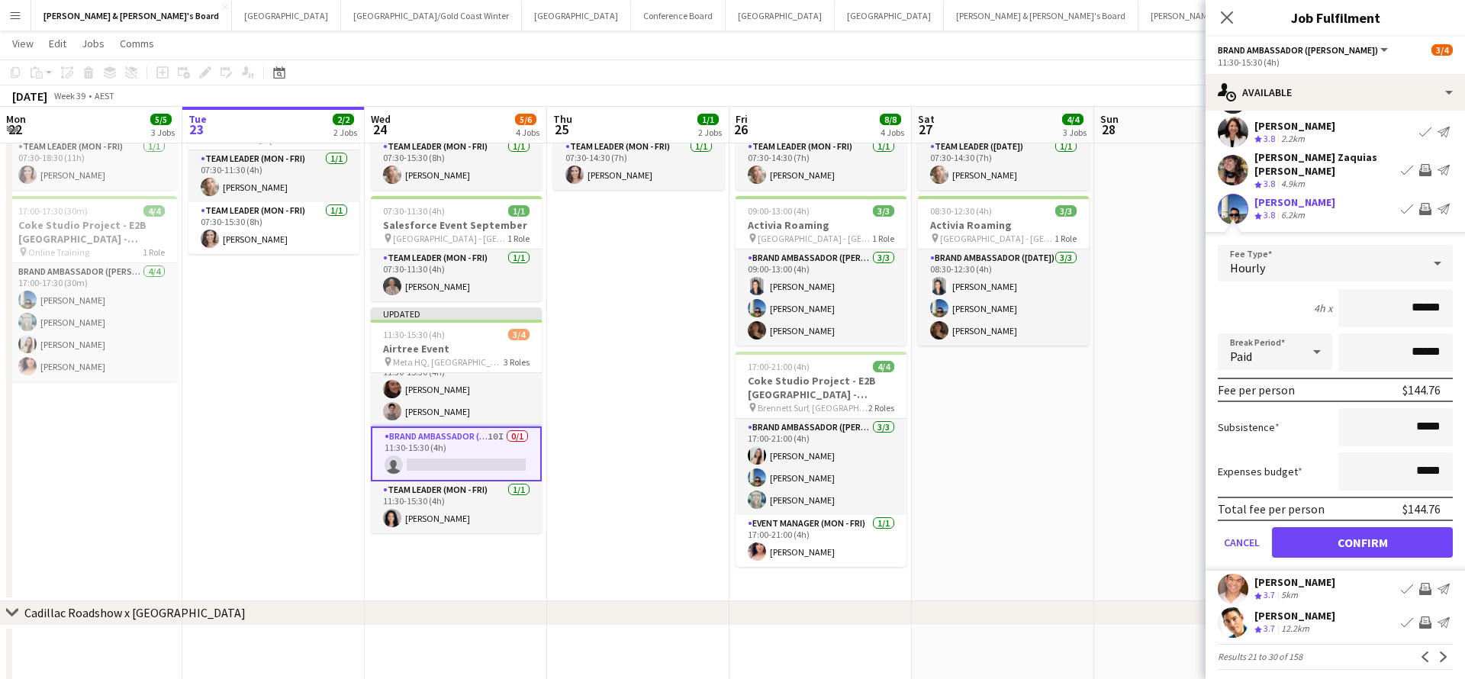
scroll to position [201, 0]
click at [1364, 537] on button "Confirm" at bounding box center [1362, 543] width 181 height 31
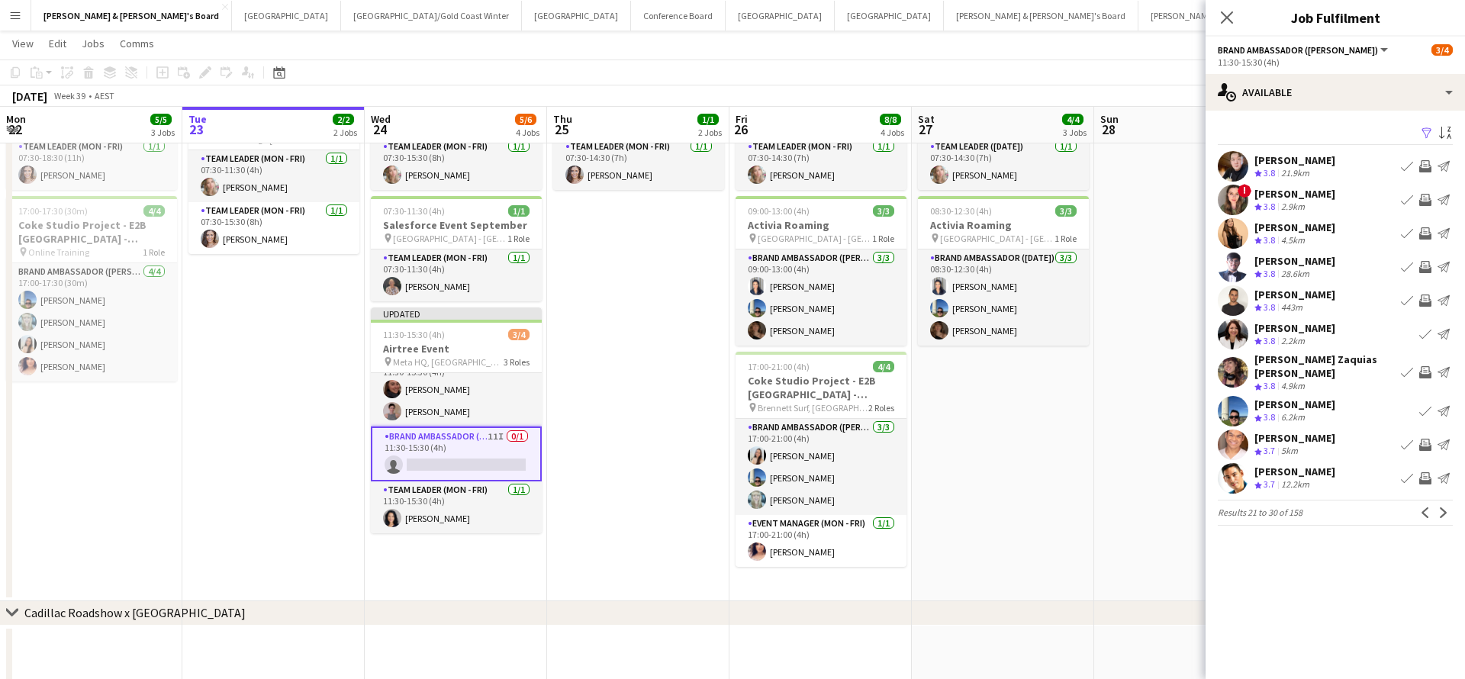
scroll to position [0, 0]
click at [1443, 508] on app-icon "Next" at bounding box center [1444, 513] width 11 height 11
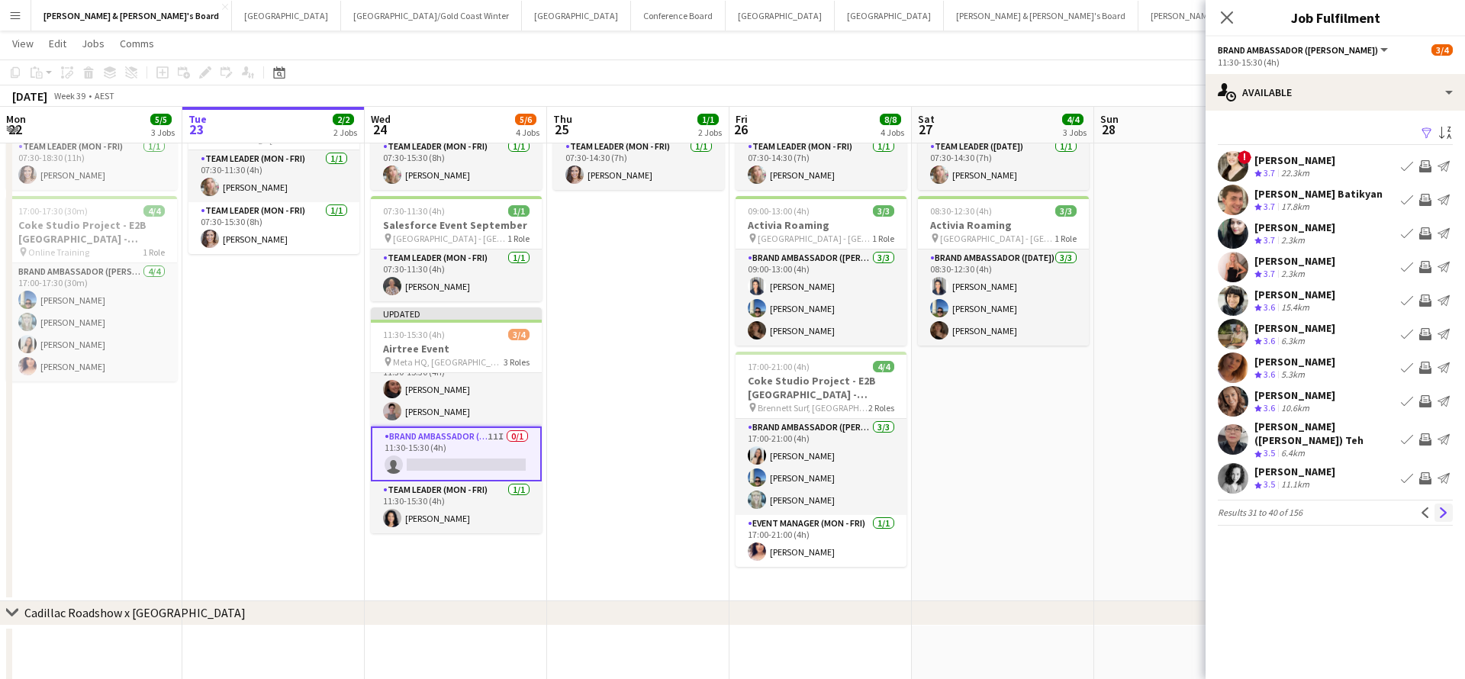
click at [1443, 508] on app-icon "Next" at bounding box center [1444, 513] width 11 height 11
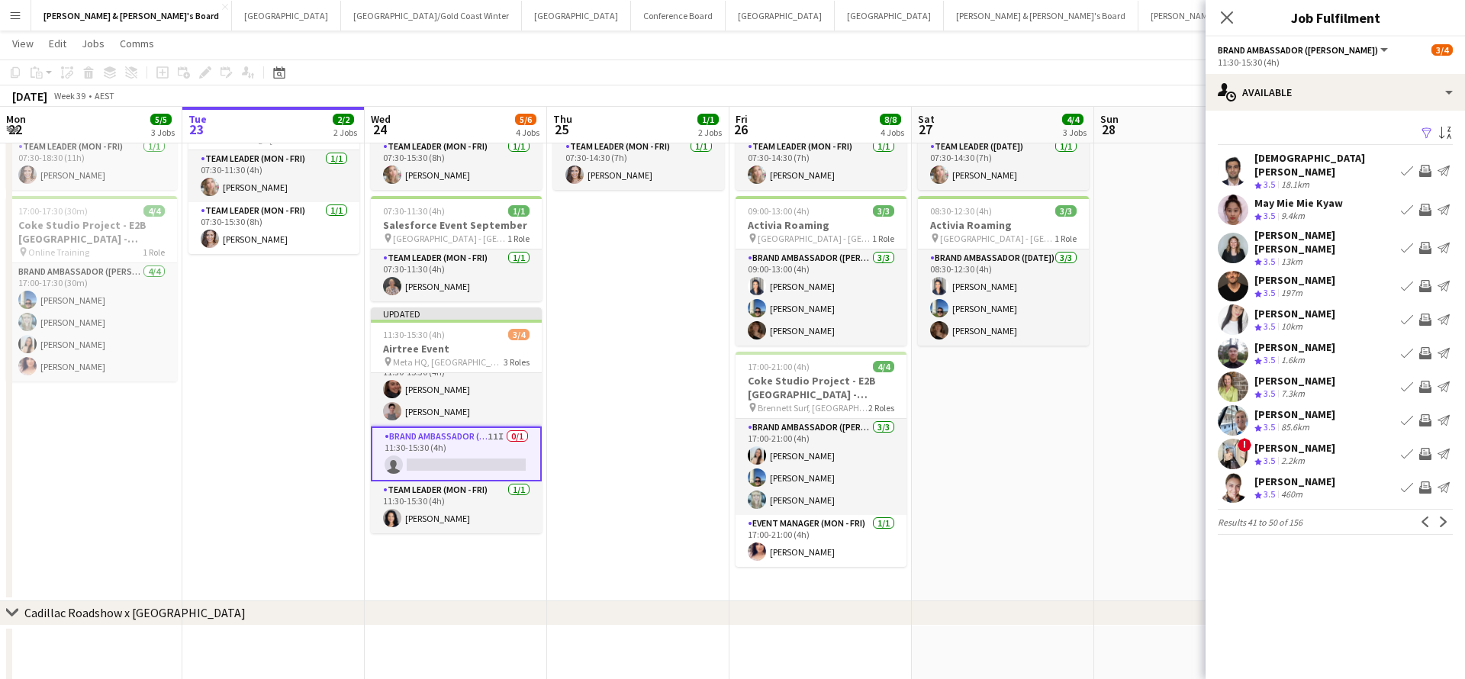
click at [1443, 517] on app-icon "Next" at bounding box center [1444, 522] width 11 height 11
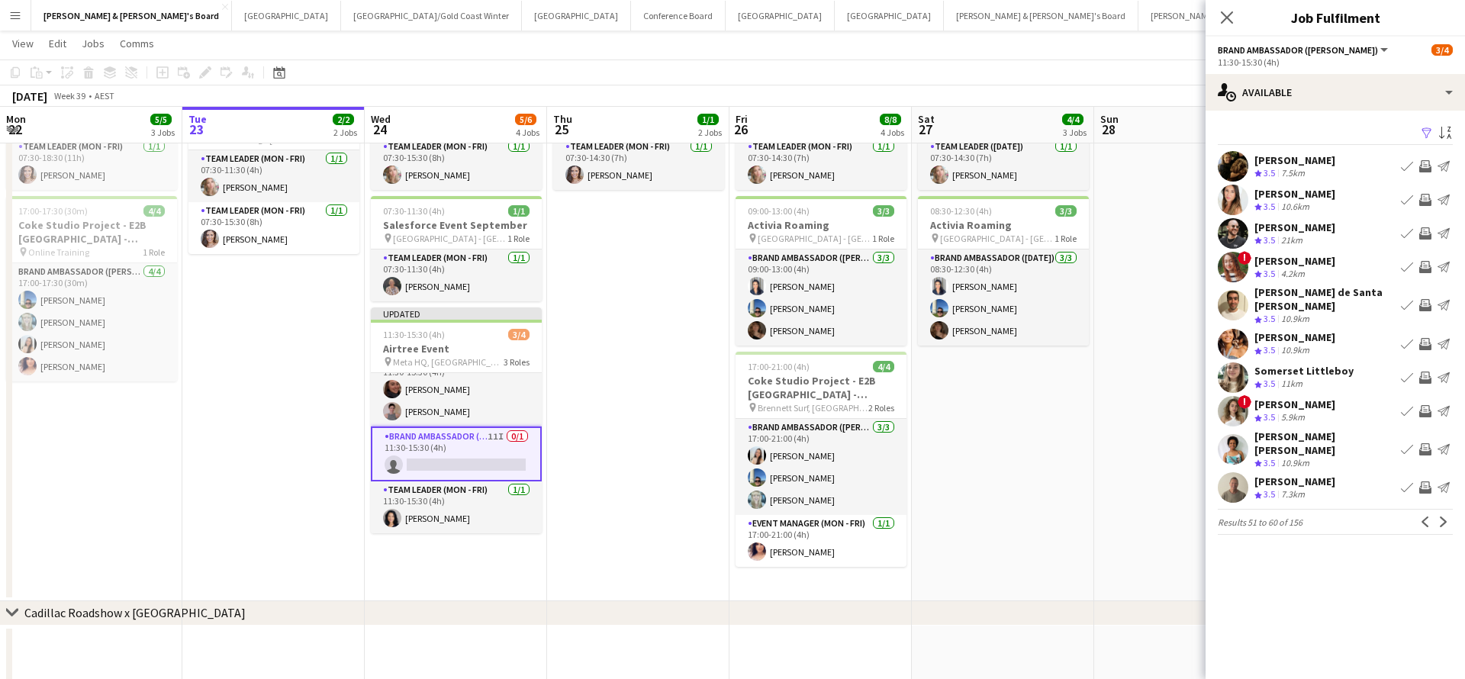
click at [1425, 166] on app-icon "Invite crew" at bounding box center [1426, 166] width 12 height 12
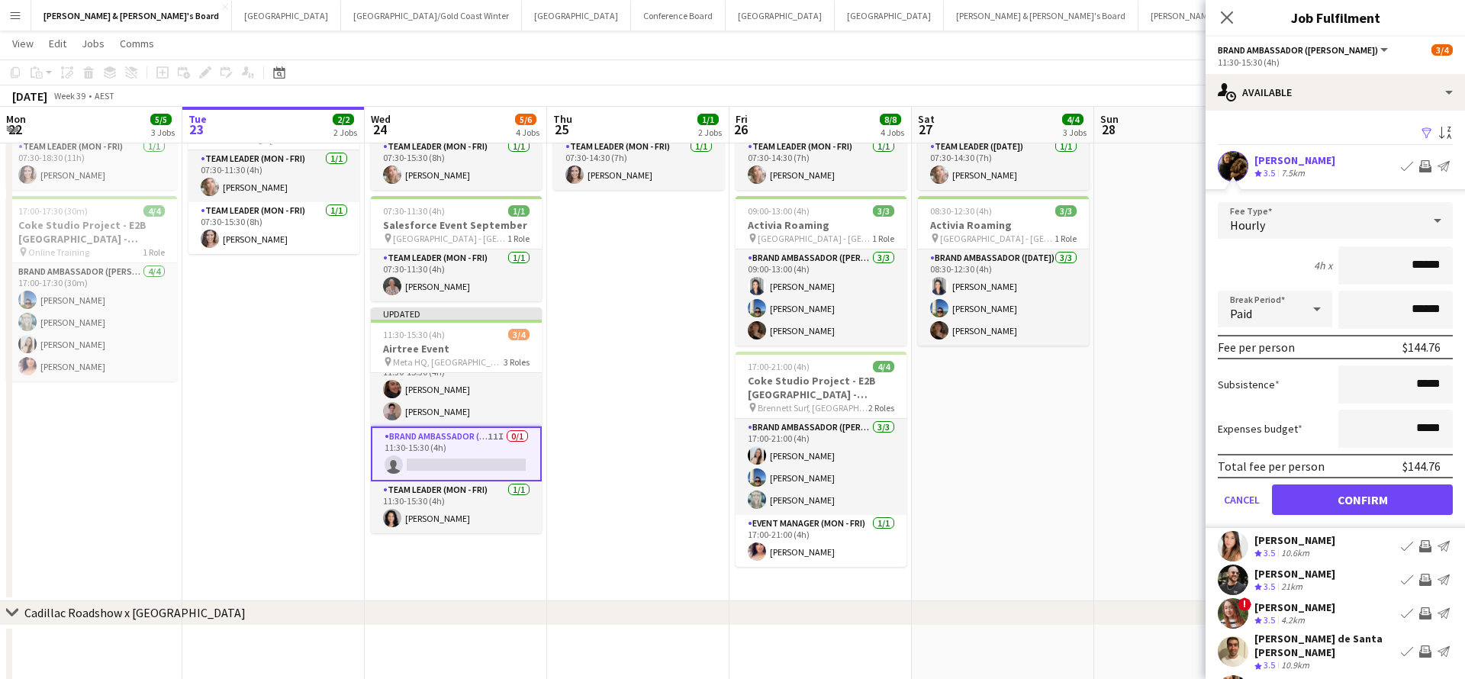
click at [1140, 445] on app-date-cell at bounding box center [1185, 310] width 182 height 584
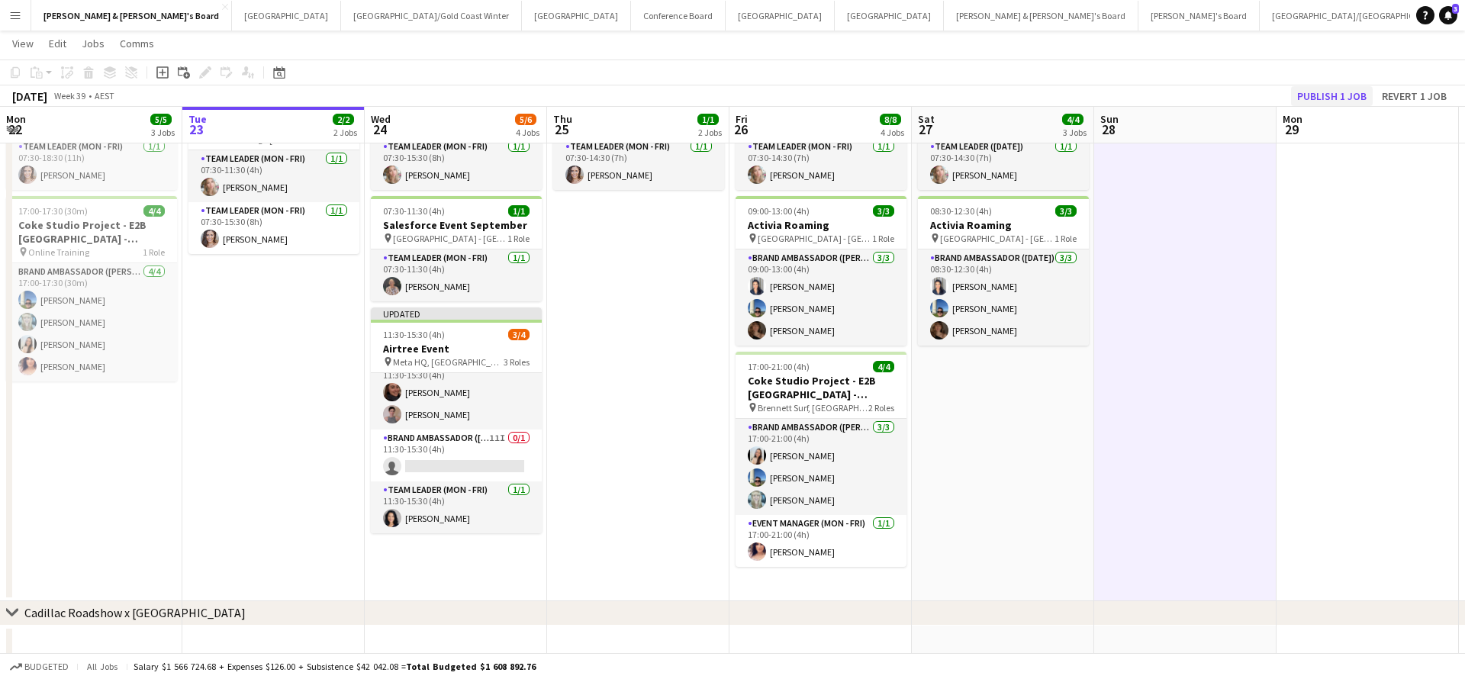
click at [1326, 100] on button "Publish 1 job" at bounding box center [1332, 96] width 82 height 20
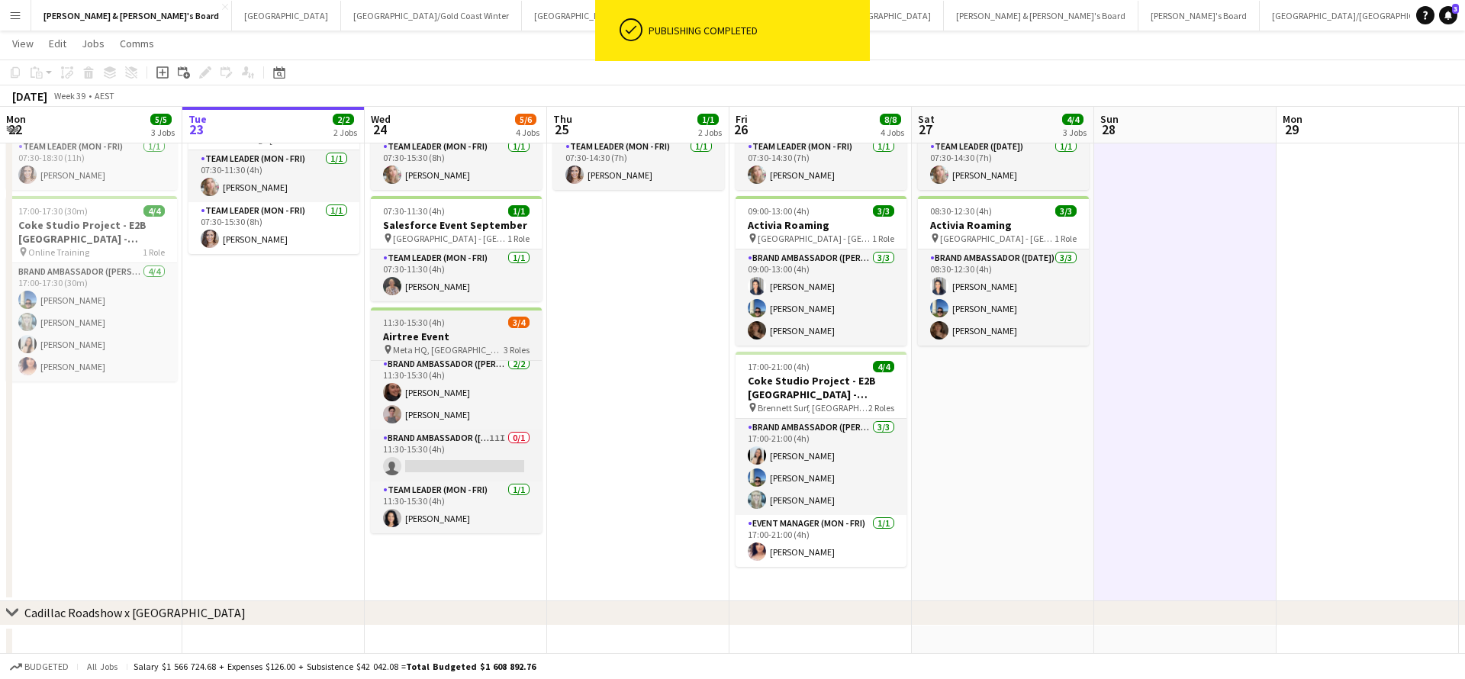
scroll to position [5, 0]
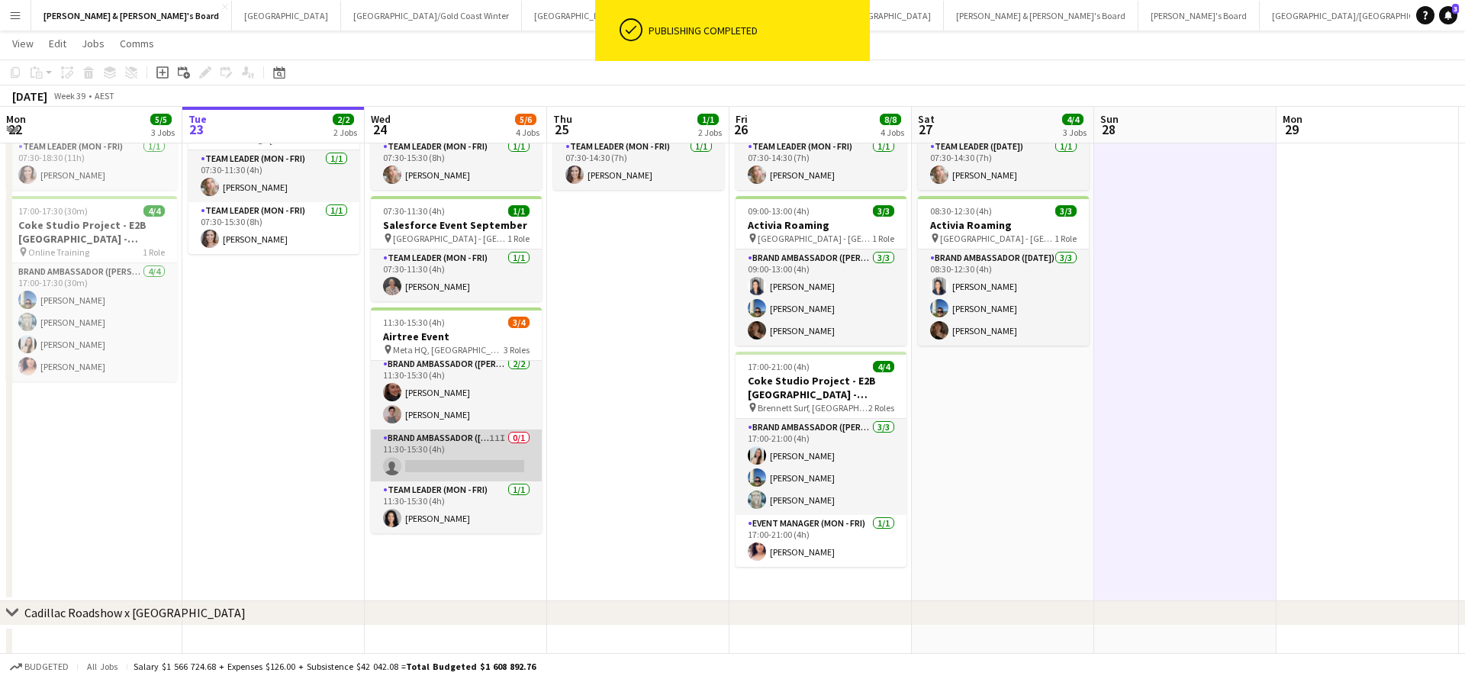
click at [484, 457] on app-card-role "Brand Ambassador (Mon - Fri) 11I 0/1 11:30-15:30 (4h) single-neutral-actions" at bounding box center [456, 456] width 171 height 52
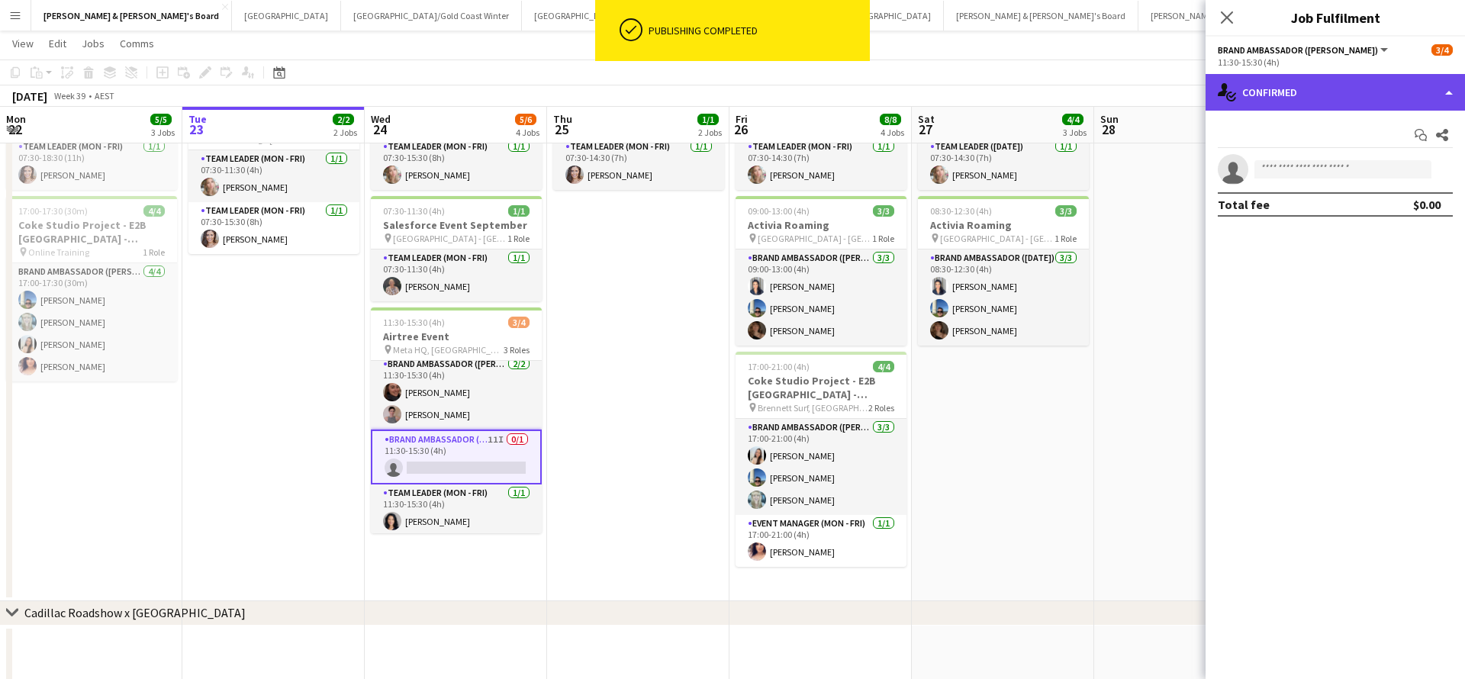
click at [1320, 98] on div "single-neutral-actions-check-2 Confirmed" at bounding box center [1336, 92] width 260 height 37
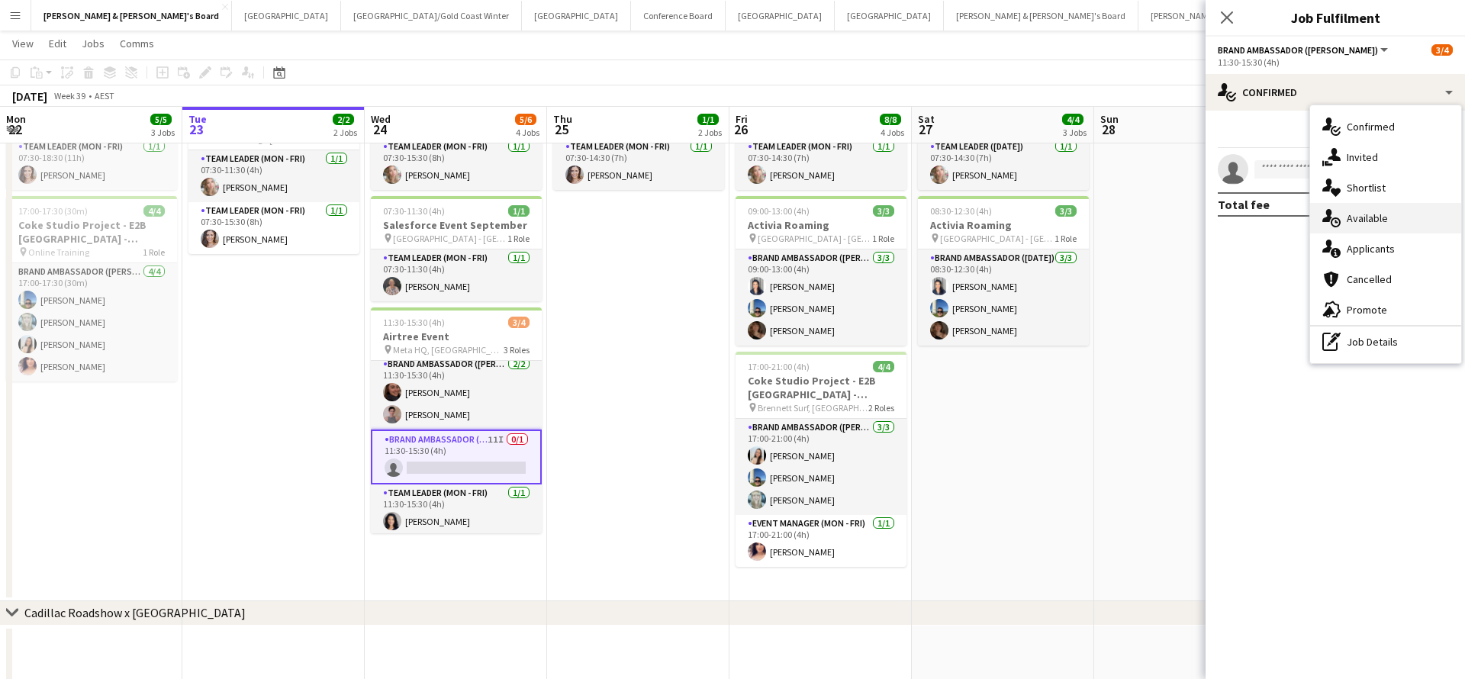
click at [1383, 217] on span "Available" at bounding box center [1367, 218] width 41 height 14
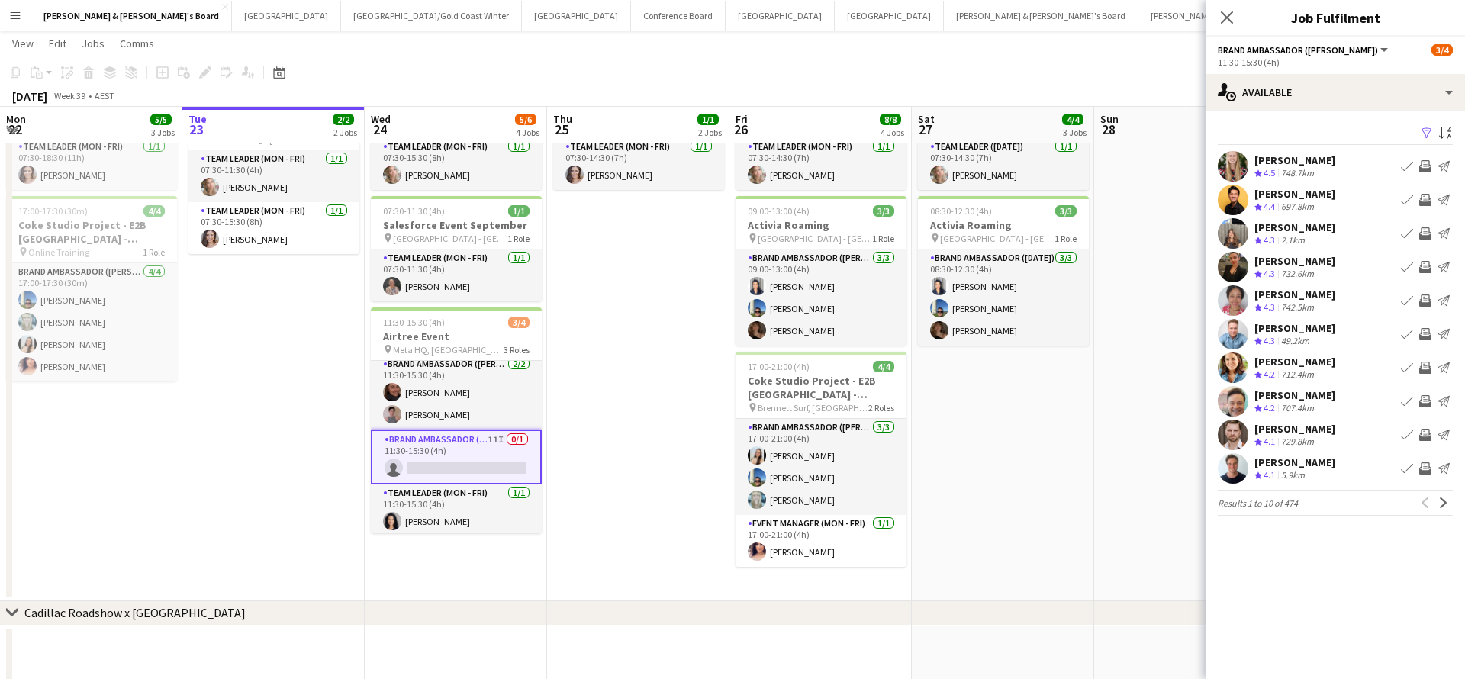
click at [1430, 134] on app-icon "Filter" at bounding box center [1427, 134] width 12 height 15
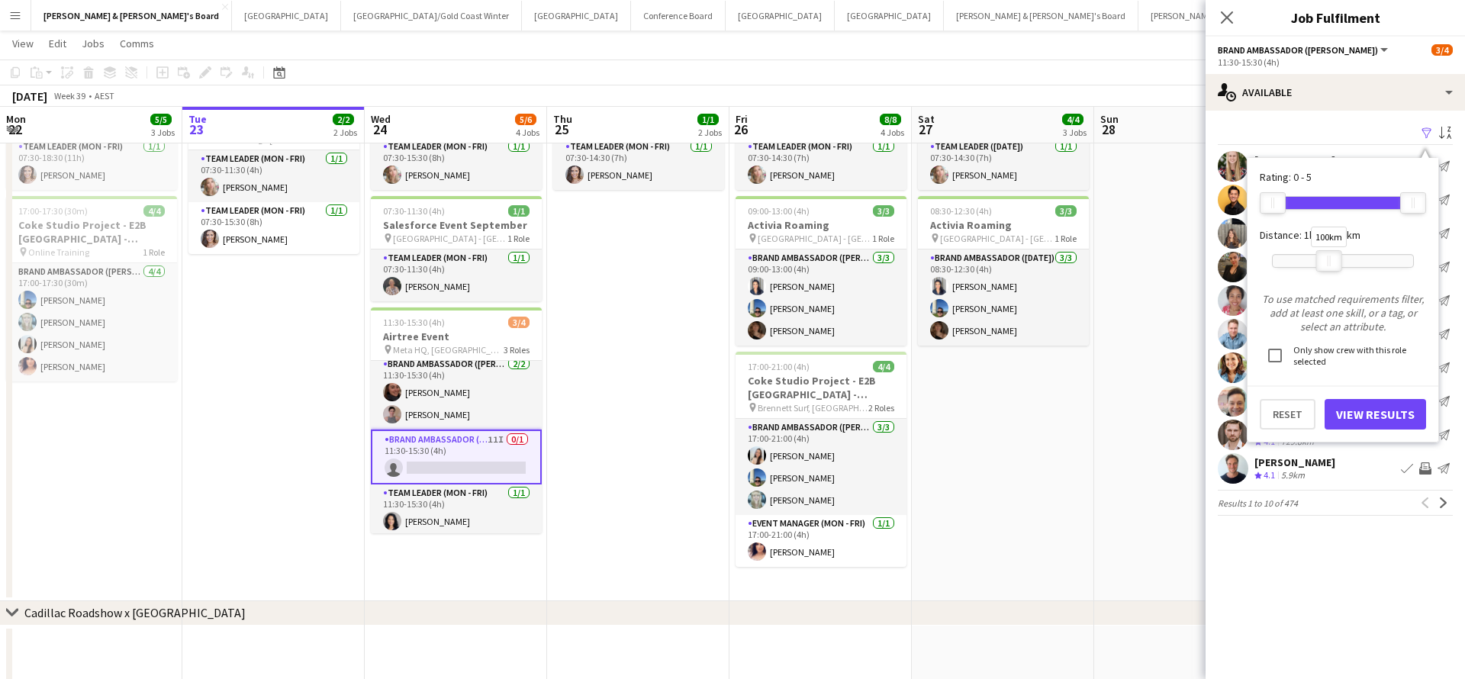
drag, startPoint x: 1417, startPoint y: 262, endPoint x: 1333, endPoint y: 266, distance: 83.3
click at [1333, 266] on div at bounding box center [1329, 261] width 24 height 20
click at [1352, 415] on button "View Results" at bounding box center [1376, 414] width 102 height 31
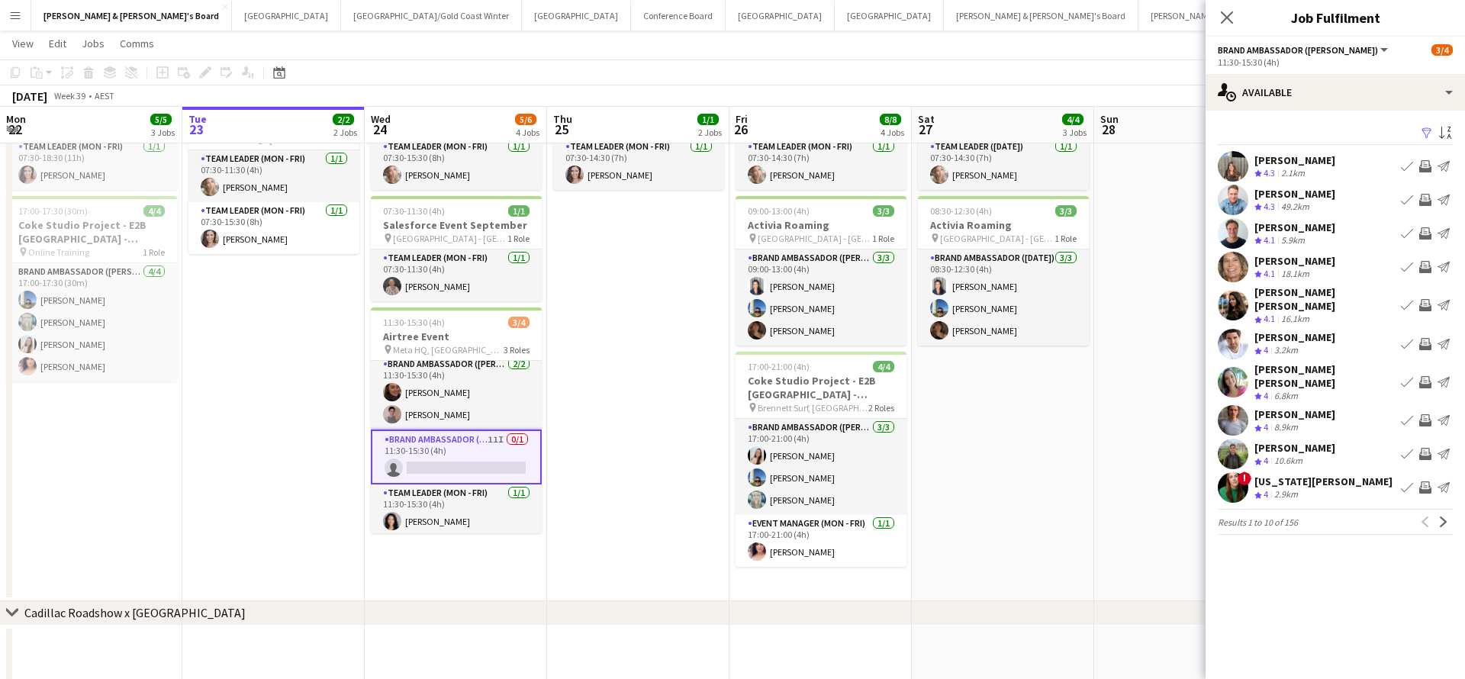
click at [1426, 299] on app-icon "Invite crew" at bounding box center [1426, 305] width 12 height 12
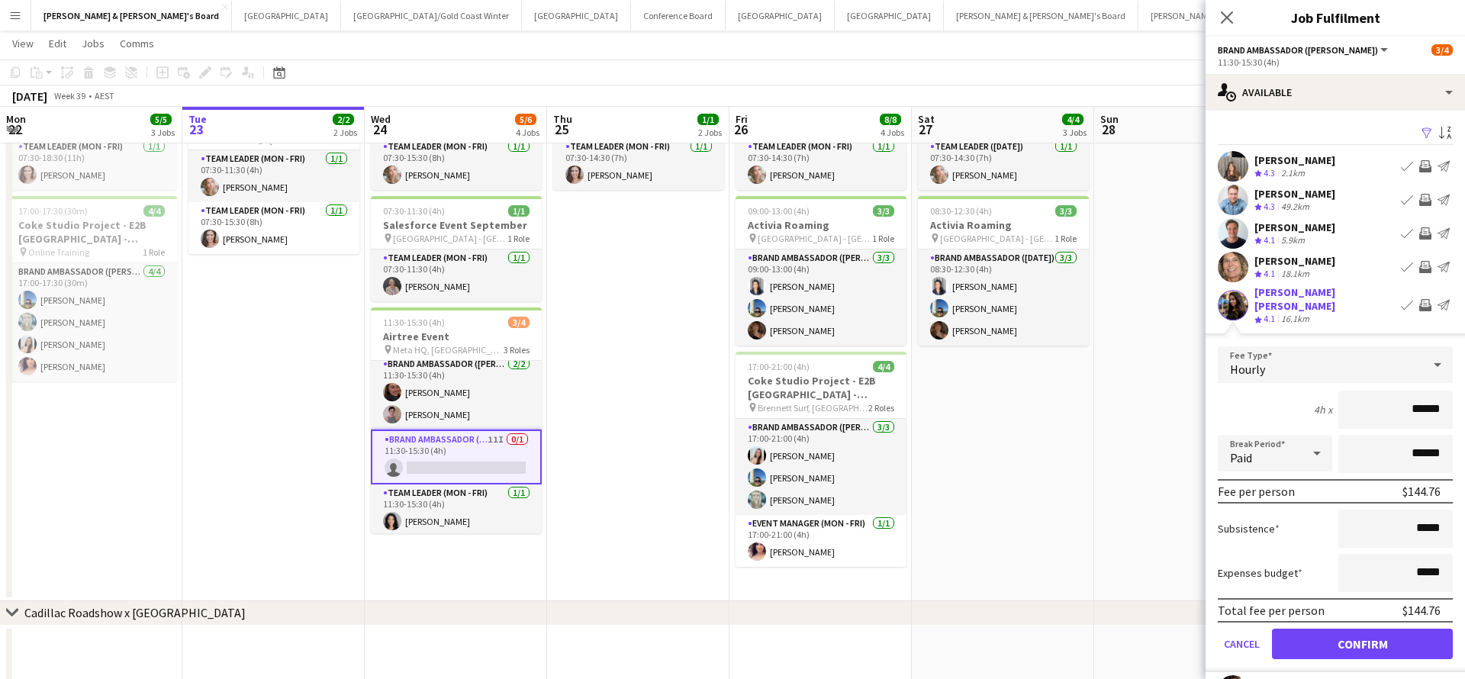
click at [1329, 638] on button "Confirm" at bounding box center [1362, 644] width 181 height 31
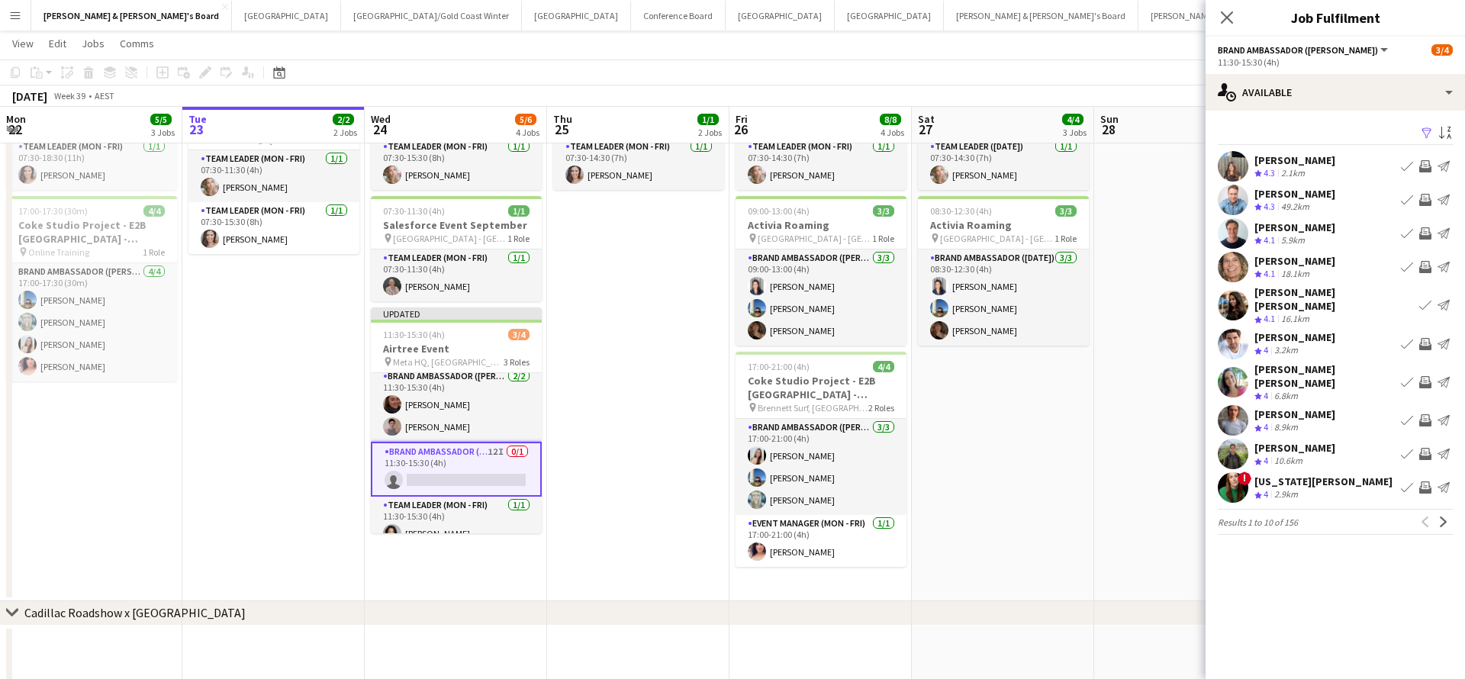
click at [1312, 455] on div "Crew rating 4 10.6km" at bounding box center [1295, 461] width 81 height 13
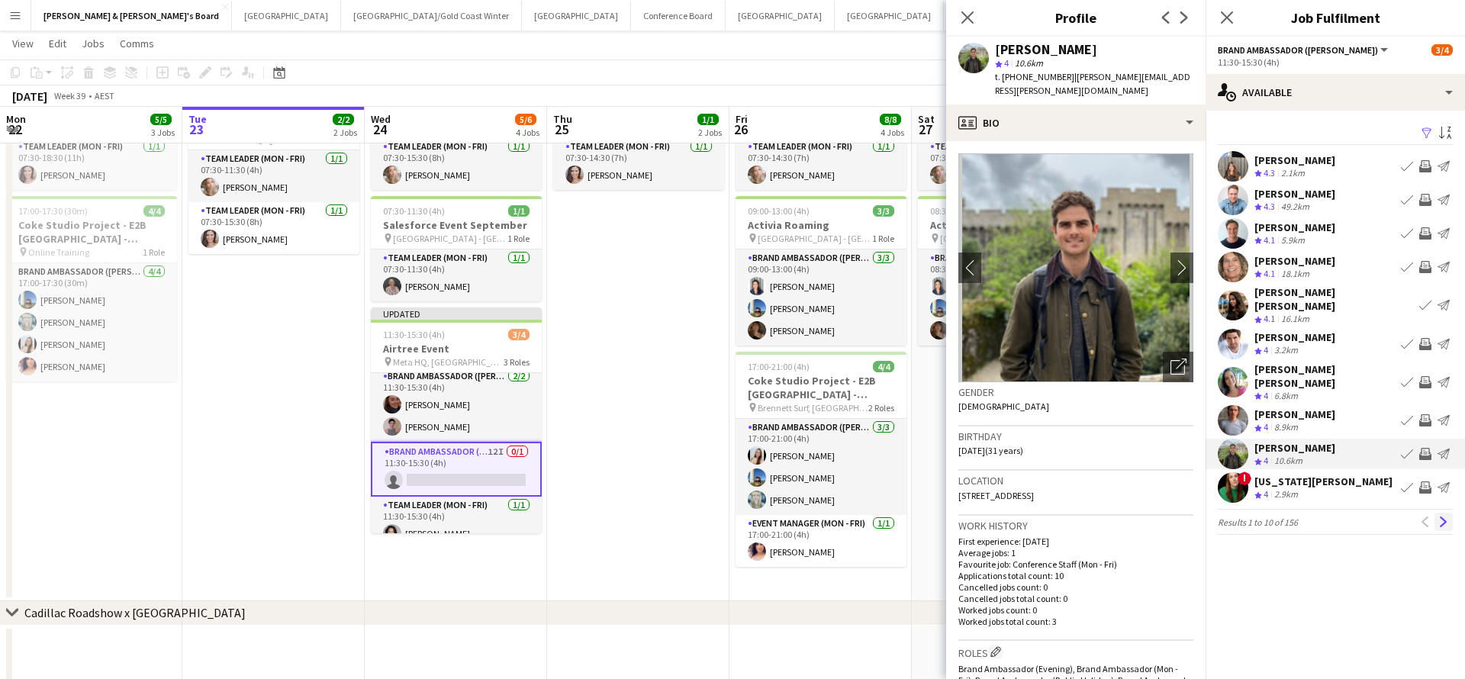
click at [1443, 517] on app-icon "Next" at bounding box center [1444, 522] width 11 height 11
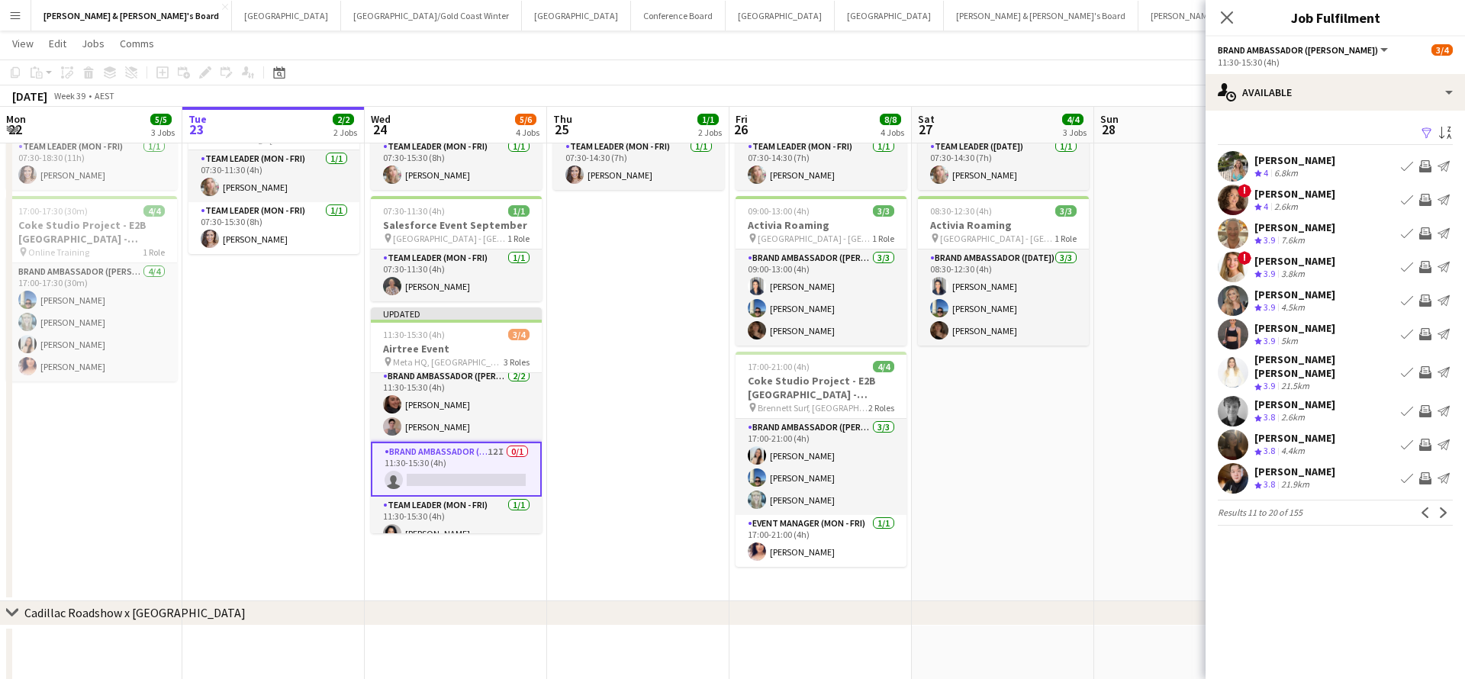
click at [1427, 169] on app-icon "Invite crew" at bounding box center [1426, 166] width 12 height 12
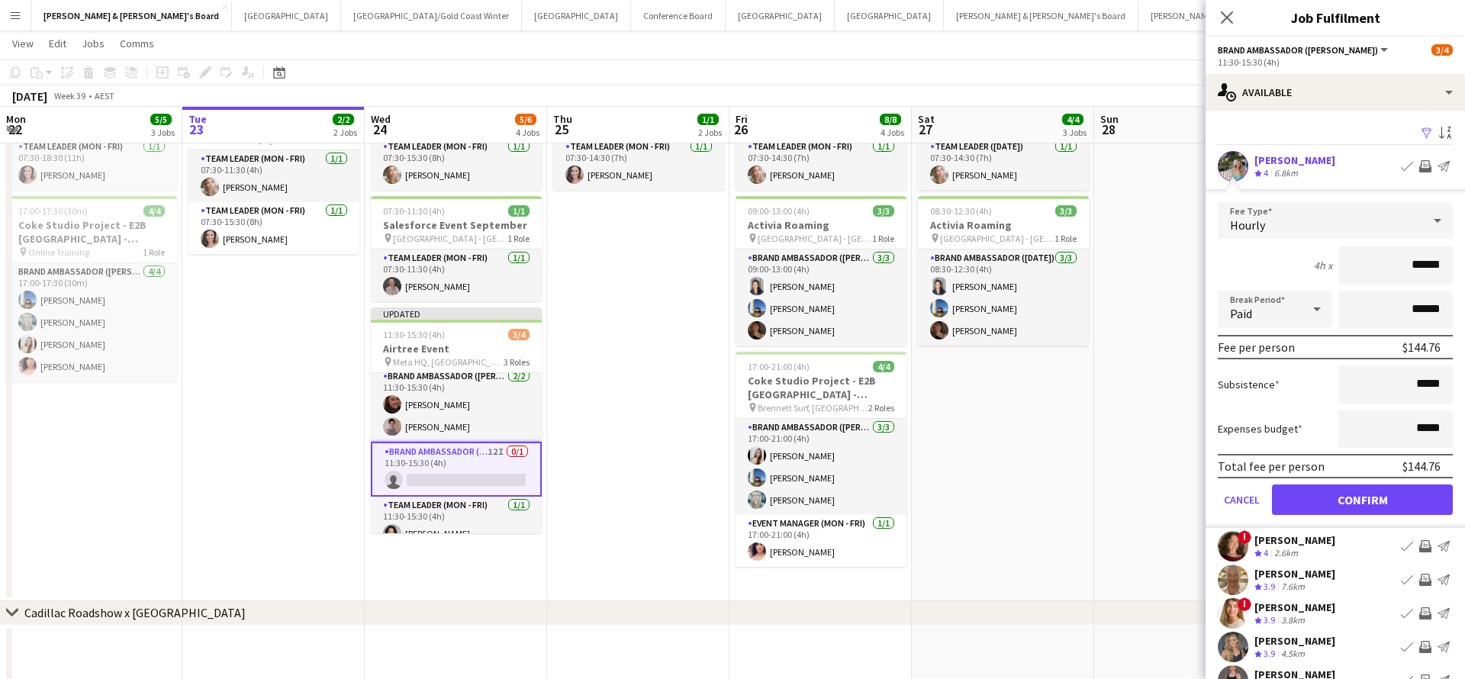
click at [1388, 501] on button "Confirm" at bounding box center [1362, 500] width 181 height 31
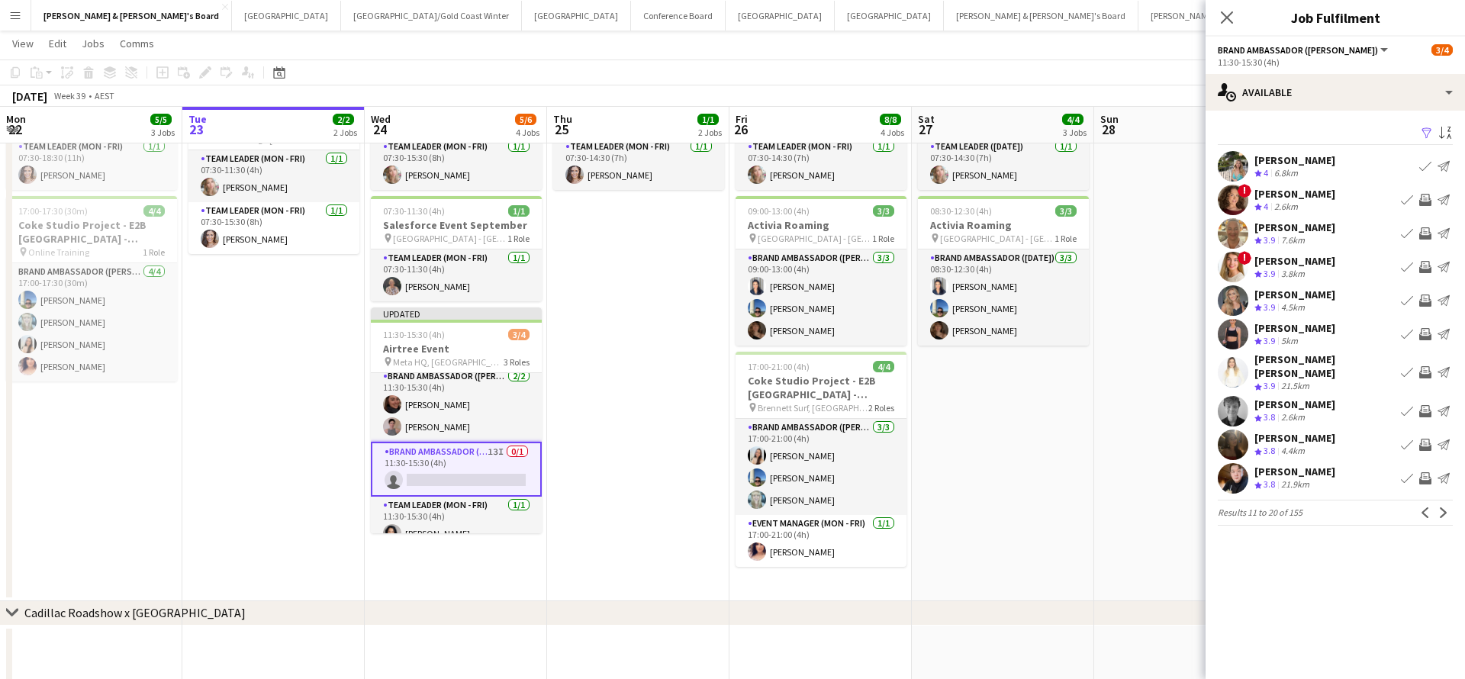
click at [1427, 225] on button "Invite crew" at bounding box center [1426, 233] width 18 height 18
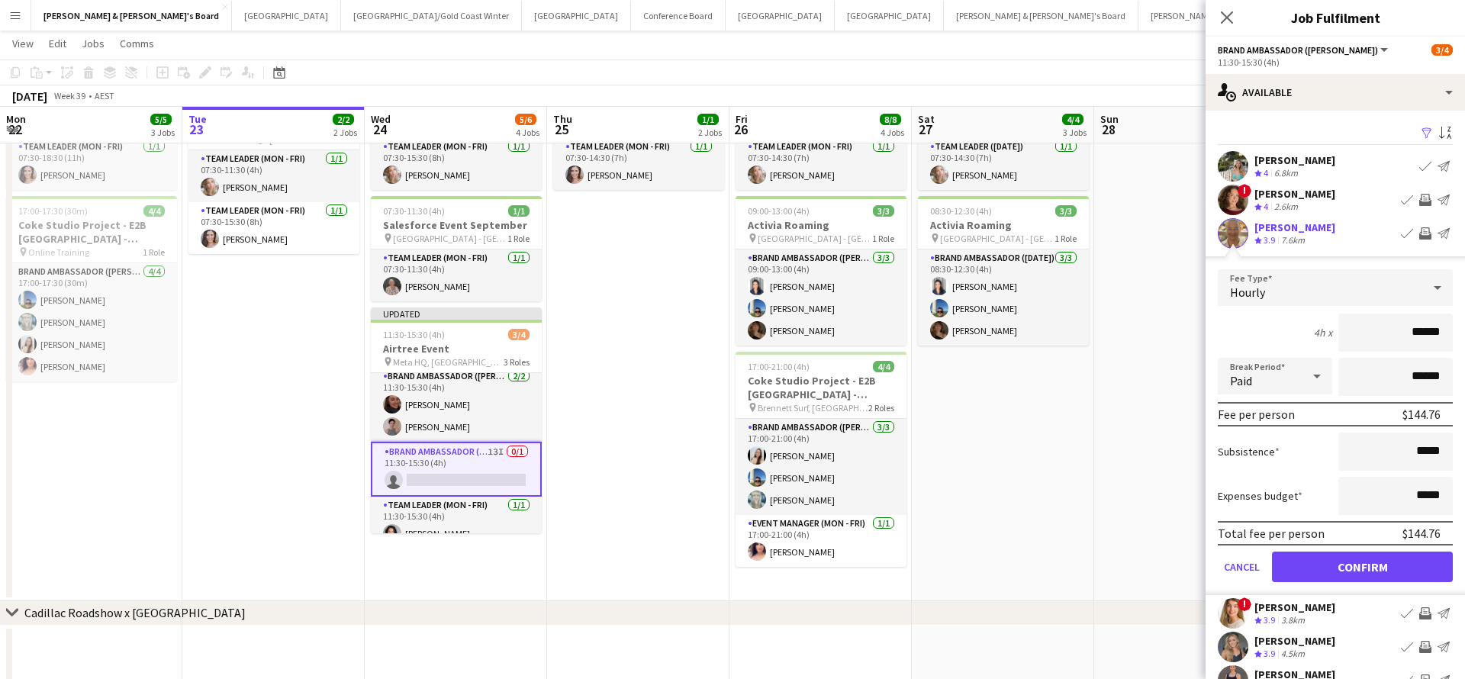
click at [1341, 563] on button "Confirm" at bounding box center [1362, 567] width 181 height 31
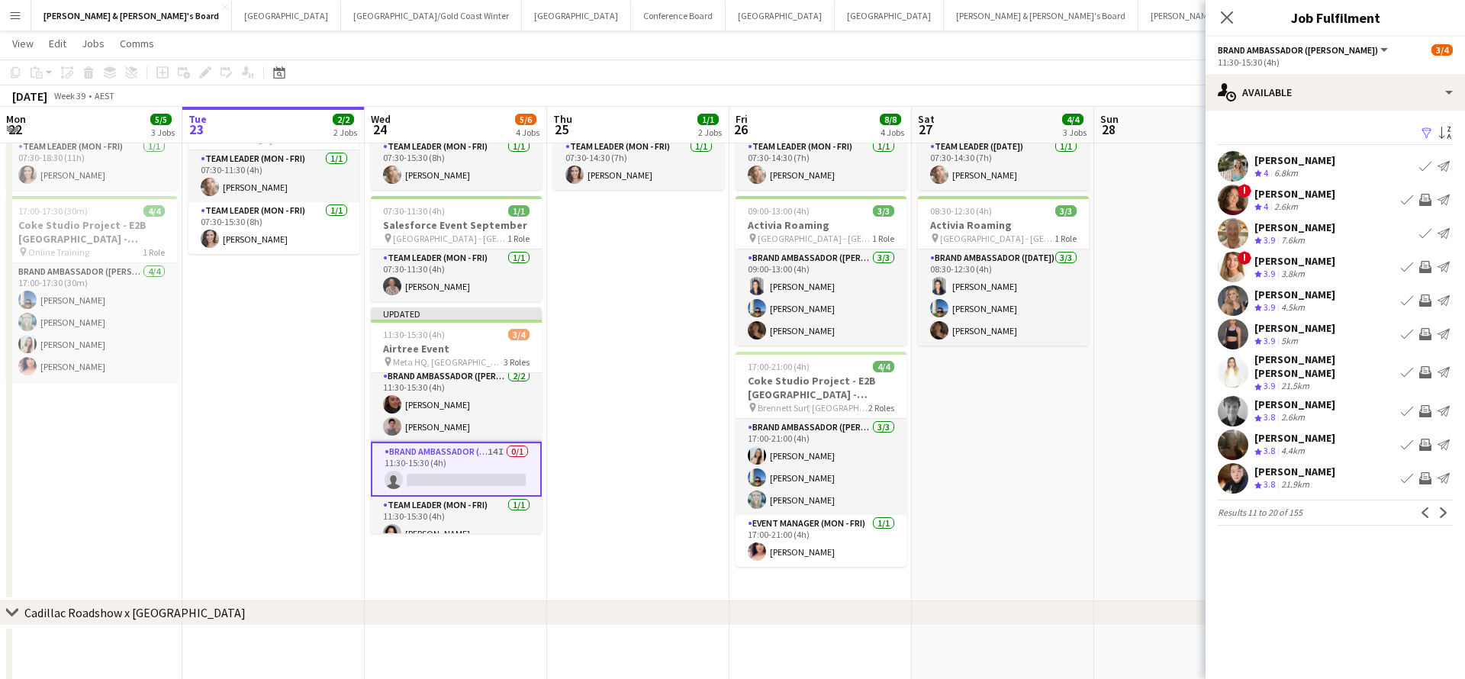
click at [1427, 336] on app-icon "Invite crew" at bounding box center [1426, 334] width 12 height 12
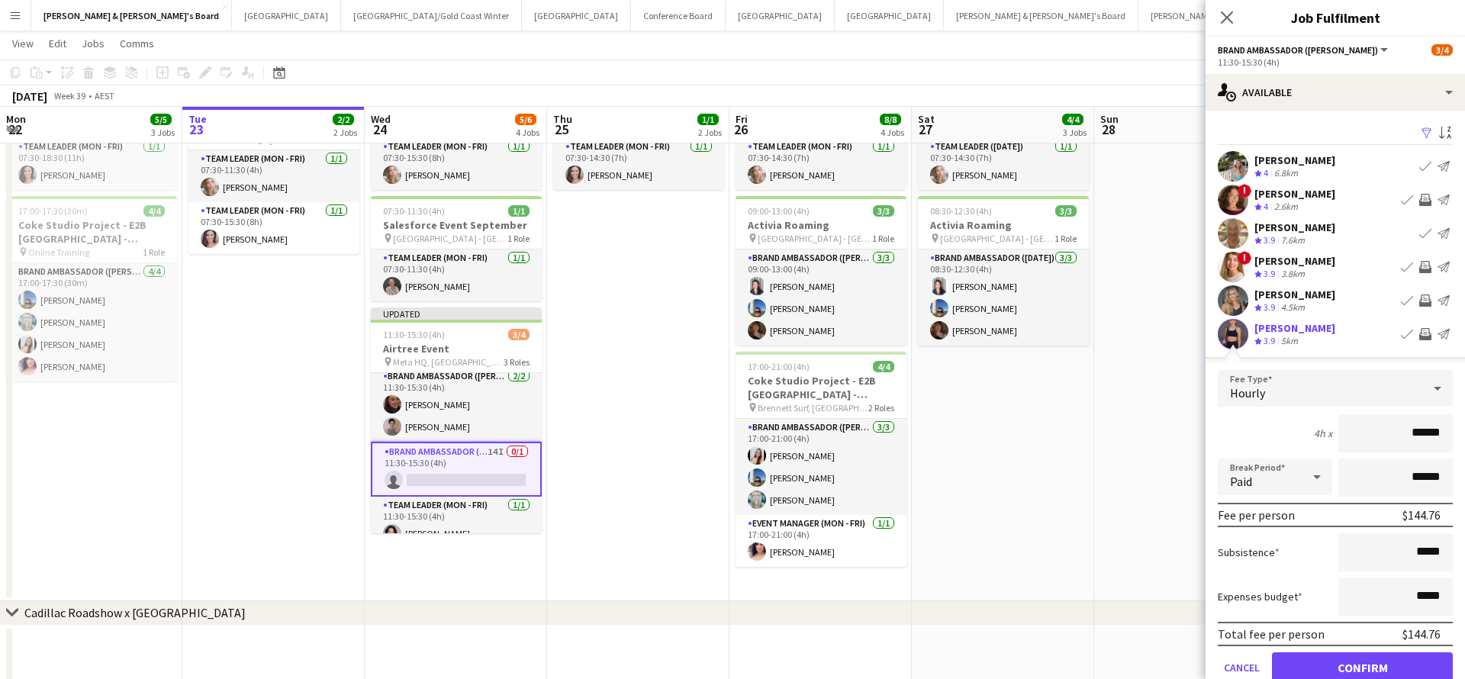
click at [1339, 662] on button "Confirm" at bounding box center [1362, 668] width 181 height 31
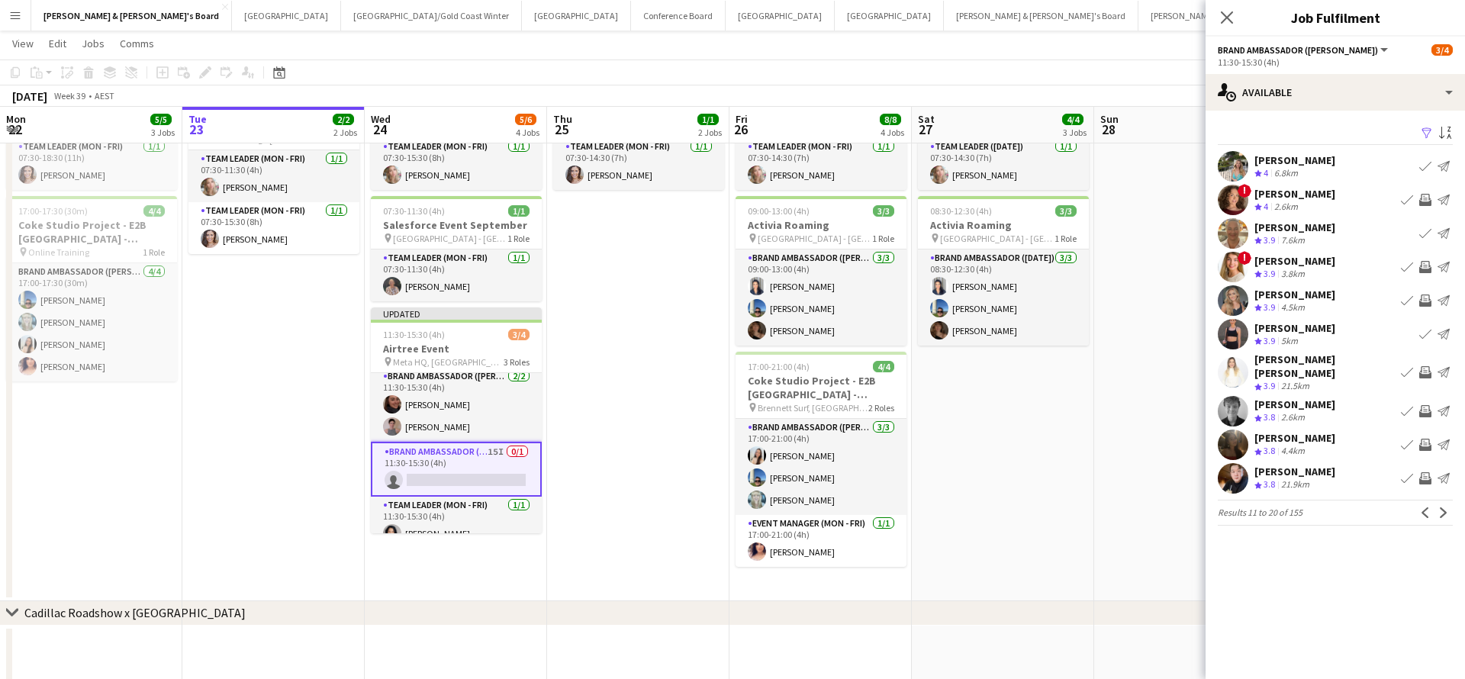
click at [1427, 372] on app-icon "Invite crew" at bounding box center [1426, 372] width 12 height 12
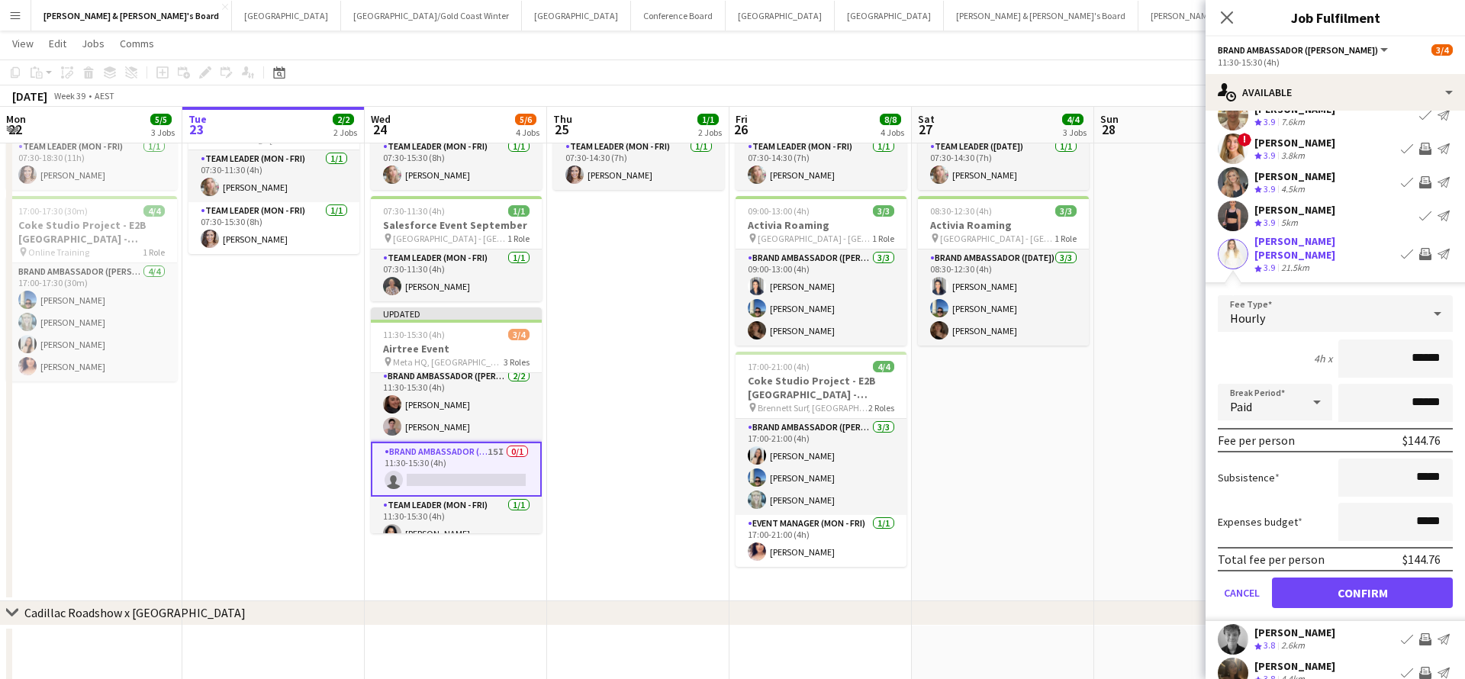
scroll to position [118, 0]
click at [1351, 598] on button "Confirm" at bounding box center [1362, 593] width 181 height 31
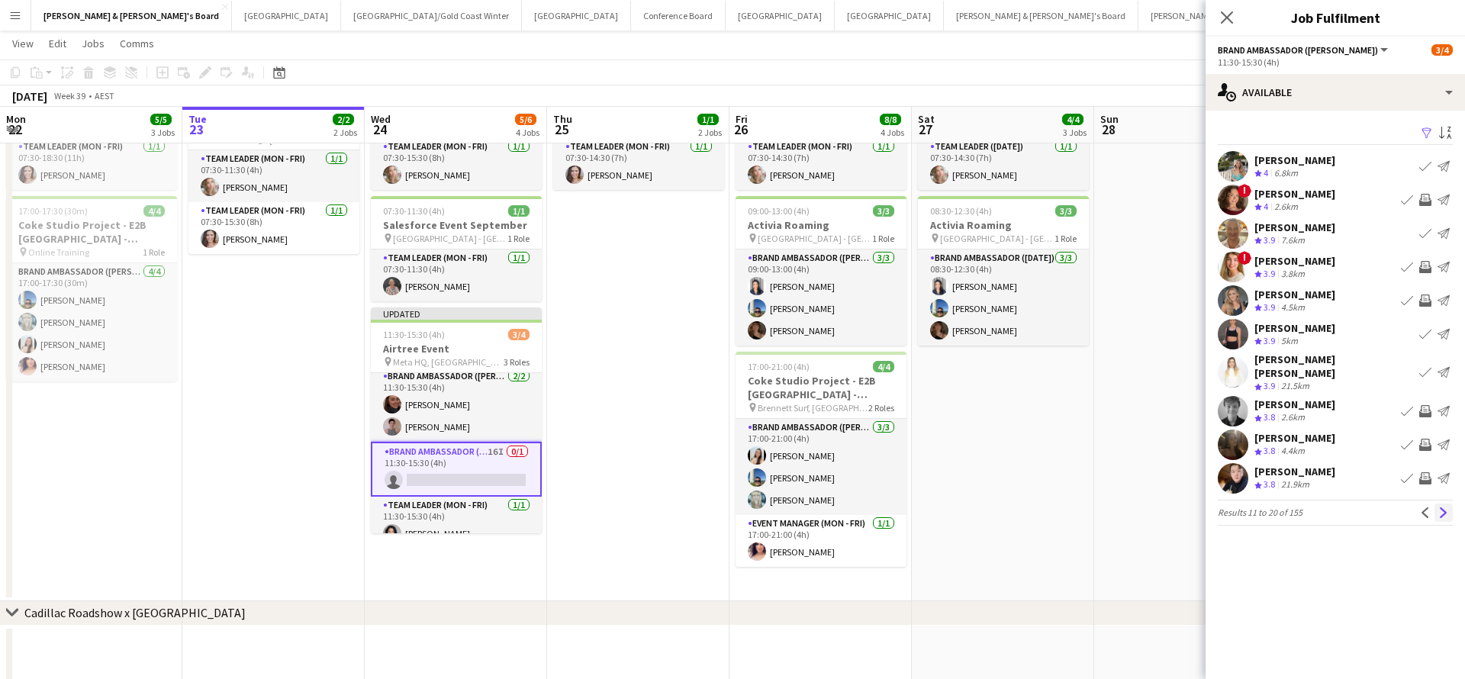
click at [1444, 508] on app-icon "Next" at bounding box center [1444, 513] width 11 height 11
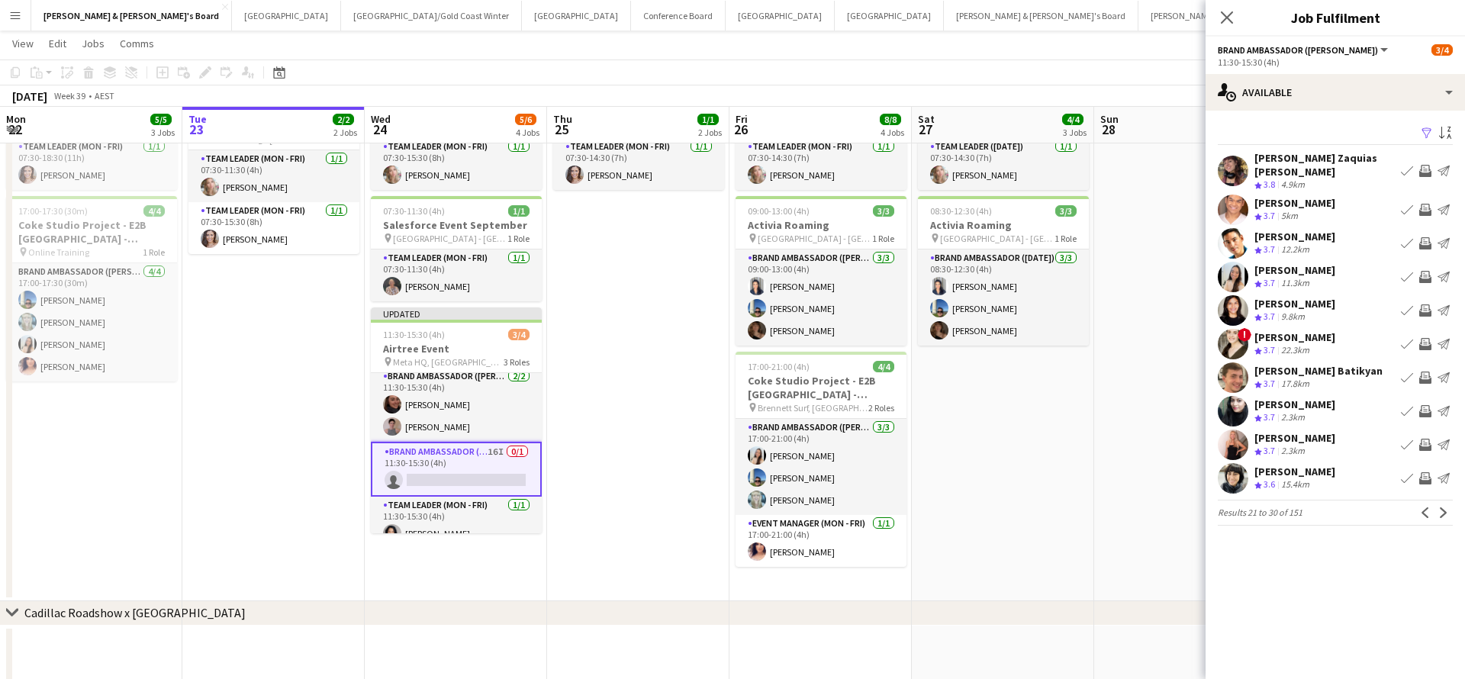
click at [1426, 271] on app-icon "Invite crew" at bounding box center [1426, 277] width 12 height 12
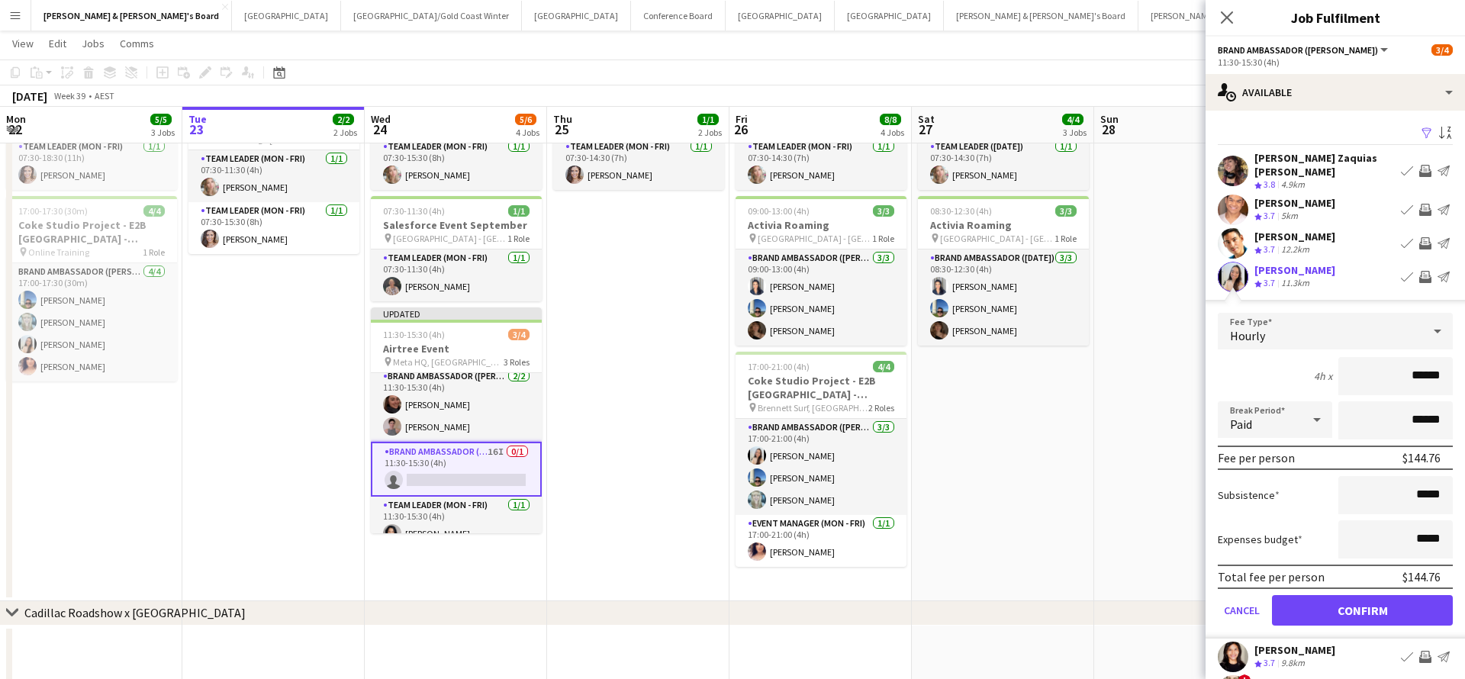
click at [1357, 596] on button "Confirm" at bounding box center [1362, 610] width 181 height 31
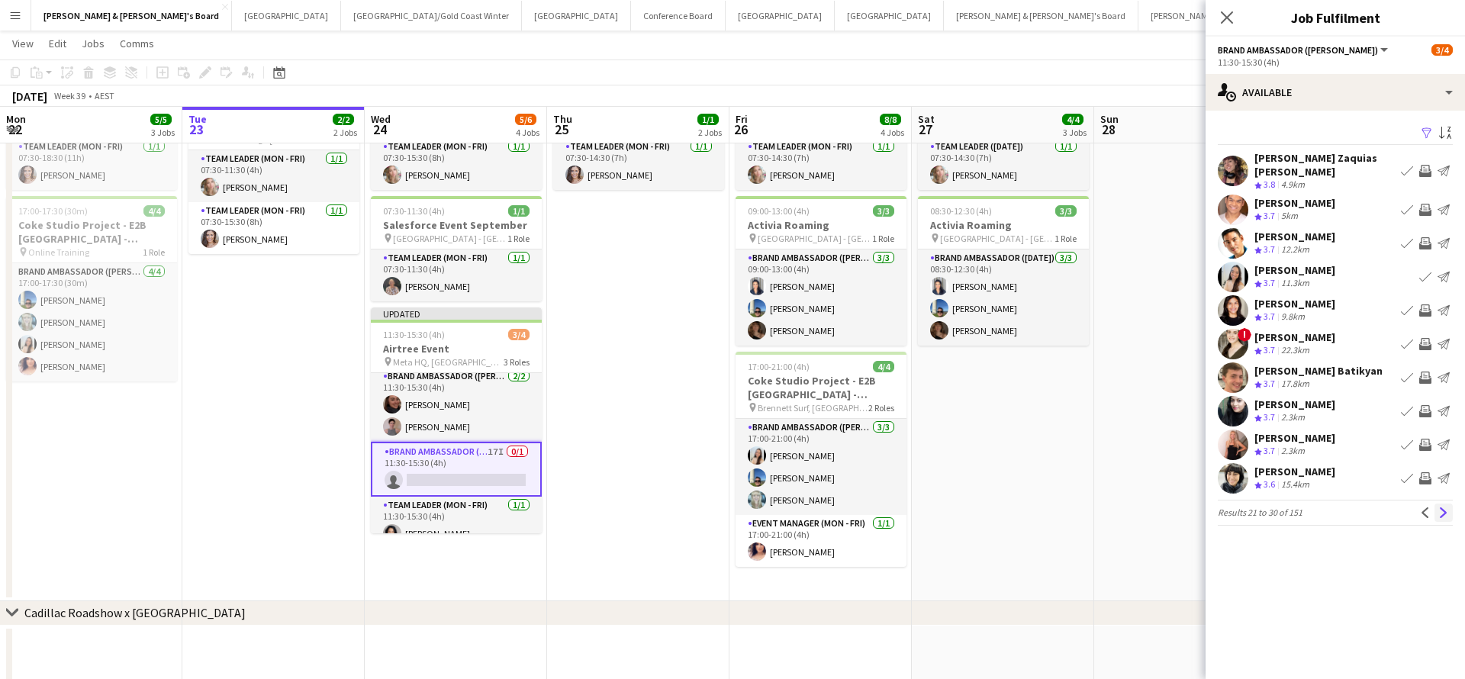
click at [1444, 508] on app-icon "Next" at bounding box center [1444, 513] width 11 height 11
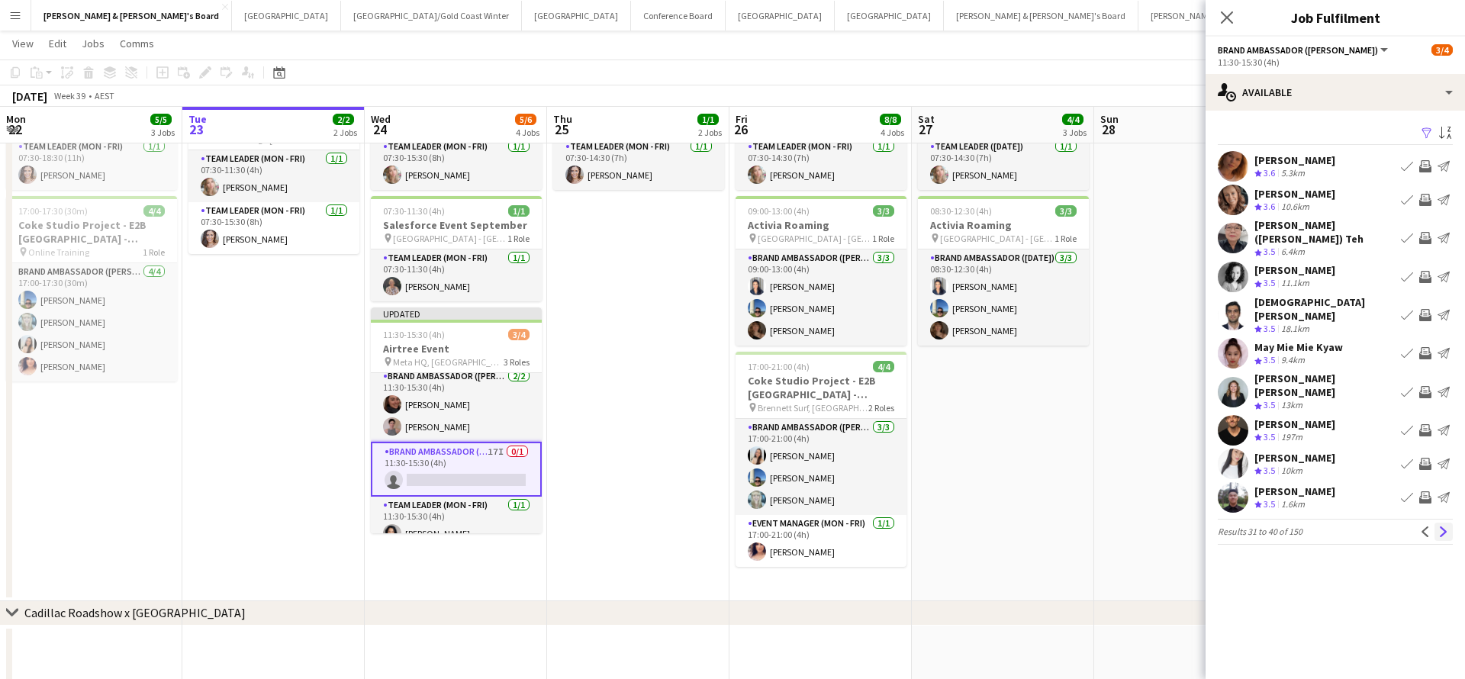
click at [1447, 527] on app-icon "Next" at bounding box center [1444, 532] width 11 height 11
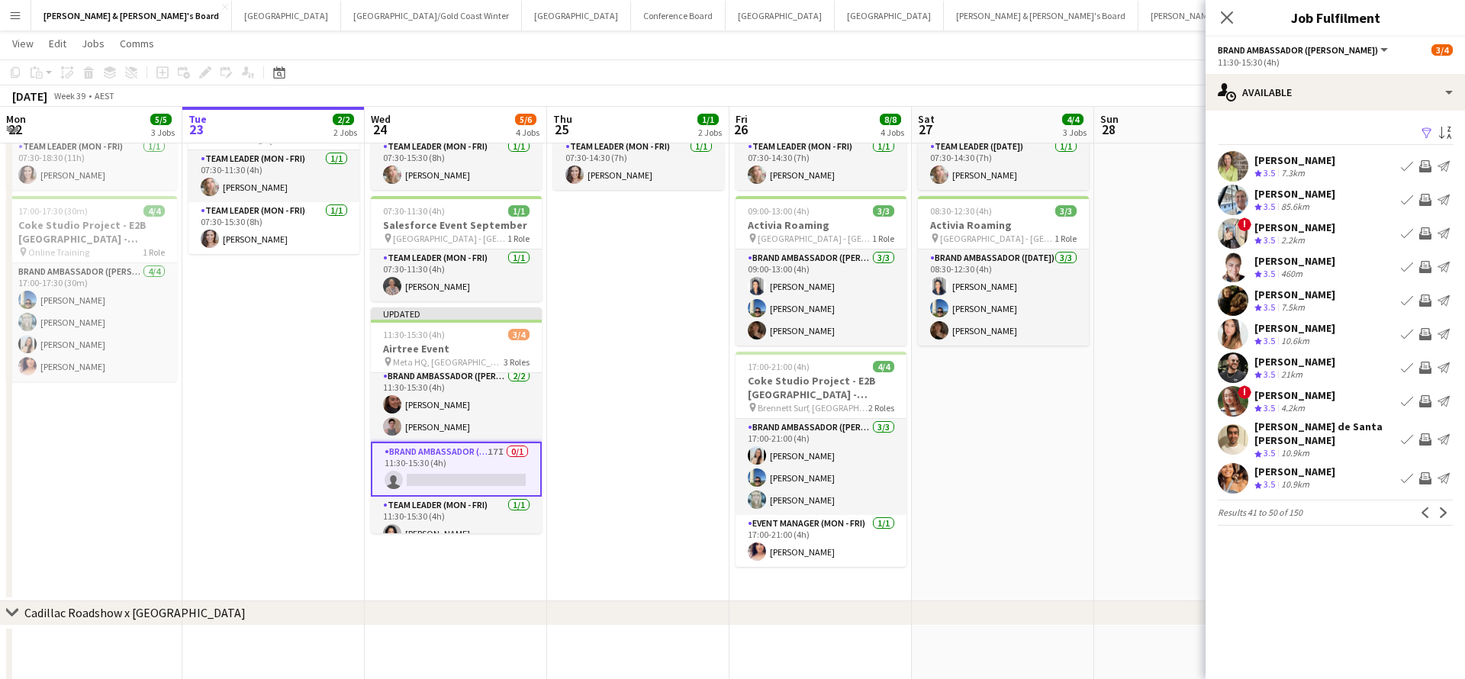
click at [1294, 297] on div "[PERSON_NAME]" at bounding box center [1295, 295] width 81 height 14
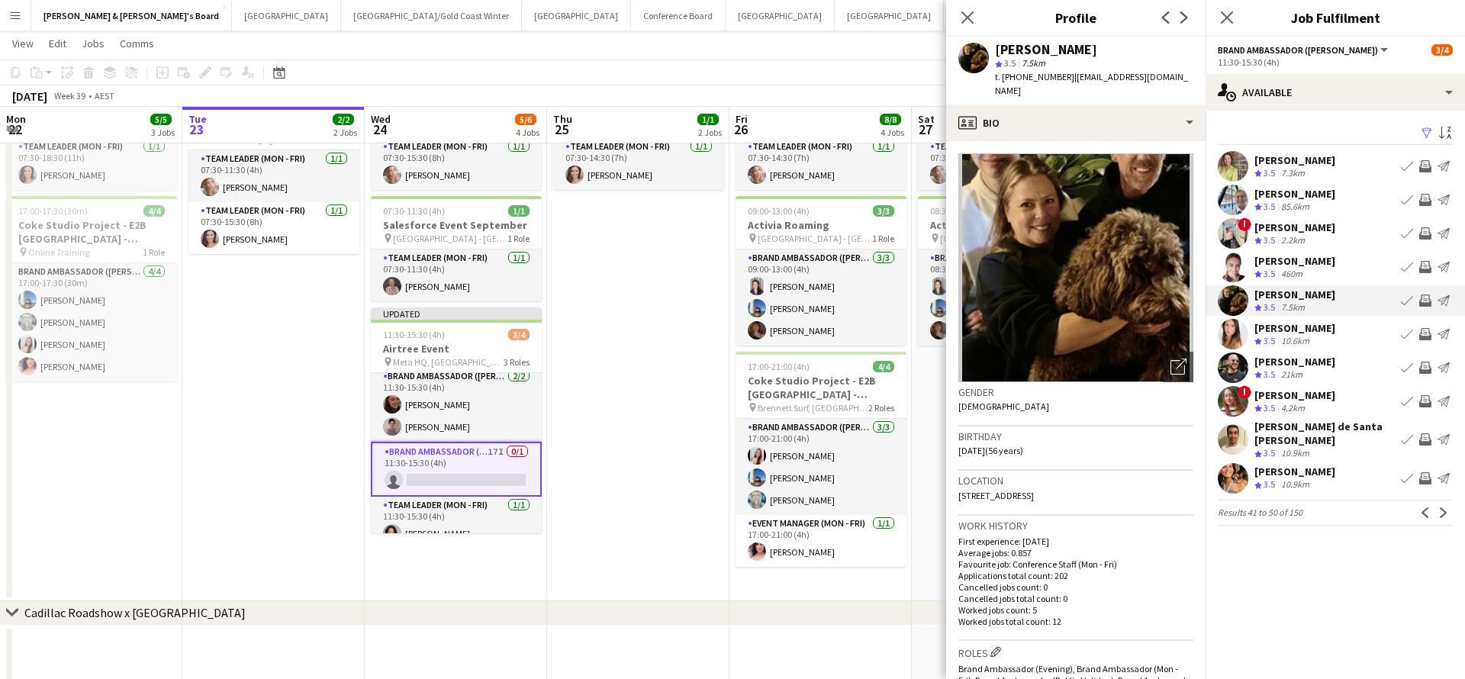
click at [648, 522] on app-date-cell "ANZ Falcon Watch pin [GEOGRAPHIC_DATA] 07:30-14:30 (7h) 1/1 Live Well activatio…" at bounding box center [638, 310] width 182 height 584
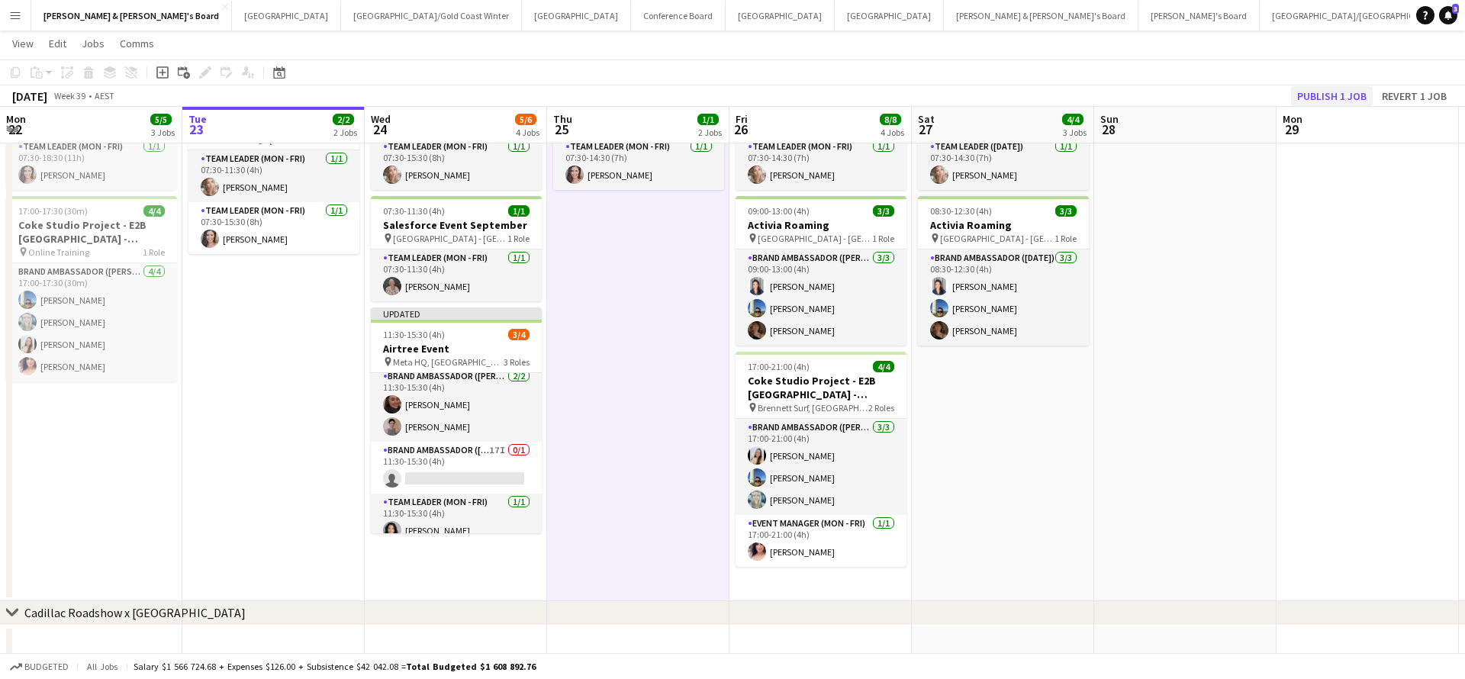
click at [1331, 98] on button "Publish 1 job" at bounding box center [1332, 96] width 82 height 20
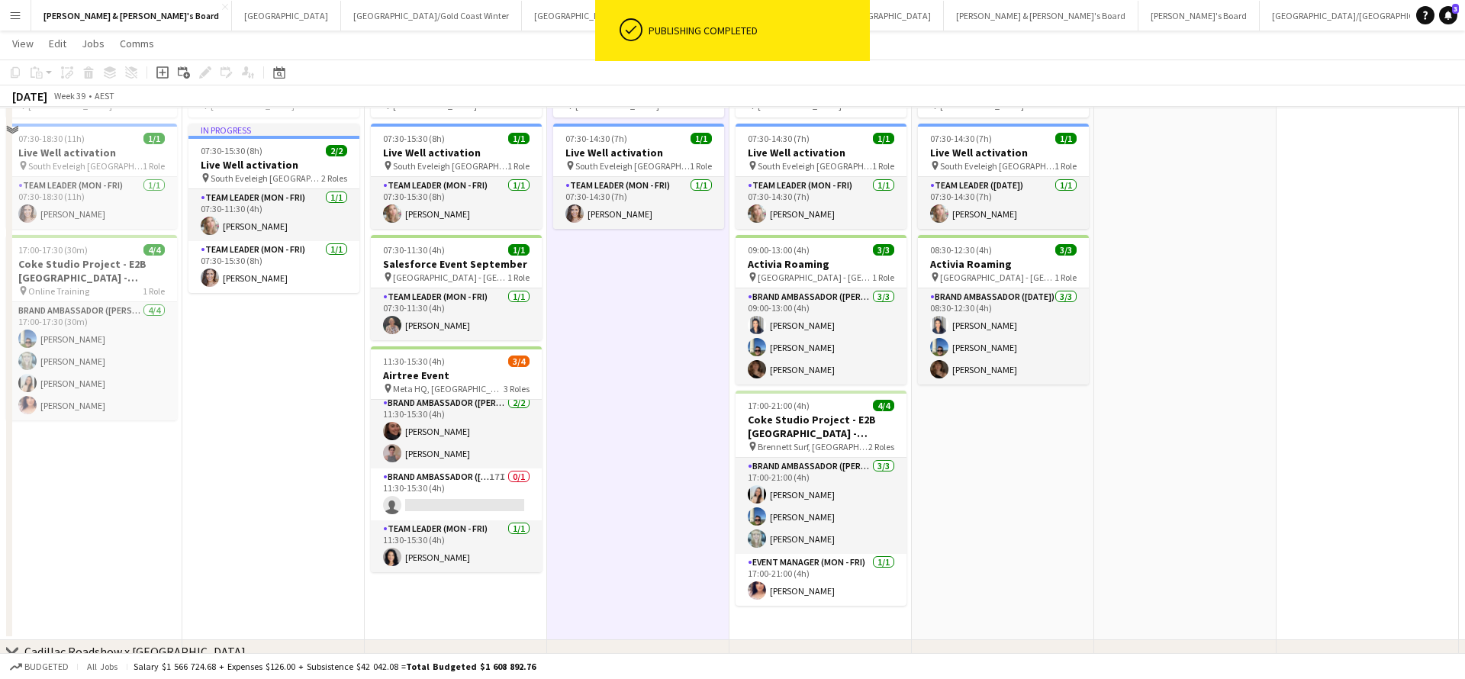
scroll to position [117, 0]
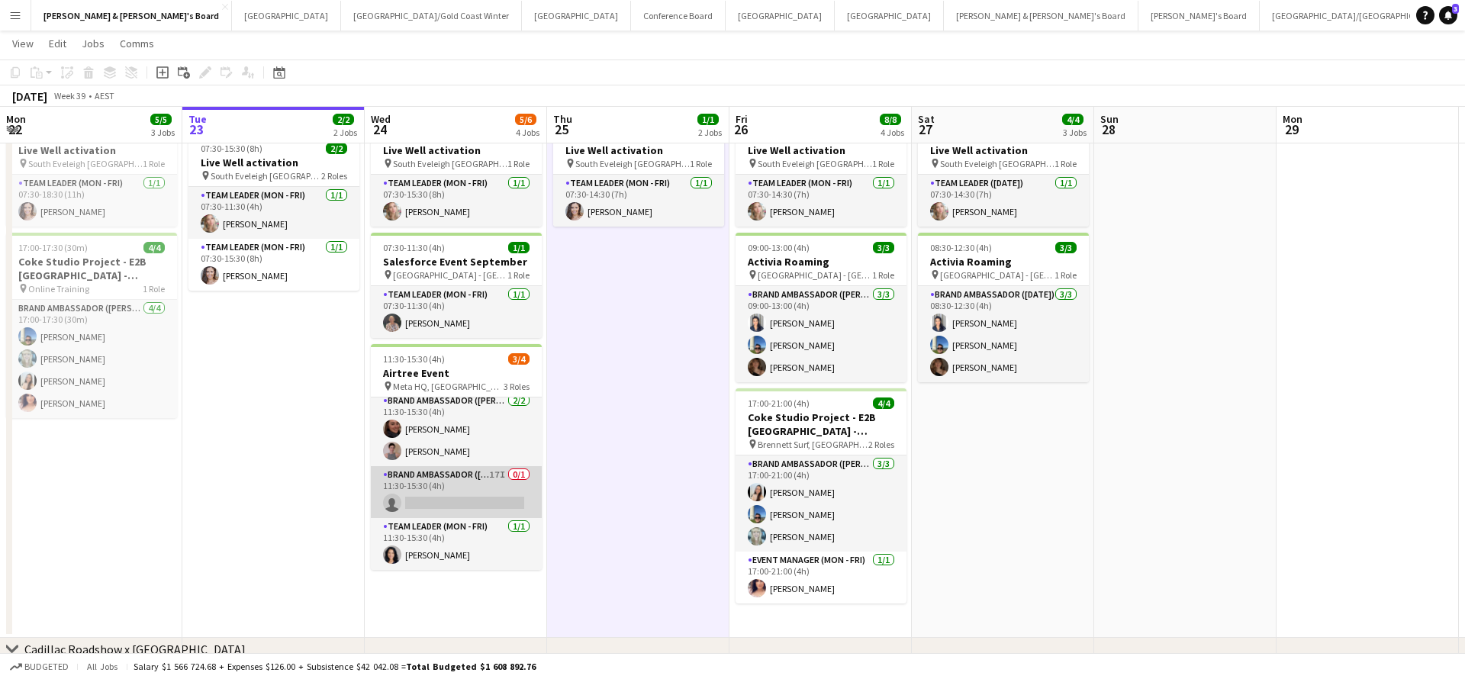
click at [463, 497] on app-card-role "Brand Ambassador (Mon - Fri) 17I 0/1 11:30-15:30 (4h) single-neutral-actions" at bounding box center [456, 492] width 171 height 52
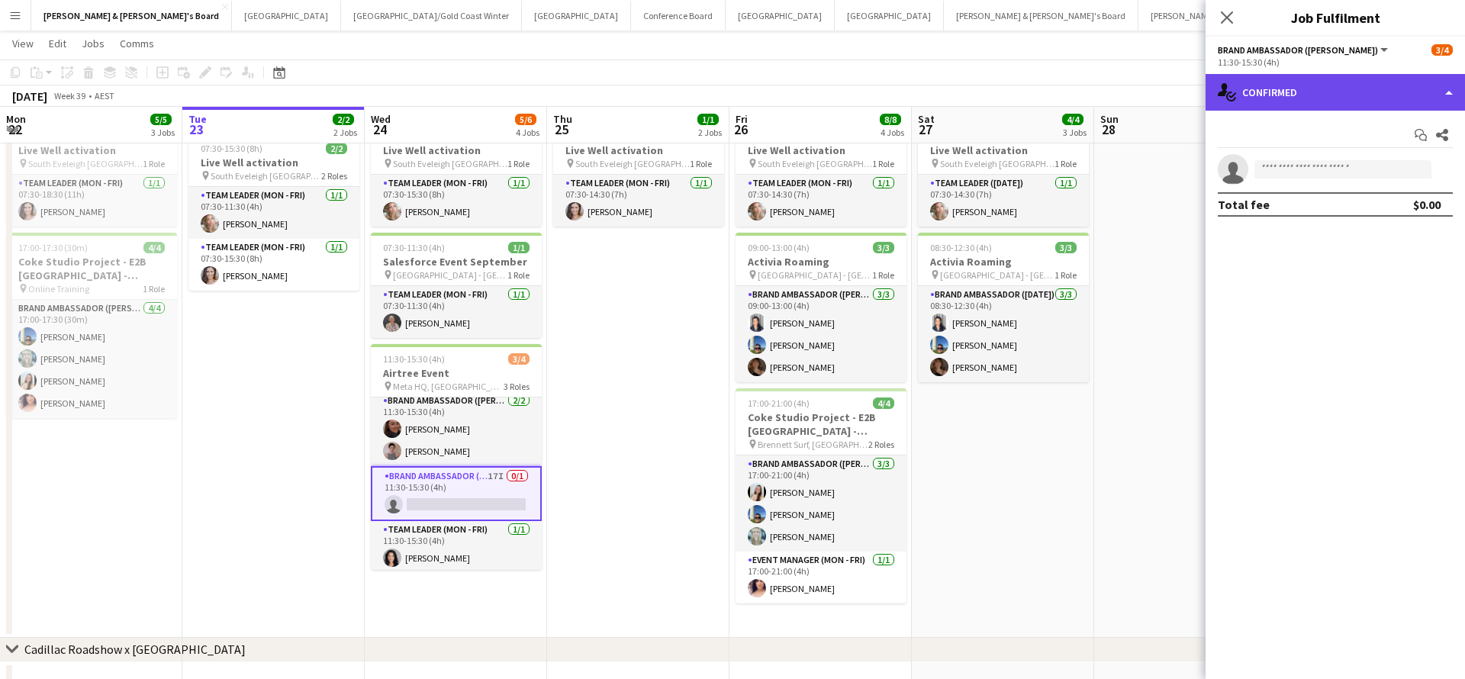
click at [1301, 93] on div "single-neutral-actions-check-2 Confirmed" at bounding box center [1336, 92] width 260 height 37
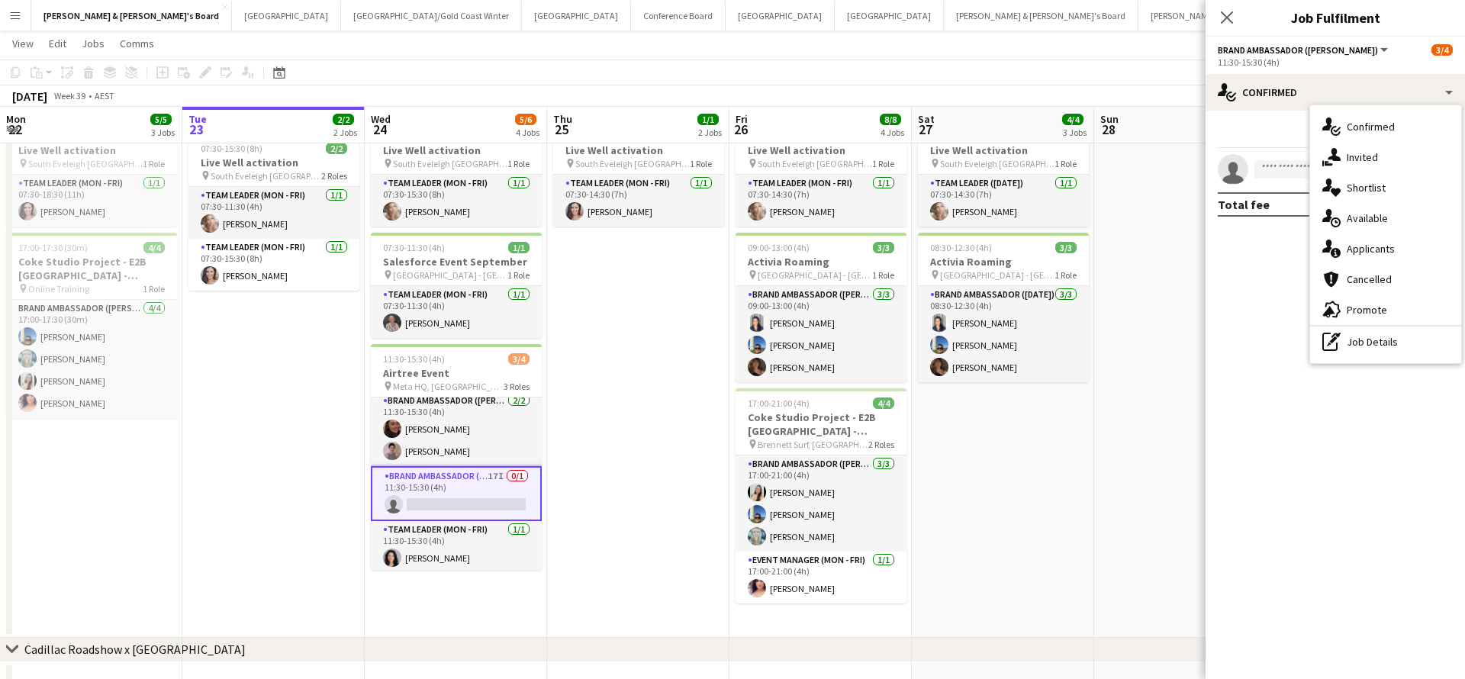
click at [1026, 515] on app-date-cell "ANZ Falcon Watch pin [GEOGRAPHIC_DATA] 07:30-14:30 (7h) 1/1 Live Well activatio…" at bounding box center [1003, 346] width 182 height 584
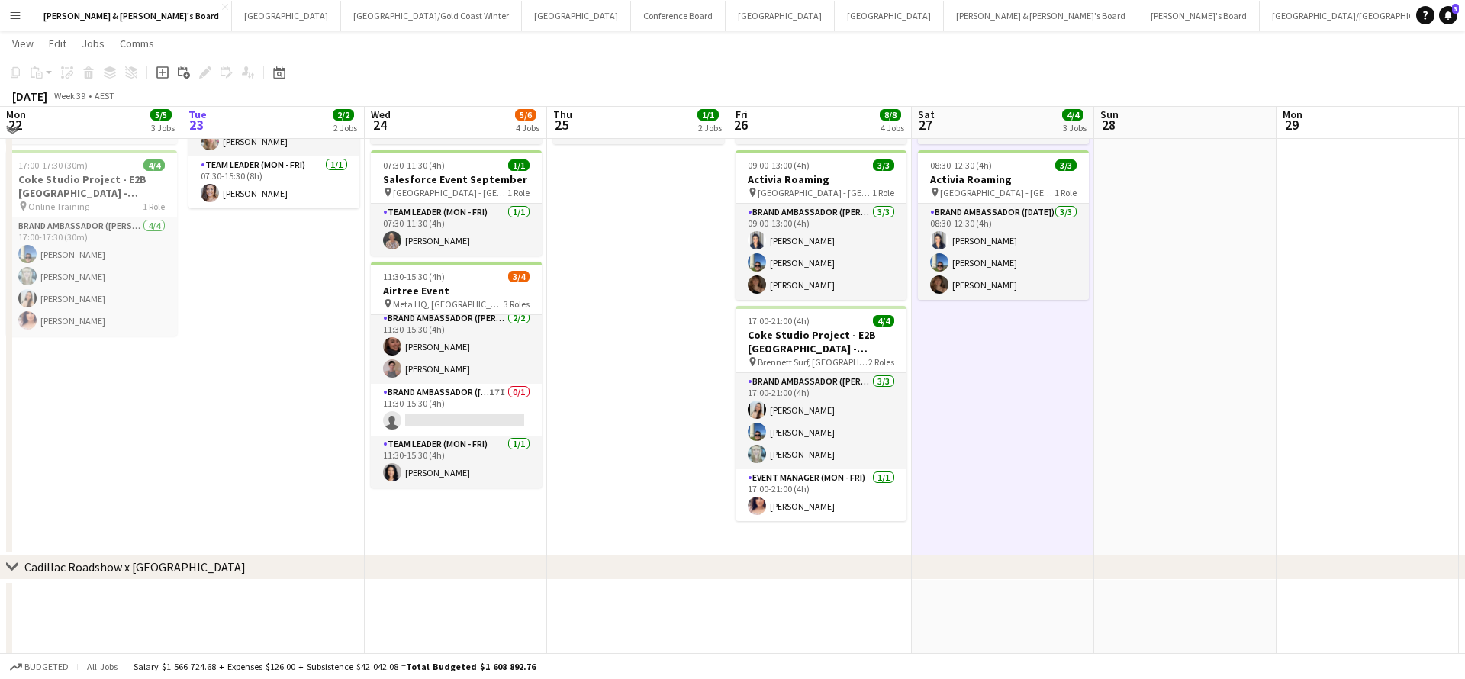
scroll to position [201, 0]
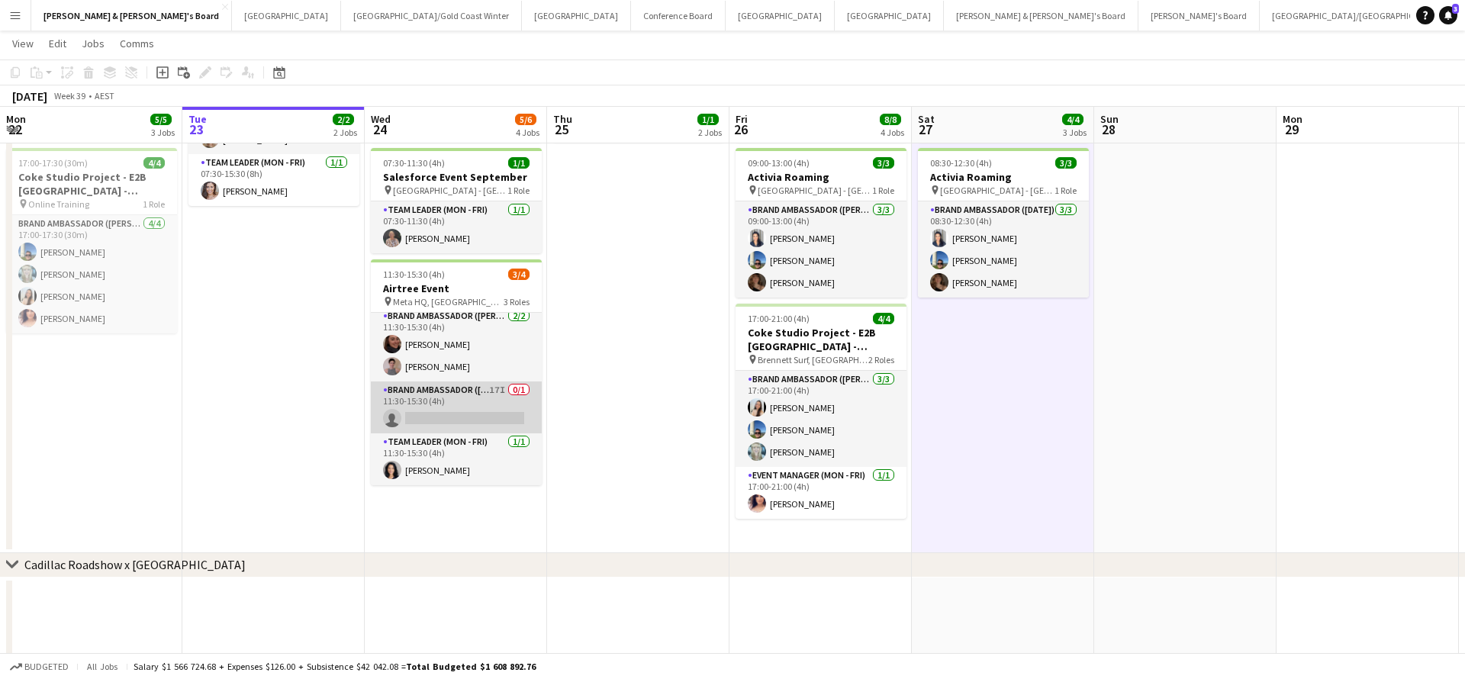
click at [486, 398] on app-card-role "Brand Ambassador (Mon - Fri) 17I 0/1 11:30-15:30 (4h) single-neutral-actions" at bounding box center [456, 408] width 171 height 52
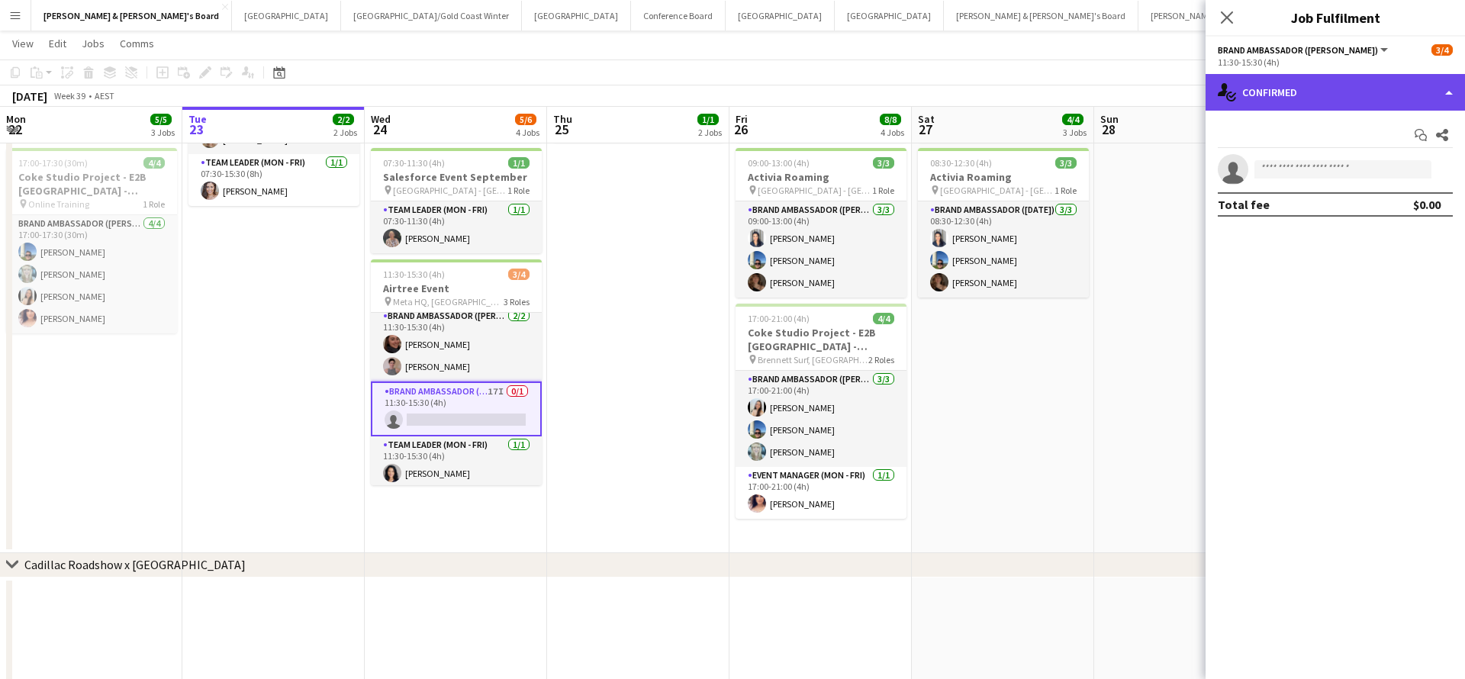
click at [1313, 95] on div "single-neutral-actions-check-2 Confirmed" at bounding box center [1336, 92] width 260 height 37
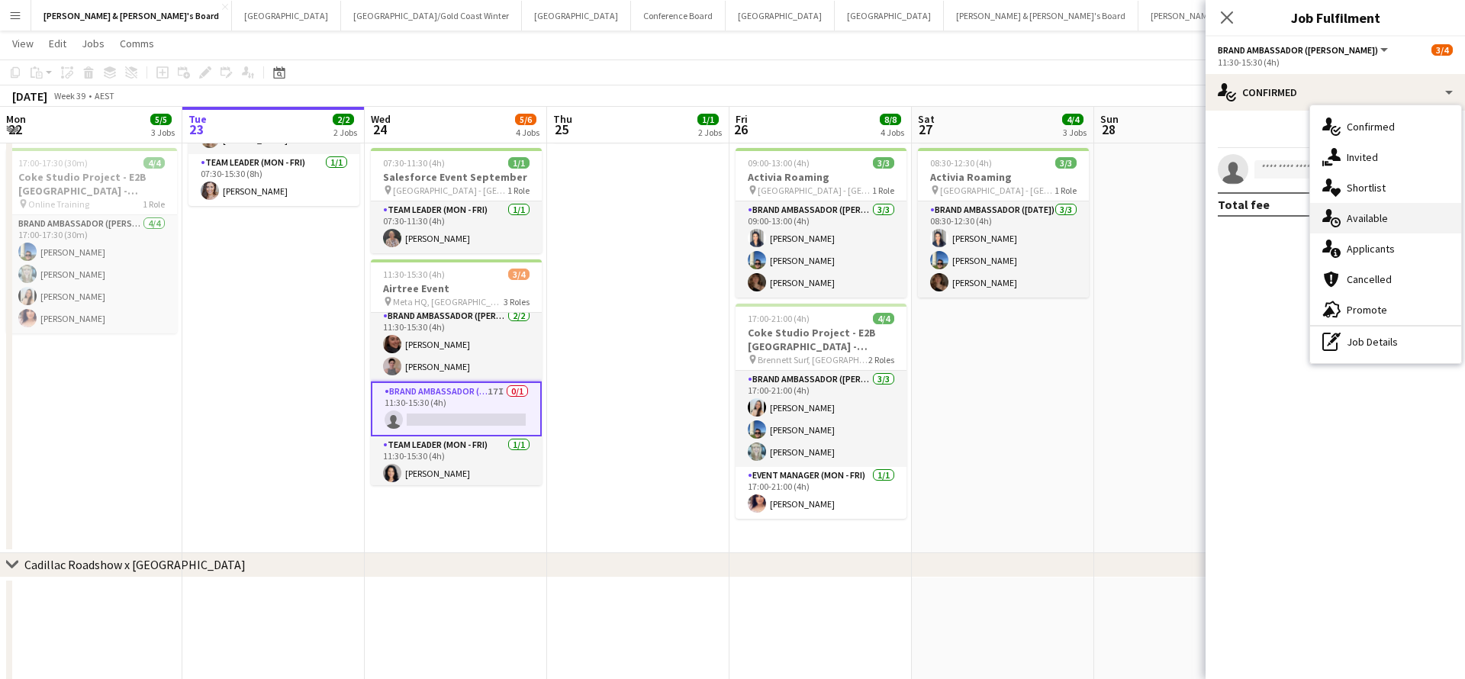
click at [1369, 226] on div "single-neutral-actions-upload Available" at bounding box center [1385, 218] width 151 height 31
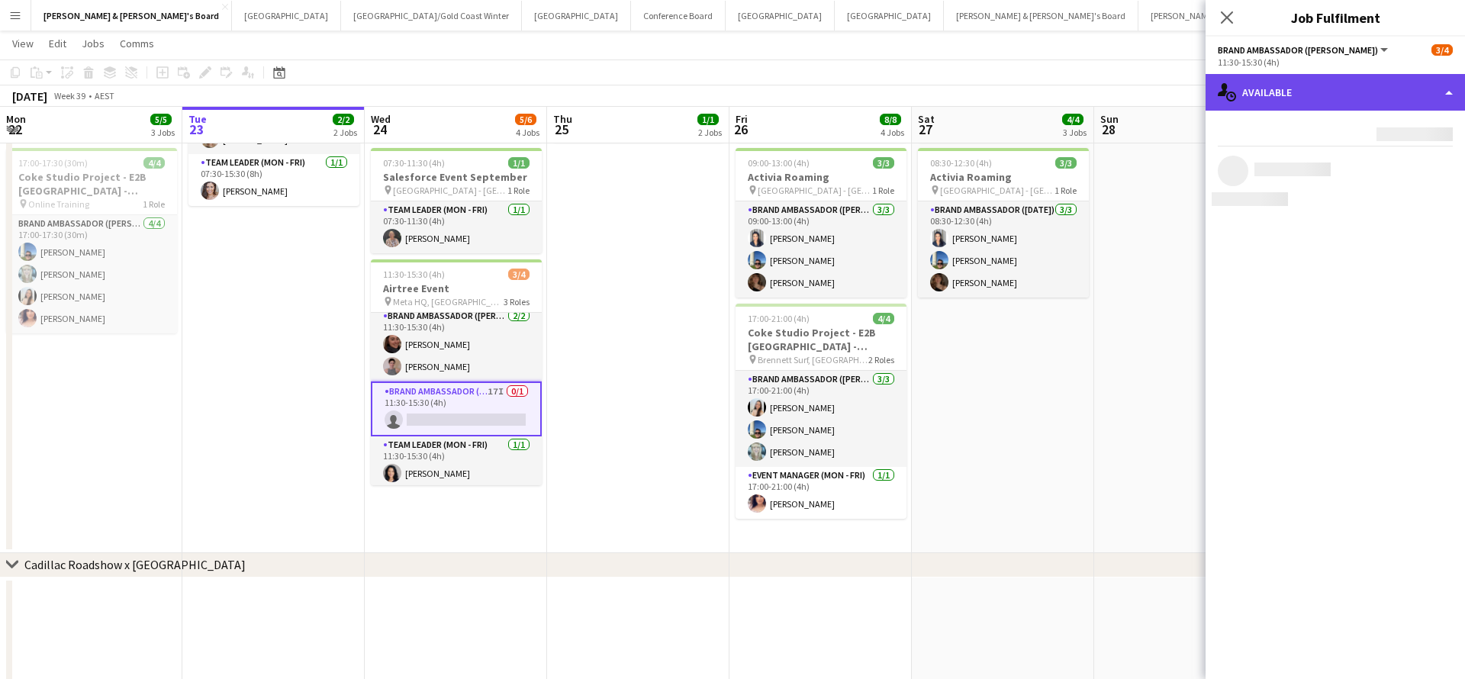
click at [1320, 106] on div "single-neutral-actions-upload Available" at bounding box center [1336, 92] width 260 height 37
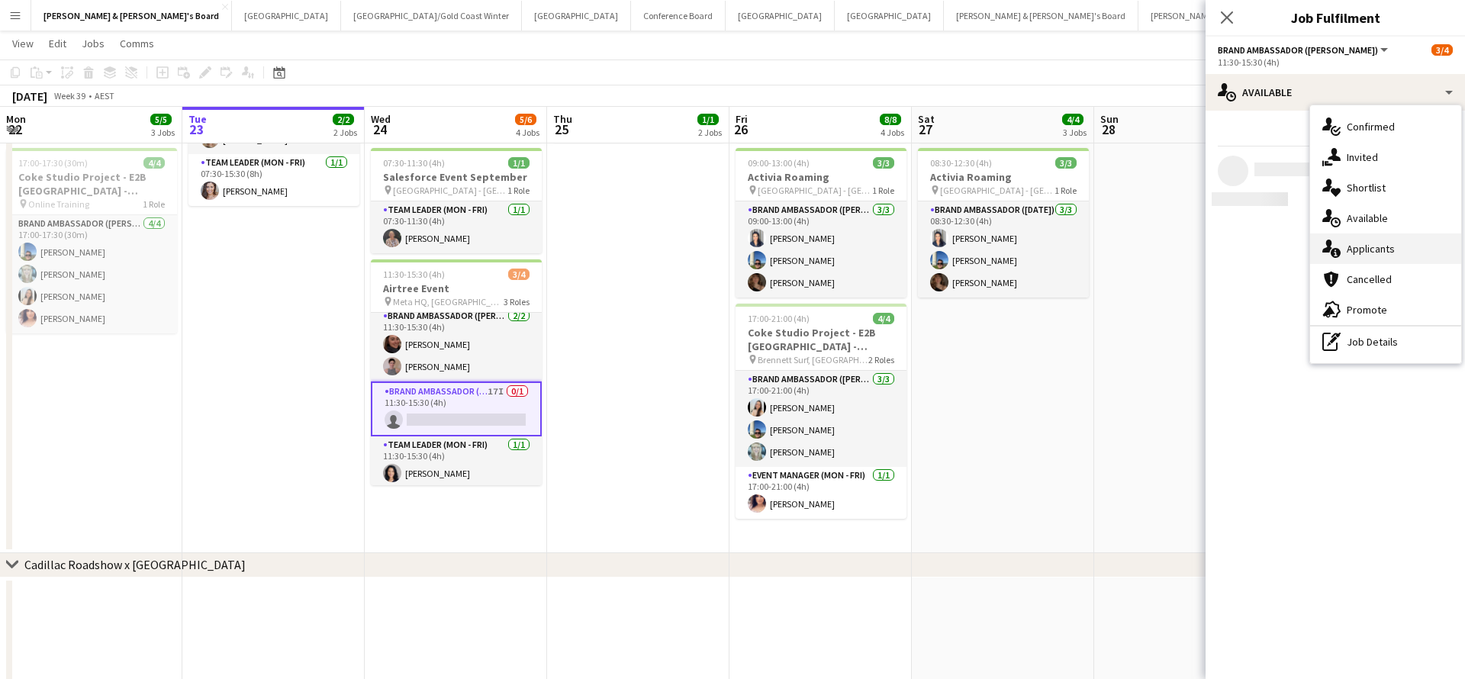
click at [1379, 253] on span "Applicants" at bounding box center [1371, 249] width 48 height 14
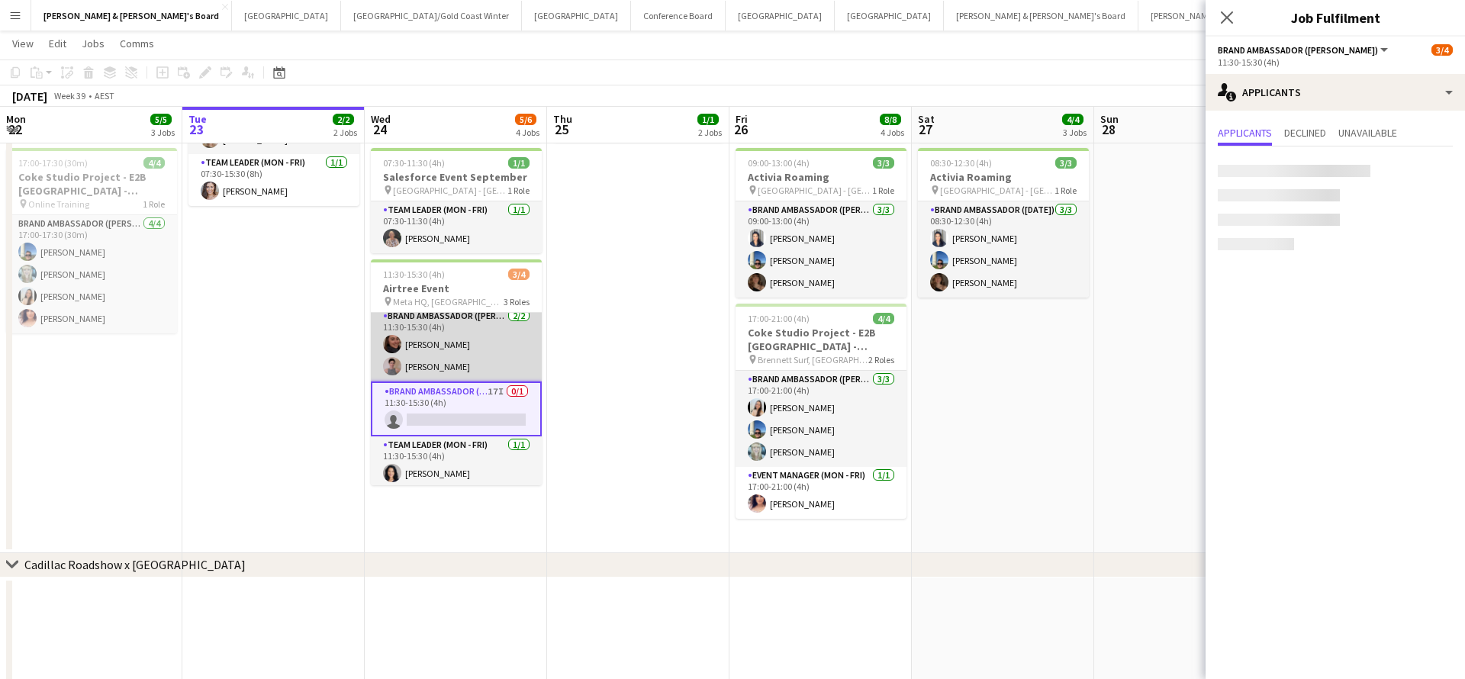
click at [498, 353] on app-card-role "Brand Ambassador (Mon - Fri) [DATE] 11:30-15:30 (4h) [PERSON_NAME] [PERSON_NAME]" at bounding box center [456, 345] width 171 height 74
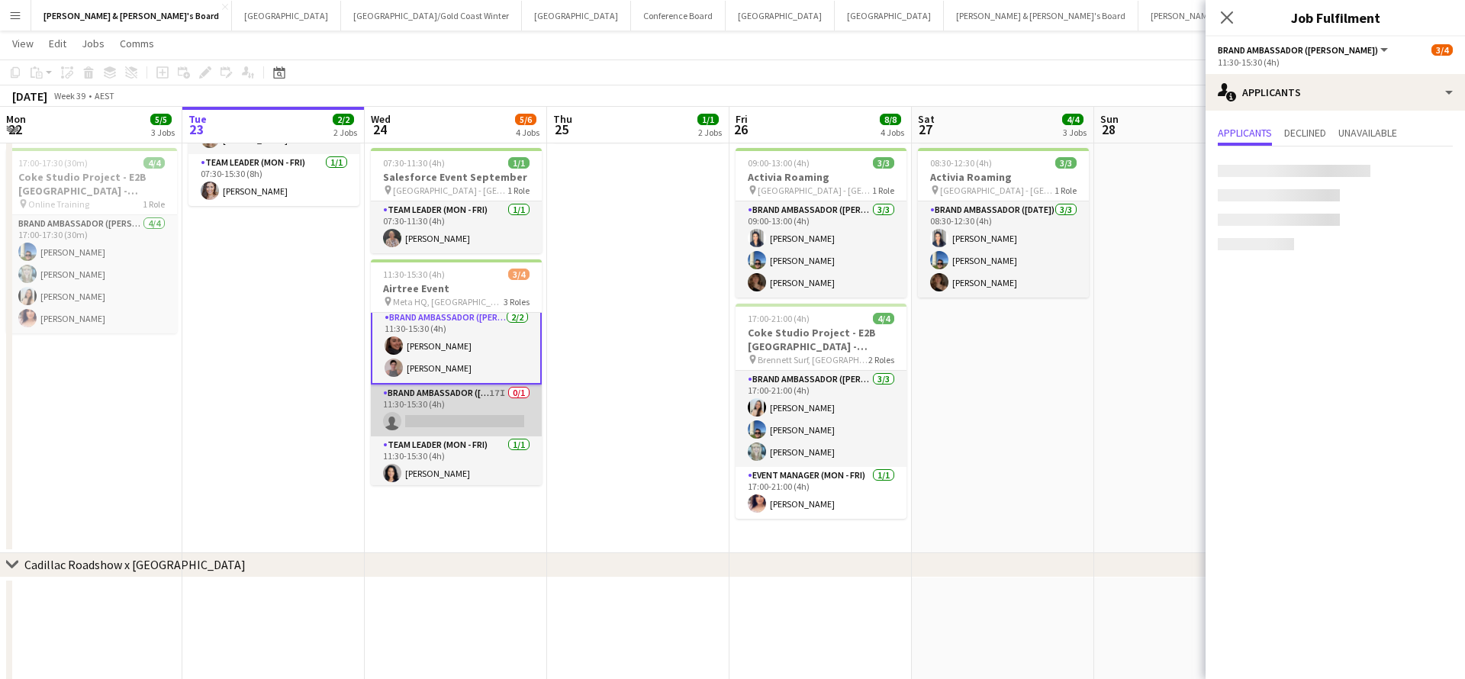
click at [499, 408] on app-card-role "Brand Ambassador (Mon - Fri) 17I 0/1 11:30-15:30 (4h) single-neutral-actions" at bounding box center [456, 411] width 171 height 52
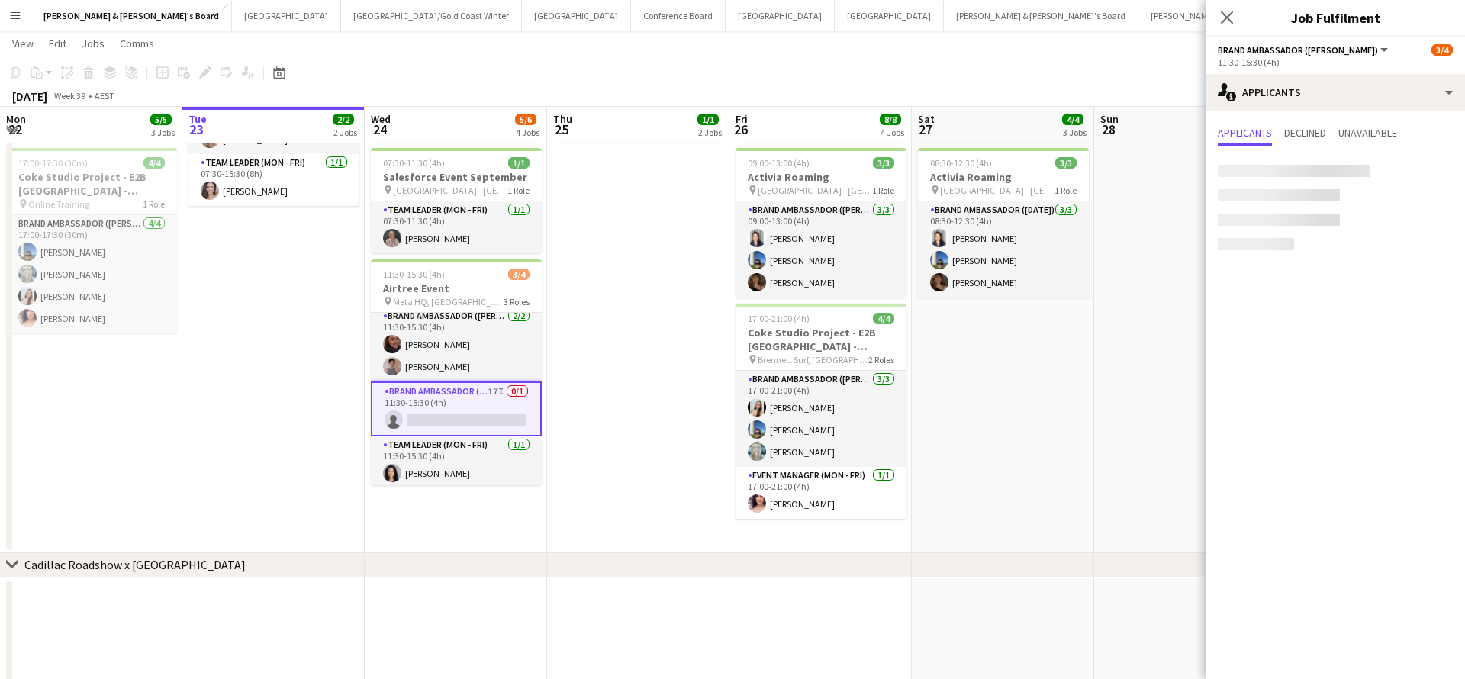
click at [1102, 419] on app-date-cell at bounding box center [1185, 261] width 182 height 584
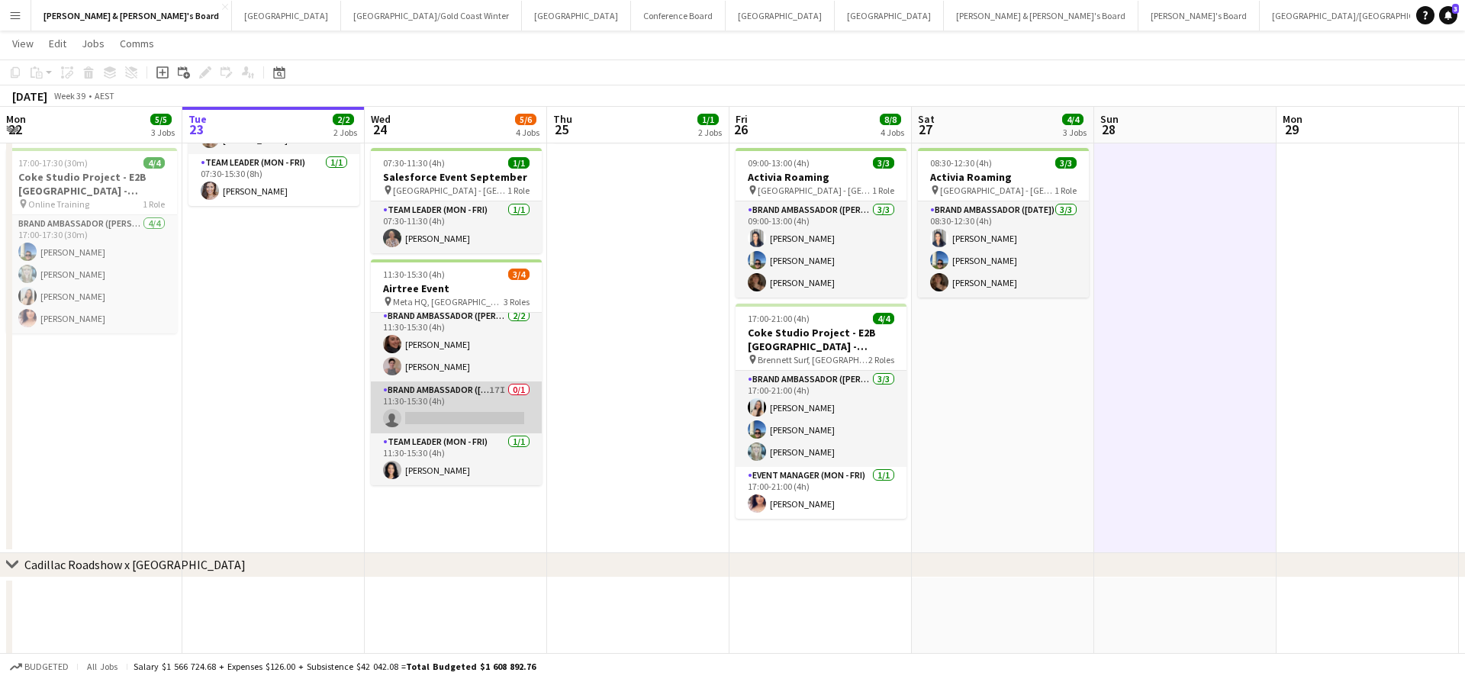
click at [453, 401] on app-card-role "Brand Ambassador (Mon - Fri) 17I 0/1 11:30-15:30 (4h) single-neutral-actions" at bounding box center [456, 408] width 171 height 52
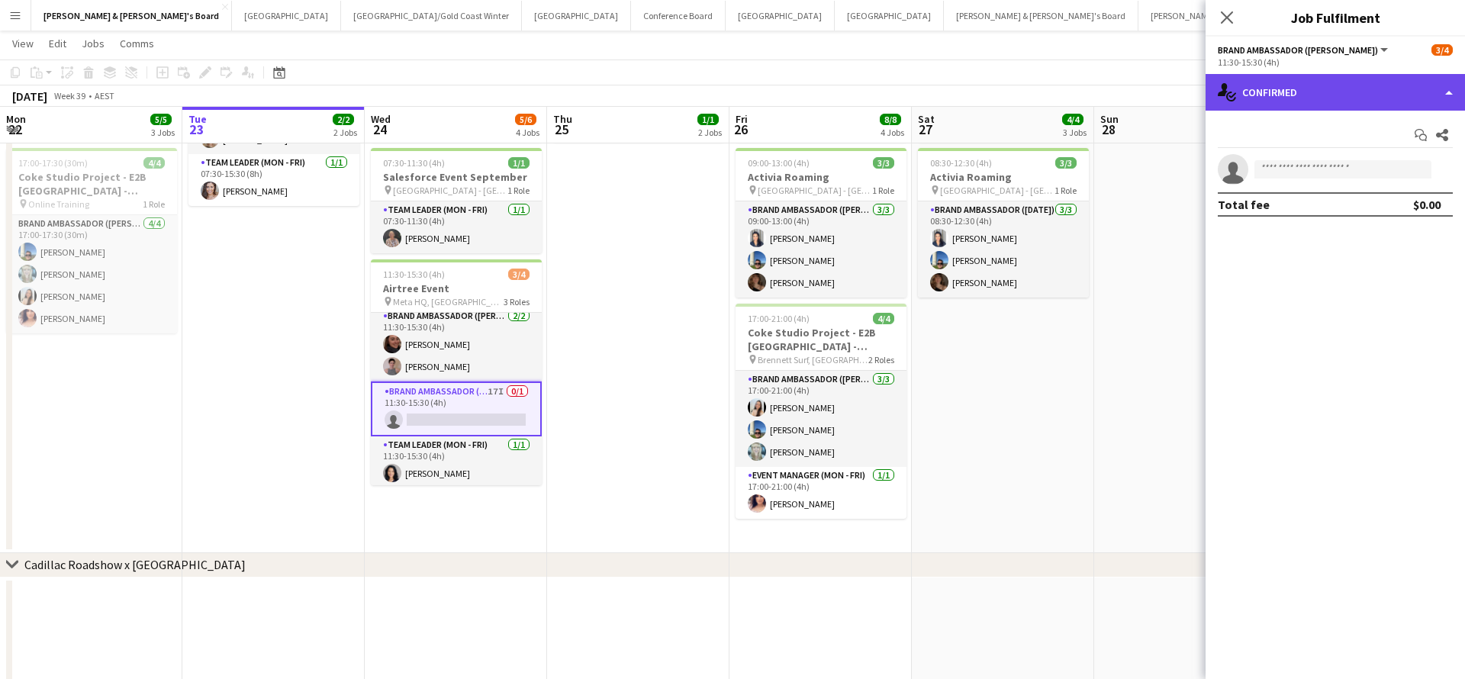
click at [1325, 83] on div "single-neutral-actions-check-2 Confirmed" at bounding box center [1336, 92] width 260 height 37
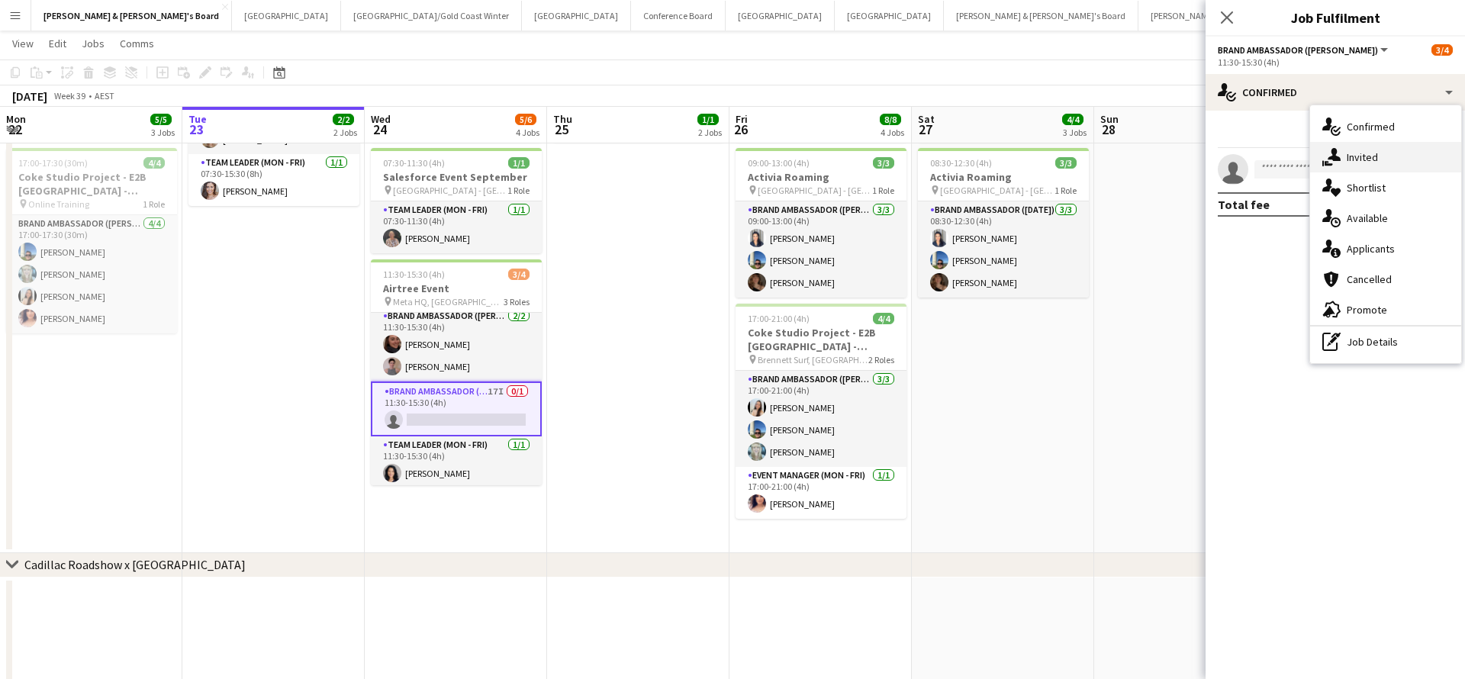
click at [1386, 150] on div "single-neutral-actions-share-1 Invited" at bounding box center [1385, 157] width 151 height 31
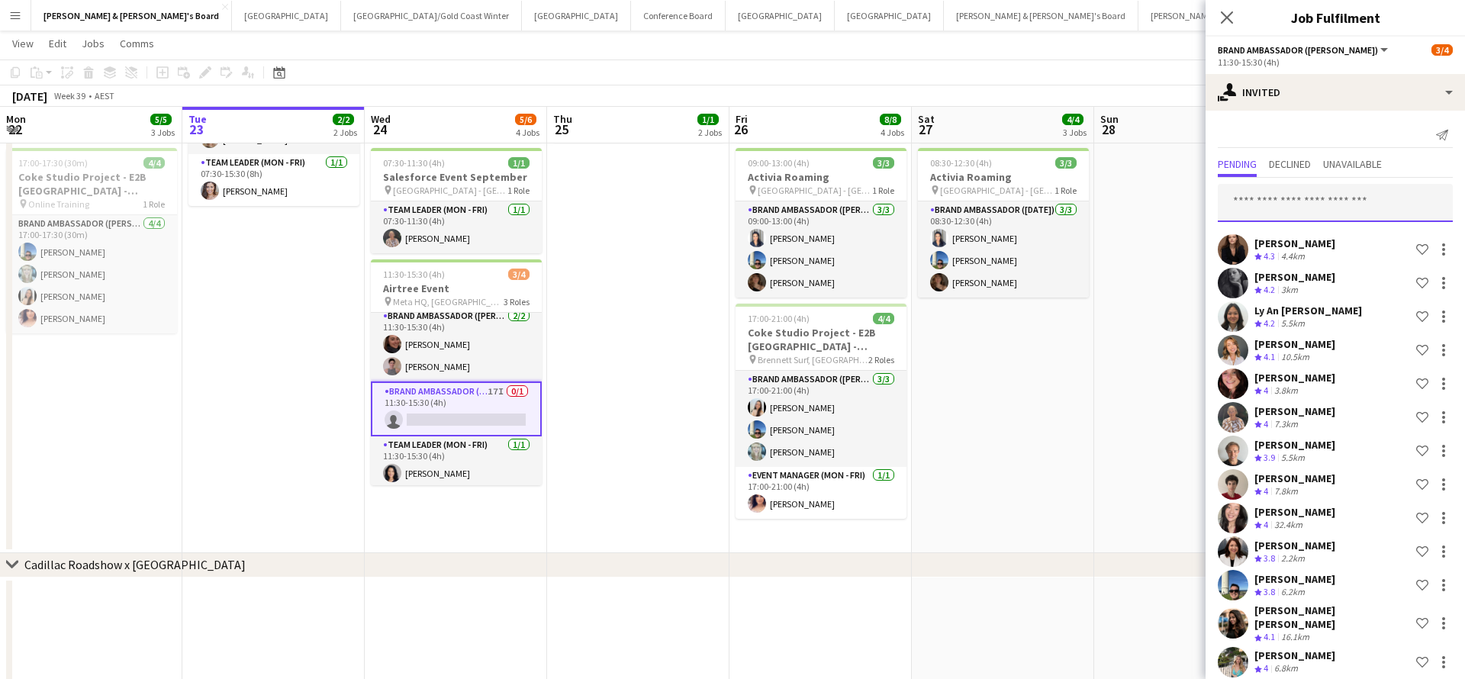
click at [1320, 202] on input "text" at bounding box center [1335, 203] width 235 height 38
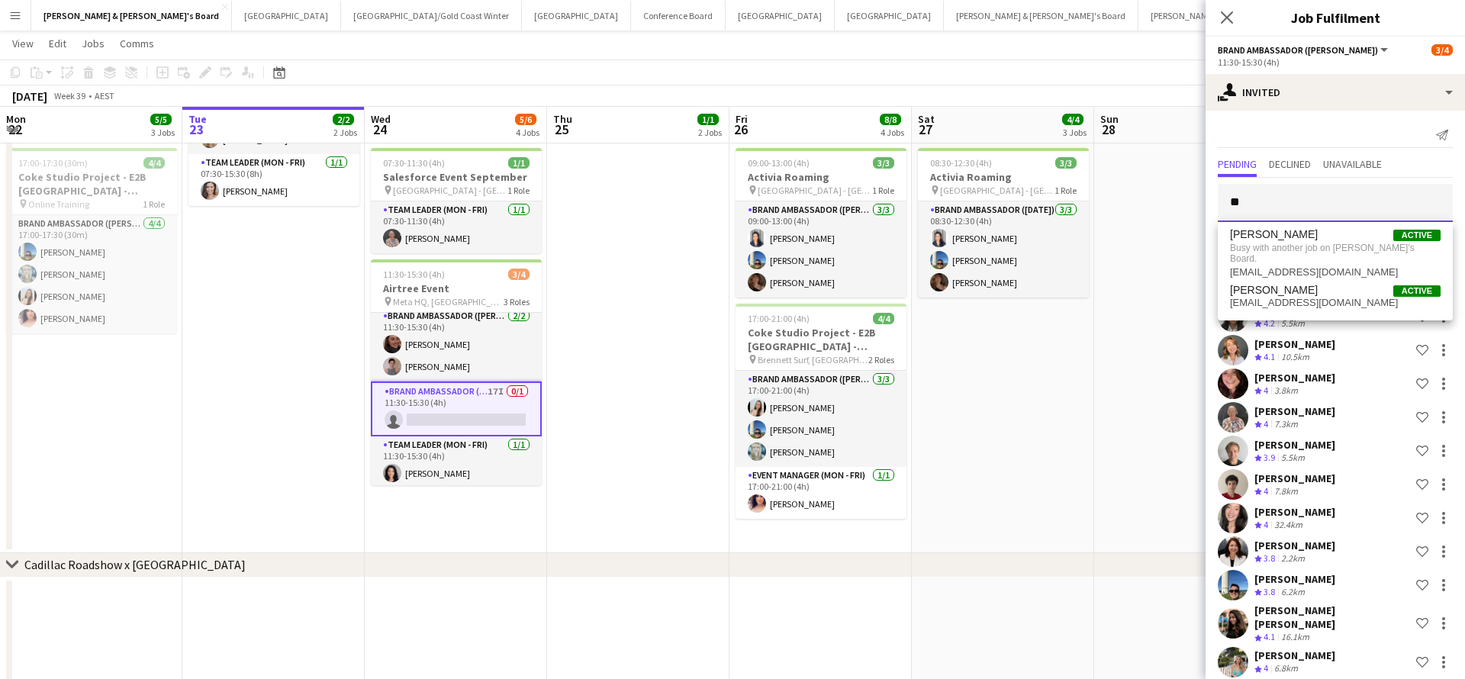
type input "*"
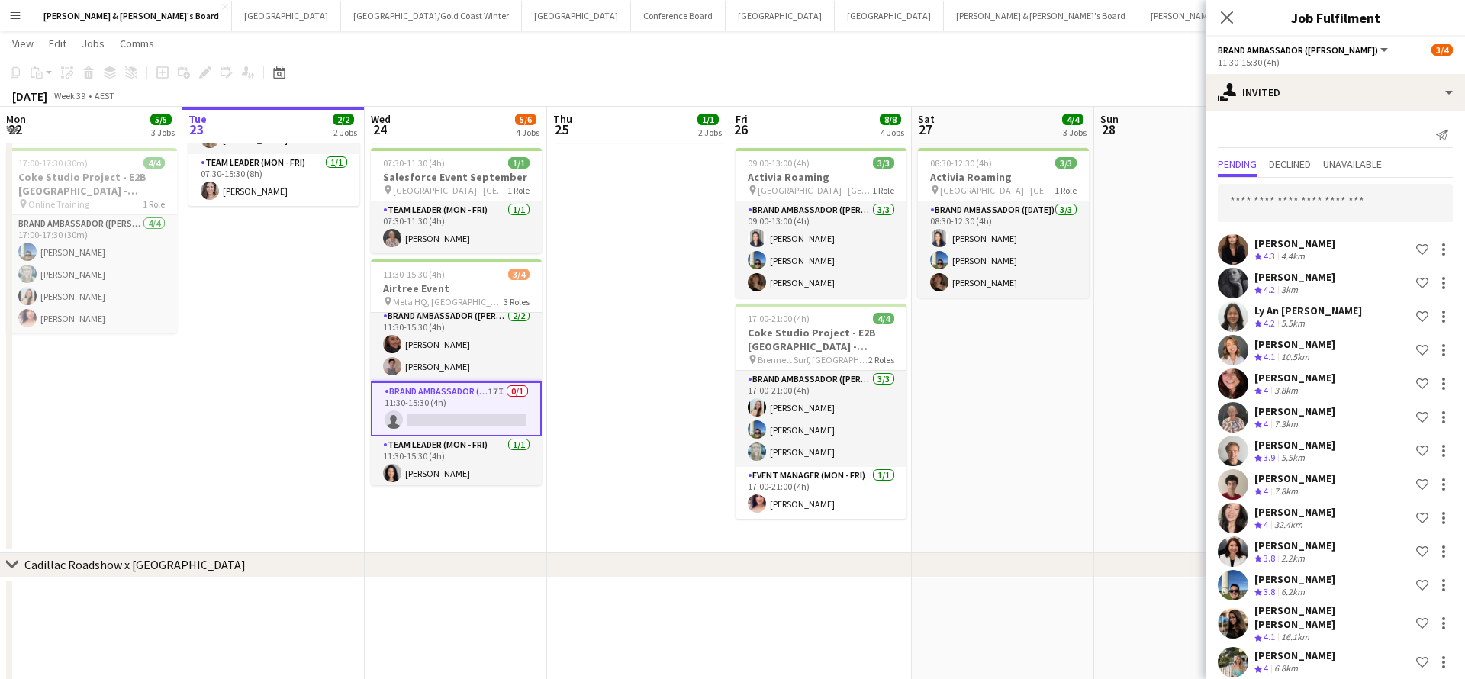
click at [1167, 434] on app-date-cell at bounding box center [1185, 261] width 182 height 584
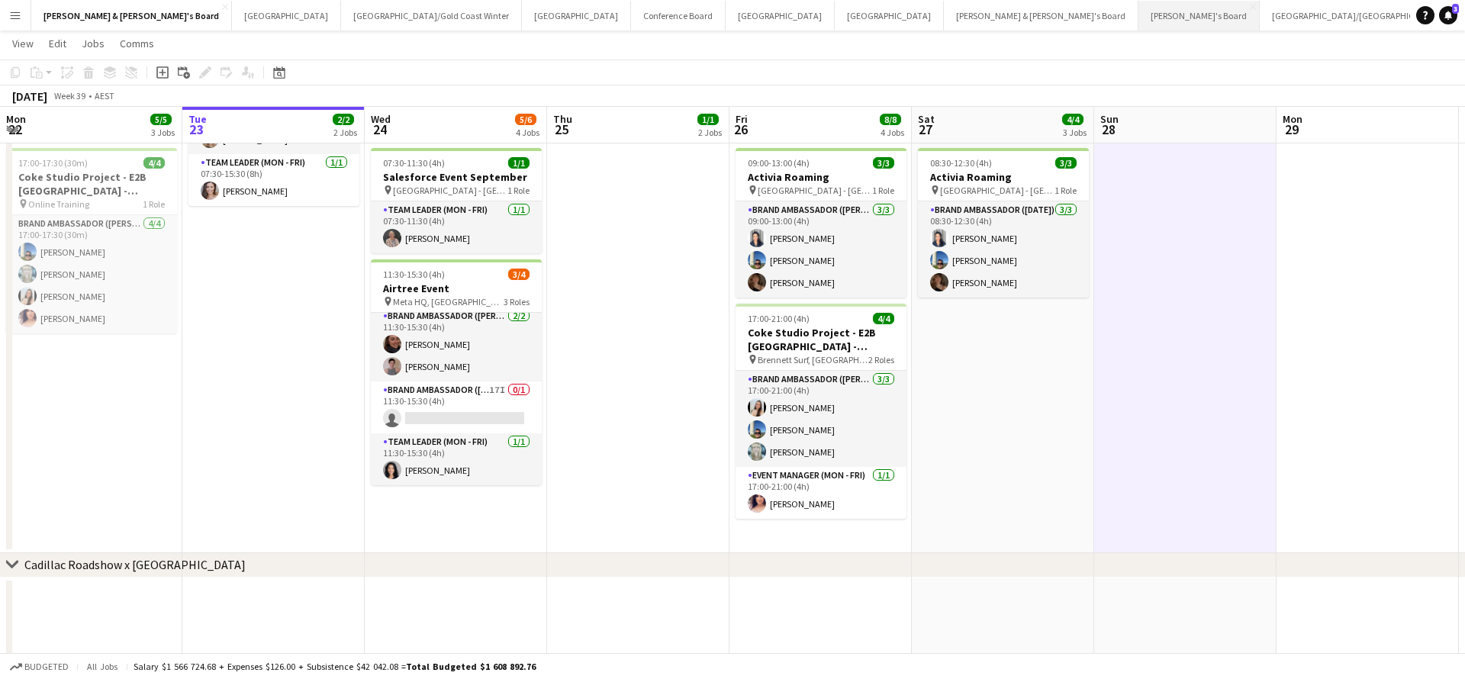
click at [1139, 17] on button "Tennille's Board Close" at bounding box center [1199, 16] width 121 height 30
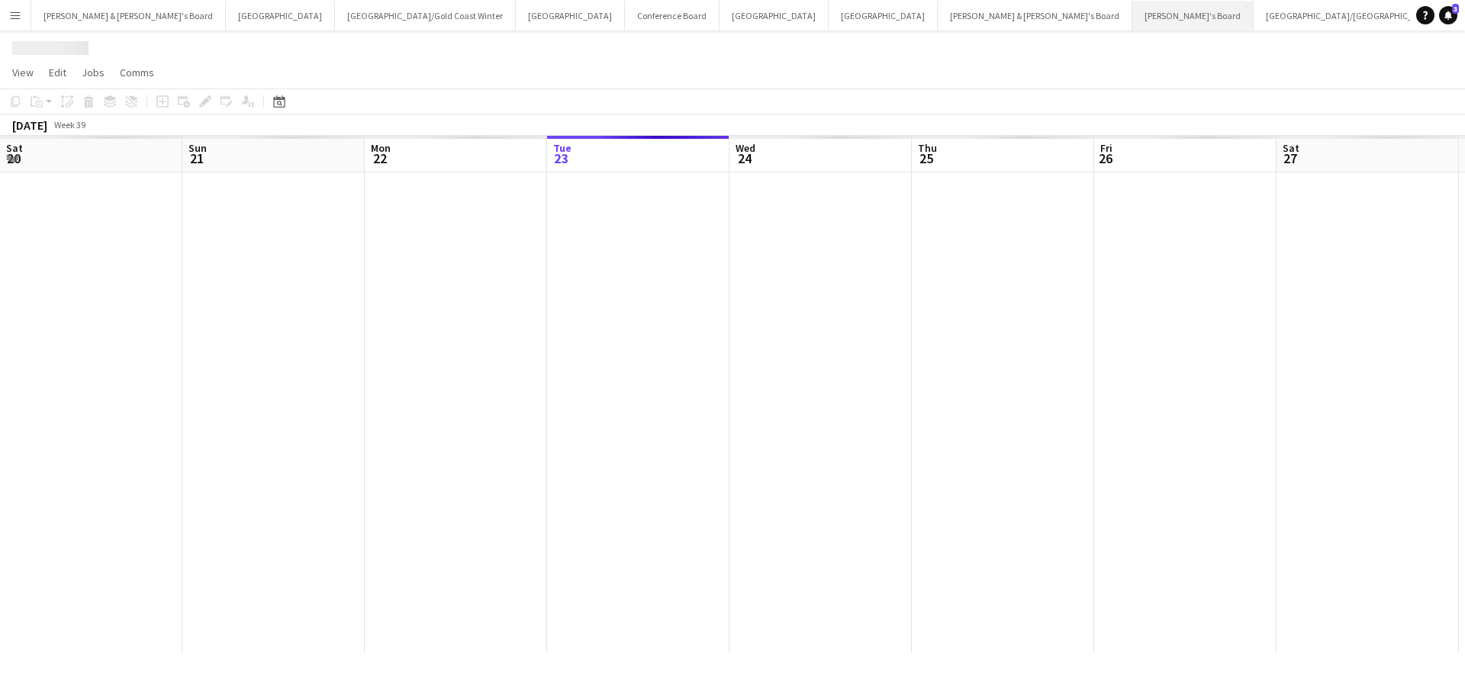
scroll to position [0, 365]
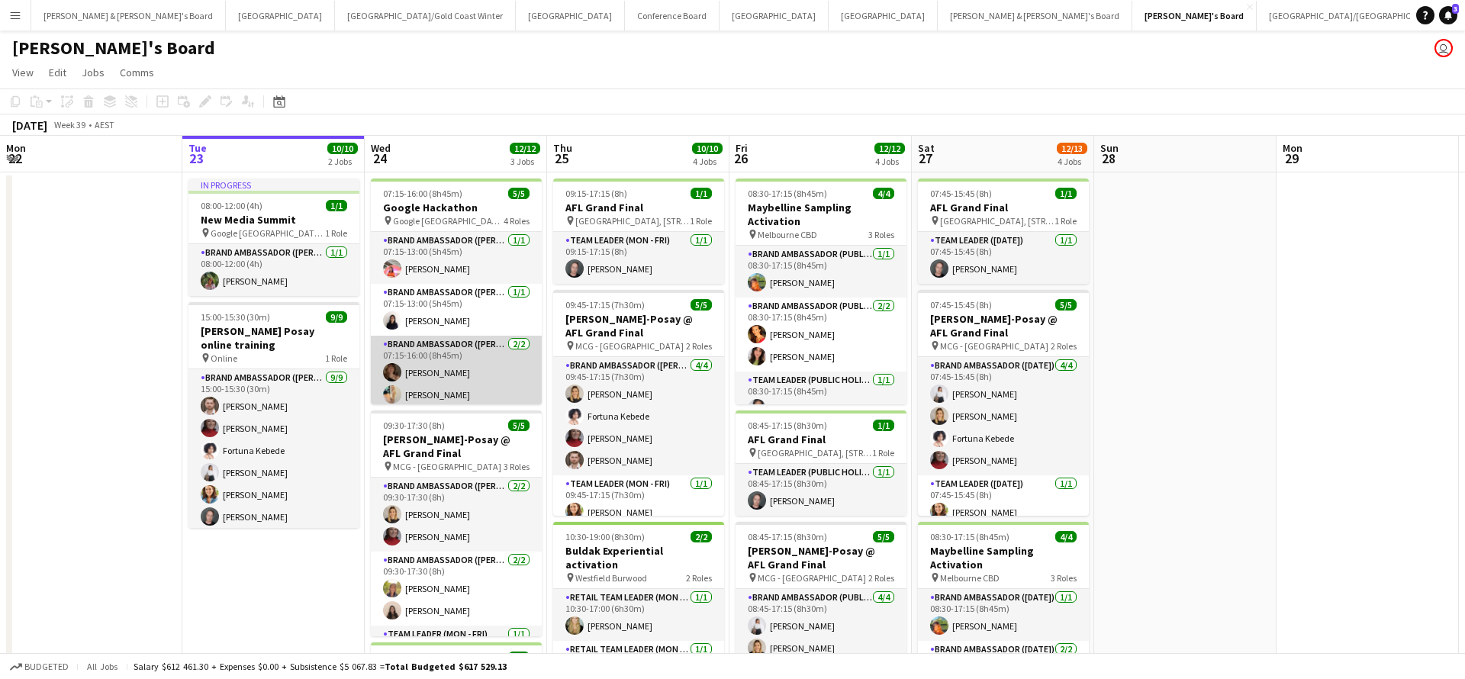
click at [488, 376] on app-card-role "Brand Ambassador (Mon - Fri) [DATE] 07:15-16:00 (8h45m) [PERSON_NAME] [PERSON_N…" at bounding box center [456, 373] width 171 height 74
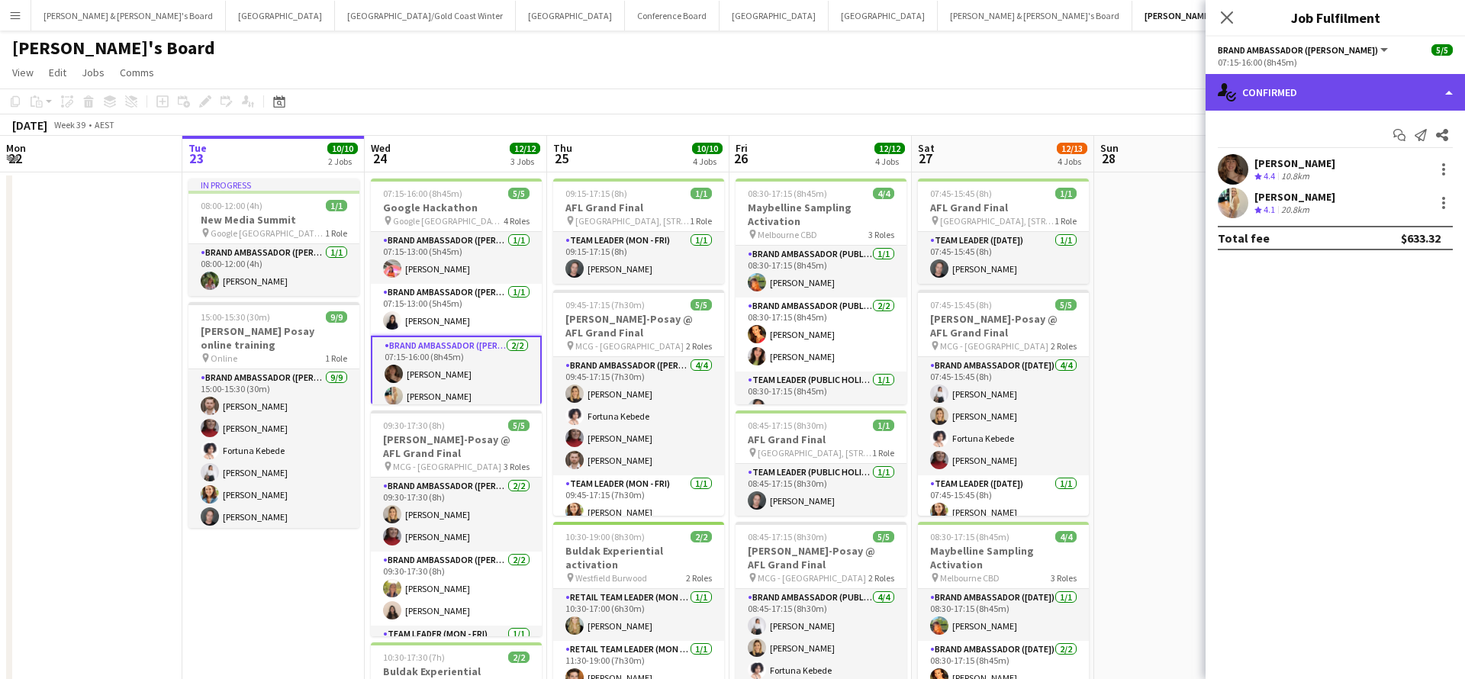
click at [1328, 89] on div "single-neutral-actions-check-2 Confirmed" at bounding box center [1336, 92] width 260 height 37
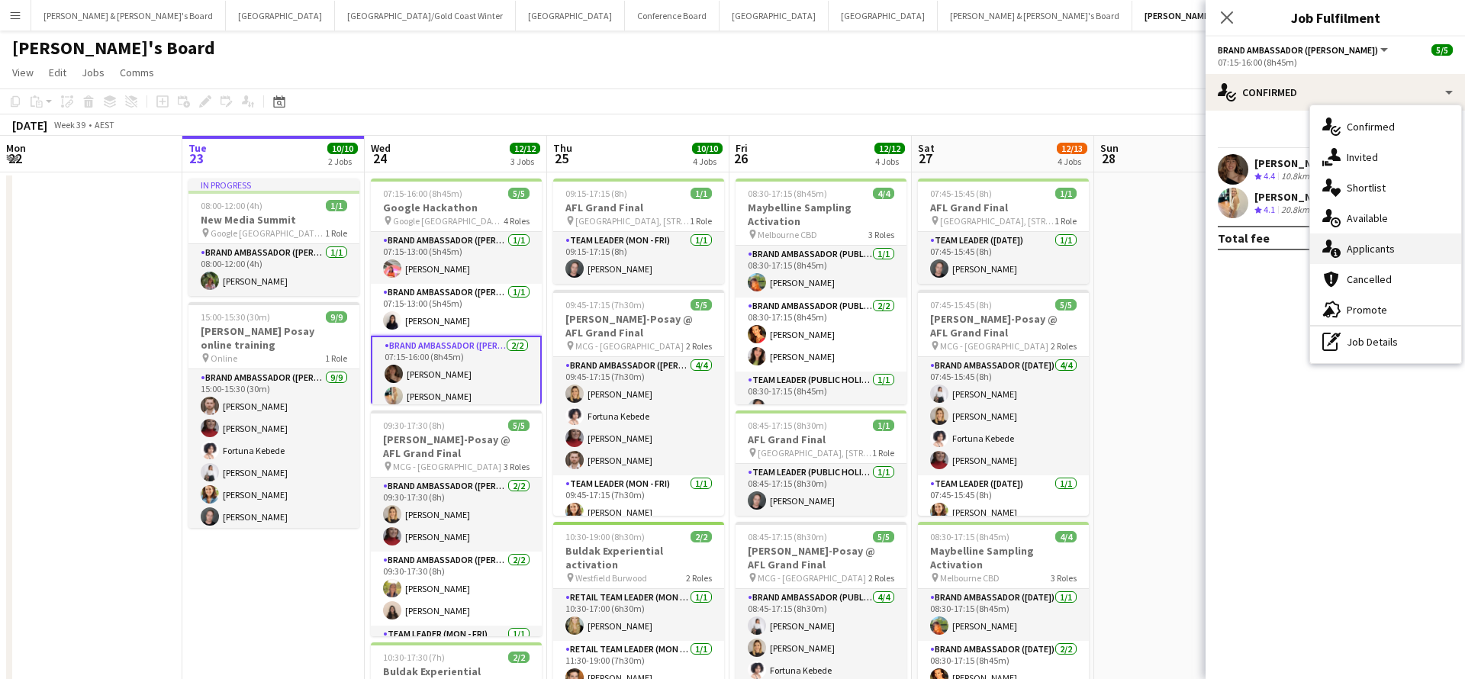
click at [1394, 250] on span "Applicants" at bounding box center [1371, 249] width 48 height 14
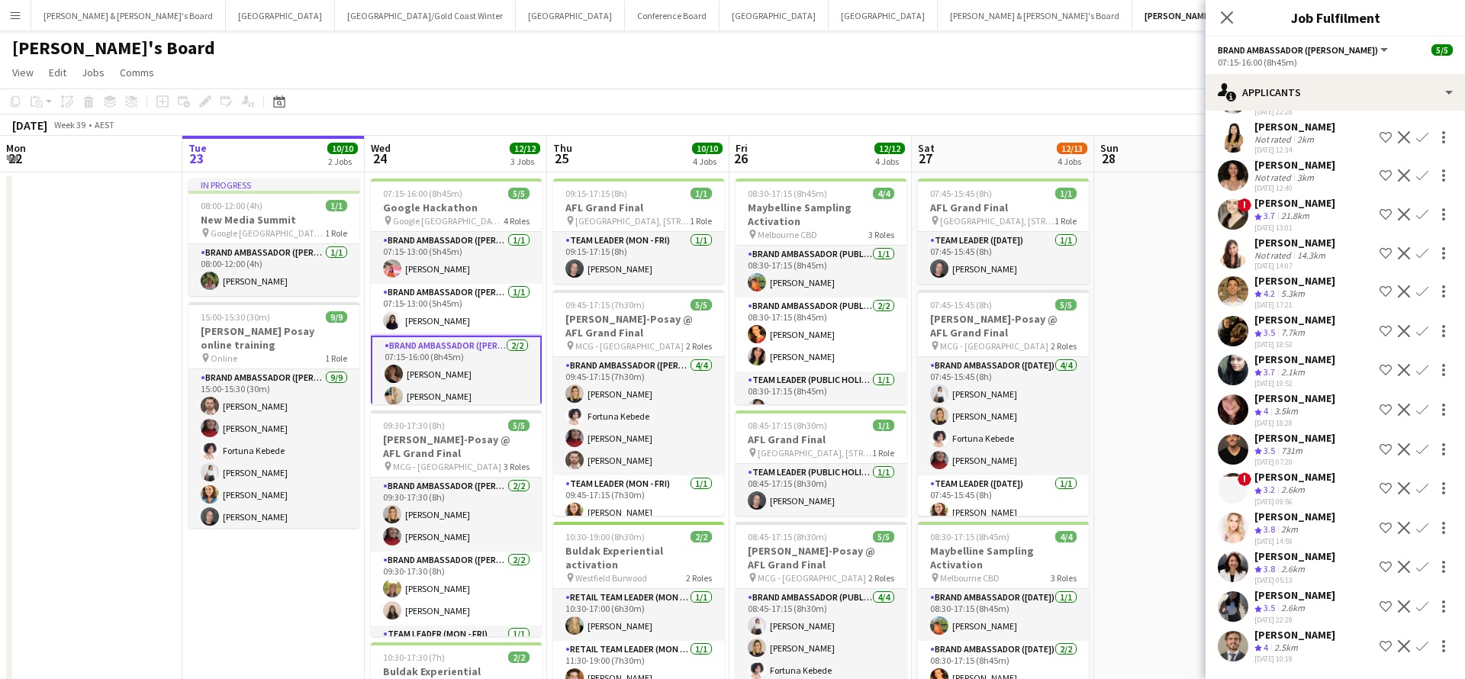
scroll to position [234, 0]
click at [1143, 309] on app-date-cell at bounding box center [1185, 576] width 182 height 808
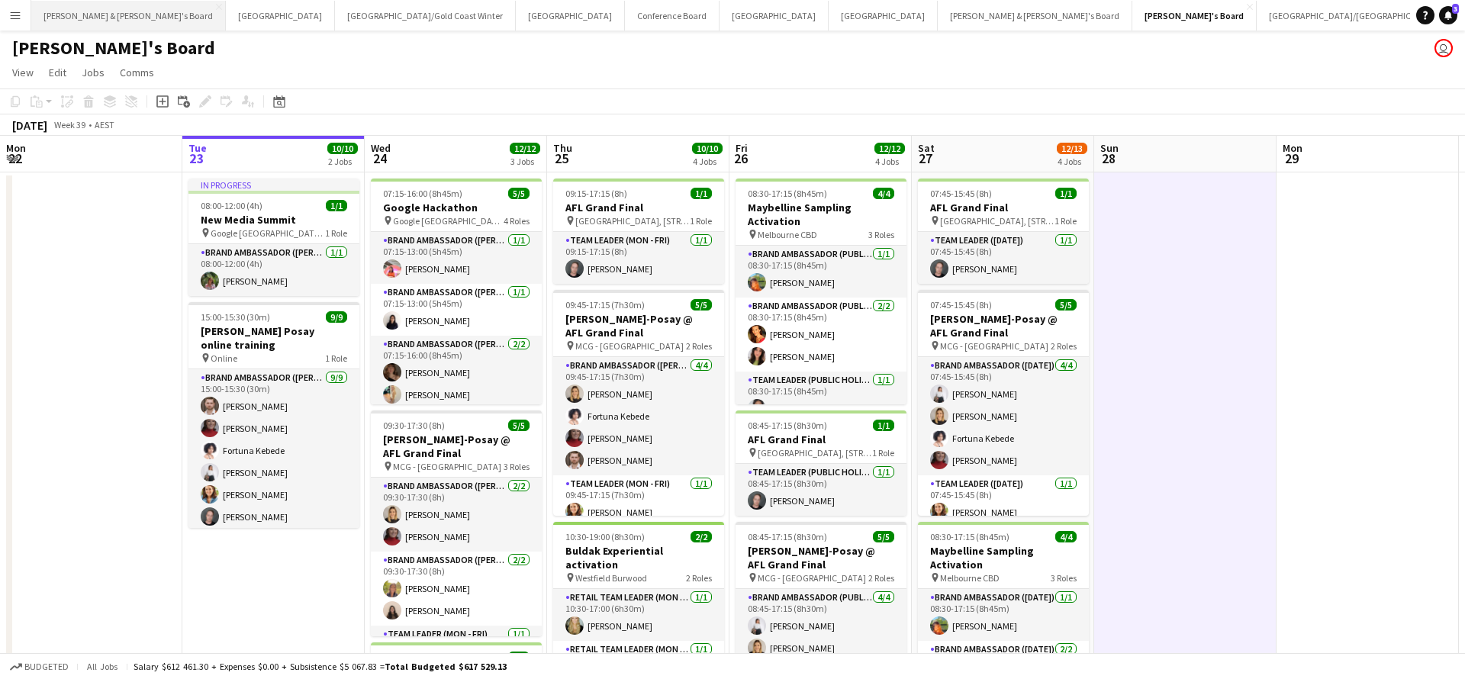
click at [95, 15] on button "[PERSON_NAME] & [PERSON_NAME]'s Board Close" at bounding box center [128, 16] width 195 height 30
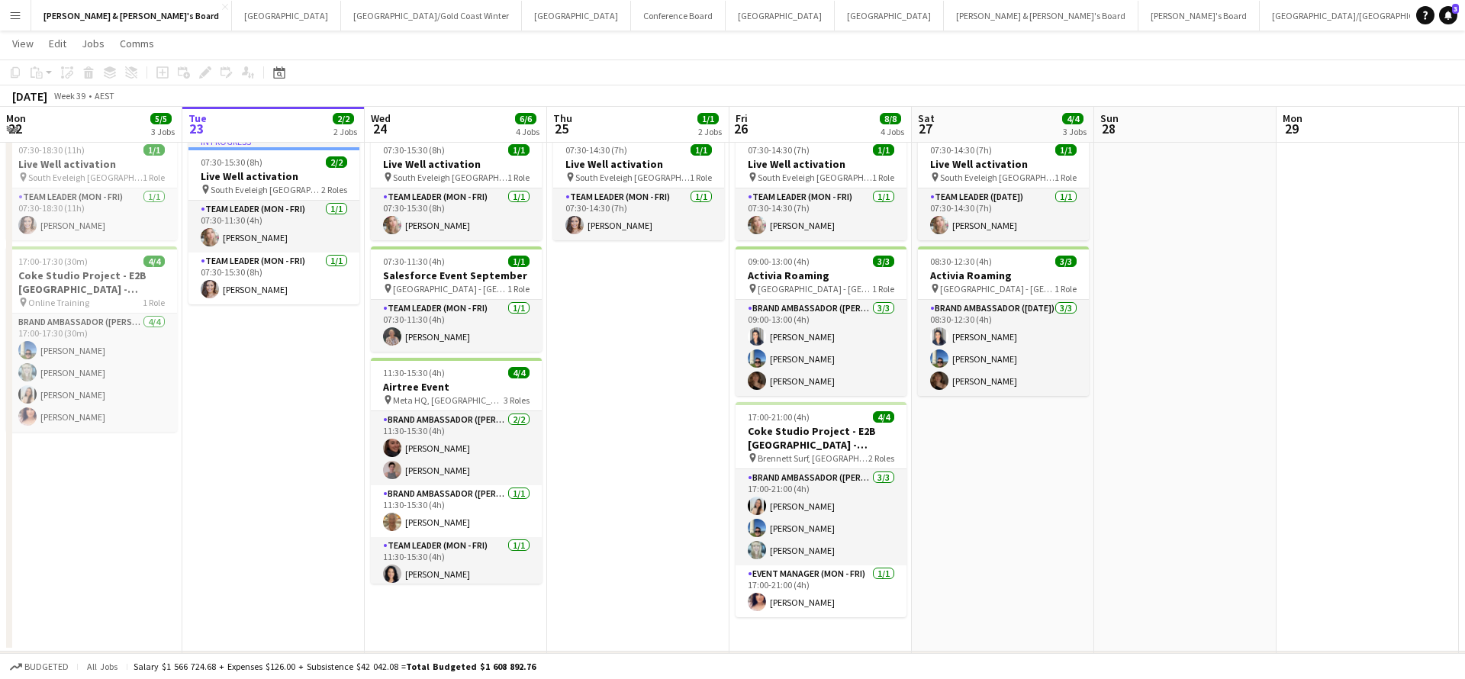
scroll to position [104, 0]
click at [1216, 514] on app-date-cell at bounding box center [1185, 359] width 182 height 584
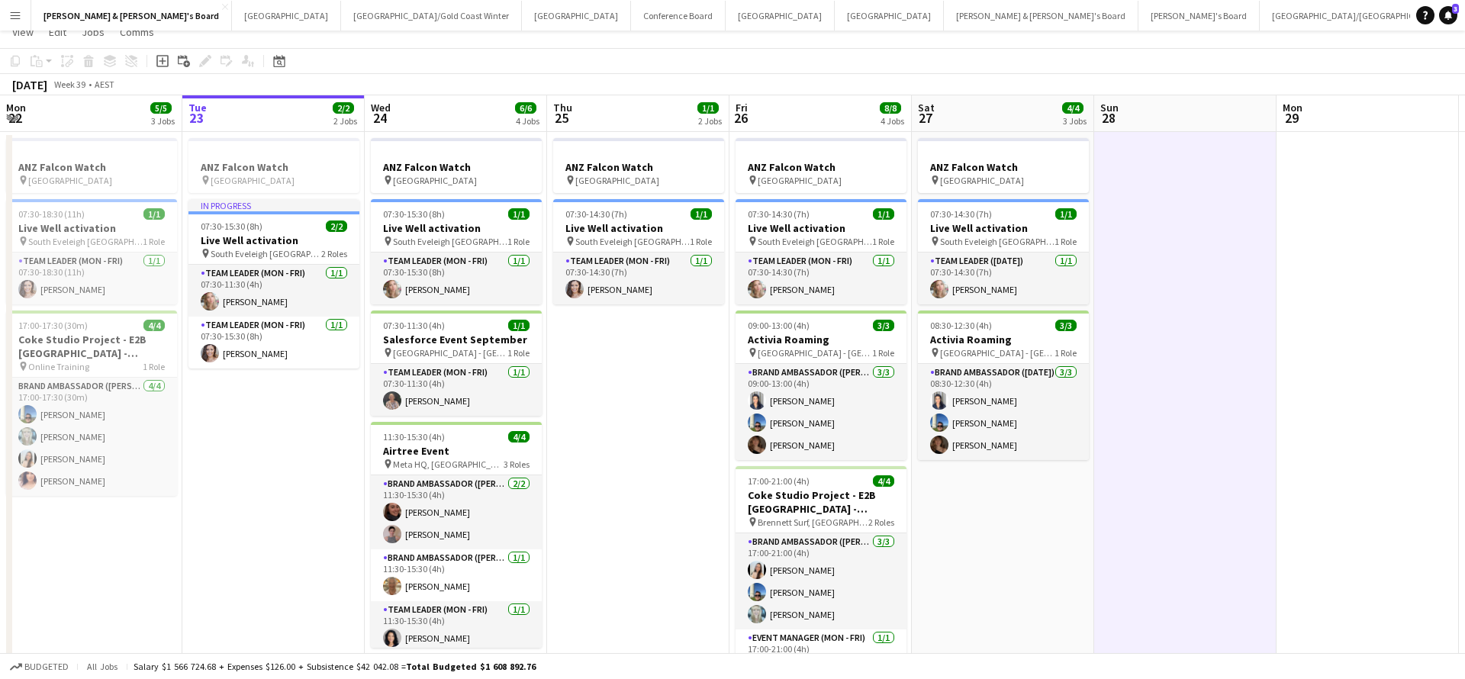
scroll to position [44, 0]
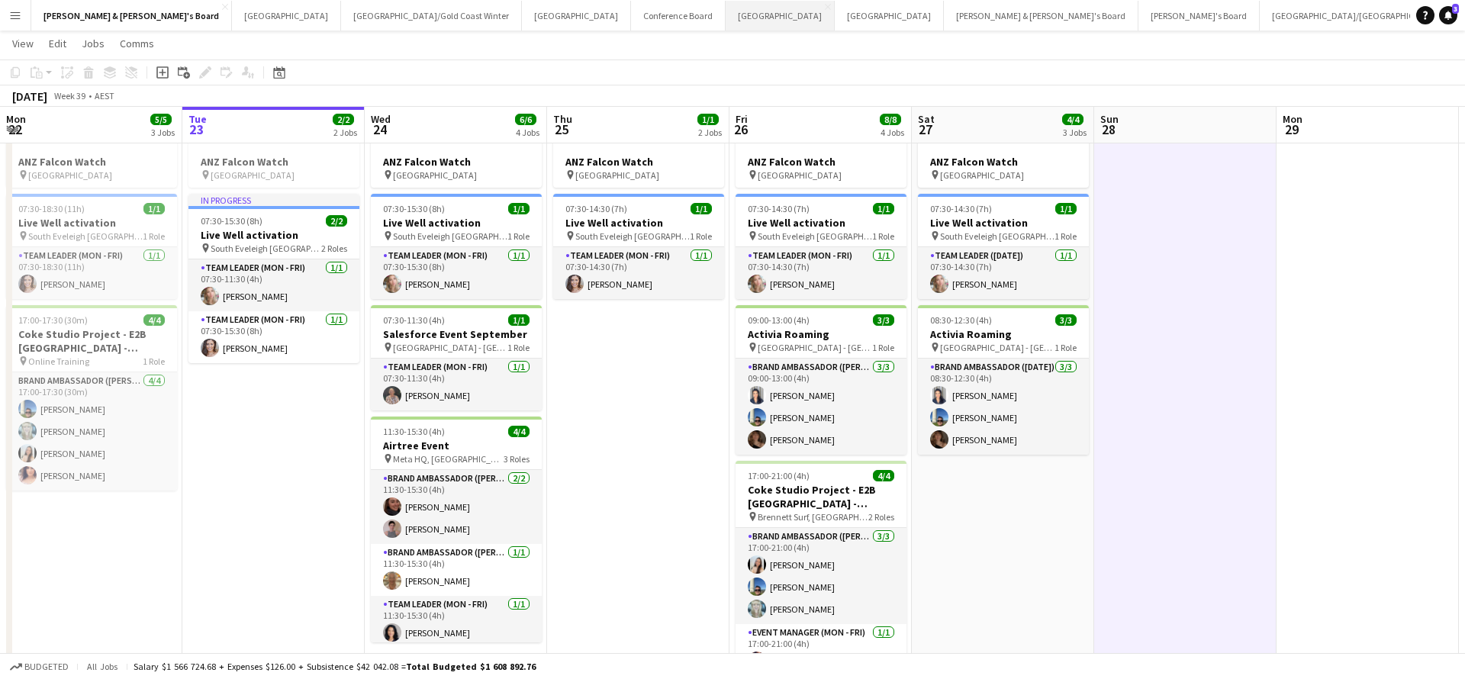
click at [726, 18] on button "Melbourne Close" at bounding box center [780, 16] width 109 height 30
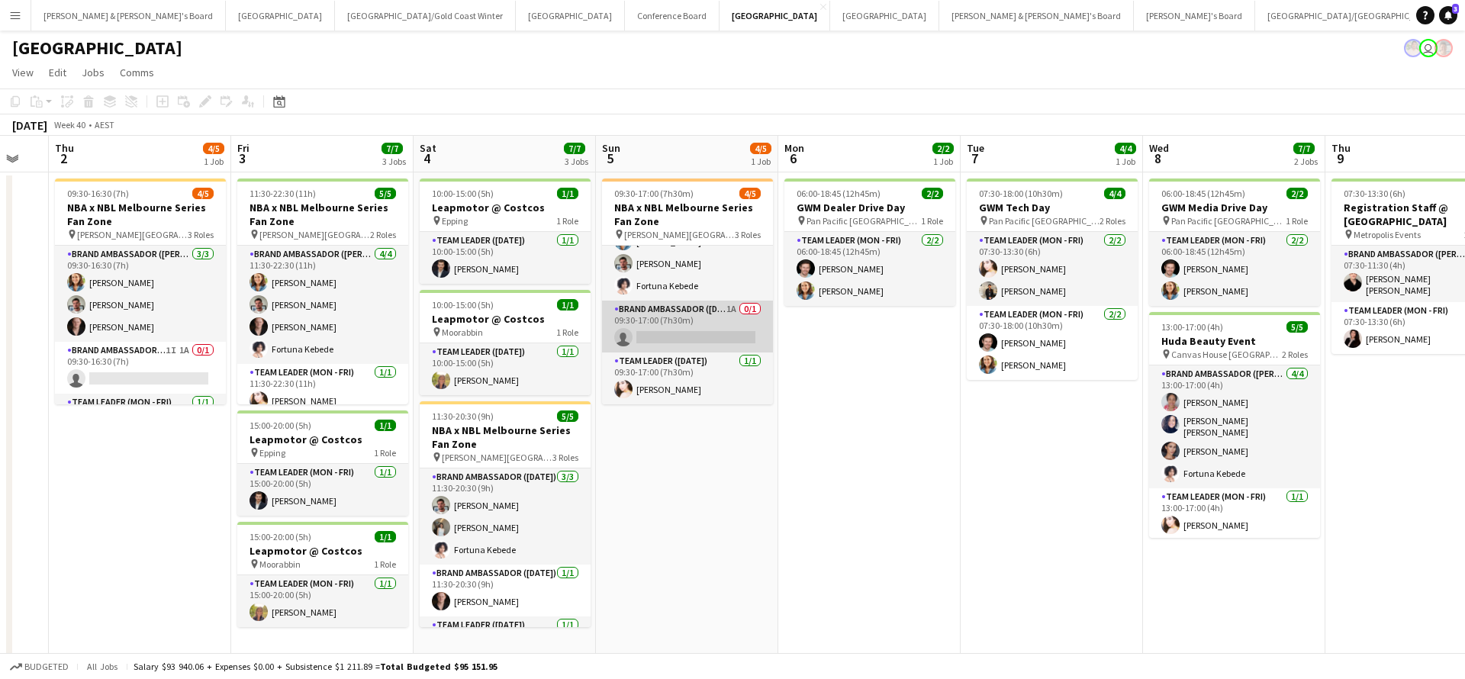
scroll to position [41, 0]
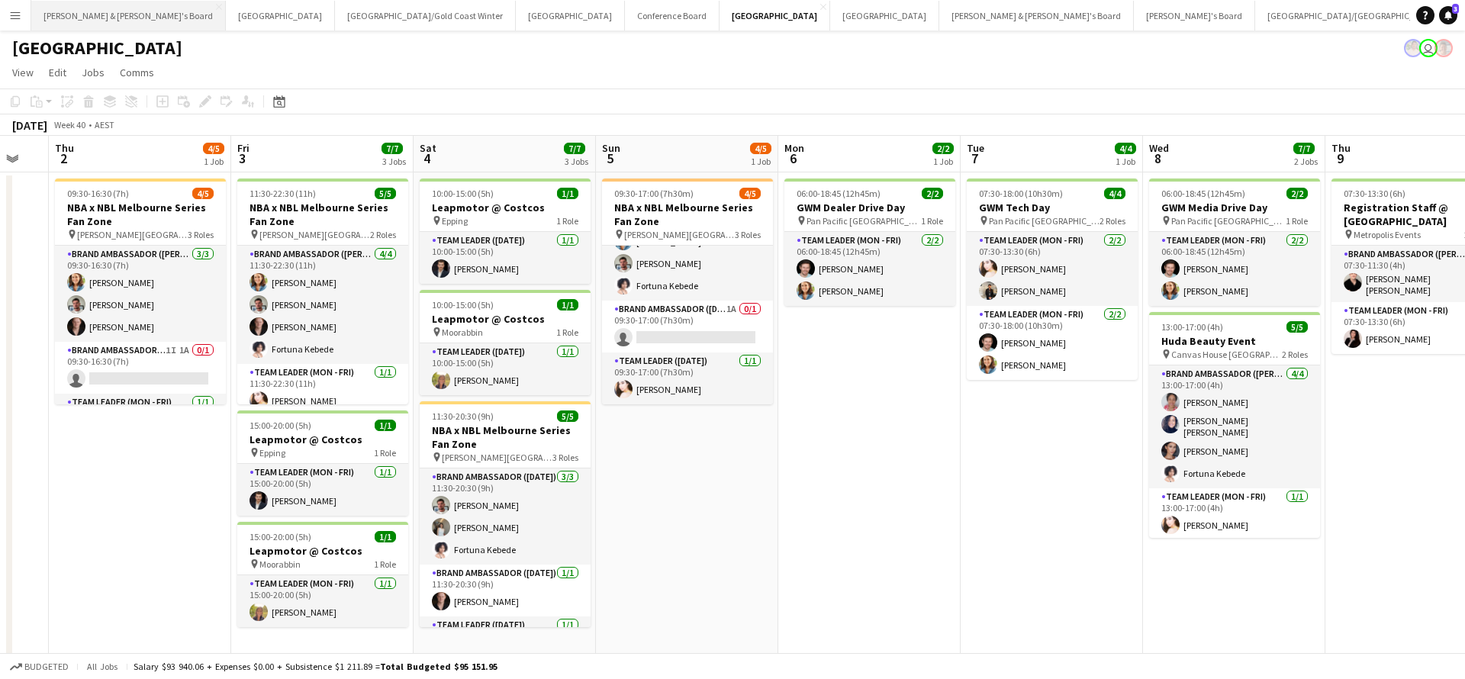
click at [98, 22] on button "[PERSON_NAME] & [PERSON_NAME]'s Board Close" at bounding box center [128, 16] width 195 height 30
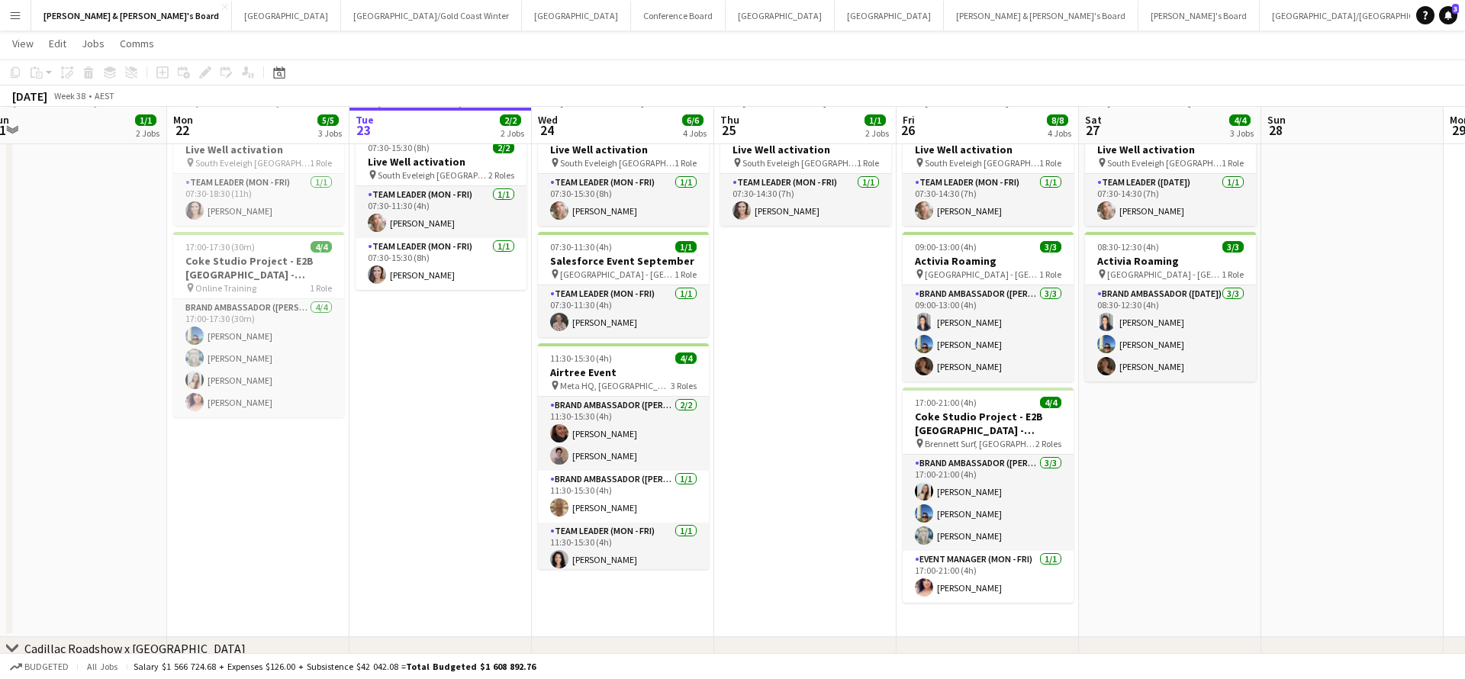
scroll to position [120, 0]
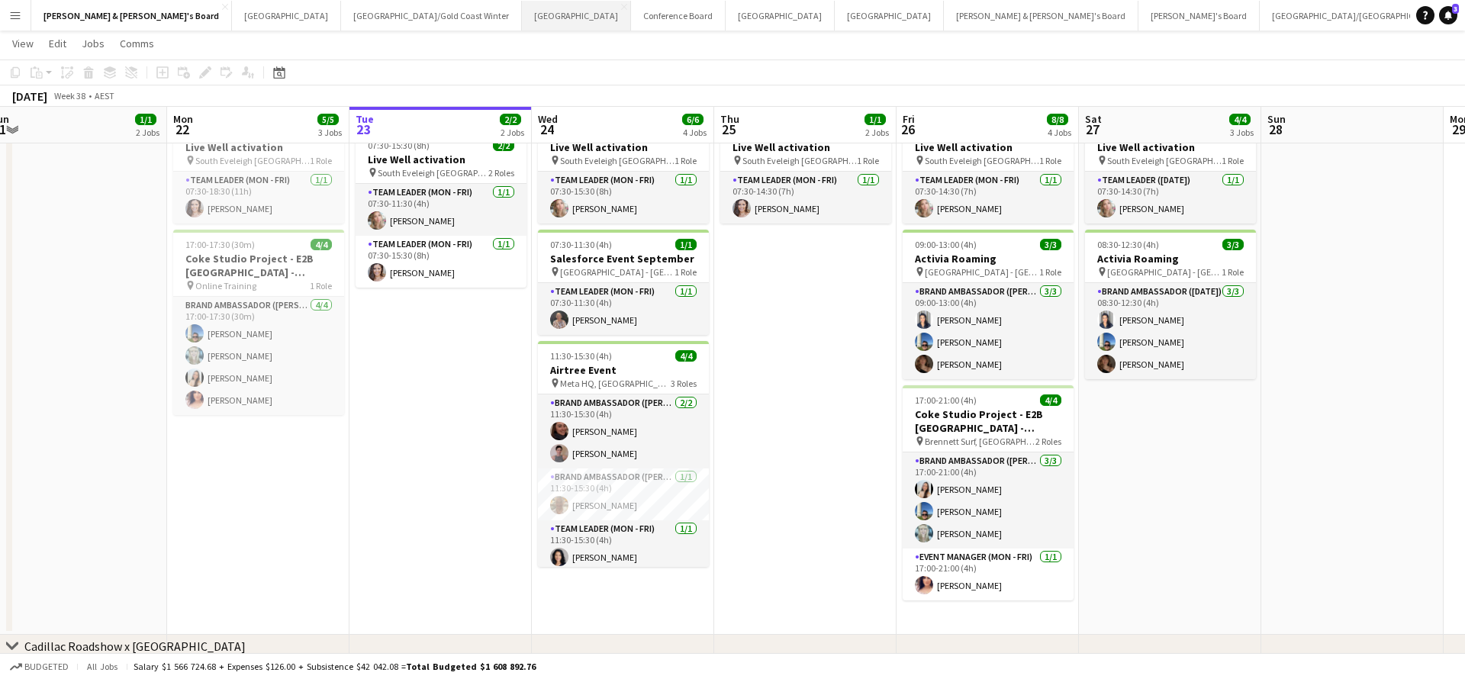
click at [522, 11] on button "Sydney Close" at bounding box center [576, 16] width 109 height 30
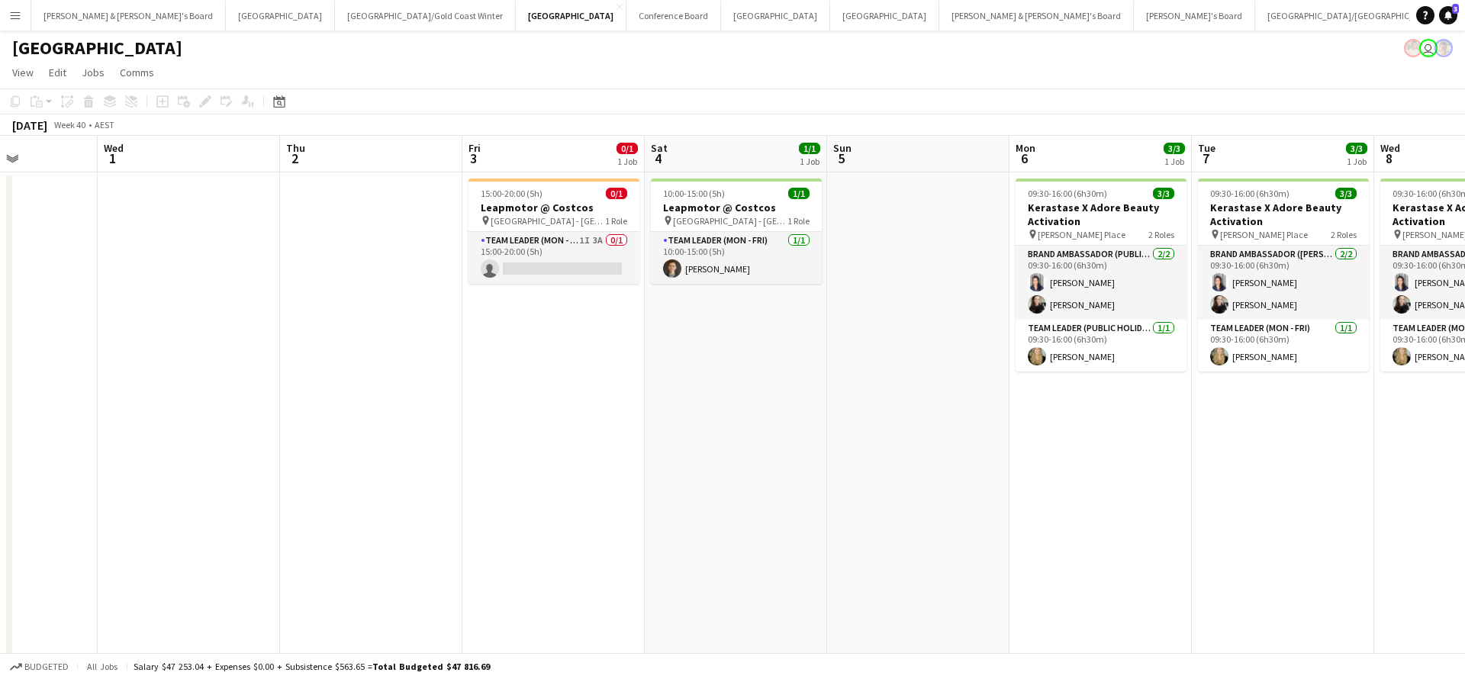
scroll to position [0, 371]
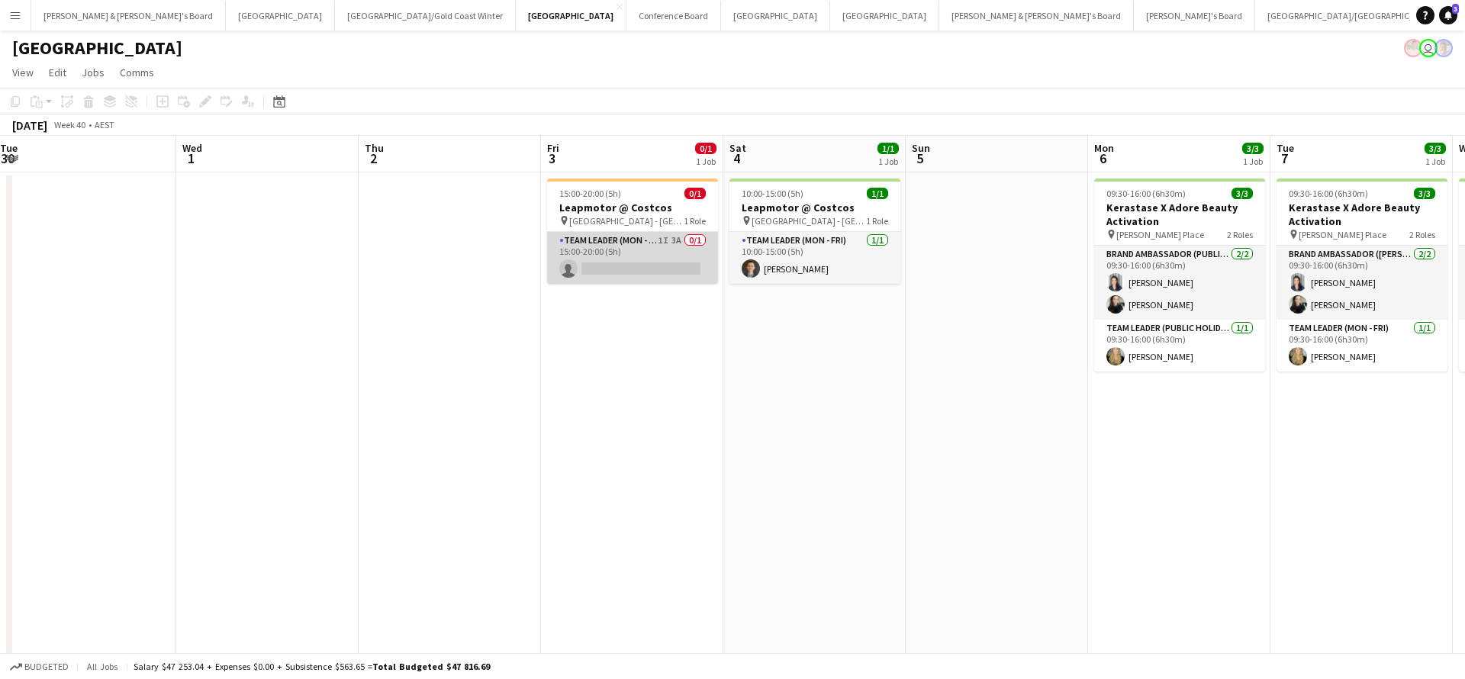
click at [648, 269] on app-card-role "Team Leader (Mon - Fri) 1I 3A 0/1 15:00-20:00 (5h) single-neutral-actions" at bounding box center [632, 258] width 171 height 52
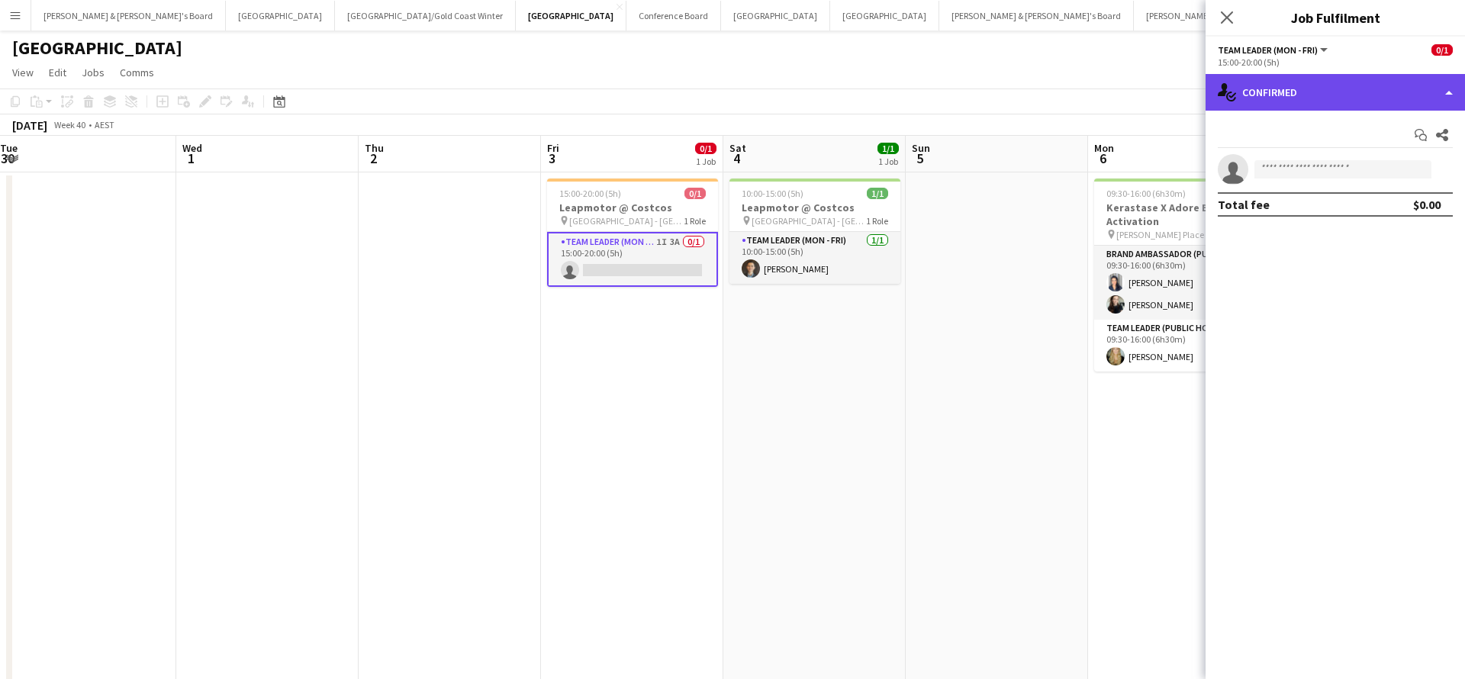
click at [1351, 92] on div "single-neutral-actions-check-2 Confirmed" at bounding box center [1336, 92] width 260 height 37
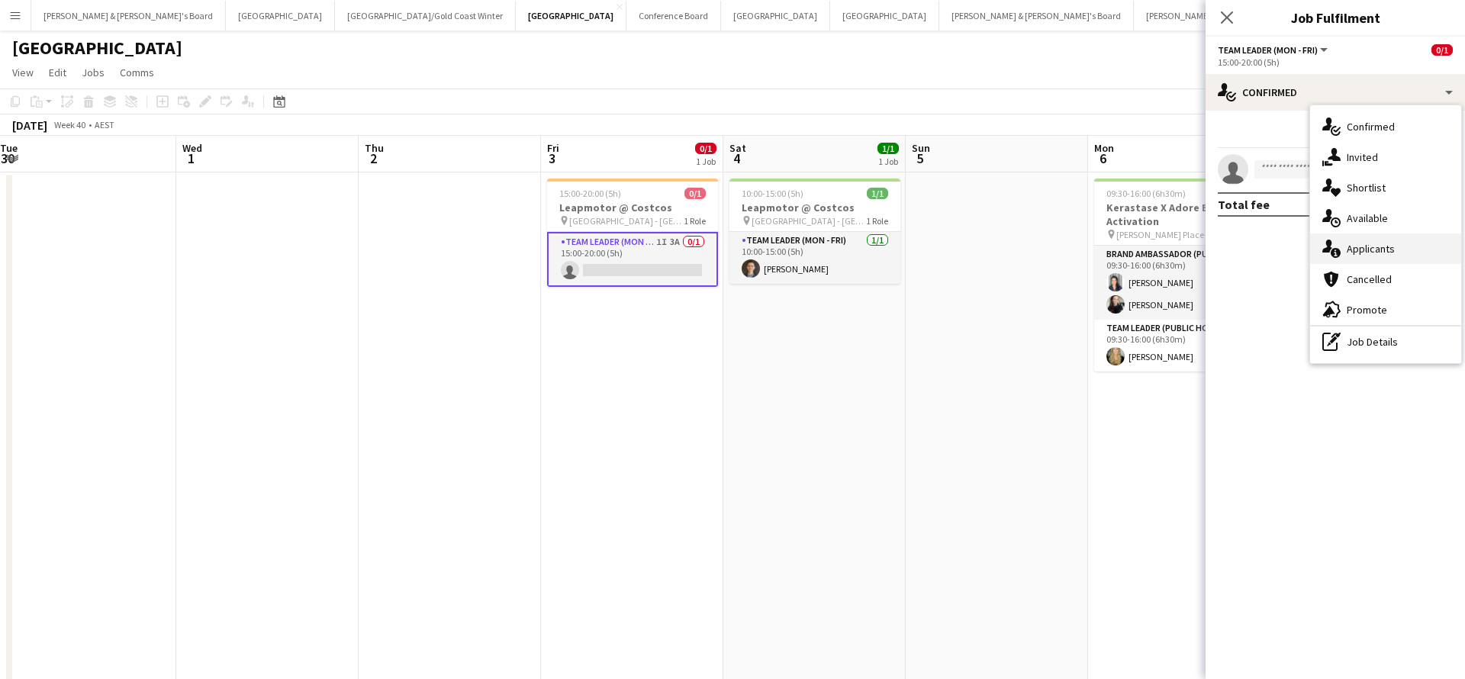
click at [1391, 248] on span "Applicants" at bounding box center [1371, 249] width 48 height 14
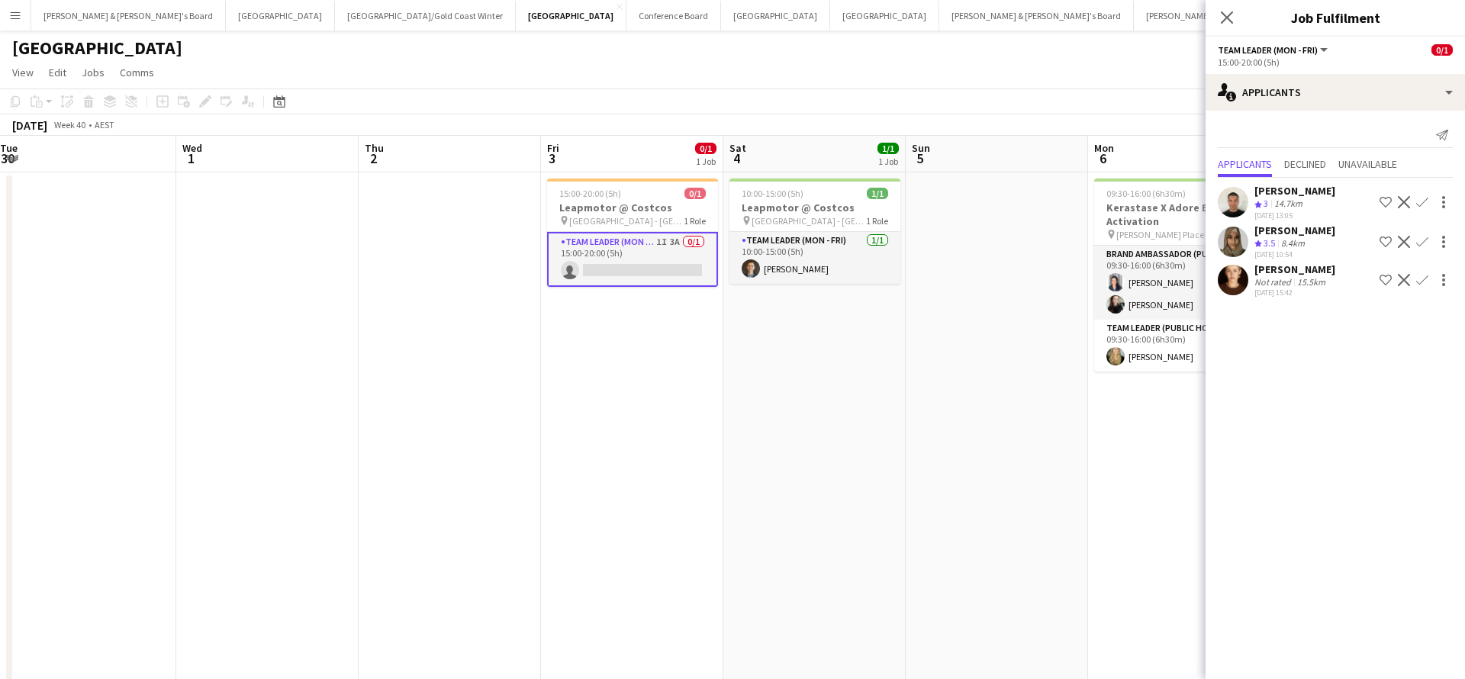
click at [1056, 517] on app-date-cell at bounding box center [997, 578] width 182 height 812
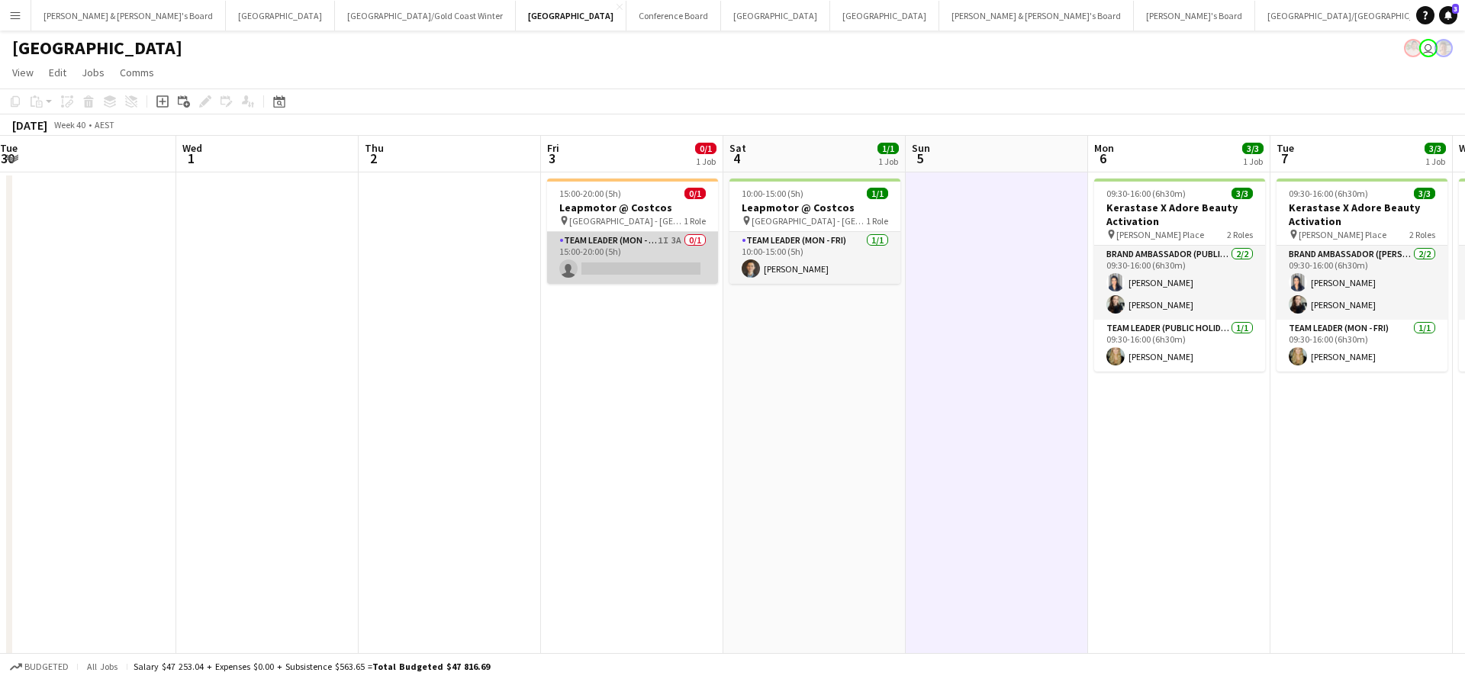
click at [657, 250] on app-card-role "Team Leader (Mon - Fri) 1I 3A 0/1 15:00-20:00 (5h) single-neutral-actions" at bounding box center [632, 258] width 171 height 52
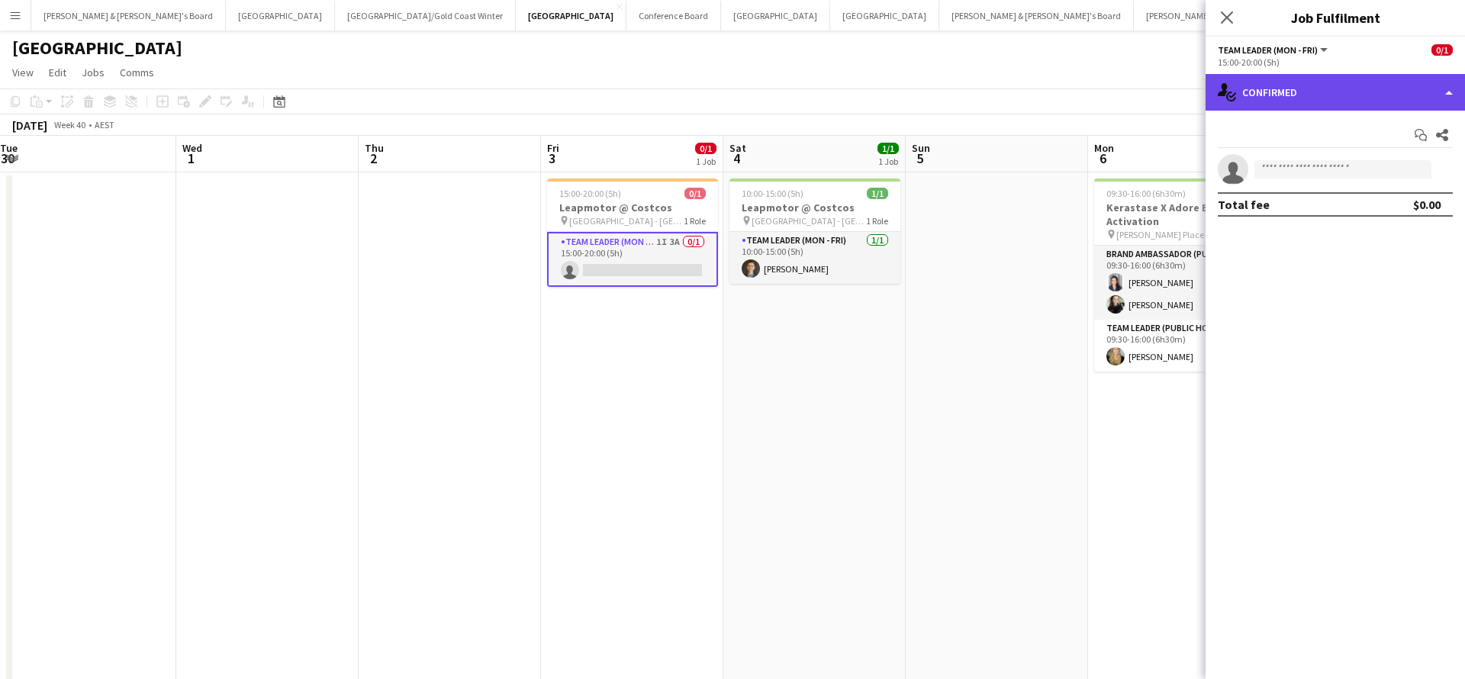
click at [1312, 84] on div "single-neutral-actions-check-2 Confirmed" at bounding box center [1336, 92] width 260 height 37
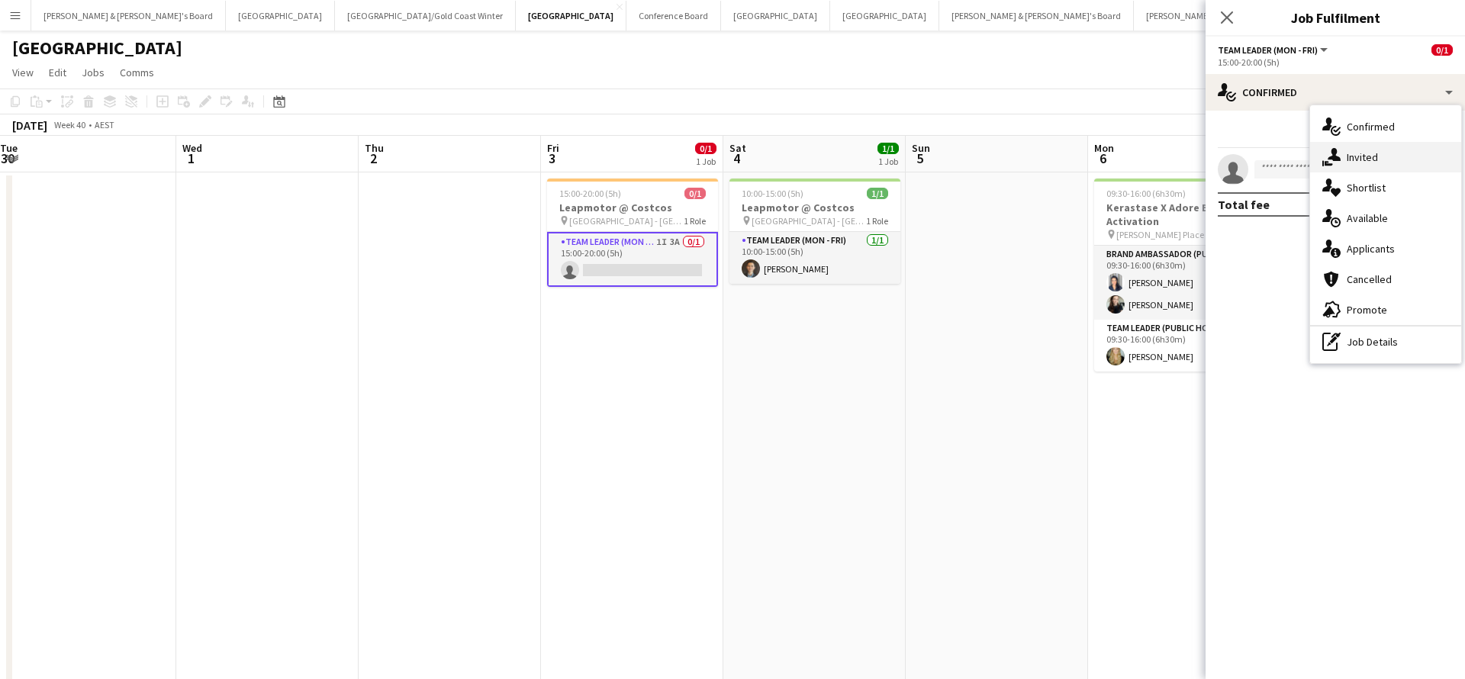
click at [1399, 153] on div "single-neutral-actions-share-1 Invited" at bounding box center [1385, 157] width 151 height 31
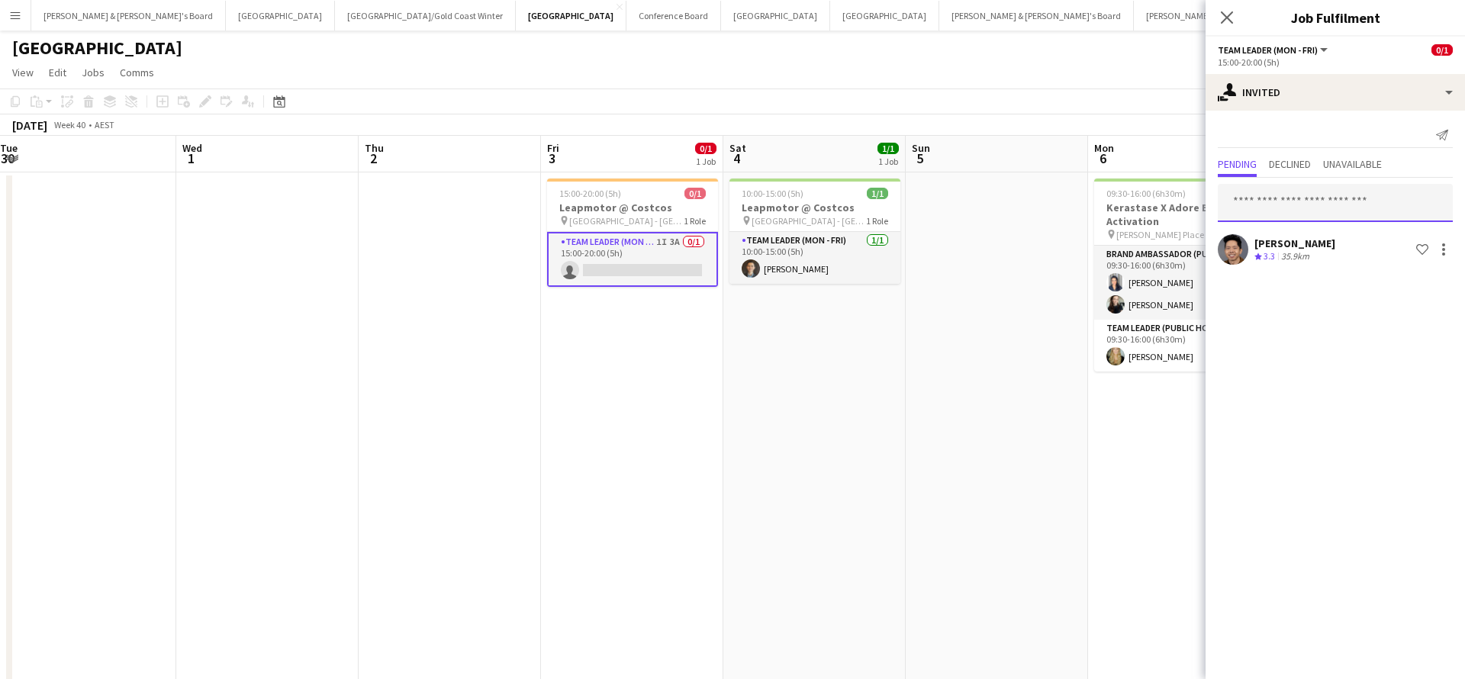
click at [1301, 220] on input "text" at bounding box center [1335, 203] width 235 height 38
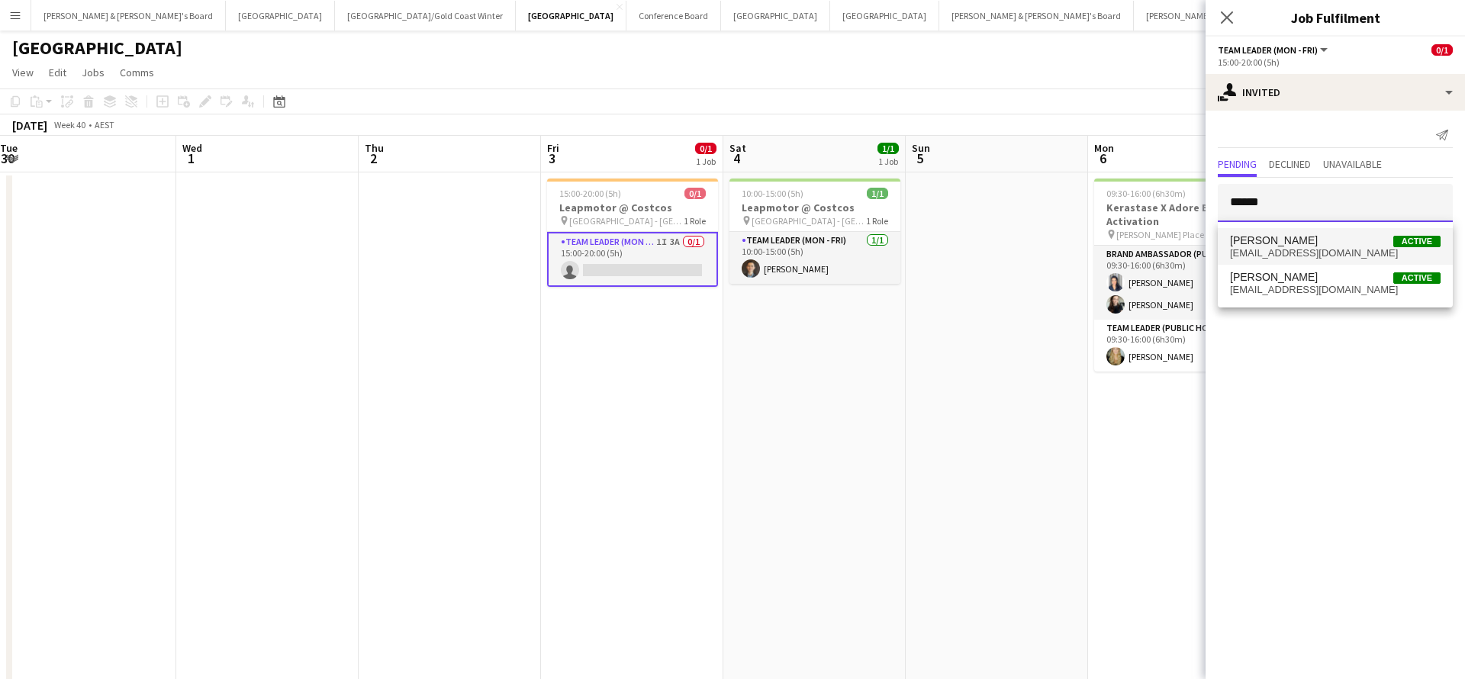
type input "*****"
click at [1301, 250] on span "[EMAIL_ADDRESS][DOMAIN_NAME]" at bounding box center [1335, 253] width 211 height 12
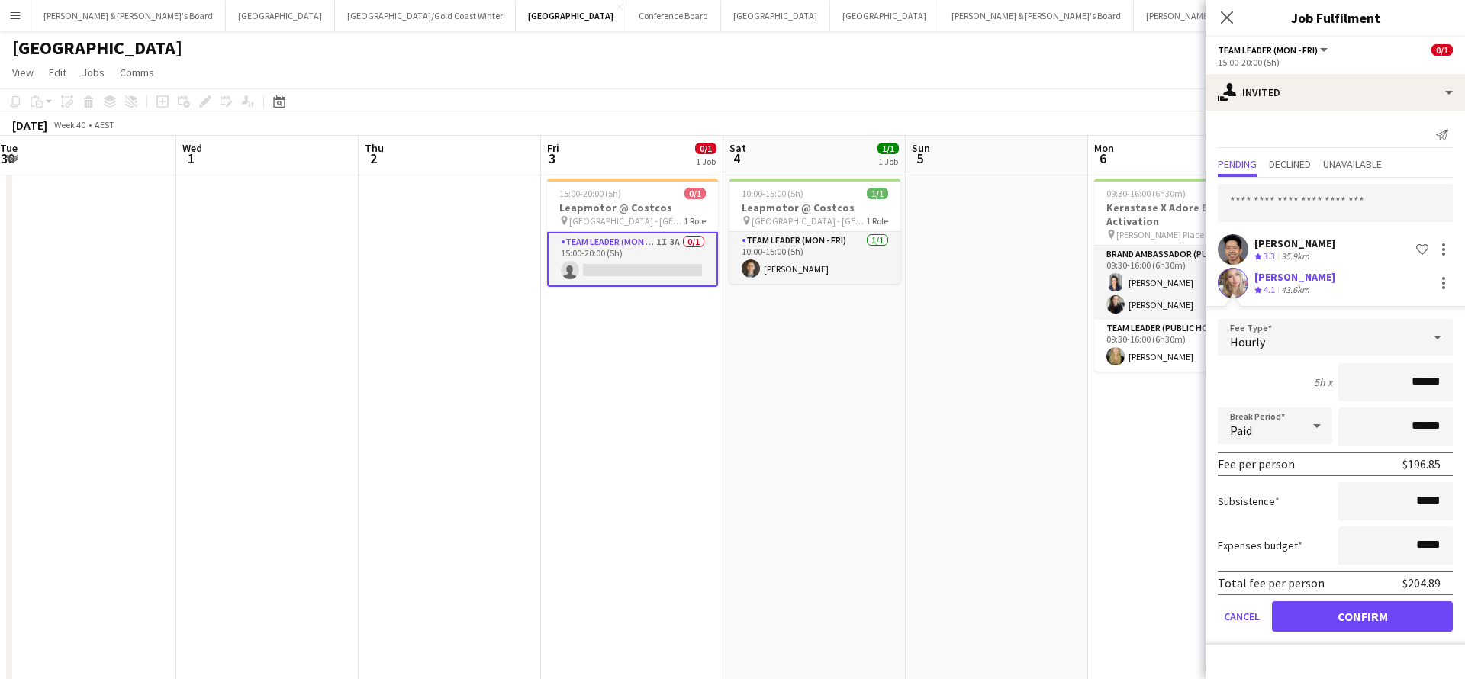
click at [1295, 617] on button "Confirm" at bounding box center [1362, 616] width 181 height 31
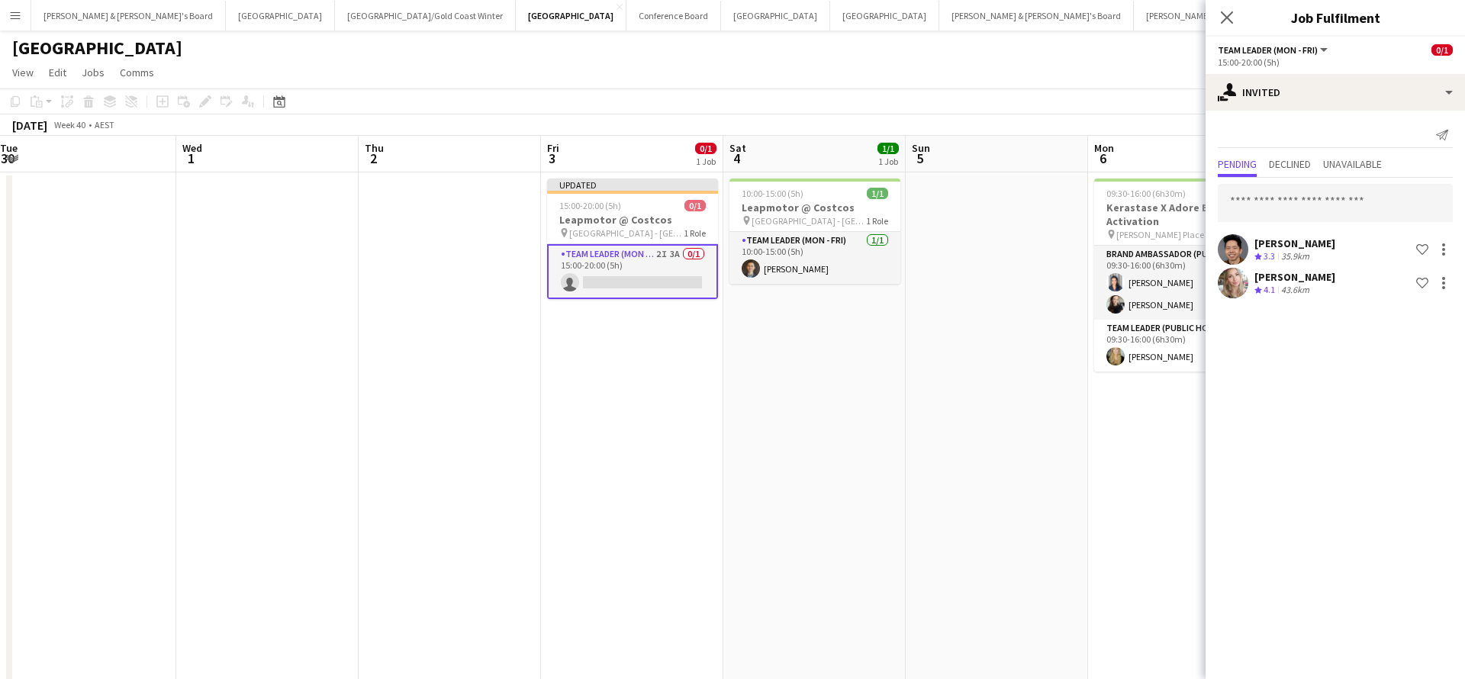
click at [1082, 550] on app-date-cell at bounding box center [997, 578] width 182 height 812
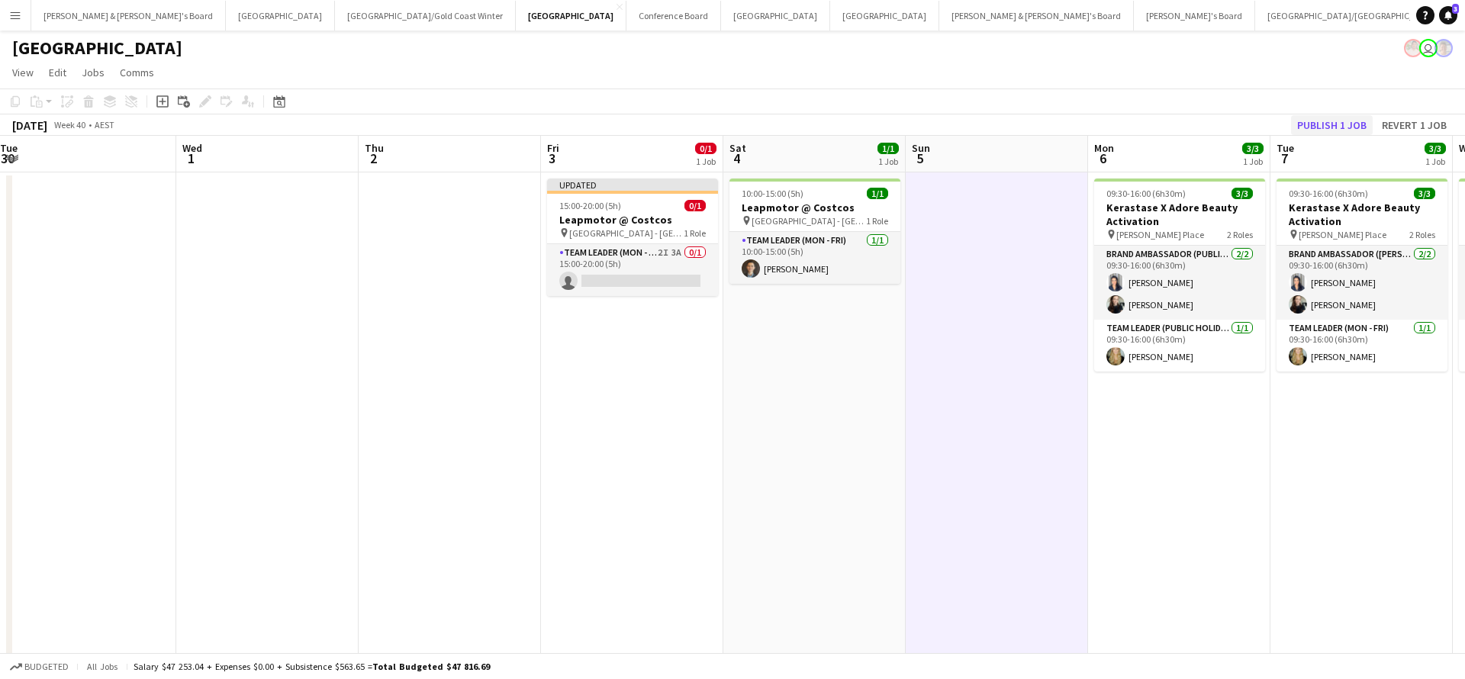
click at [1320, 121] on button "Publish 1 job" at bounding box center [1332, 125] width 82 height 20
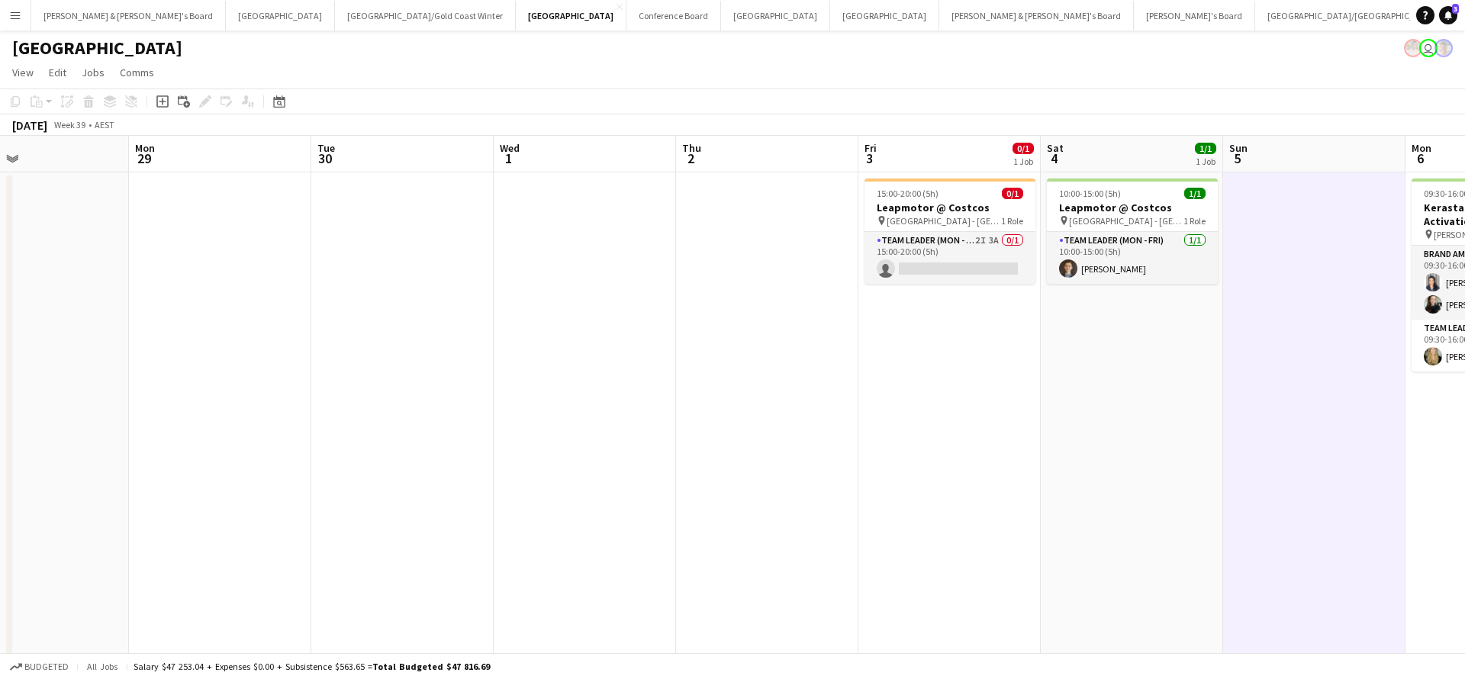
scroll to position [0, 485]
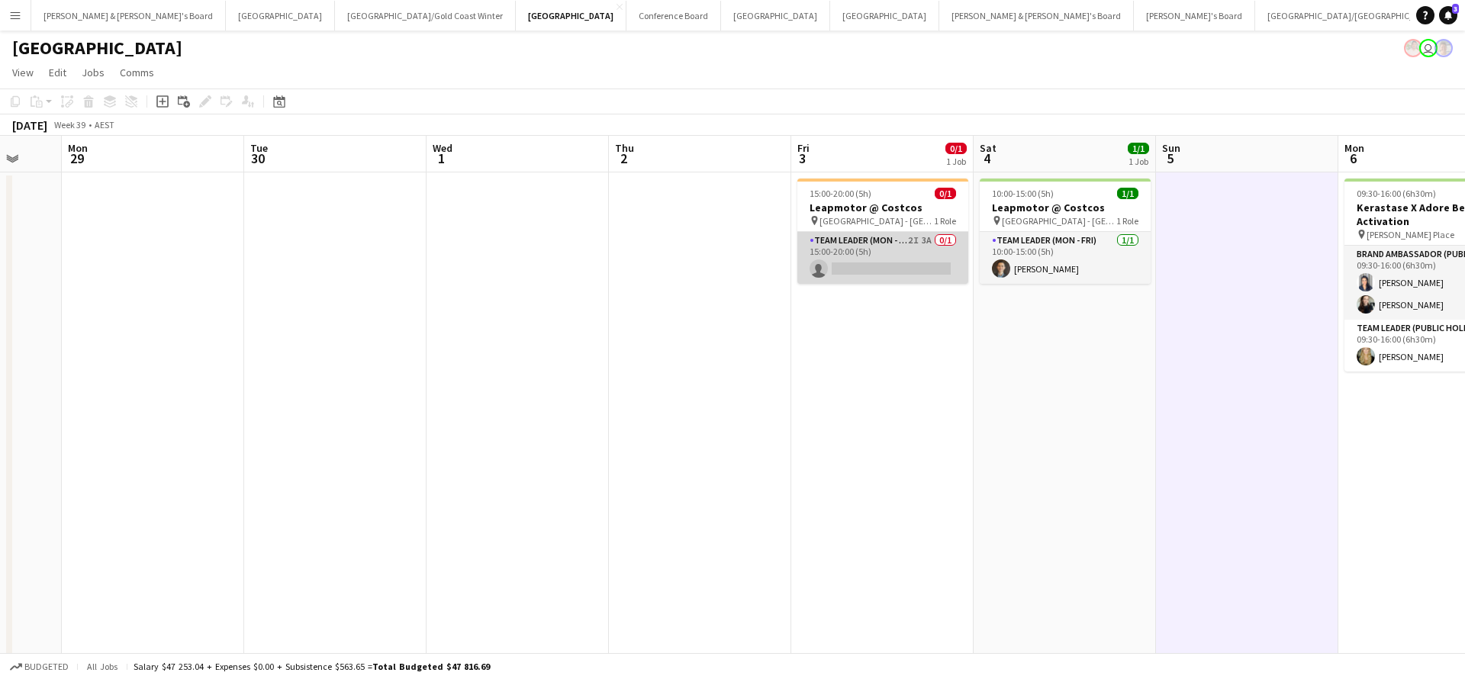
click at [886, 265] on app-card-role "Team Leader (Mon - Fri) 2I 3A 0/1 15:00-20:00 (5h) single-neutral-actions" at bounding box center [883, 258] width 171 height 52
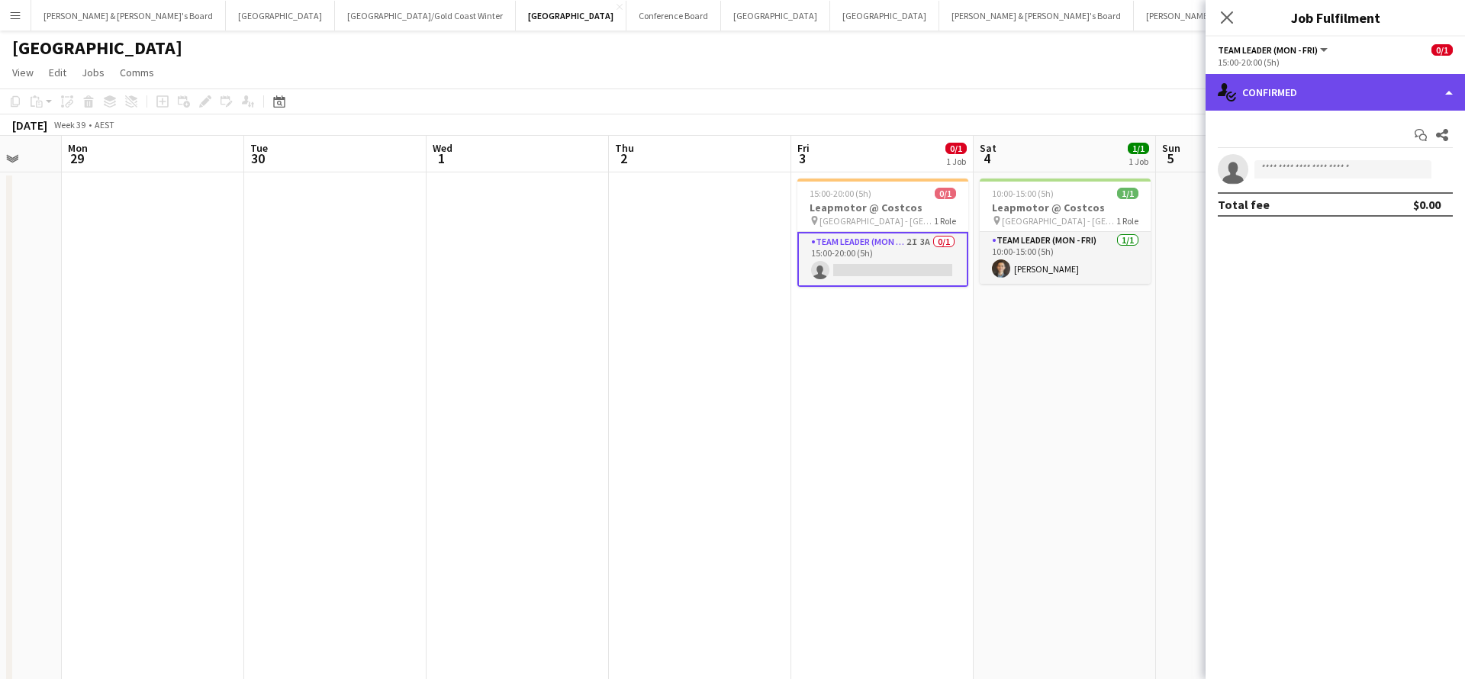
click at [1314, 83] on div "single-neutral-actions-check-2 Confirmed" at bounding box center [1336, 92] width 260 height 37
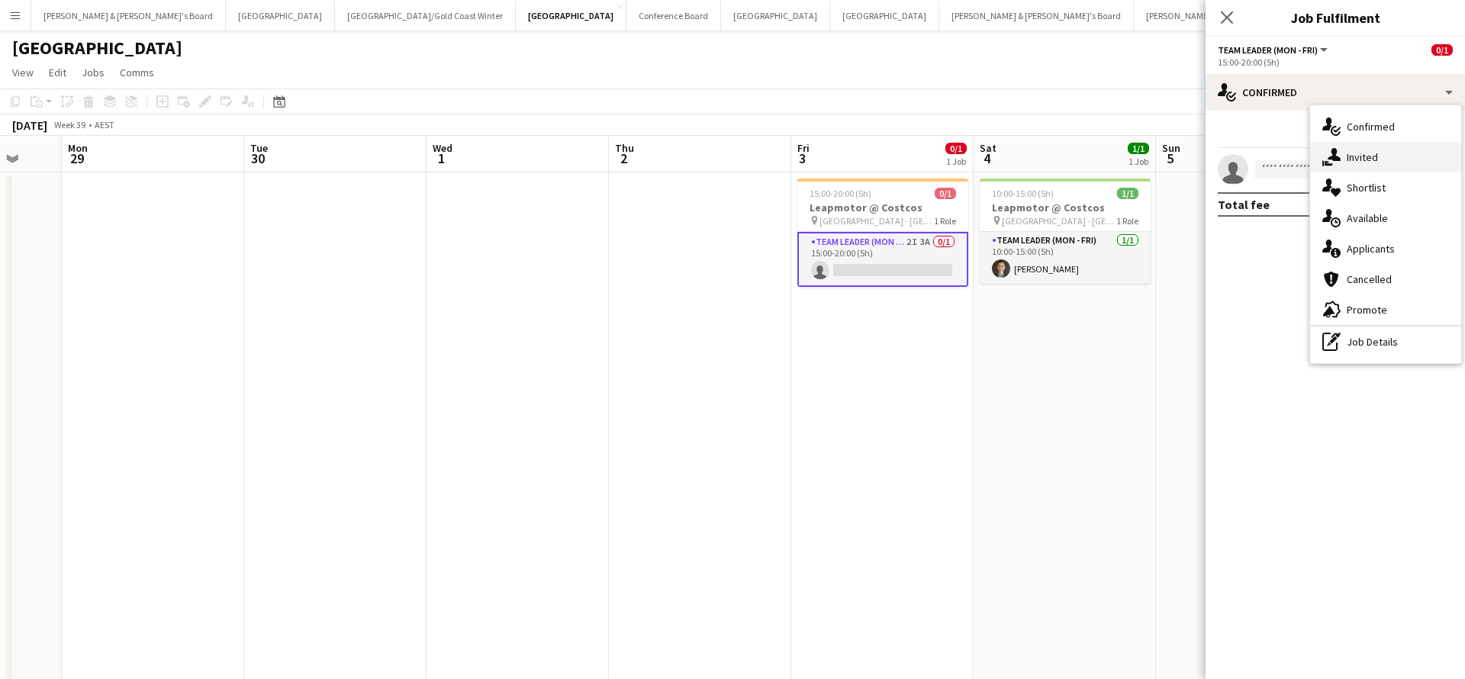
click at [1375, 150] on div "single-neutral-actions-share-1 Invited" at bounding box center [1385, 157] width 151 height 31
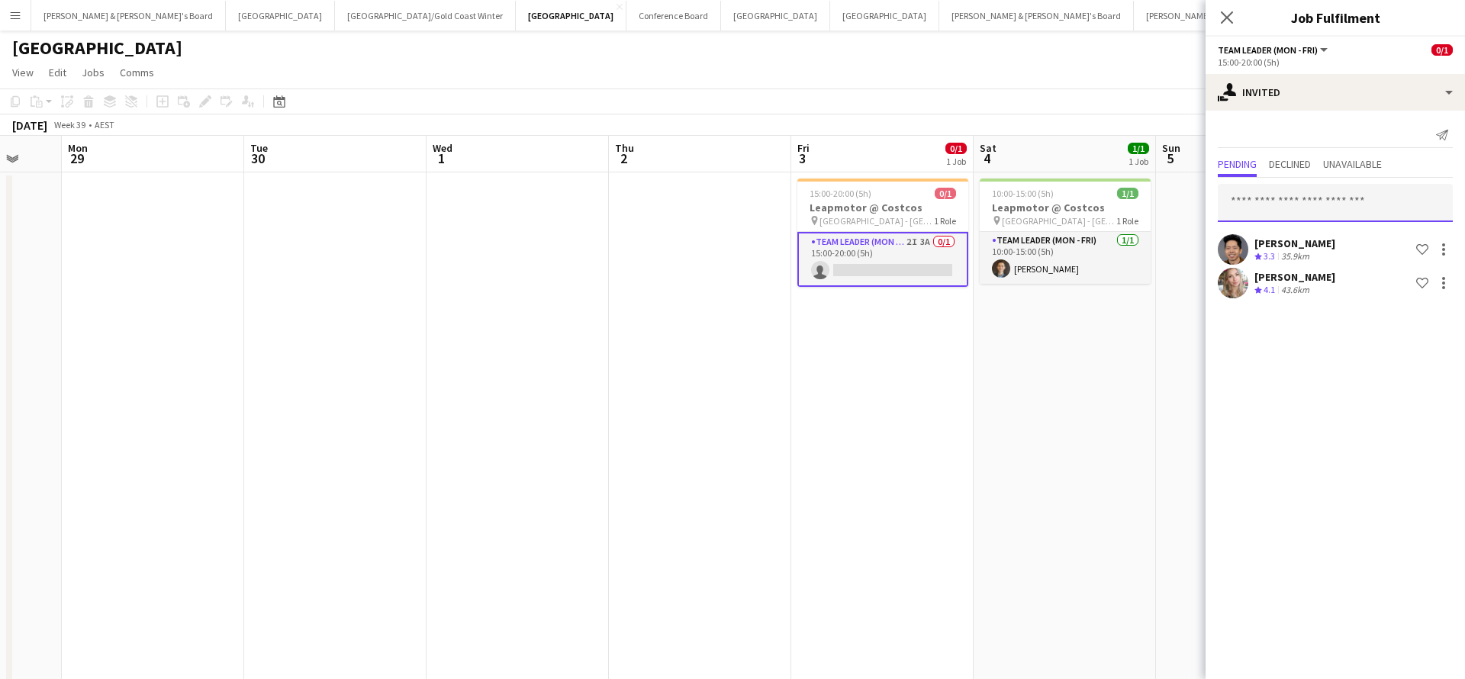
click at [1310, 208] on input "text" at bounding box center [1335, 203] width 235 height 38
type input "*******"
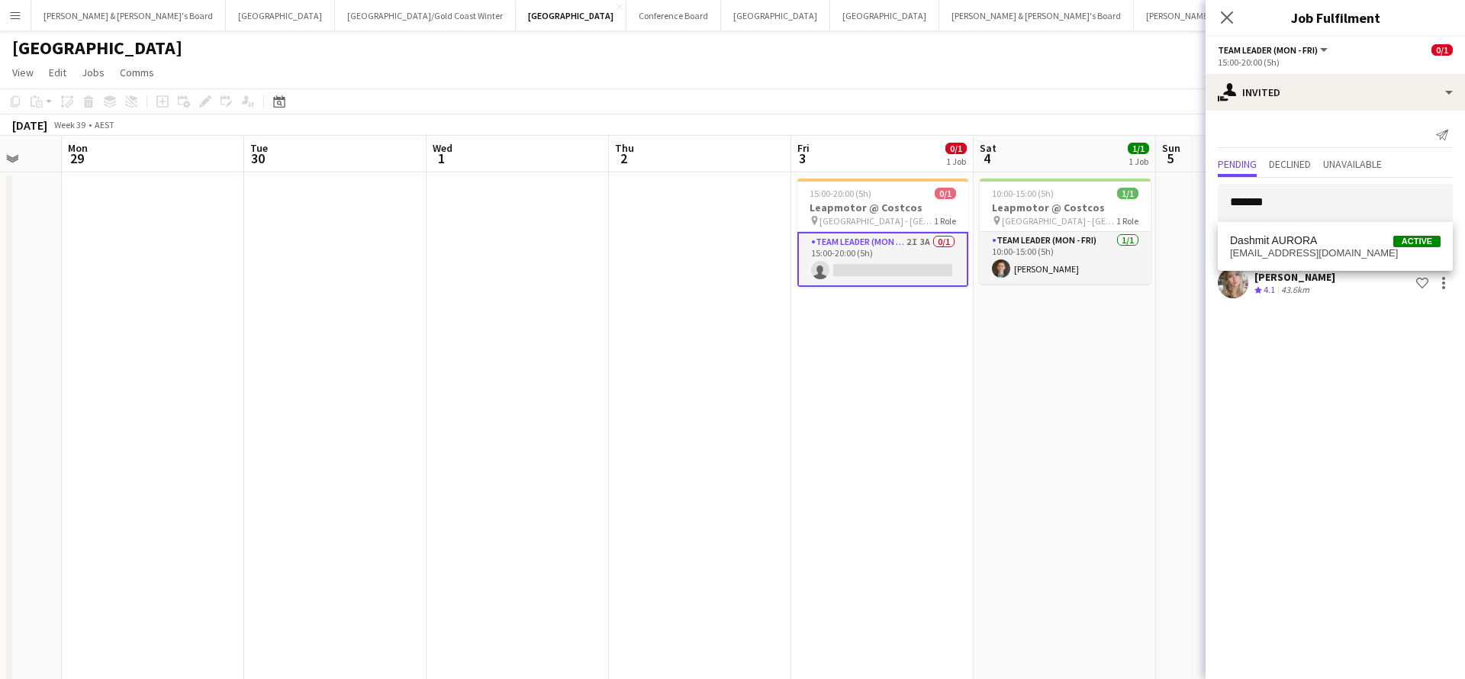
drag, startPoint x: 1310, startPoint y: 208, endPoint x: 1309, endPoint y: 271, distance: 62.6
click at [1309, 276] on div "[PERSON_NAME]" at bounding box center [1295, 277] width 81 height 14
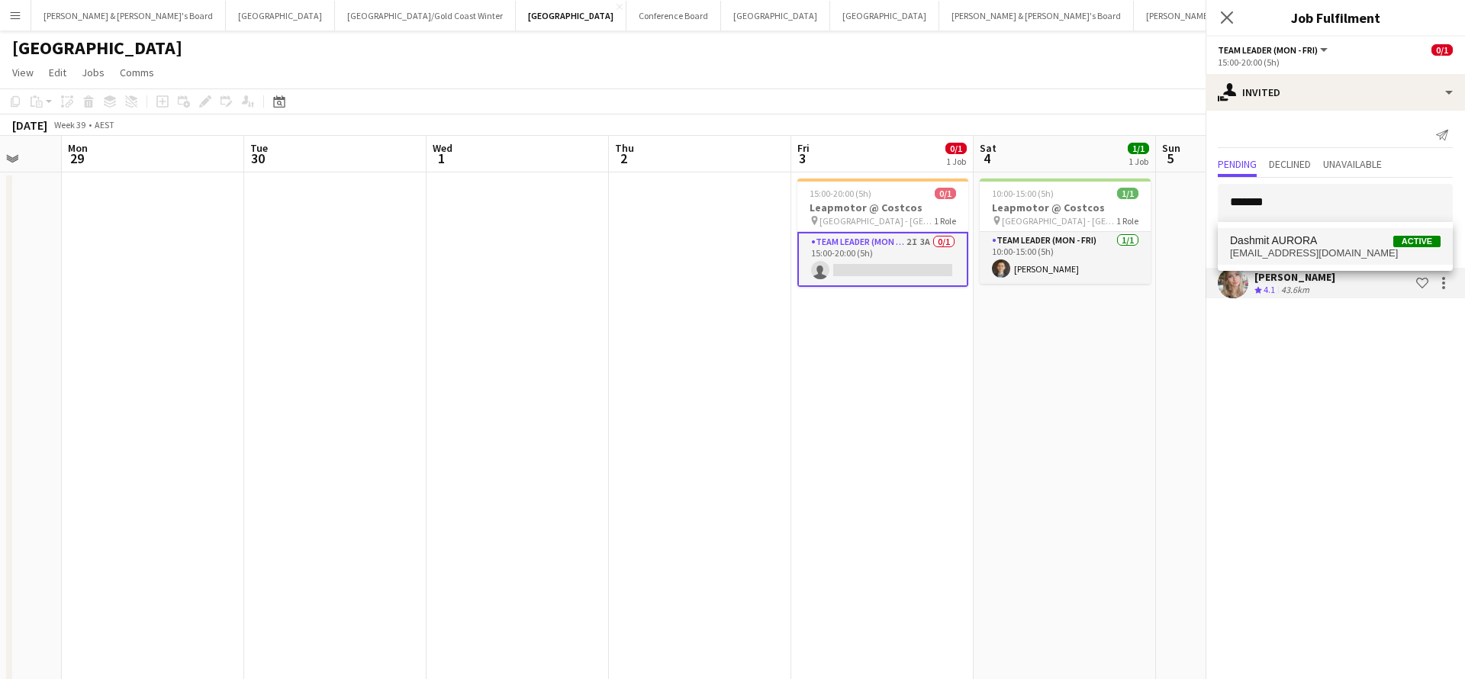
click at [1310, 251] on span "[EMAIL_ADDRESS][DOMAIN_NAME]" at bounding box center [1335, 253] width 211 height 12
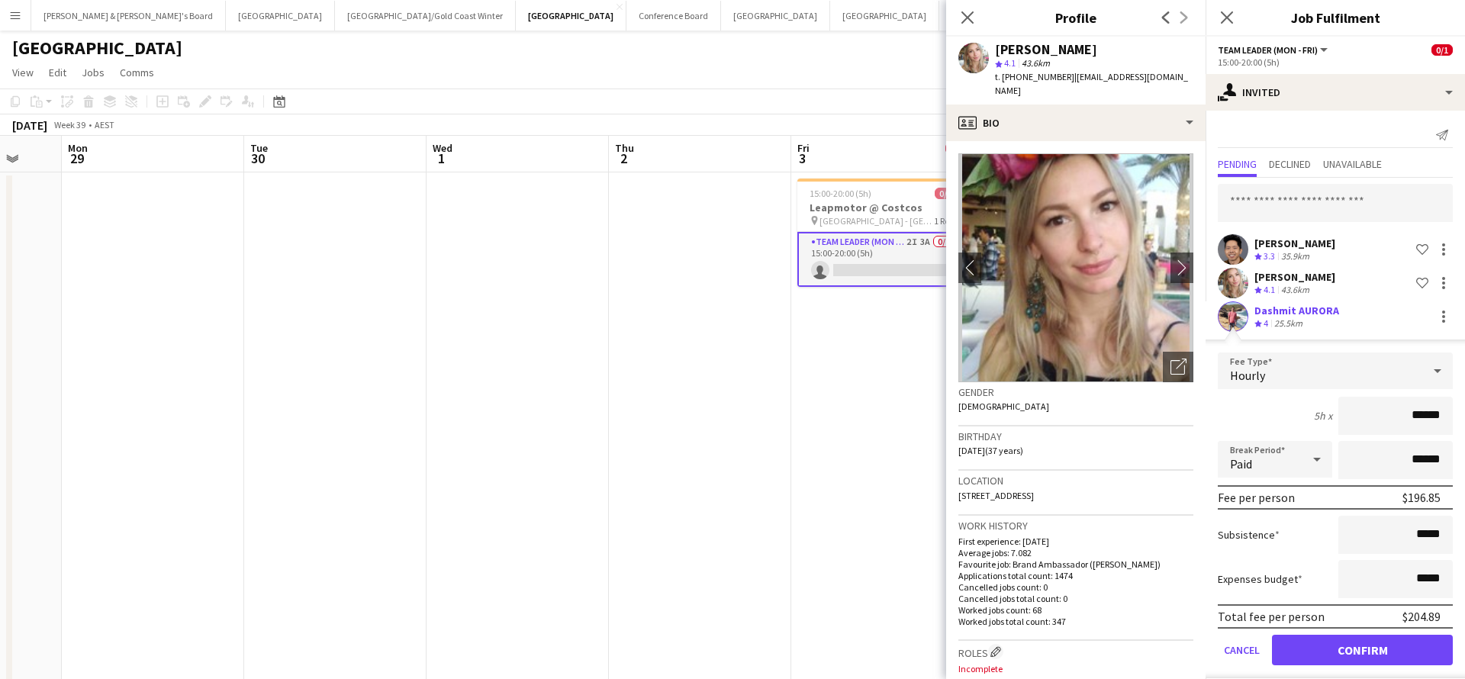
click at [1349, 653] on button "Confirm" at bounding box center [1362, 650] width 181 height 31
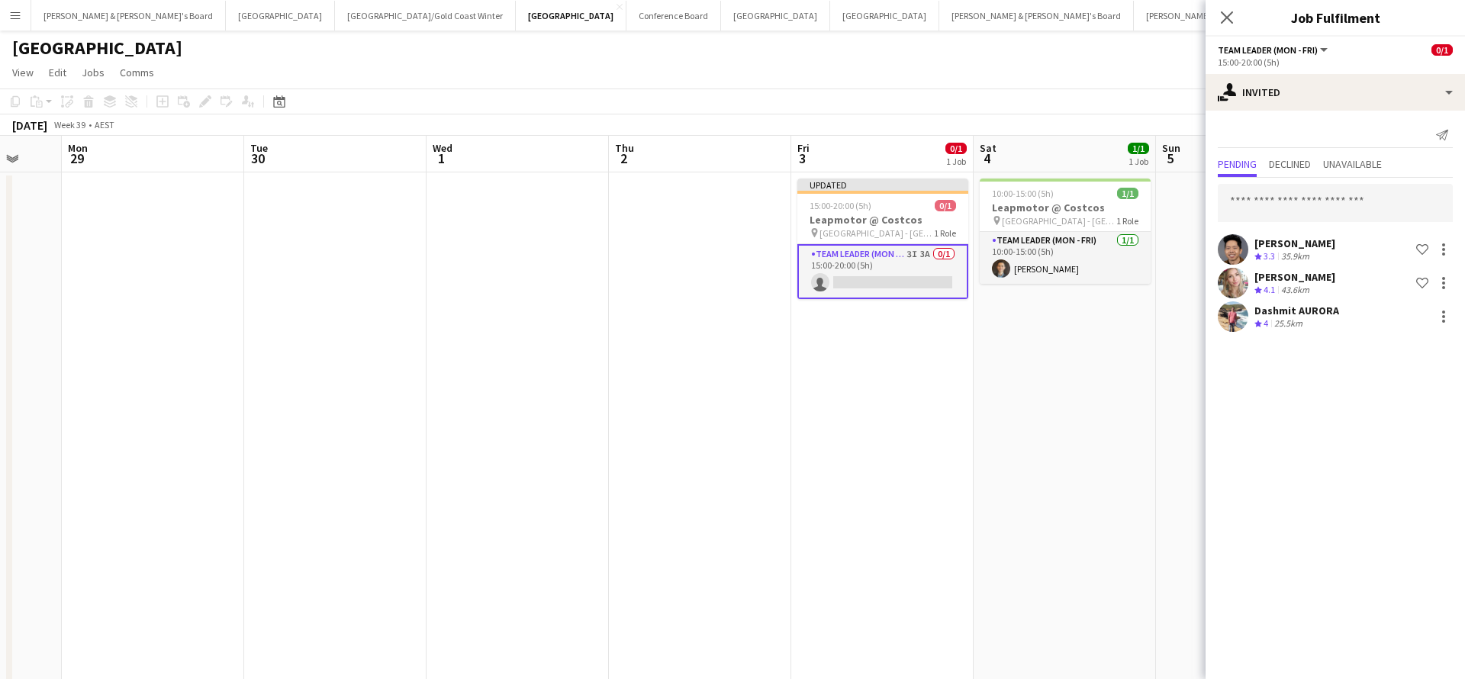
click at [1307, 312] on div "Dashmit AURORA" at bounding box center [1297, 311] width 85 height 14
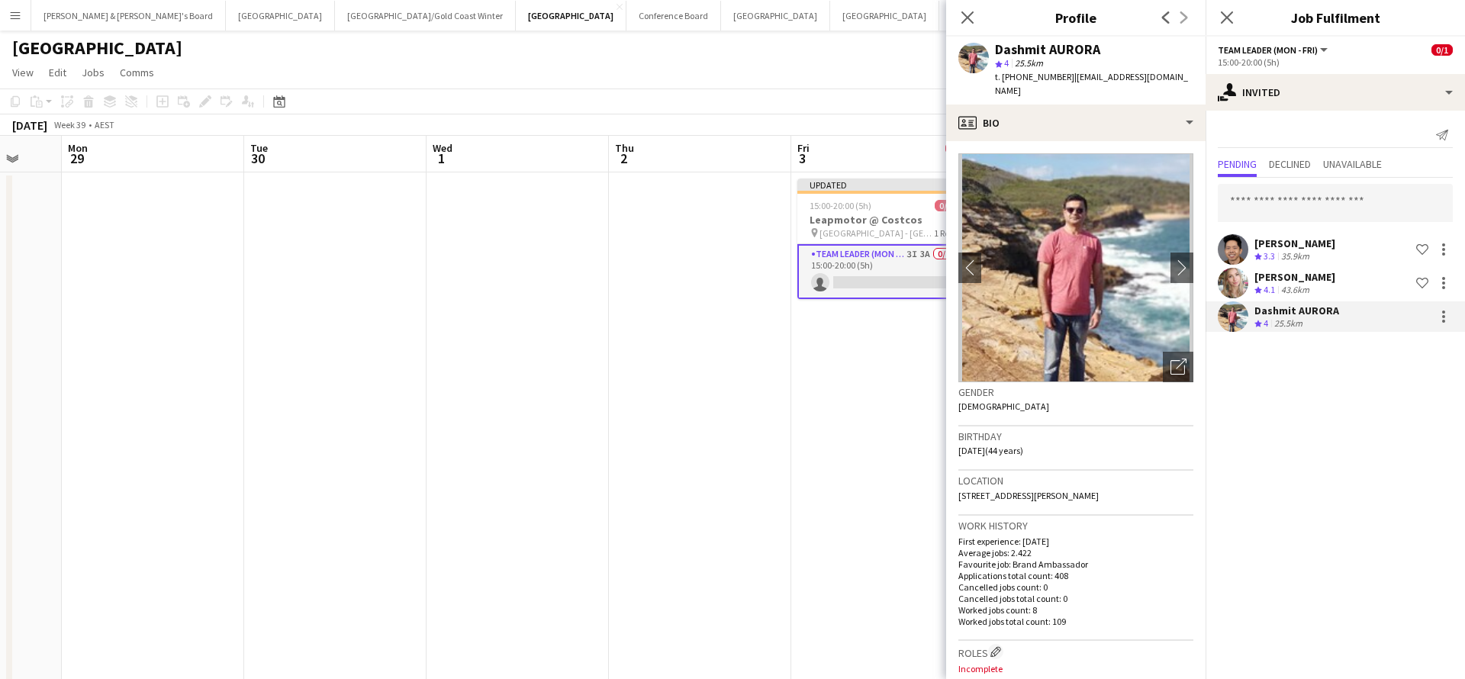
click at [784, 511] on app-date-cell at bounding box center [700, 578] width 182 height 812
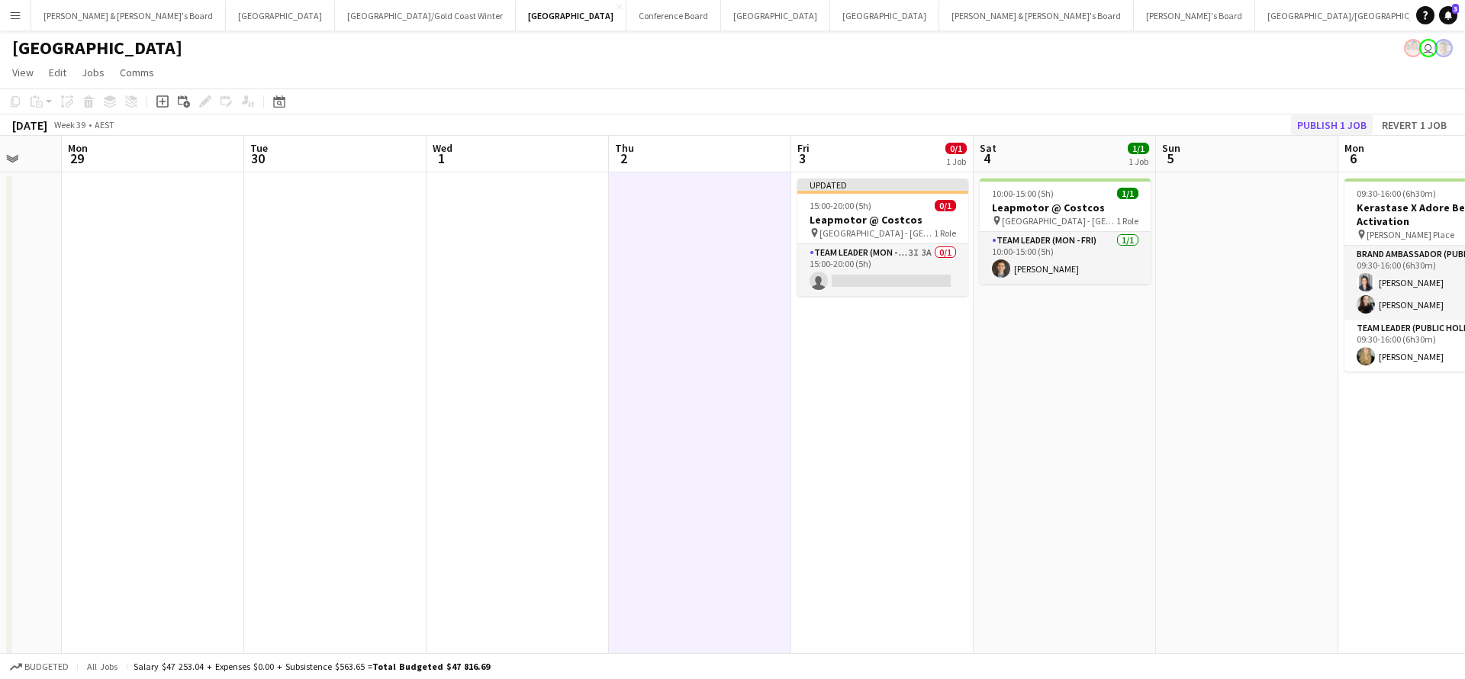
click at [1328, 132] on button "Publish 1 job" at bounding box center [1332, 125] width 82 height 20
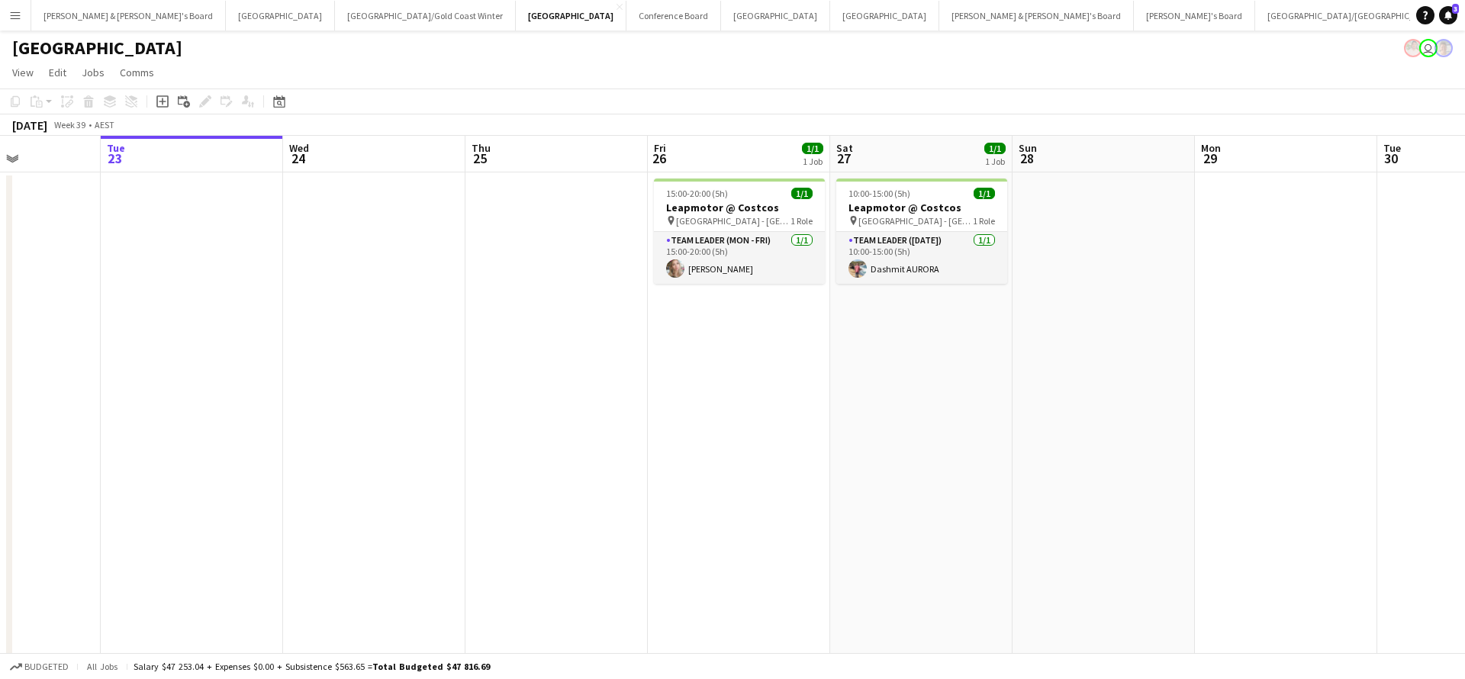
scroll to position [0, 433]
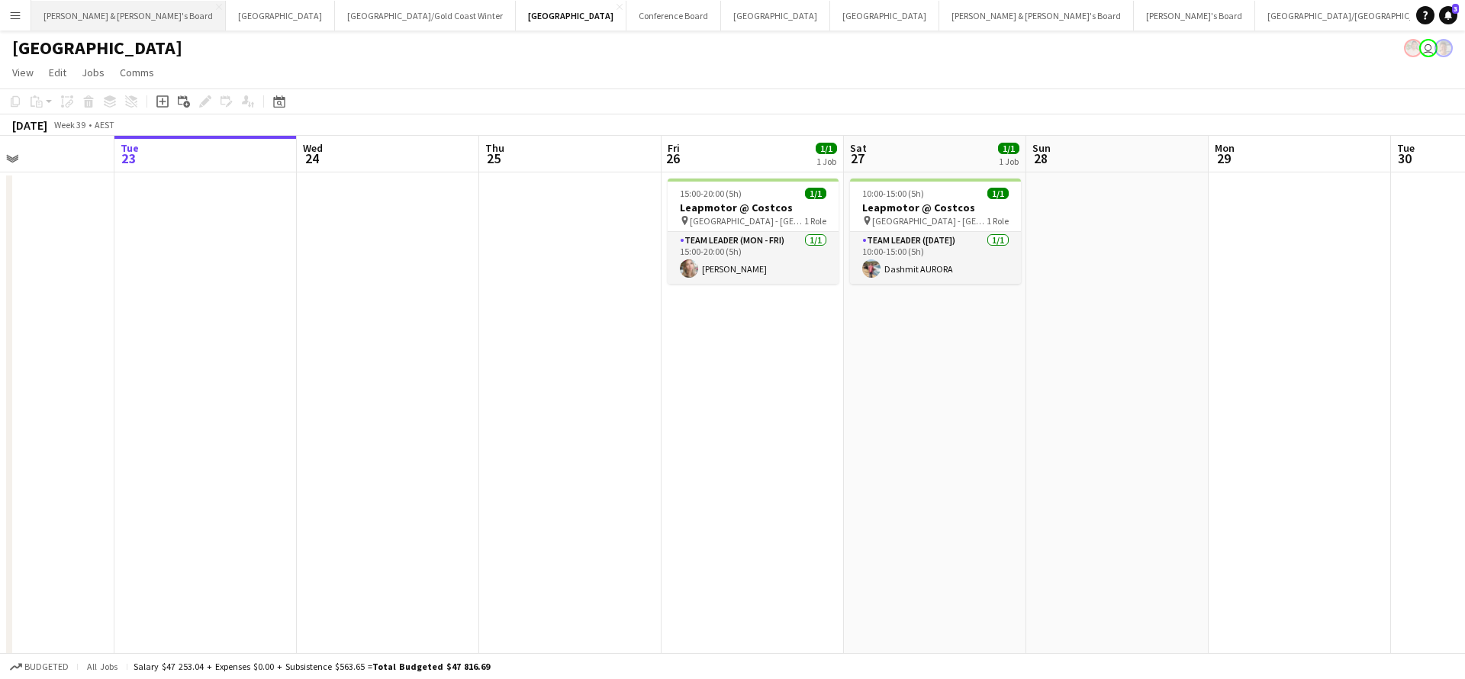
click at [108, 22] on button "[PERSON_NAME] & [PERSON_NAME]'s Board Close" at bounding box center [128, 16] width 195 height 30
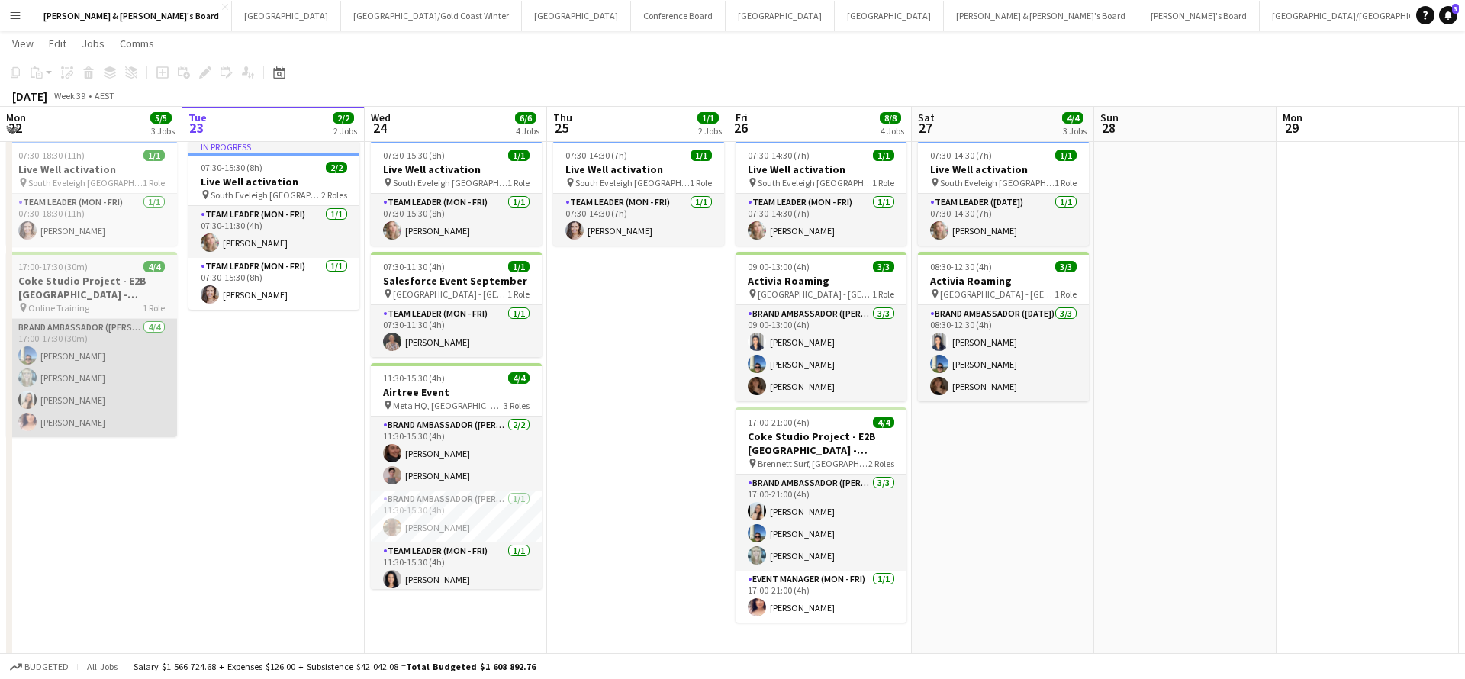
scroll to position [102, 0]
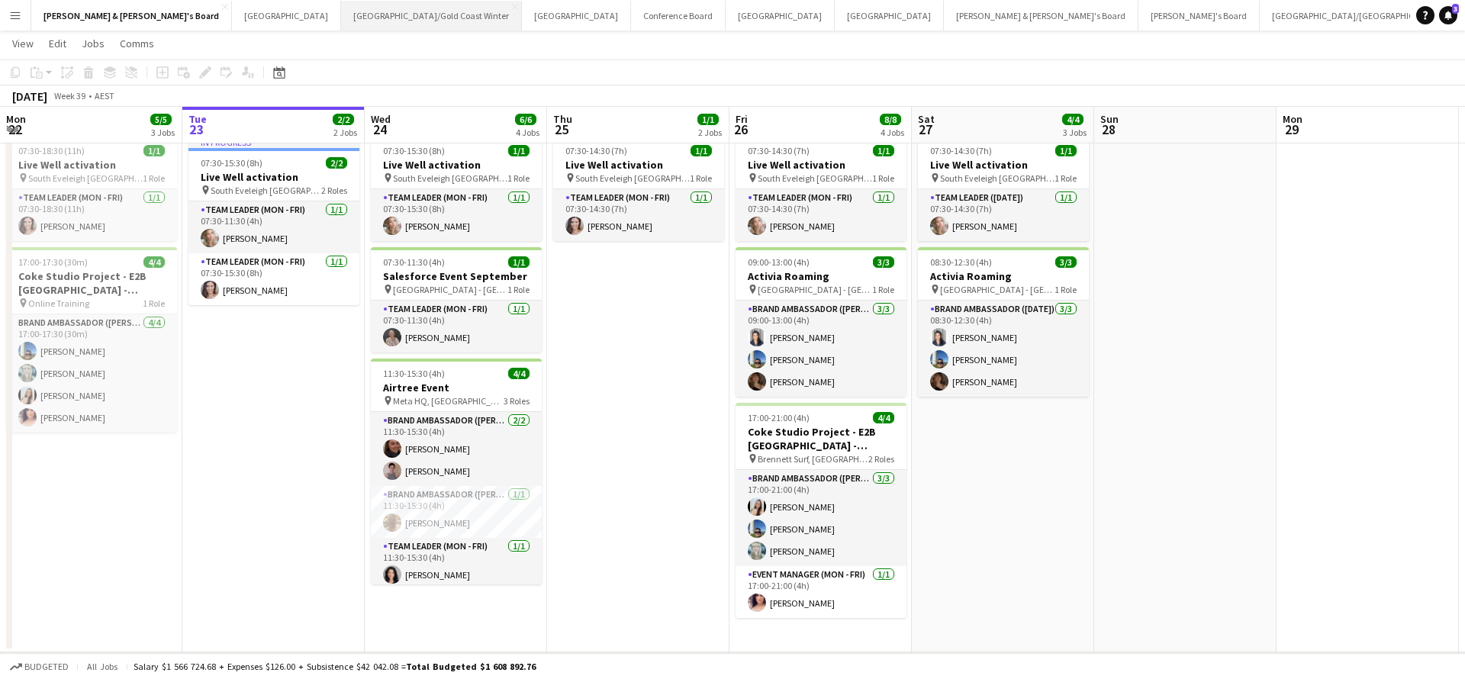
click at [341, 21] on button "[GEOGRAPHIC_DATA]/[GEOGRAPHIC_DATA] Winter Close" at bounding box center [431, 16] width 181 height 30
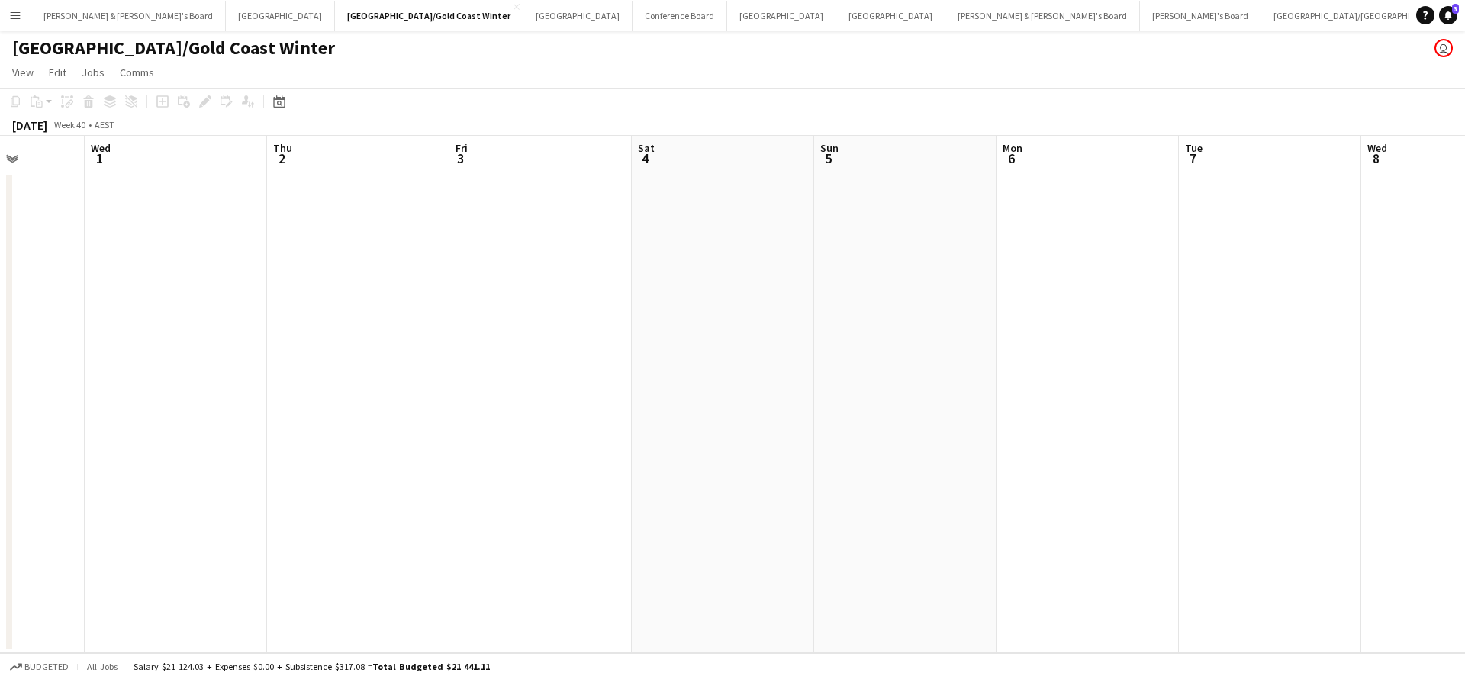
scroll to position [0, 471]
click at [1262, 15] on button "[GEOGRAPHIC_DATA]/[GEOGRAPHIC_DATA] Close" at bounding box center [1360, 16] width 196 height 30
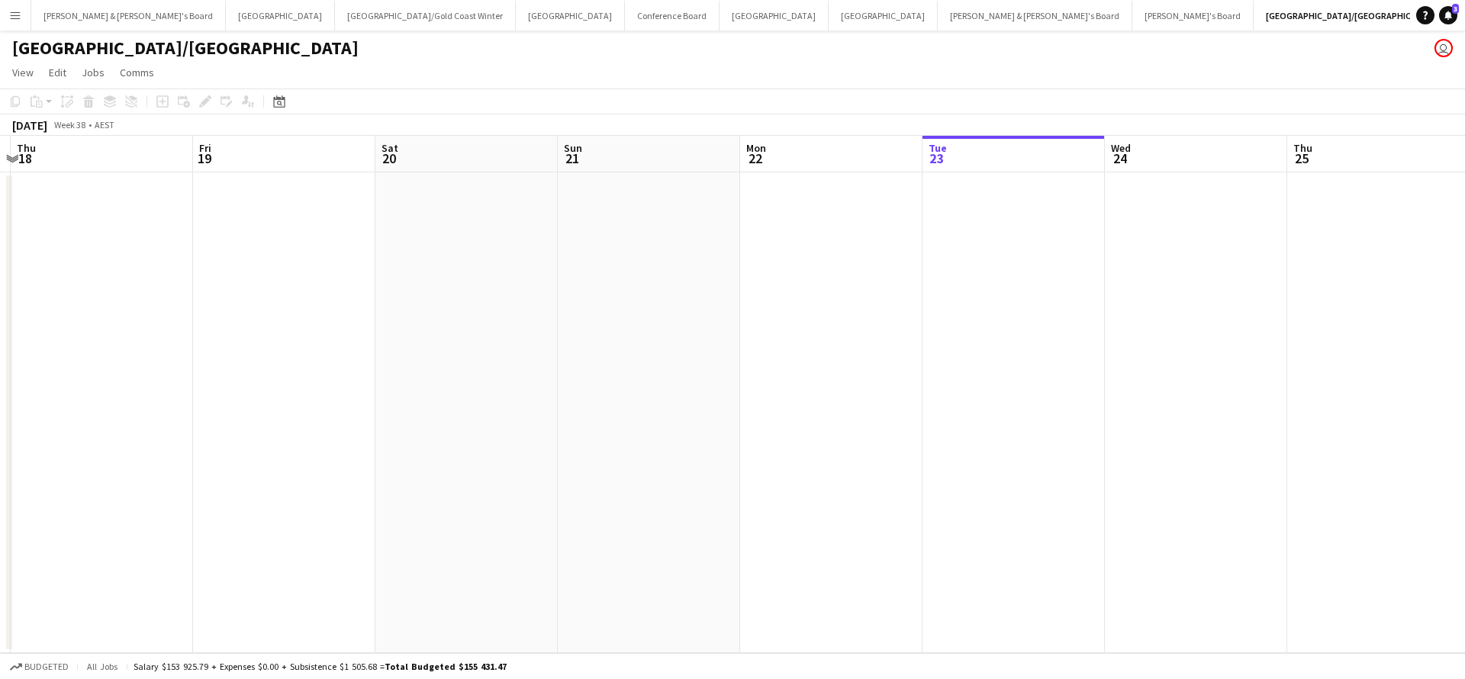
scroll to position [0, 412]
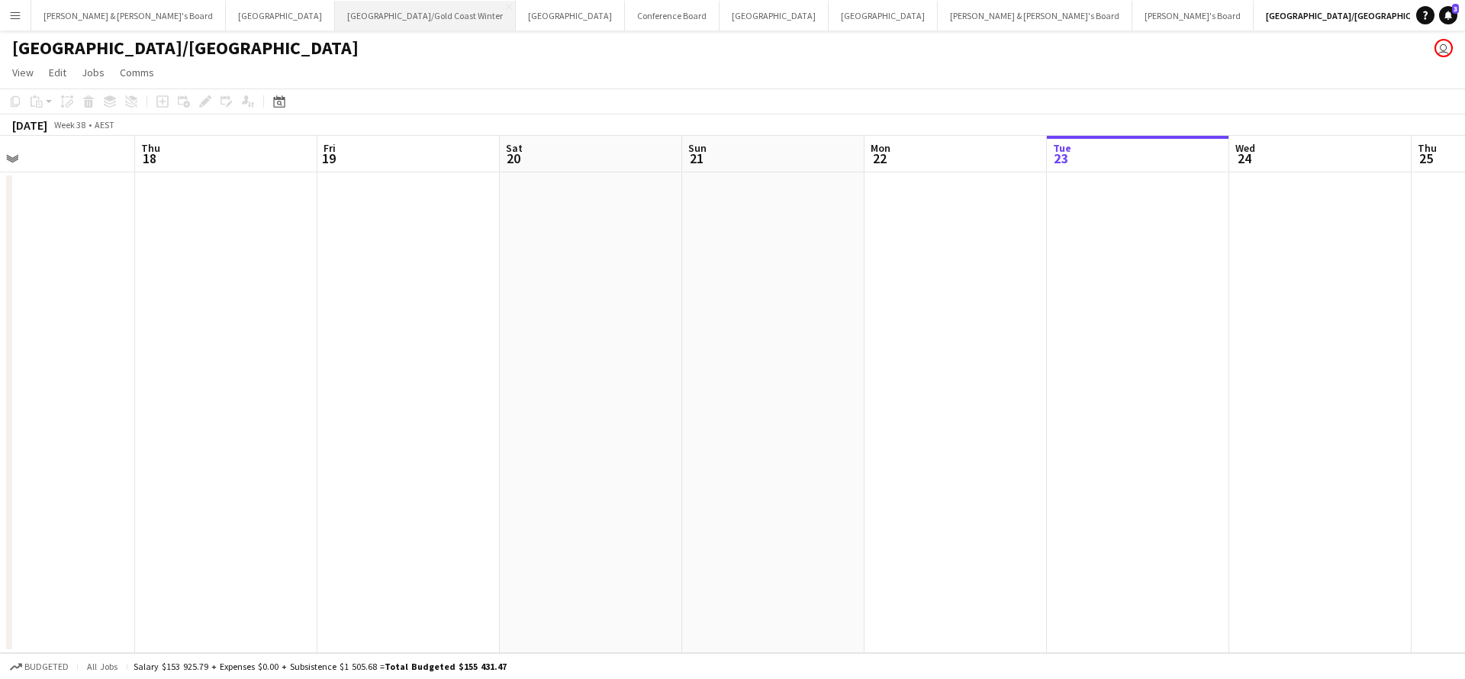
click at [335, 11] on button "[GEOGRAPHIC_DATA]/[GEOGRAPHIC_DATA] Winter Close" at bounding box center [425, 16] width 181 height 30
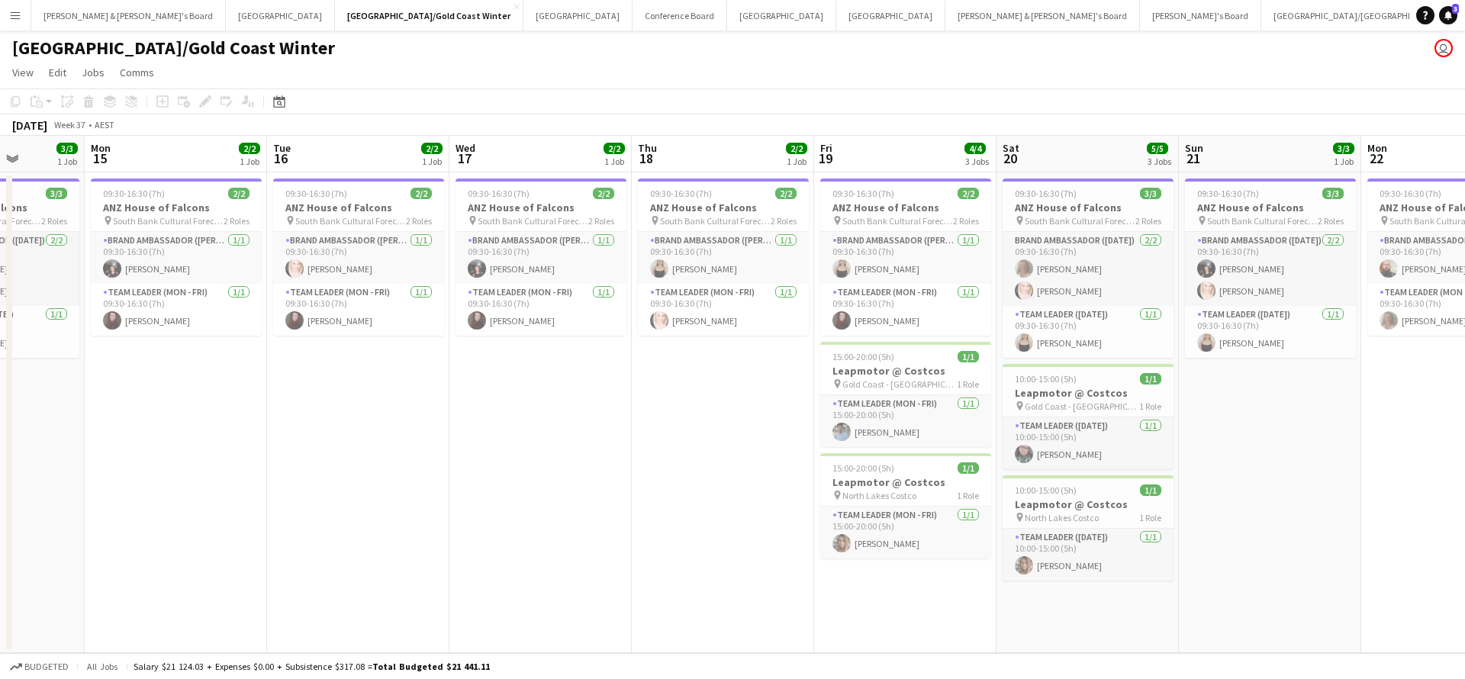
scroll to position [0, 661]
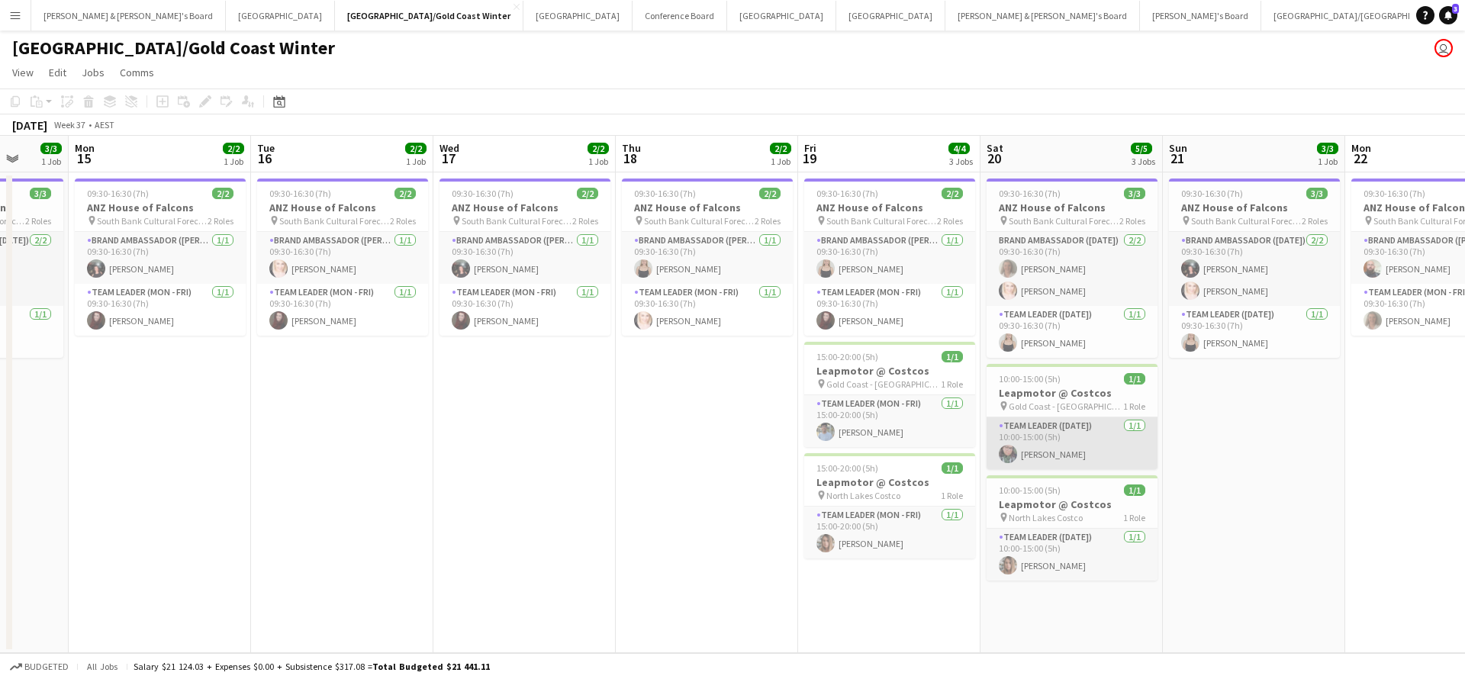
click at [885, 620] on app-date-cell "09:30-16:30 (7h) 2/2 ANZ House of Falcons pin South Bank Cultural Forecourt 2 R…" at bounding box center [889, 412] width 182 height 481
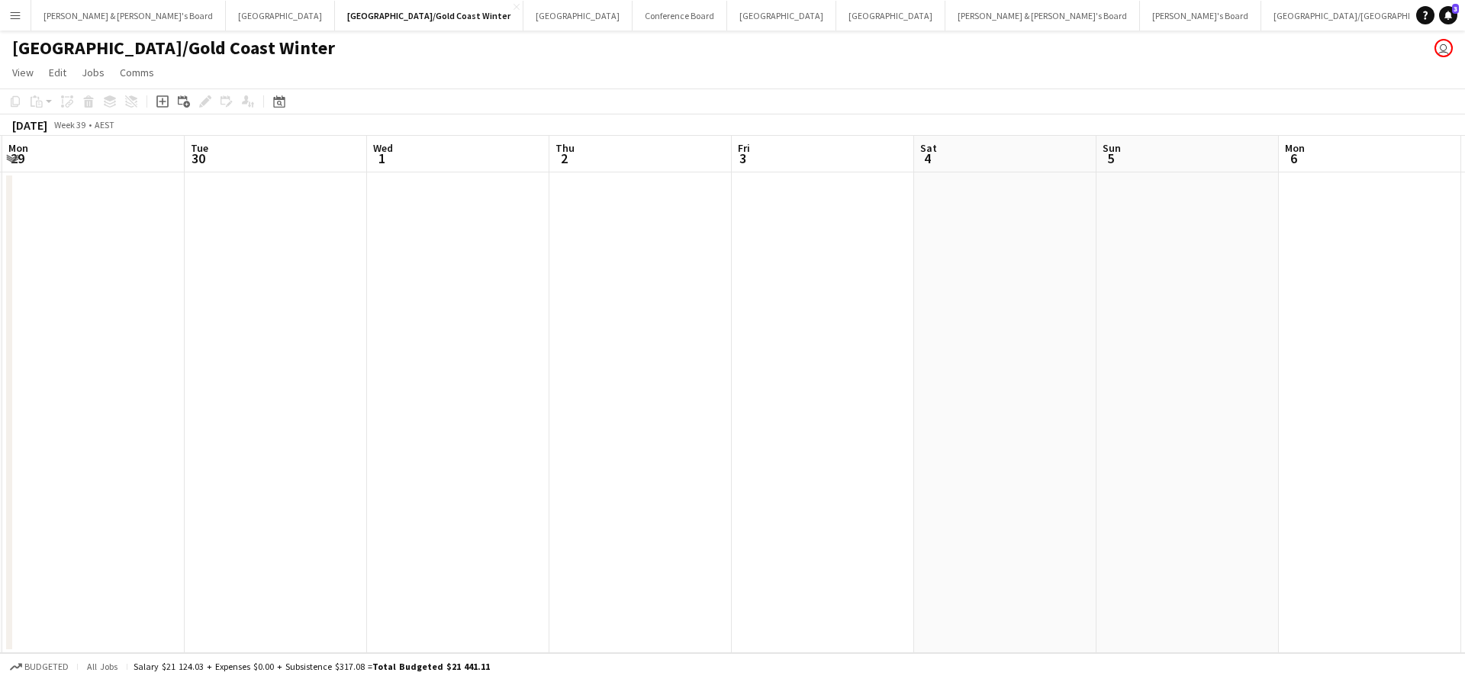
scroll to position [0, 728]
click at [1262, 11] on button "[GEOGRAPHIC_DATA]/[GEOGRAPHIC_DATA] Close" at bounding box center [1360, 16] width 196 height 30
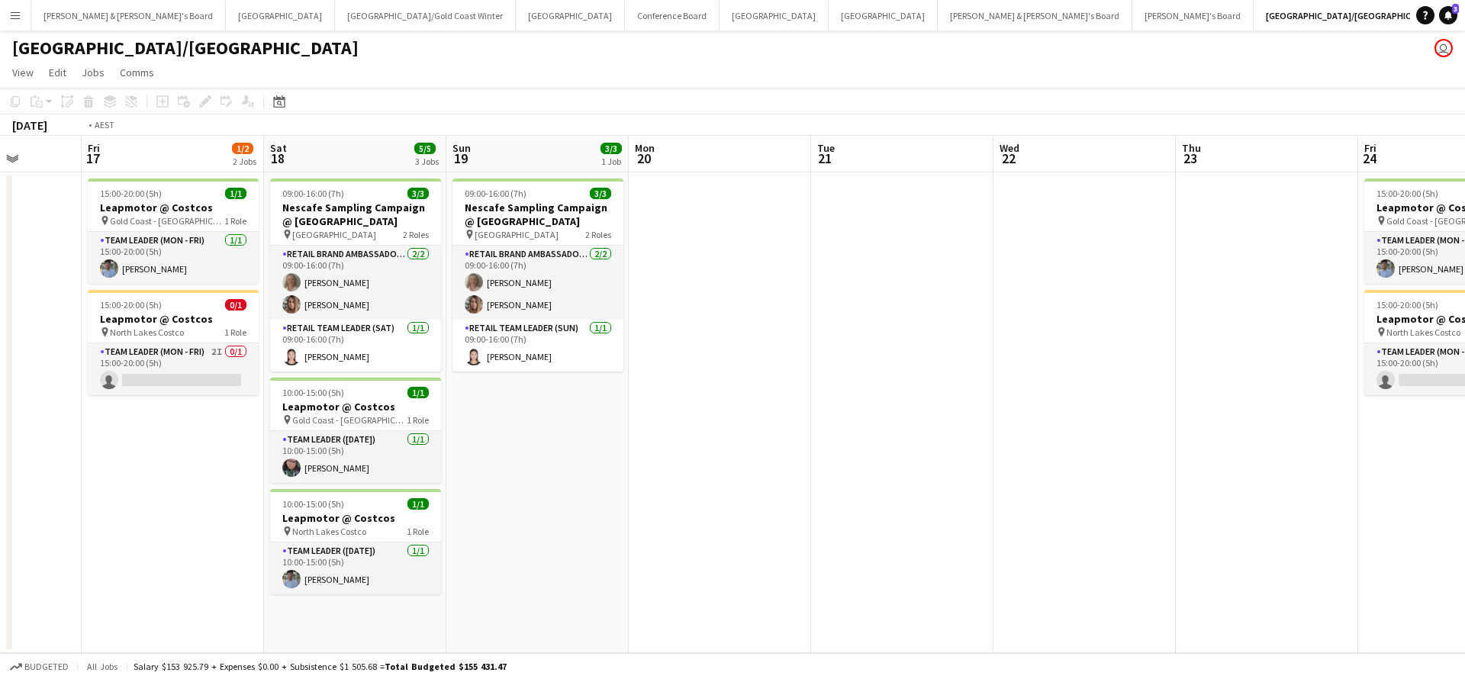
scroll to position [0, 646]
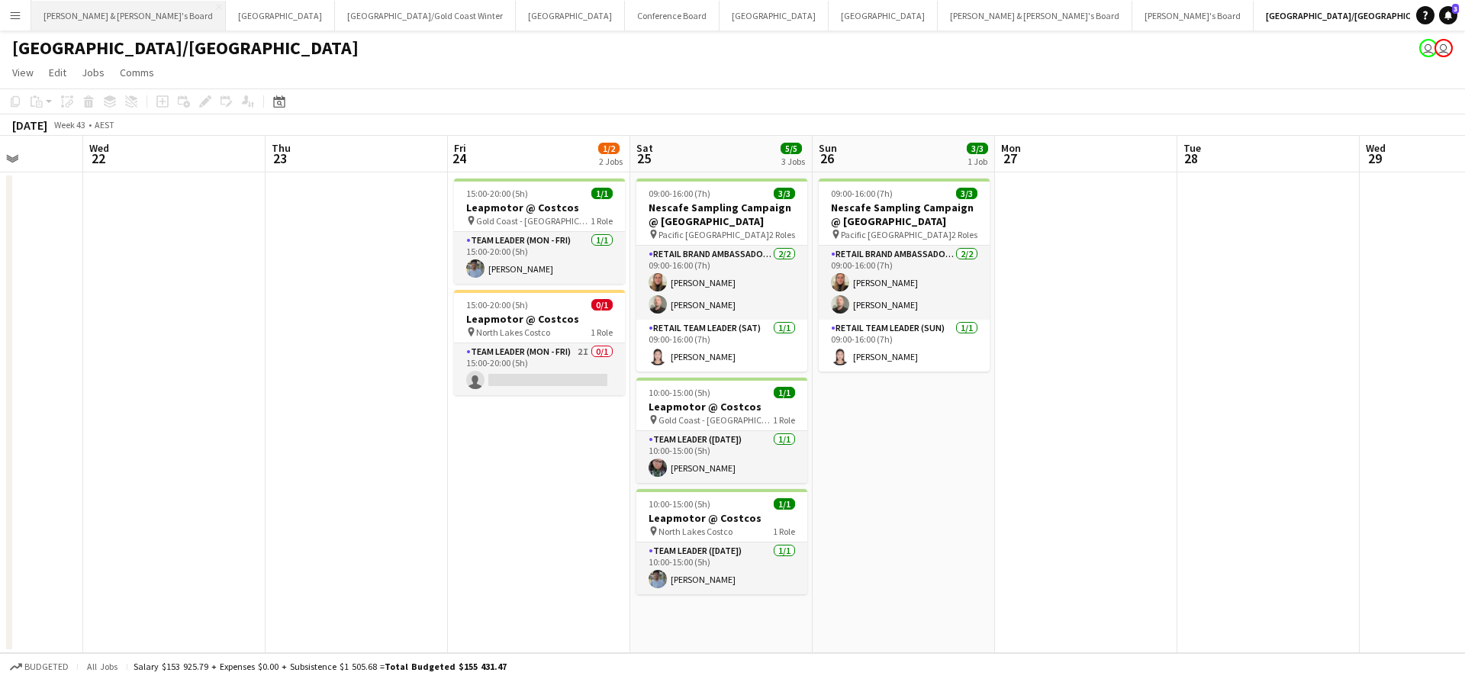
click at [82, 15] on button "[PERSON_NAME] & [PERSON_NAME]'s Board Close" at bounding box center [128, 16] width 195 height 30
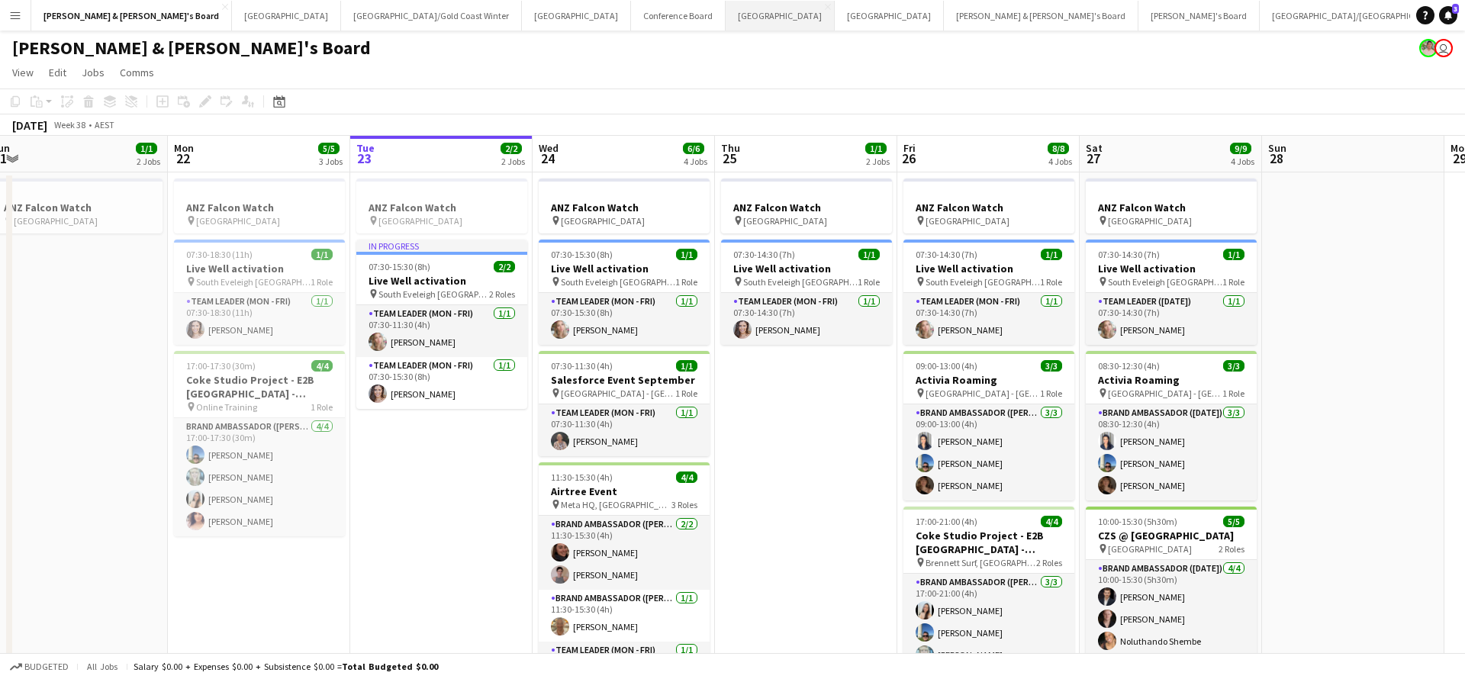
click at [726, 18] on button "Melbourne Close" at bounding box center [780, 16] width 109 height 30
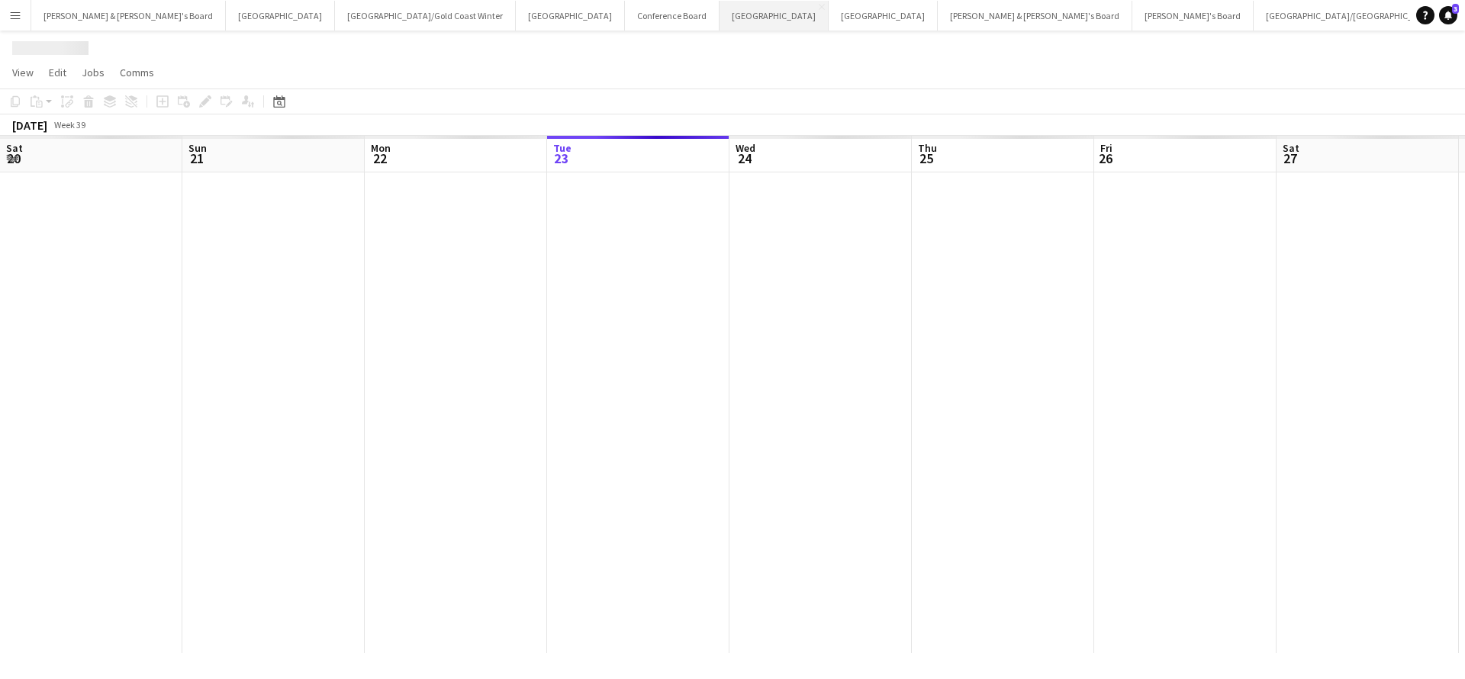
scroll to position [0, 365]
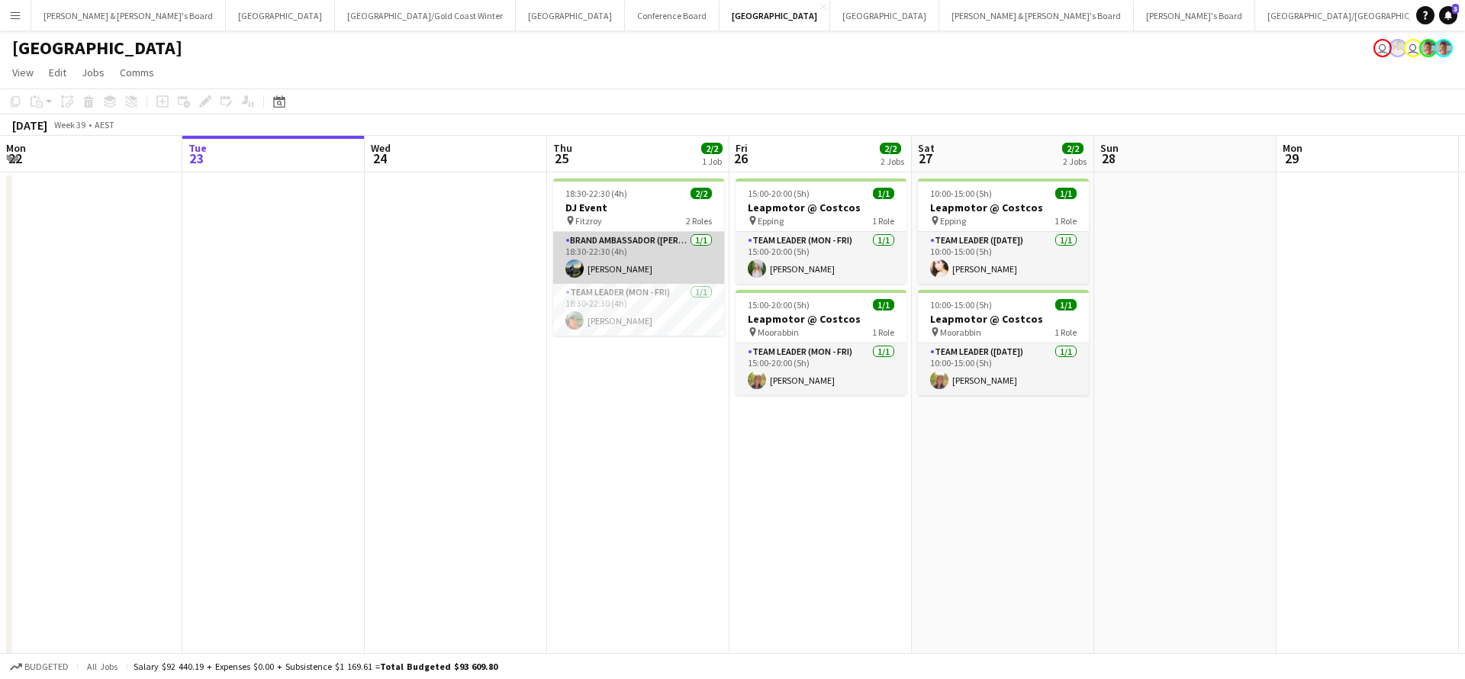
click at [669, 260] on app-card-role "Brand Ambassador (Mon - Fri) [DATE] 18:30-22:30 (4h) [PERSON_NAME]" at bounding box center [638, 258] width 171 height 52
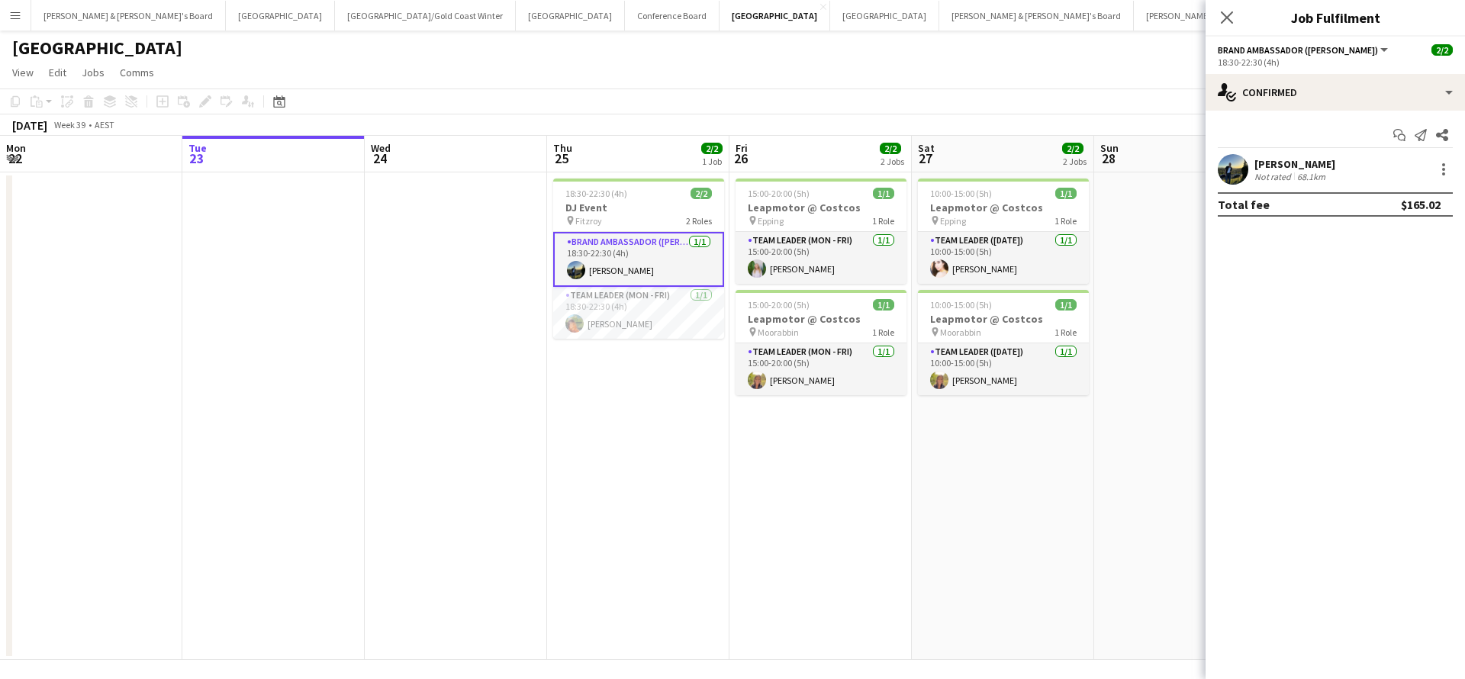
click at [1336, 175] on div "Not rated 68.1km" at bounding box center [1295, 176] width 81 height 11
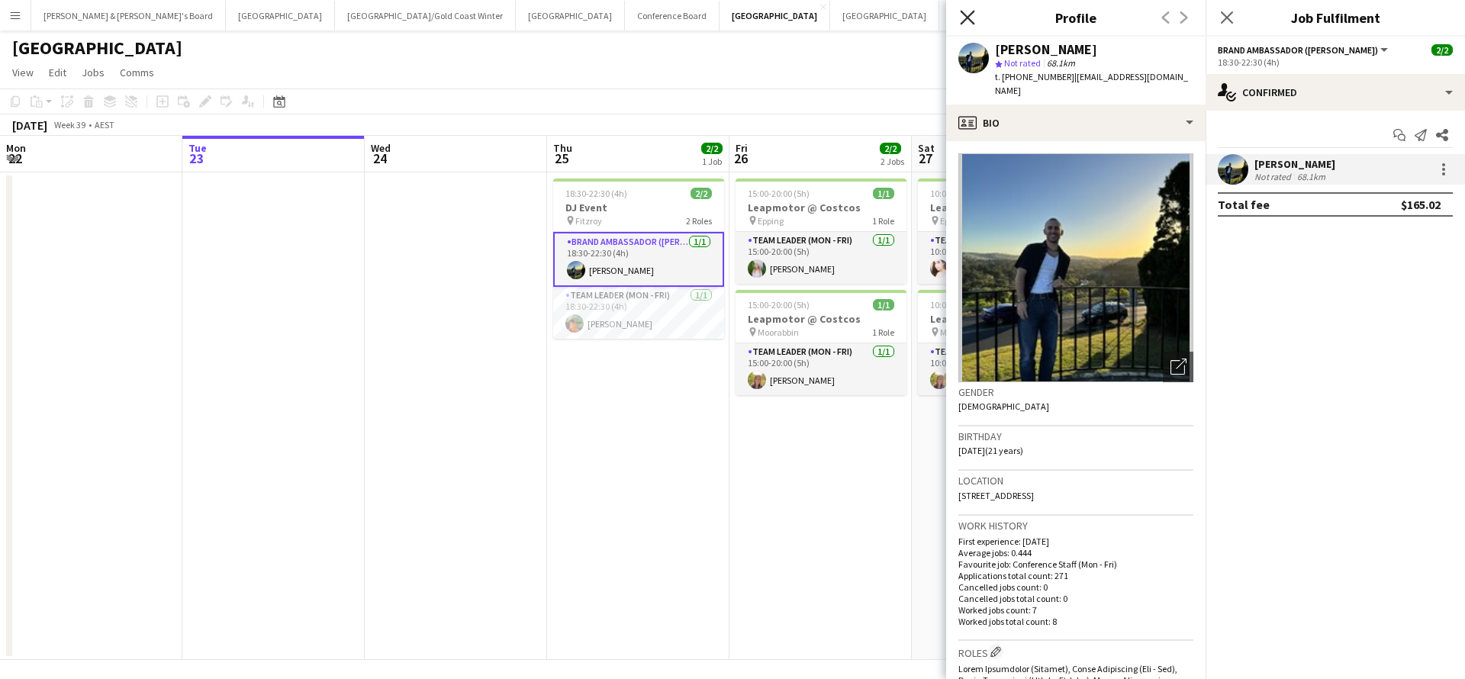
click at [970, 18] on icon "Close pop-in" at bounding box center [967, 17] width 15 height 15
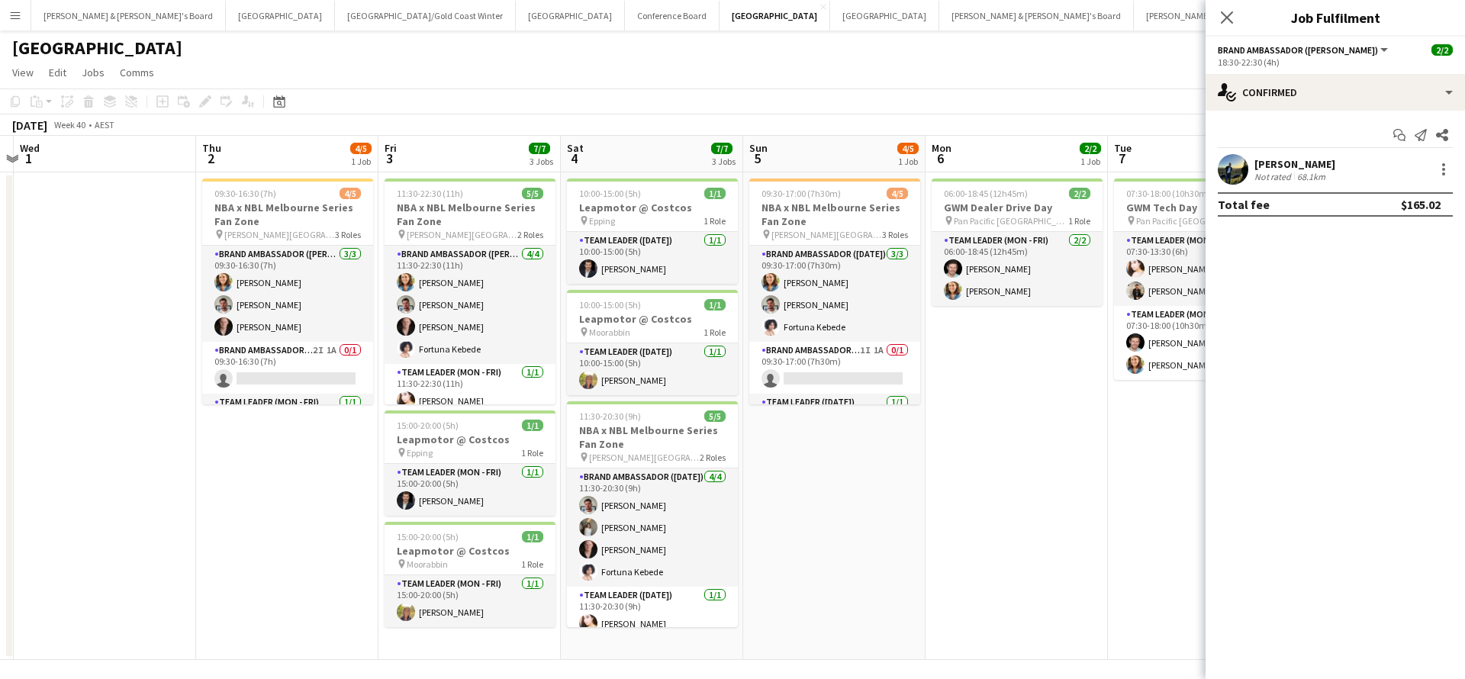
scroll to position [0, 563]
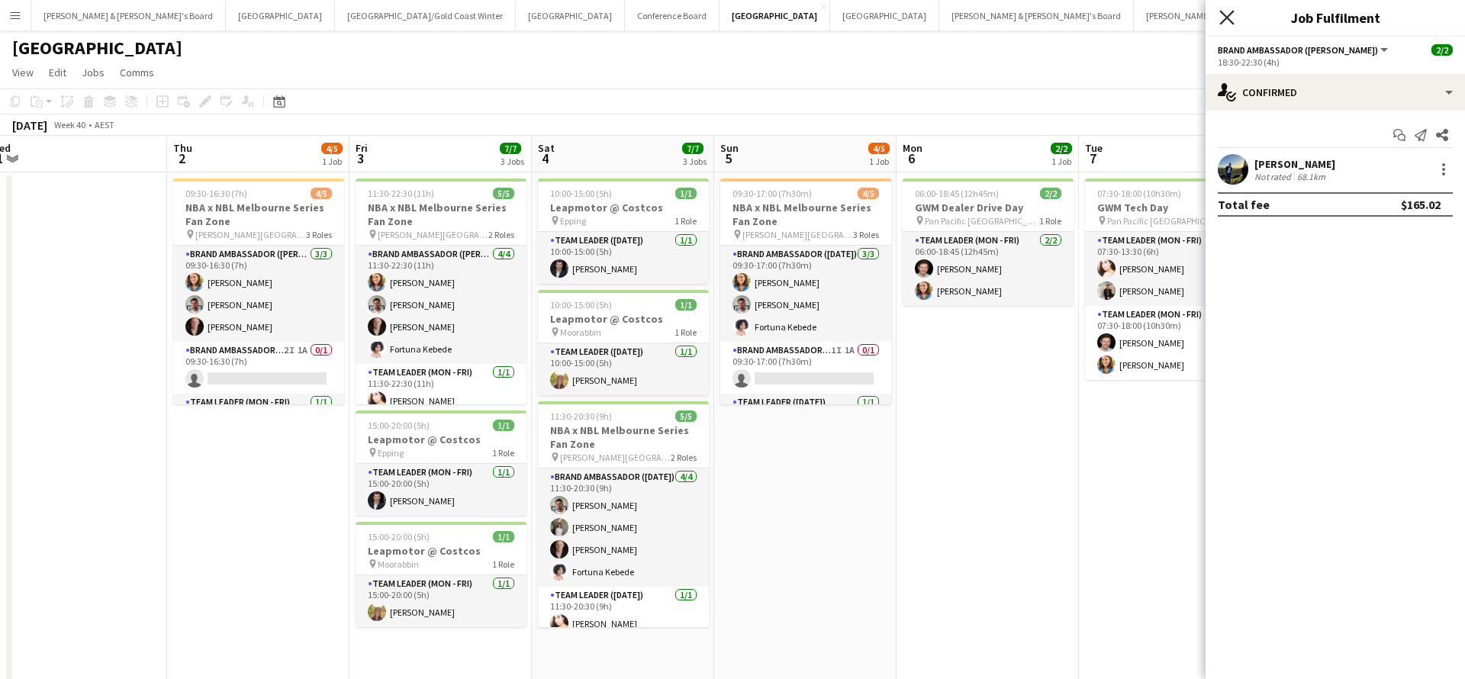
click at [1225, 18] on icon "Close pop-in" at bounding box center [1227, 17] width 15 height 15
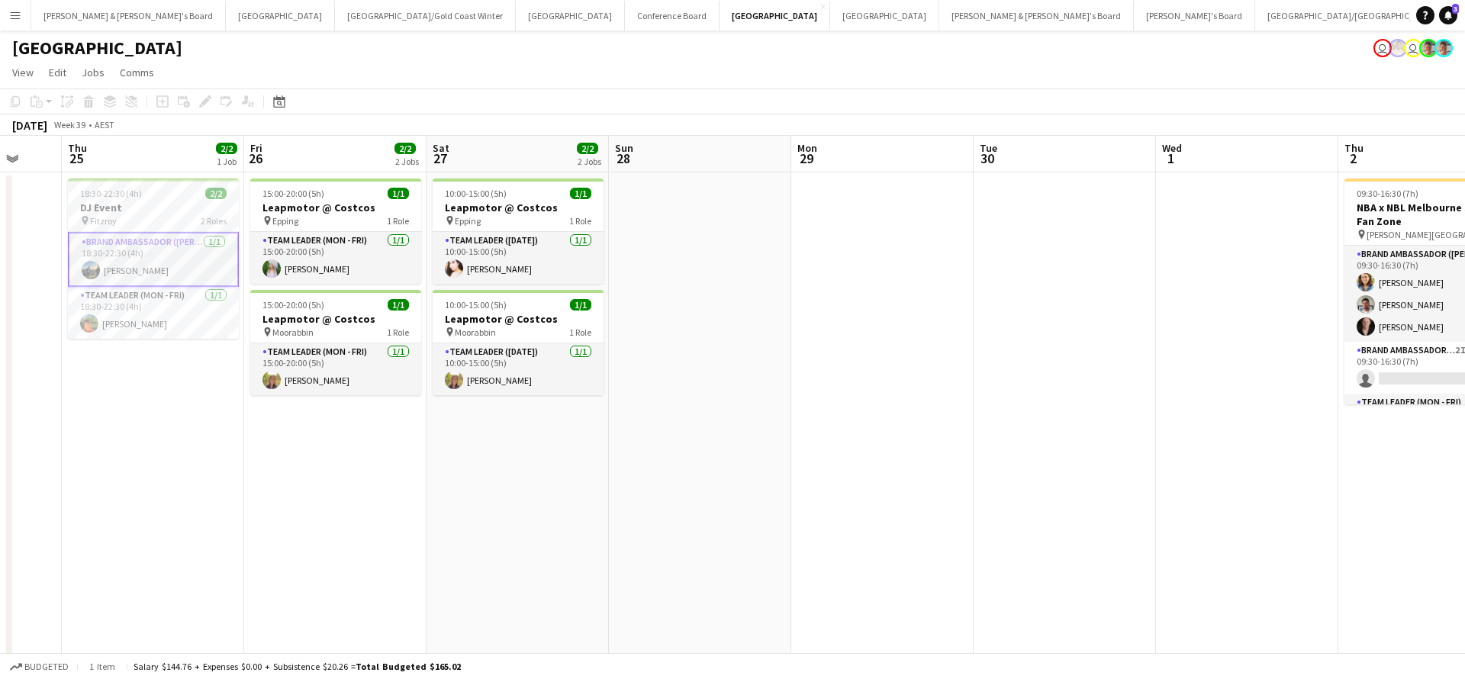
scroll to position [0, 483]
click at [96, 11] on button "[PERSON_NAME] & [PERSON_NAME]'s Board Close" at bounding box center [128, 16] width 195 height 30
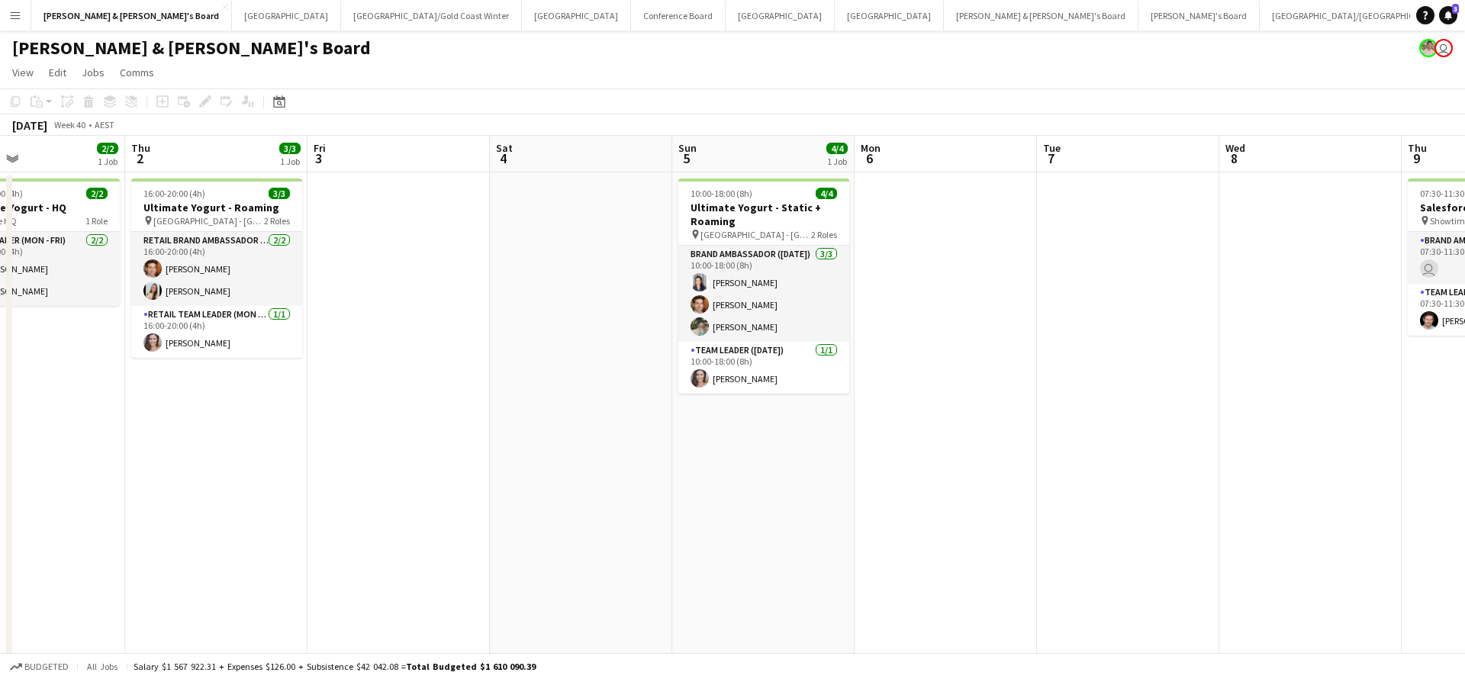
scroll to position [0, 611]
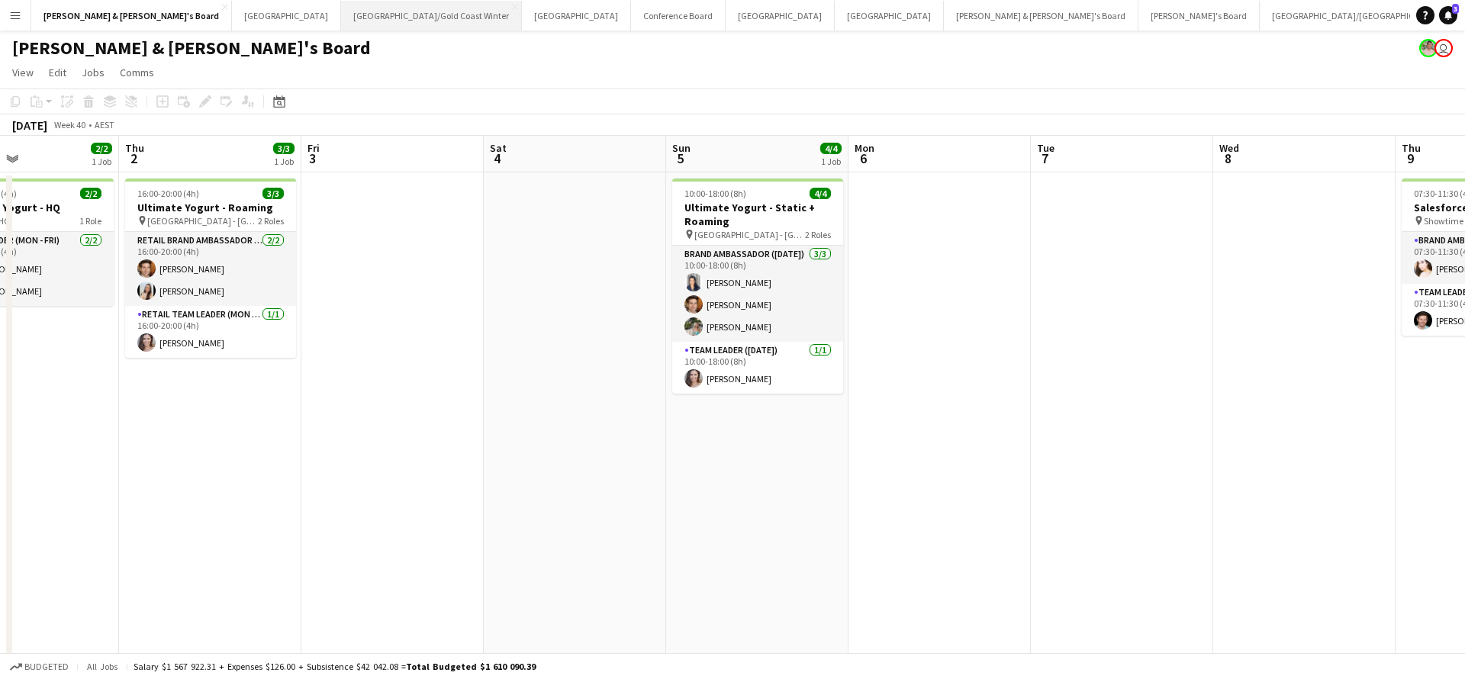
click at [341, 18] on button "[GEOGRAPHIC_DATA]/[GEOGRAPHIC_DATA] Winter Close" at bounding box center [431, 16] width 181 height 30
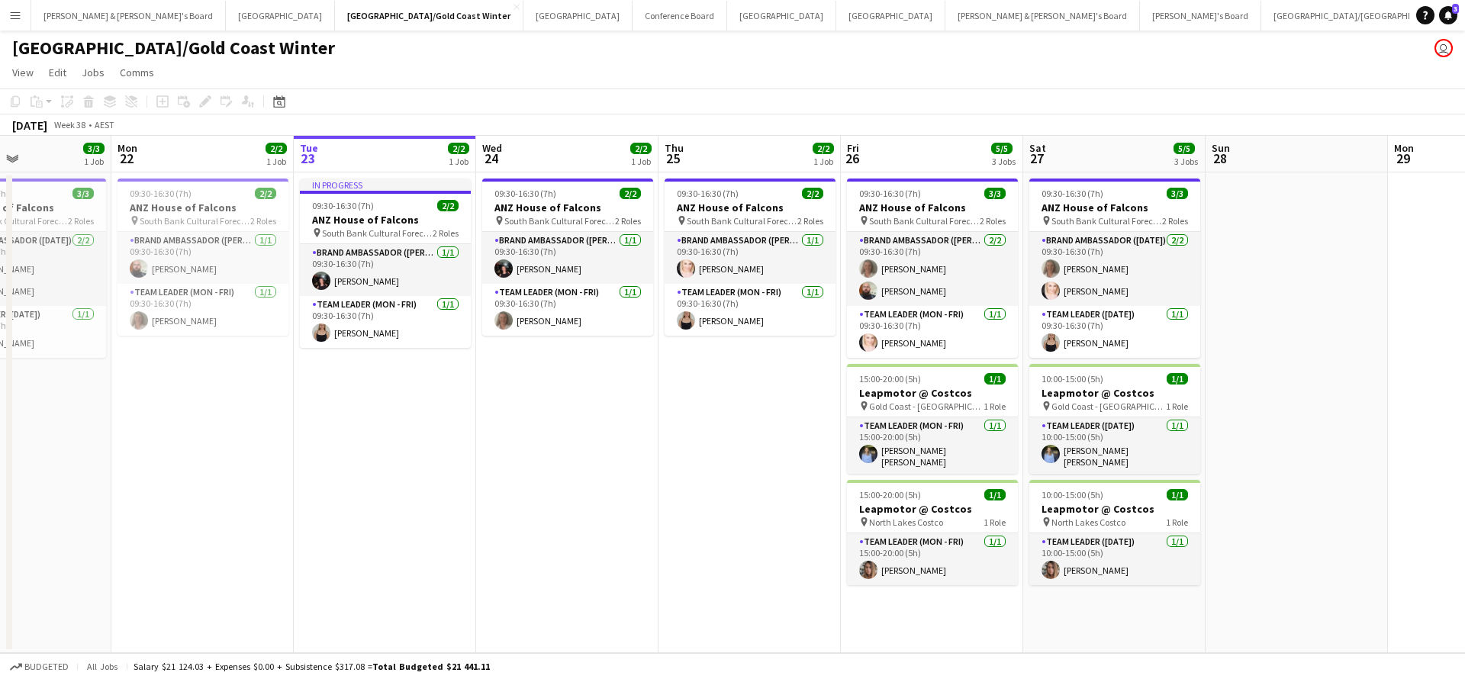
scroll to position [0, 395]
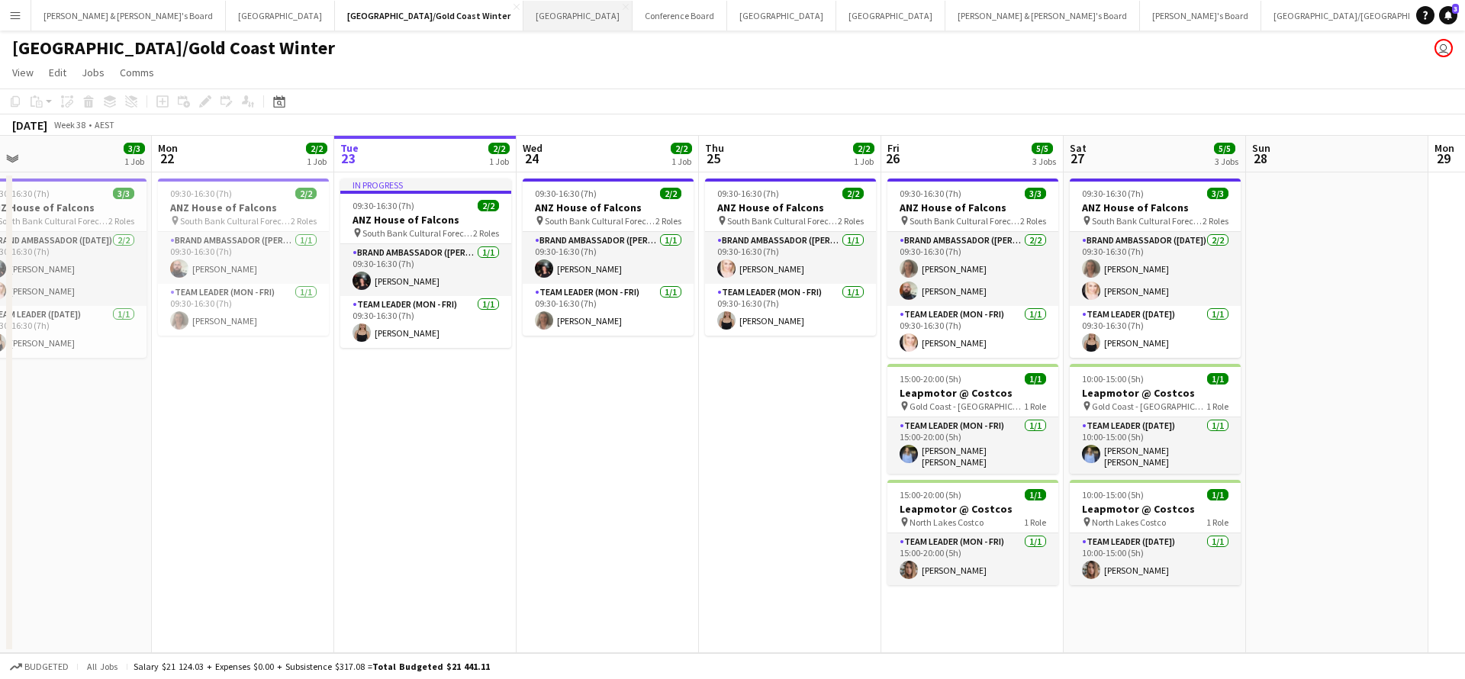
click at [524, 19] on button "Sydney Close" at bounding box center [578, 16] width 109 height 30
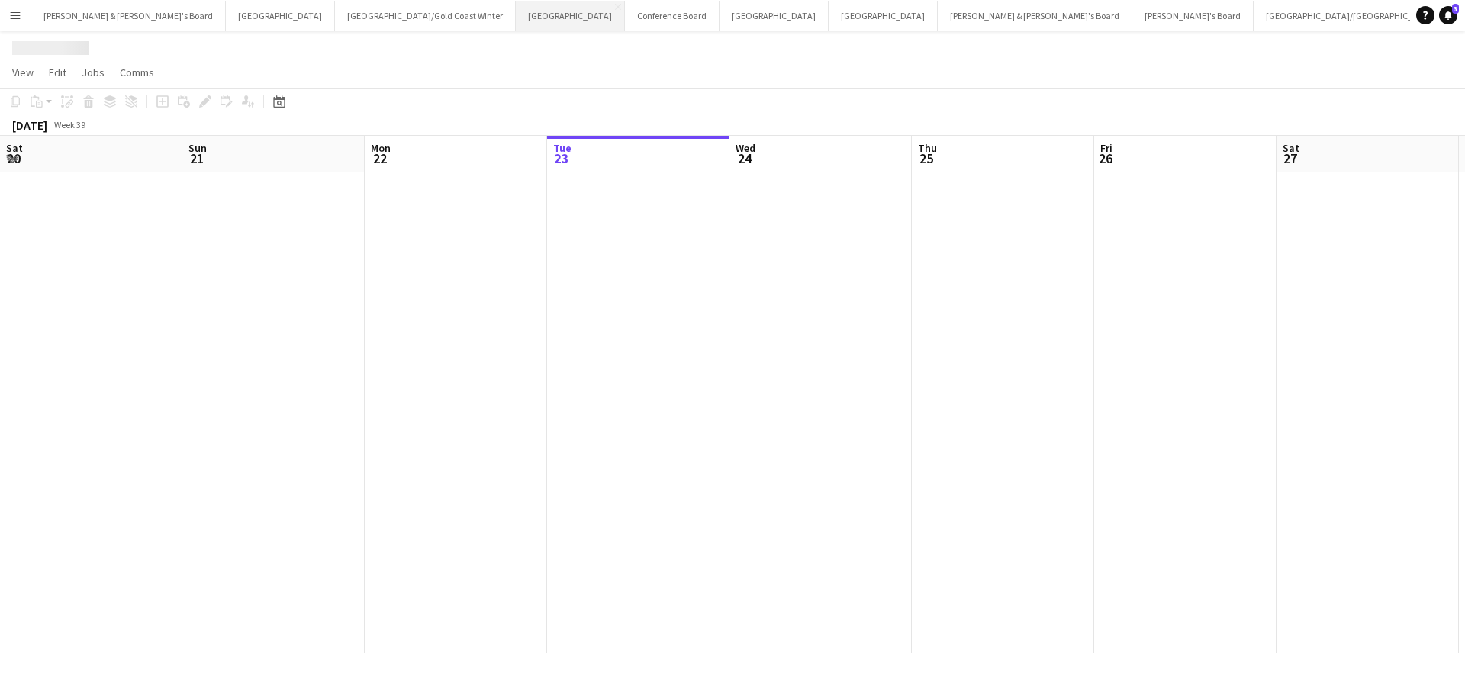
scroll to position [0, 365]
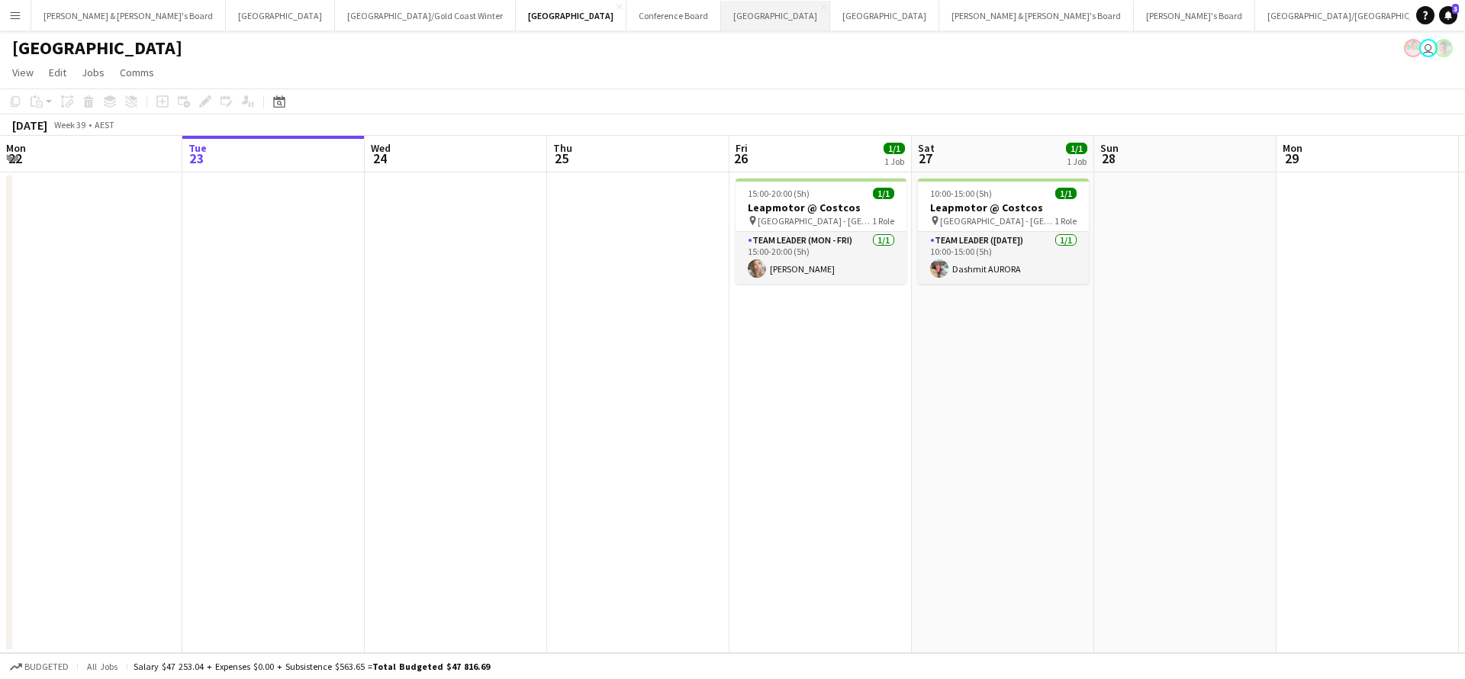
click at [721, 22] on button "Melbourne Close" at bounding box center [775, 16] width 109 height 30
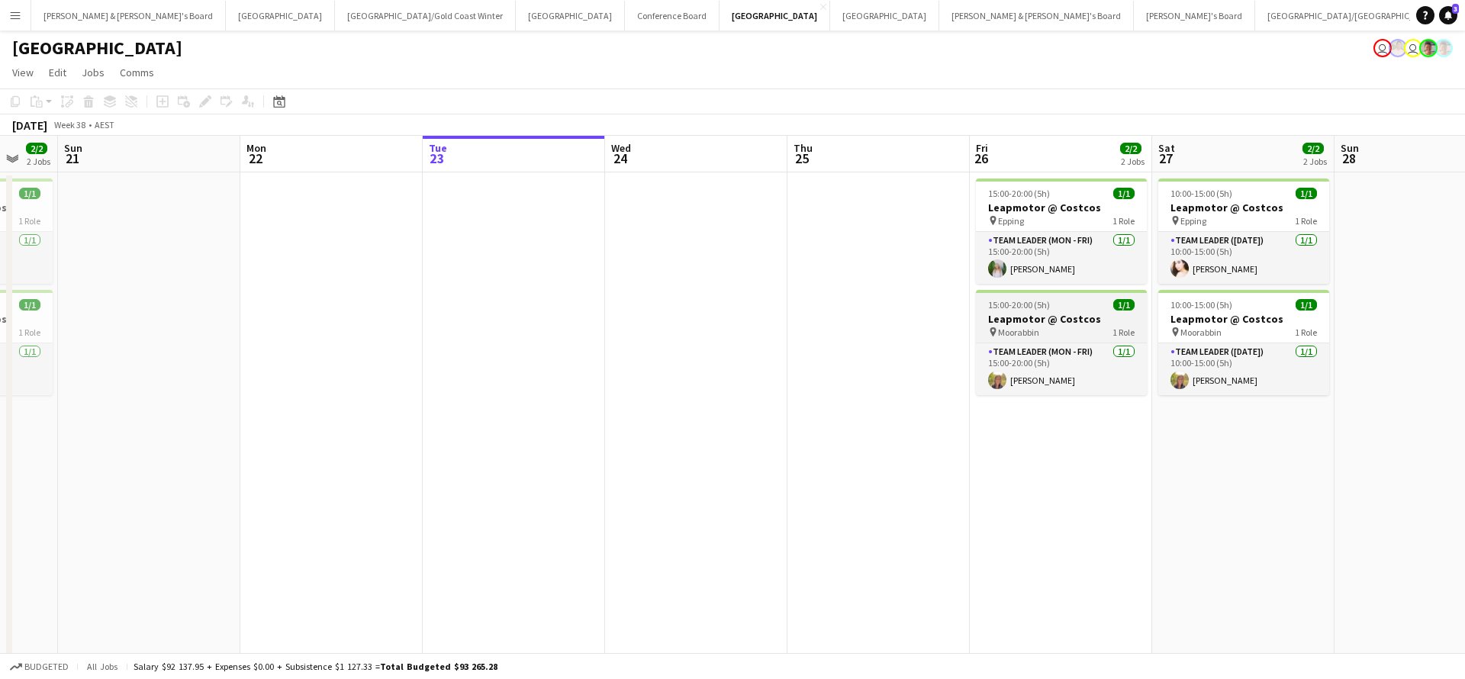
scroll to position [0, 306]
click at [830, 21] on button "Adelaide Close" at bounding box center [884, 16] width 109 height 30
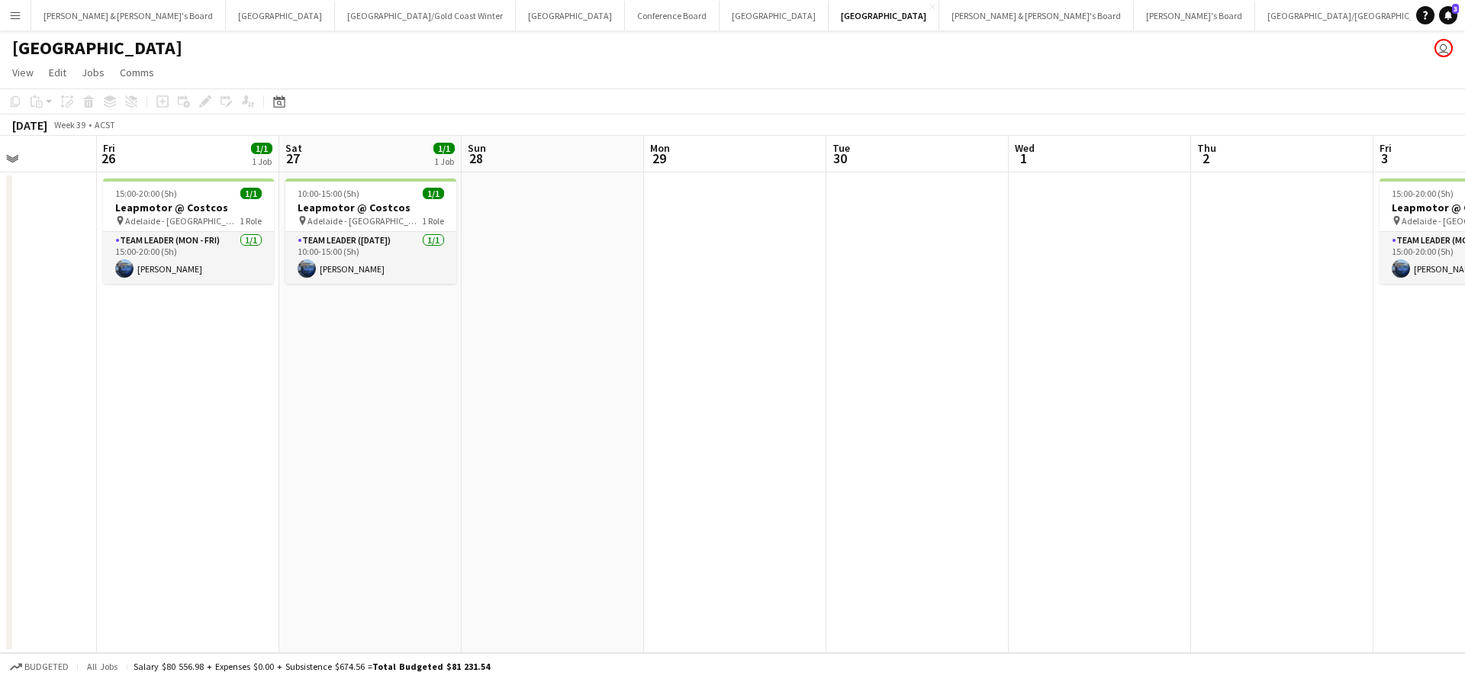
scroll to position [0, 449]
click at [1256, 23] on button "[GEOGRAPHIC_DATA]/[GEOGRAPHIC_DATA] Close" at bounding box center [1354, 16] width 196 height 30
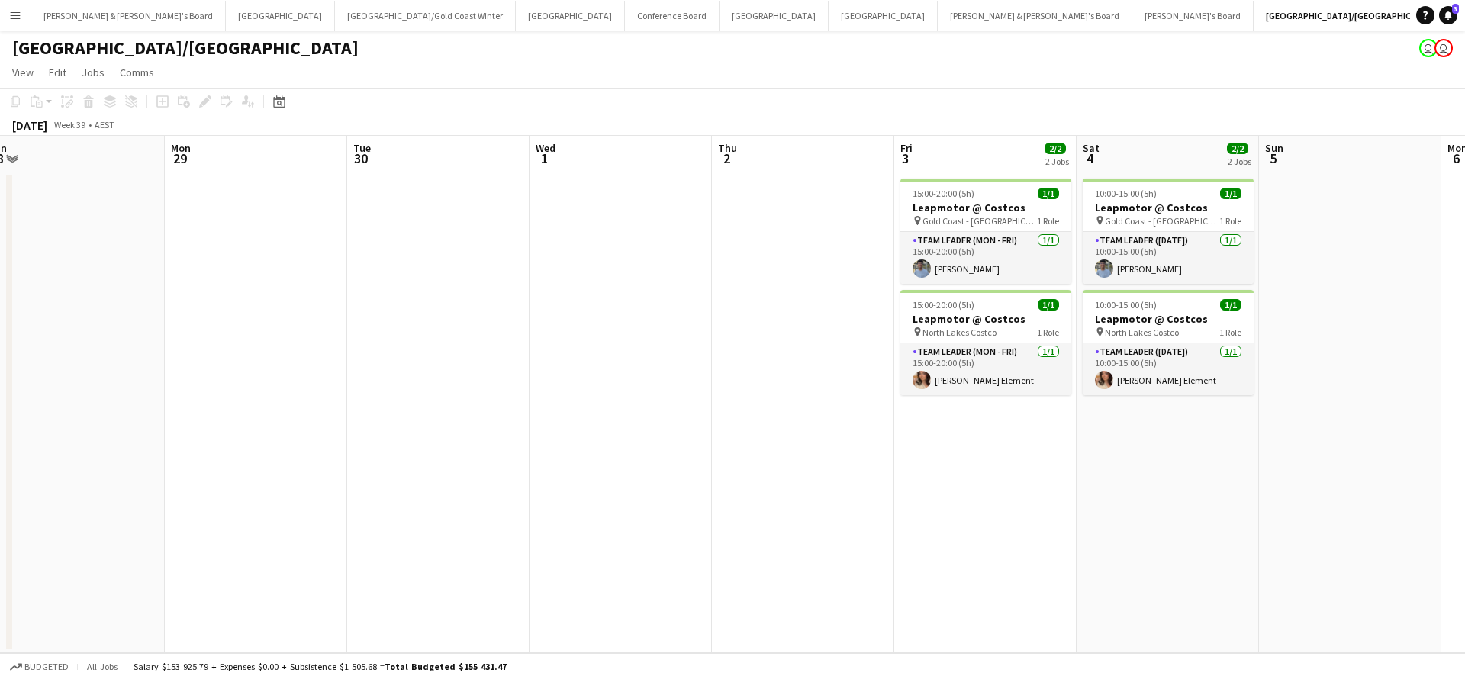
scroll to position [0, 462]
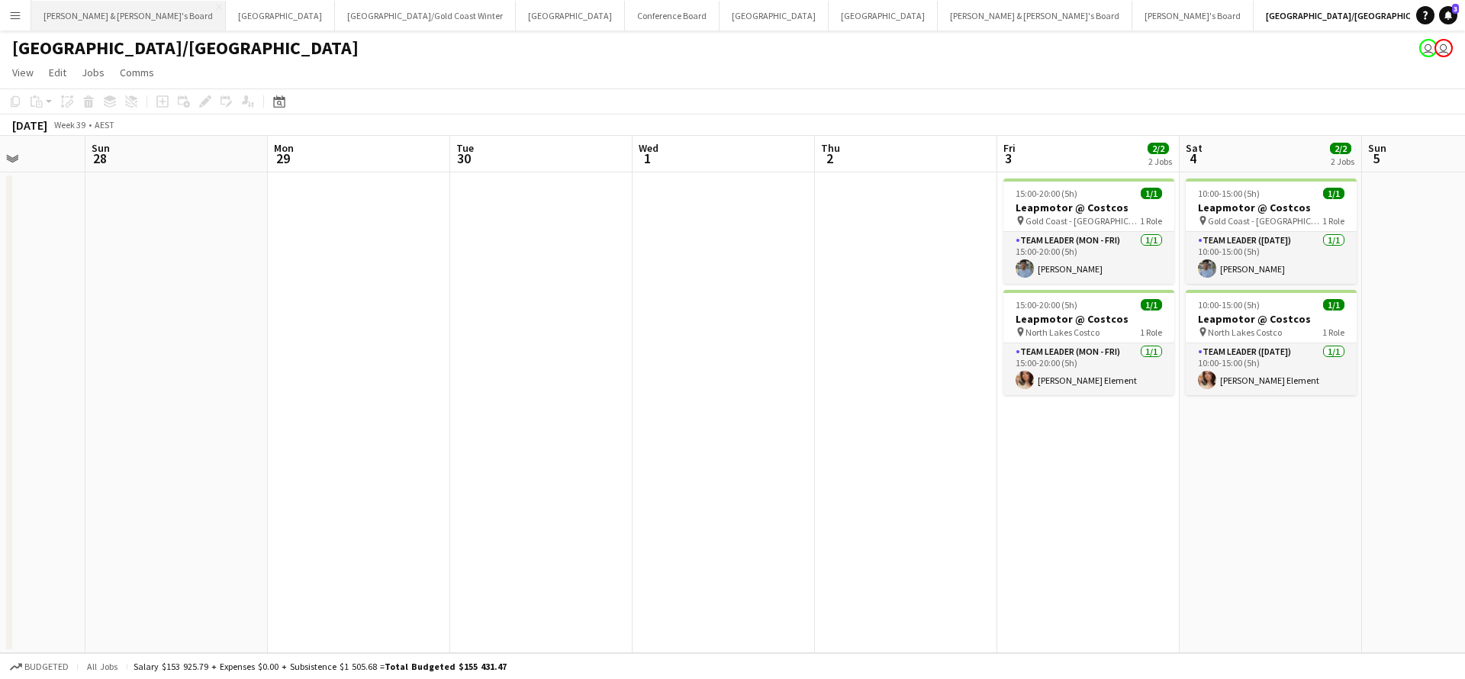
click at [89, 25] on button "[PERSON_NAME] & [PERSON_NAME]'s Board Close" at bounding box center [128, 16] width 195 height 30
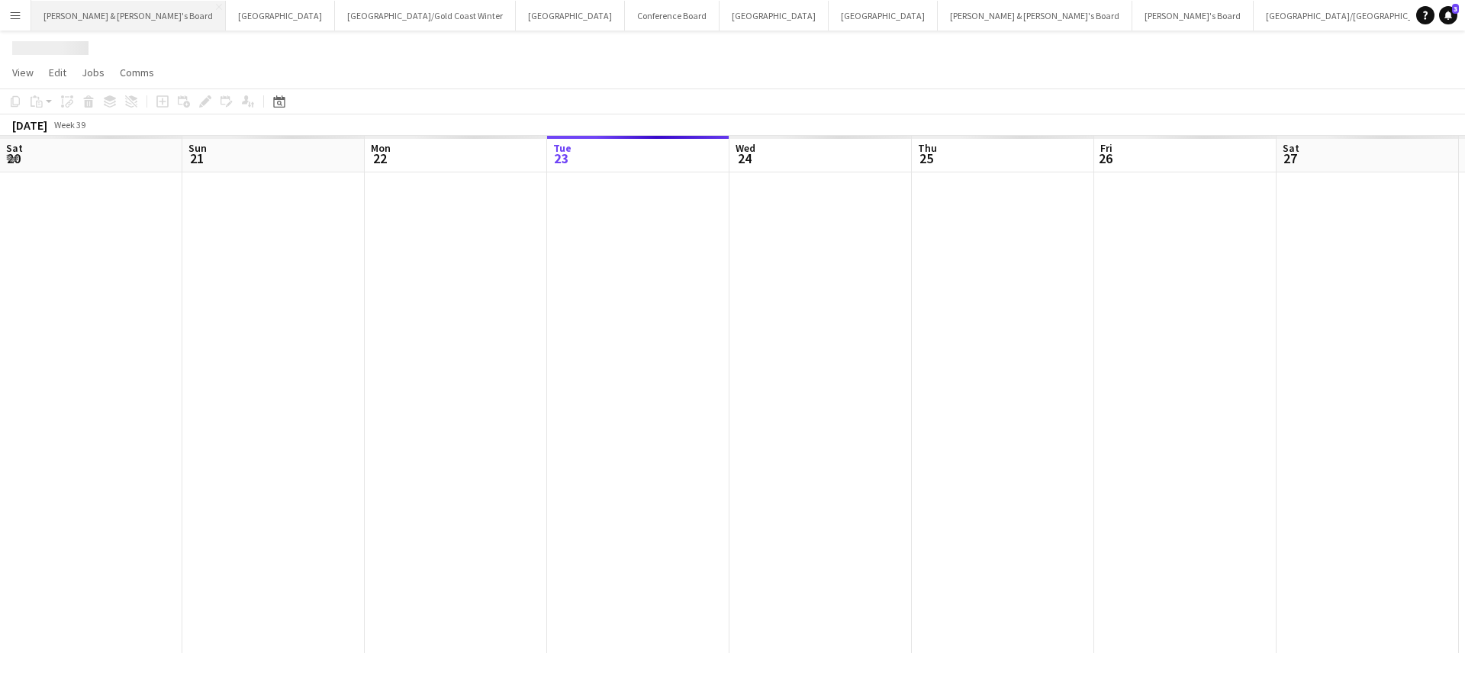
scroll to position [0, 365]
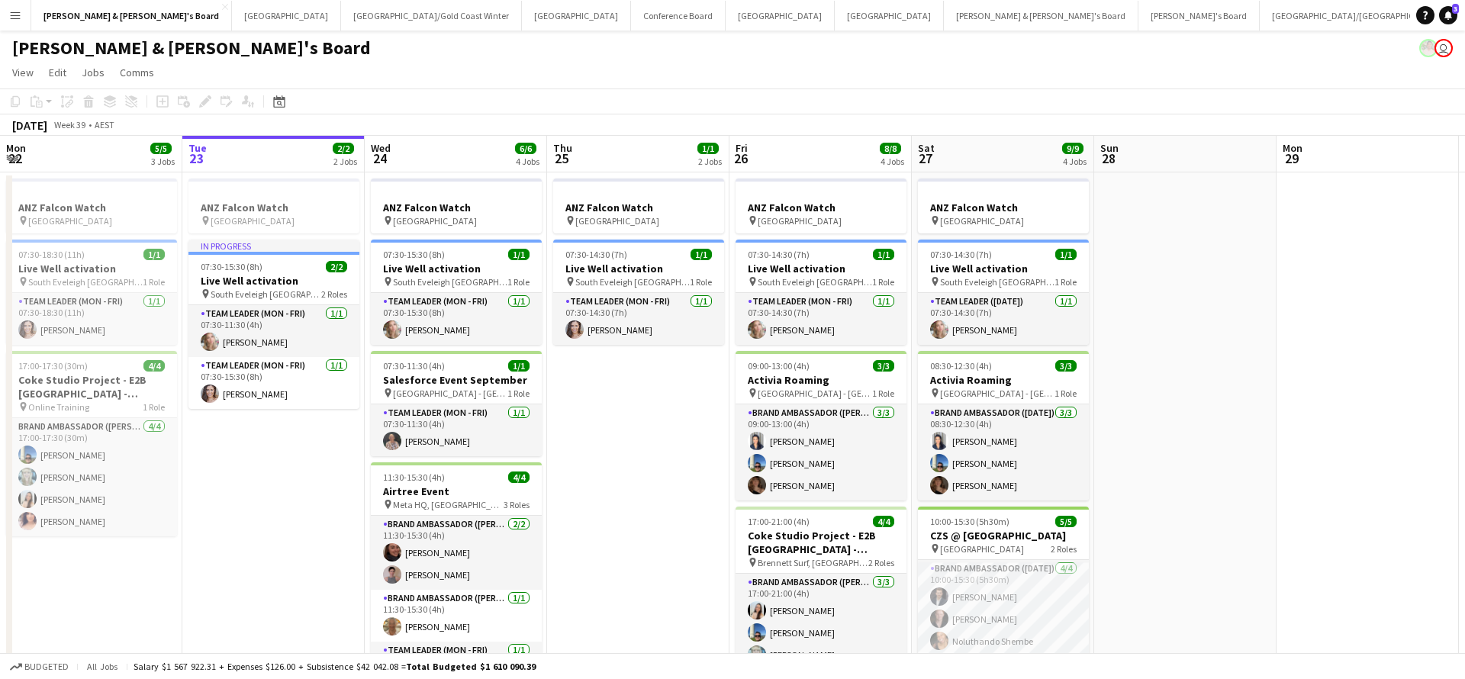
click at [17, 17] on app-icon "Menu" at bounding box center [15, 15] width 12 height 12
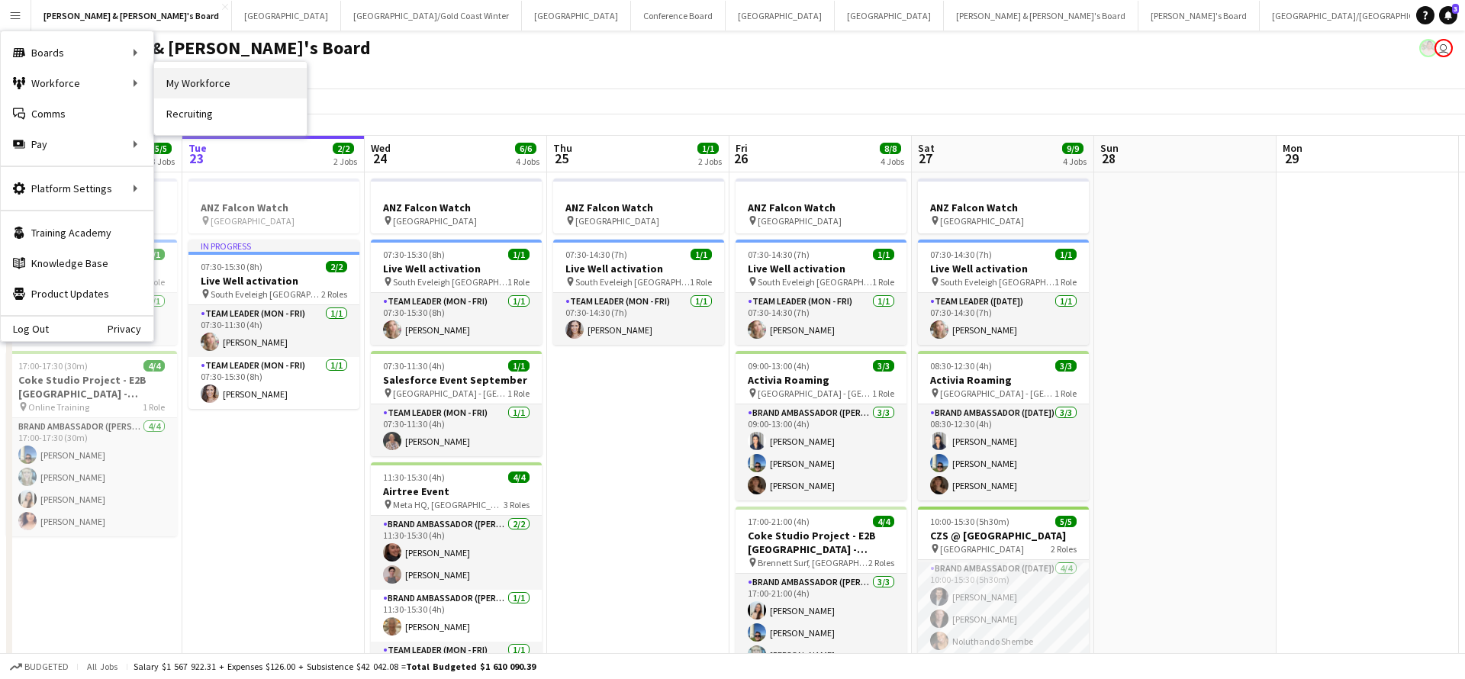
click at [208, 78] on link "My Workforce" at bounding box center [230, 83] width 153 height 31
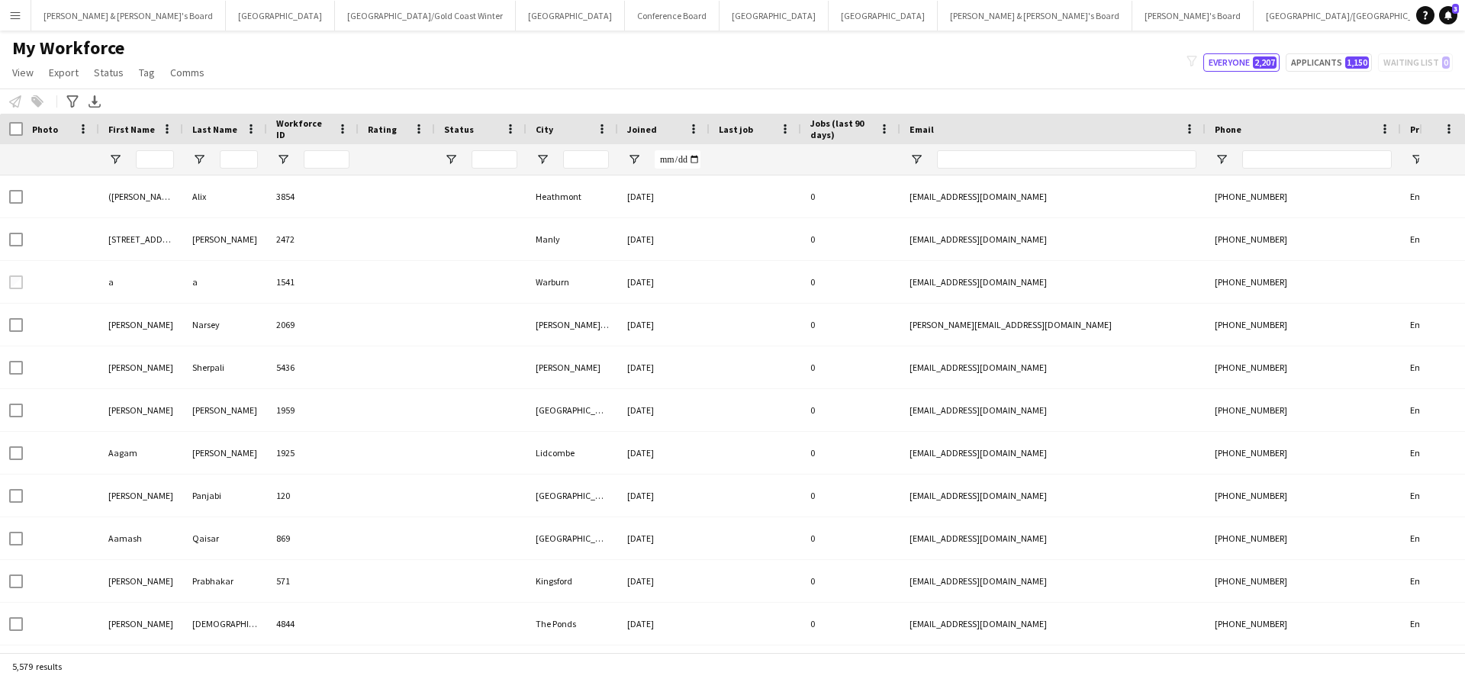
type input "*******"
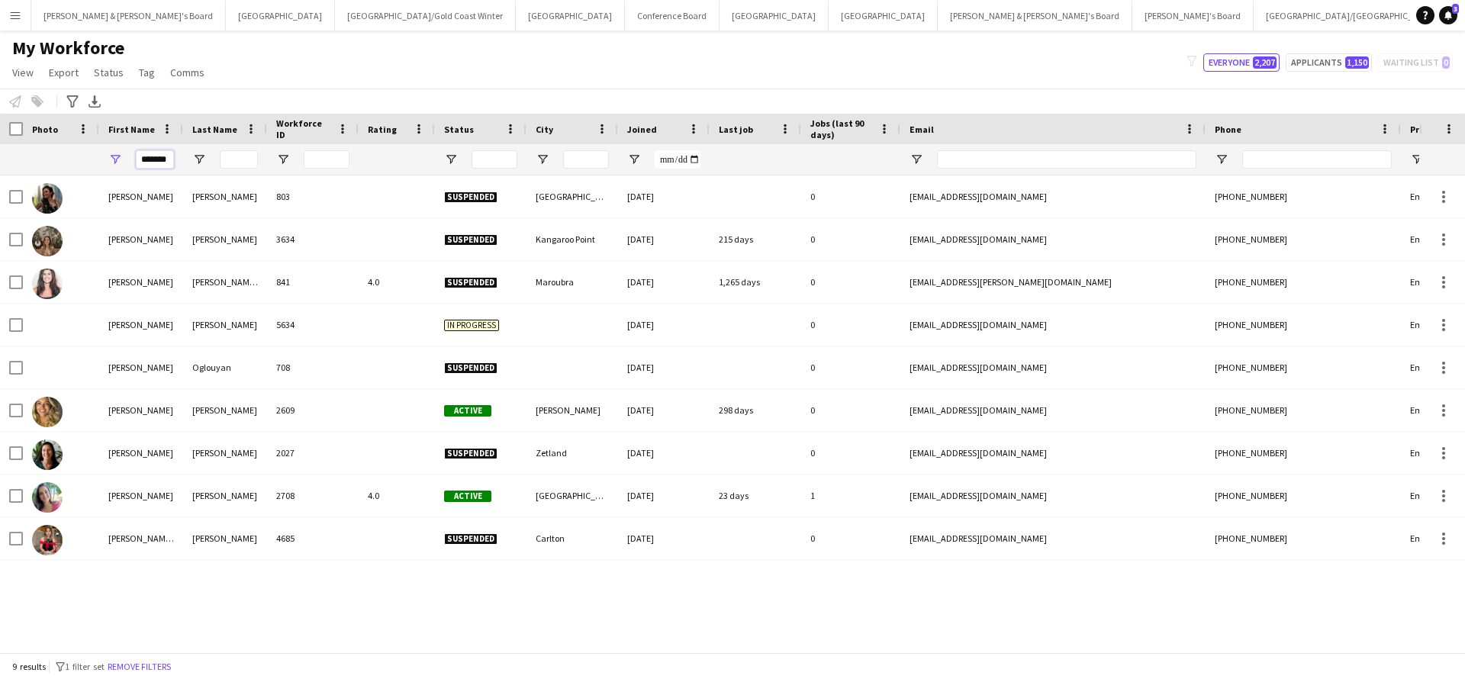
drag, startPoint x: 170, startPoint y: 160, endPoint x: 61, endPoint y: 157, distance: 109.2
click at [61, 157] on div "*******" at bounding box center [827, 159] width 1655 height 31
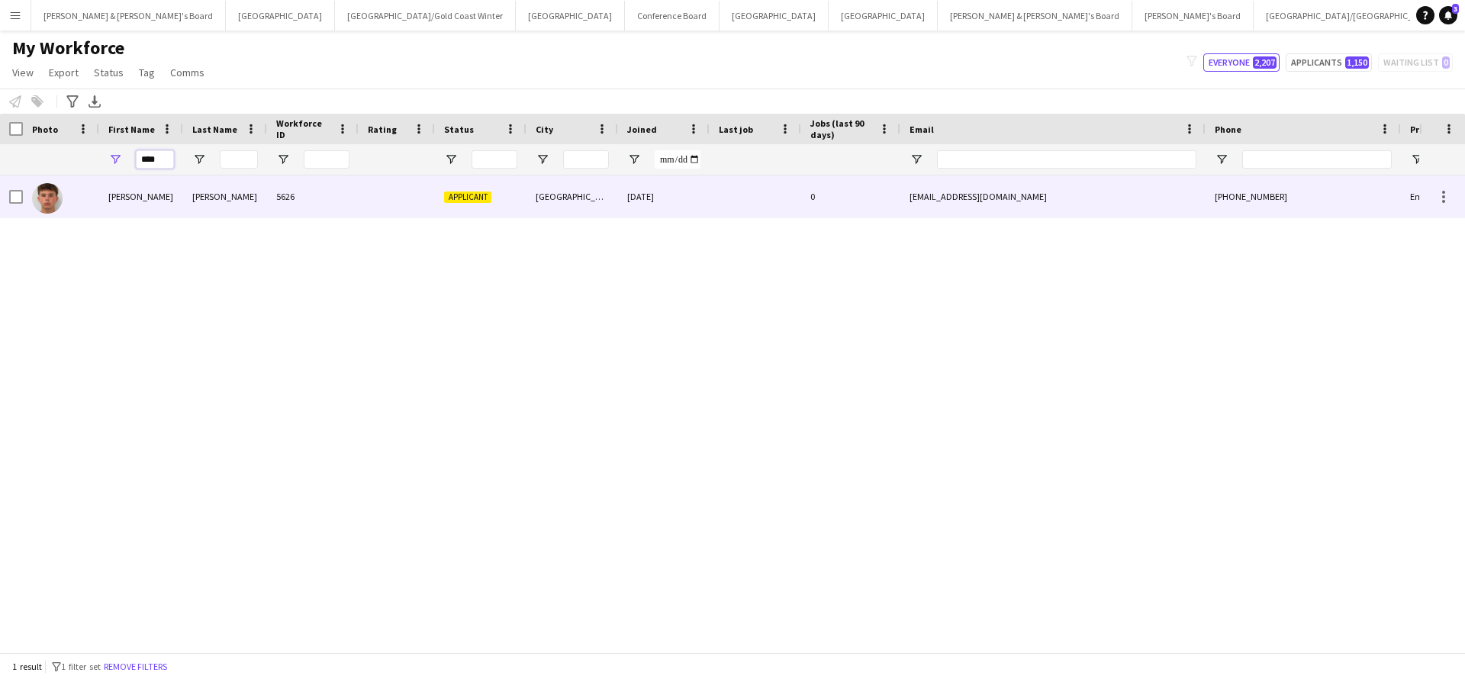
type input "****"
click at [305, 205] on div "5626" at bounding box center [313, 197] width 92 height 42
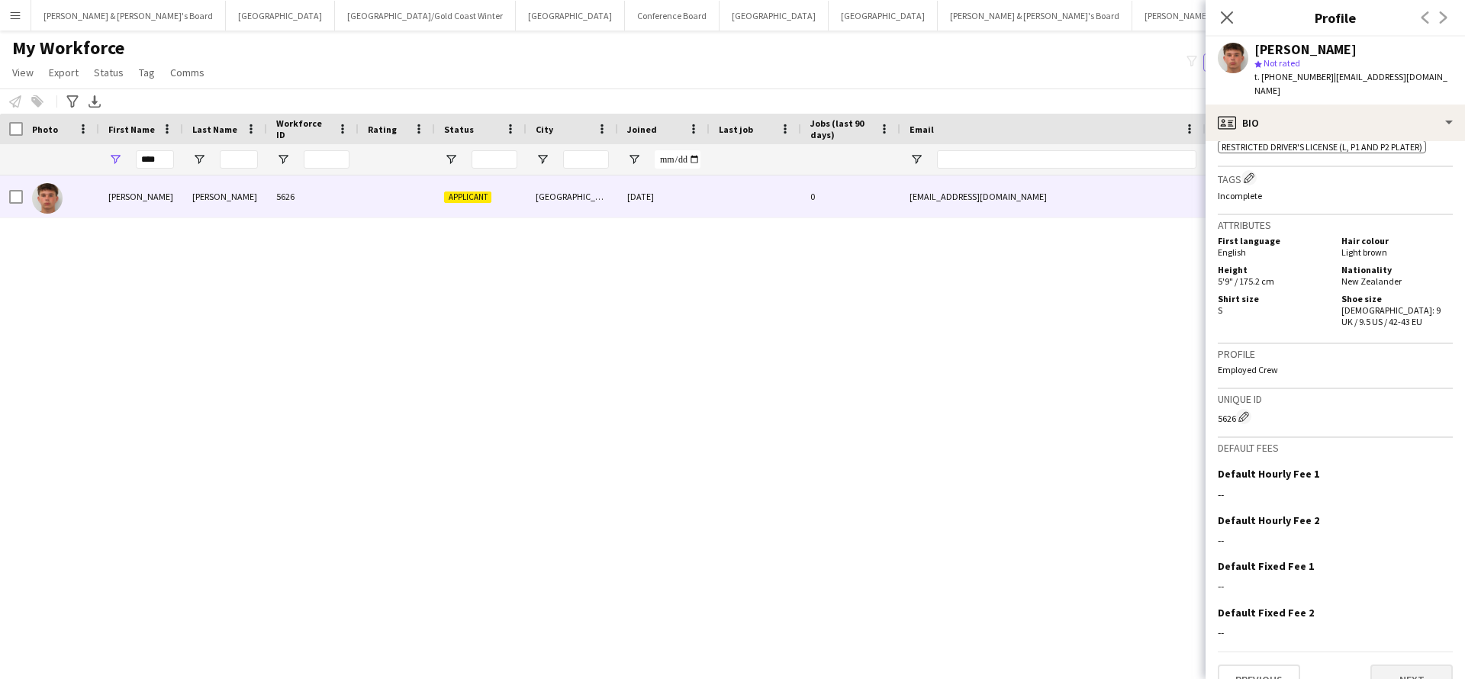
scroll to position [666, 0]
click at [1394, 666] on button "Next" at bounding box center [1412, 681] width 82 height 31
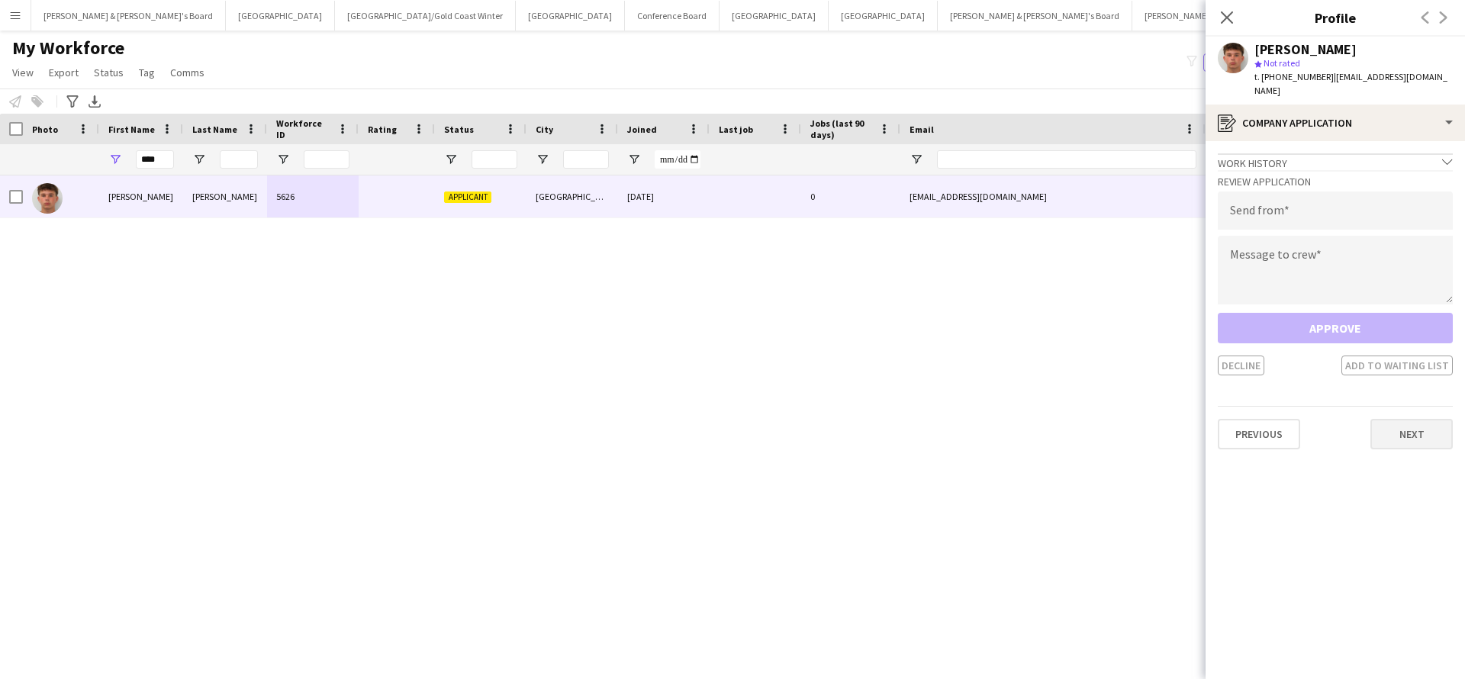
click at [1401, 419] on button "Next" at bounding box center [1412, 434] width 82 height 31
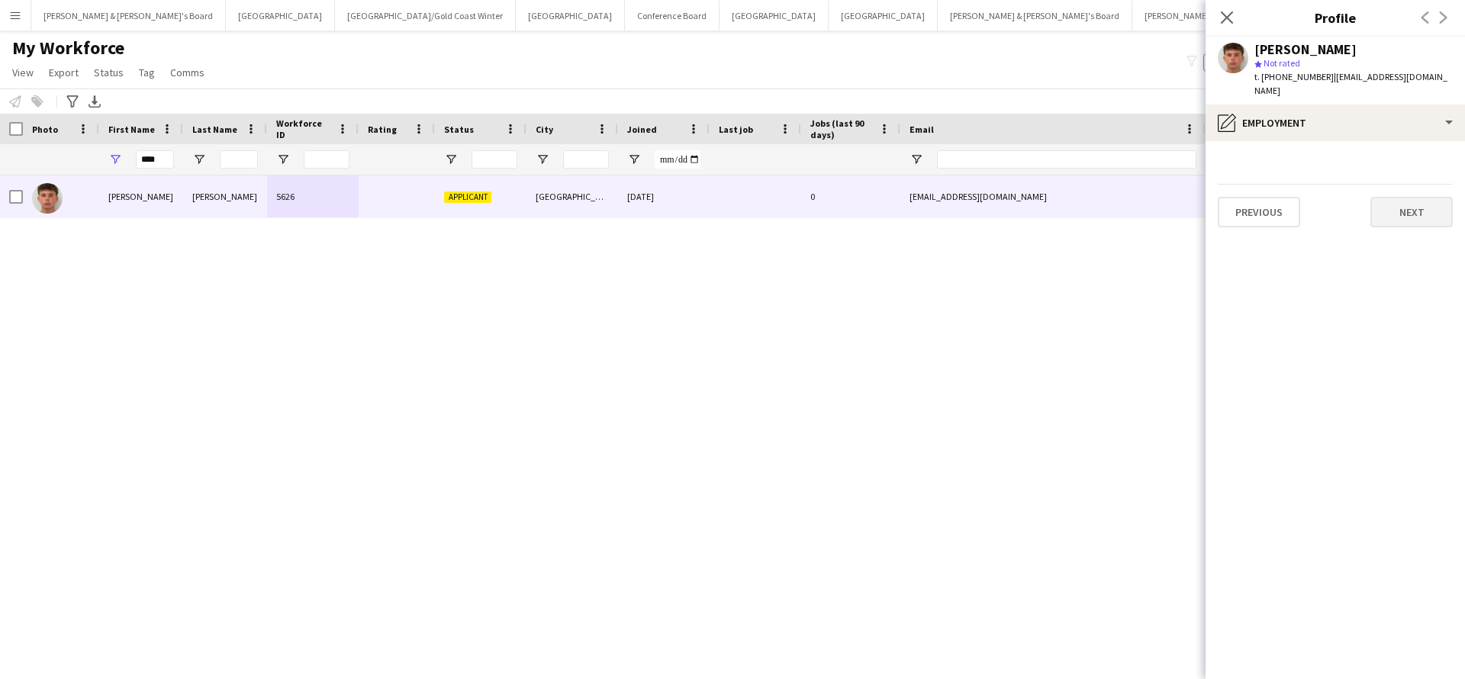
click at [1419, 198] on button "Next" at bounding box center [1412, 212] width 82 height 31
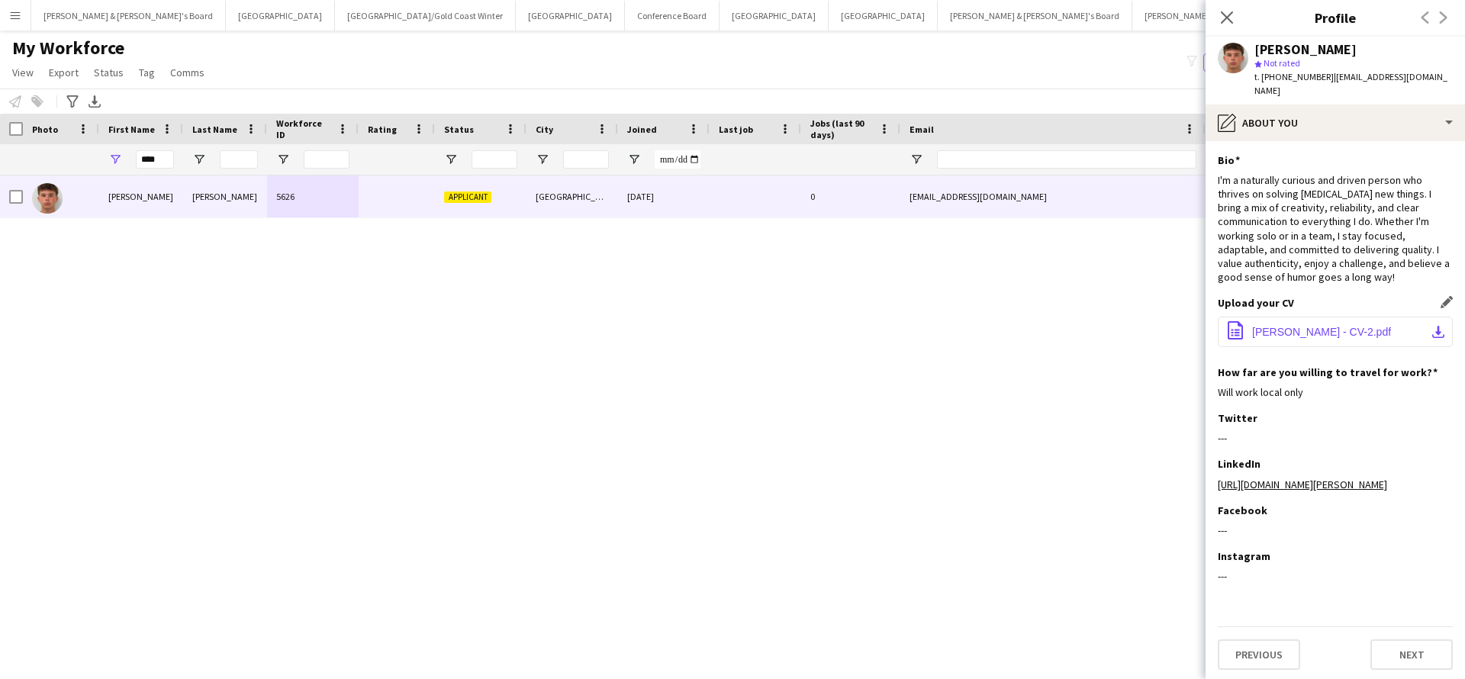
click at [1299, 326] on span "[PERSON_NAME] - CV-2.pdf" at bounding box center [1321, 332] width 139 height 12
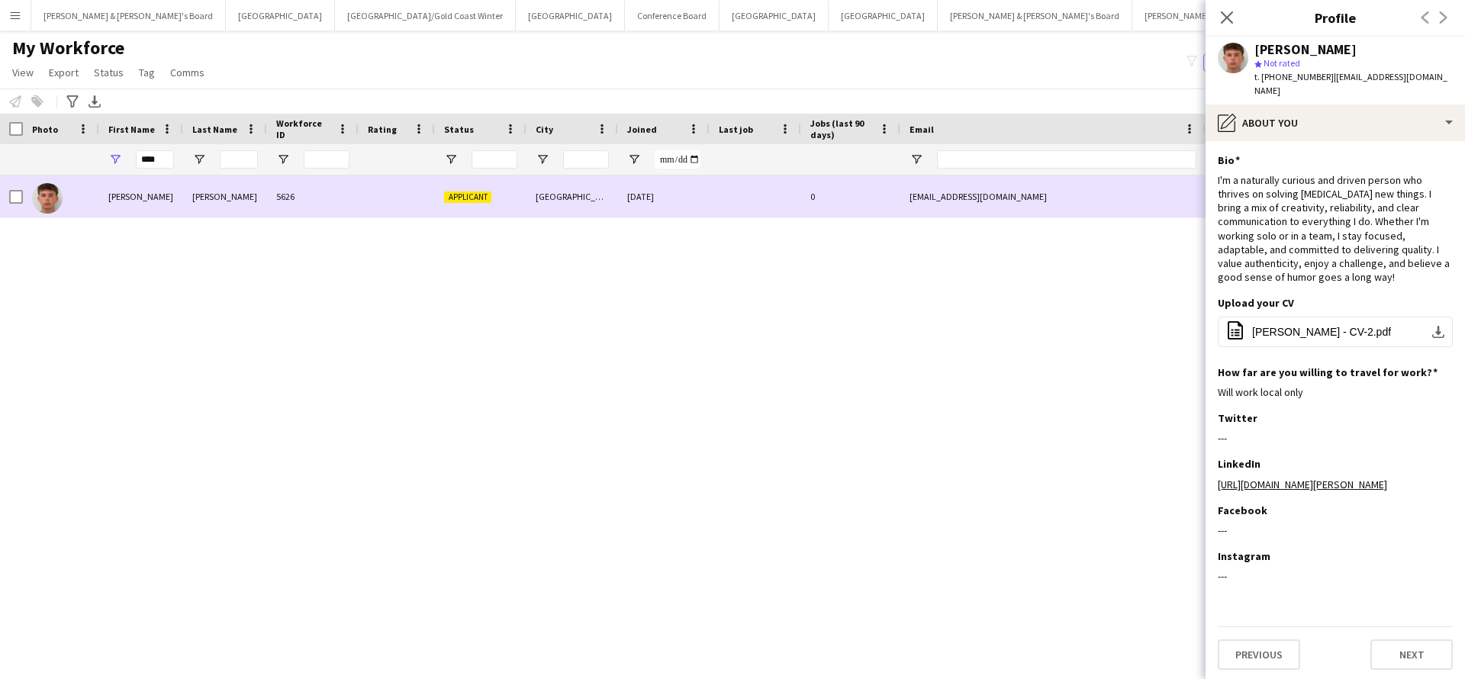
click at [1150, 198] on div "[EMAIL_ADDRESS][DOMAIN_NAME]" at bounding box center [1053, 197] width 305 height 42
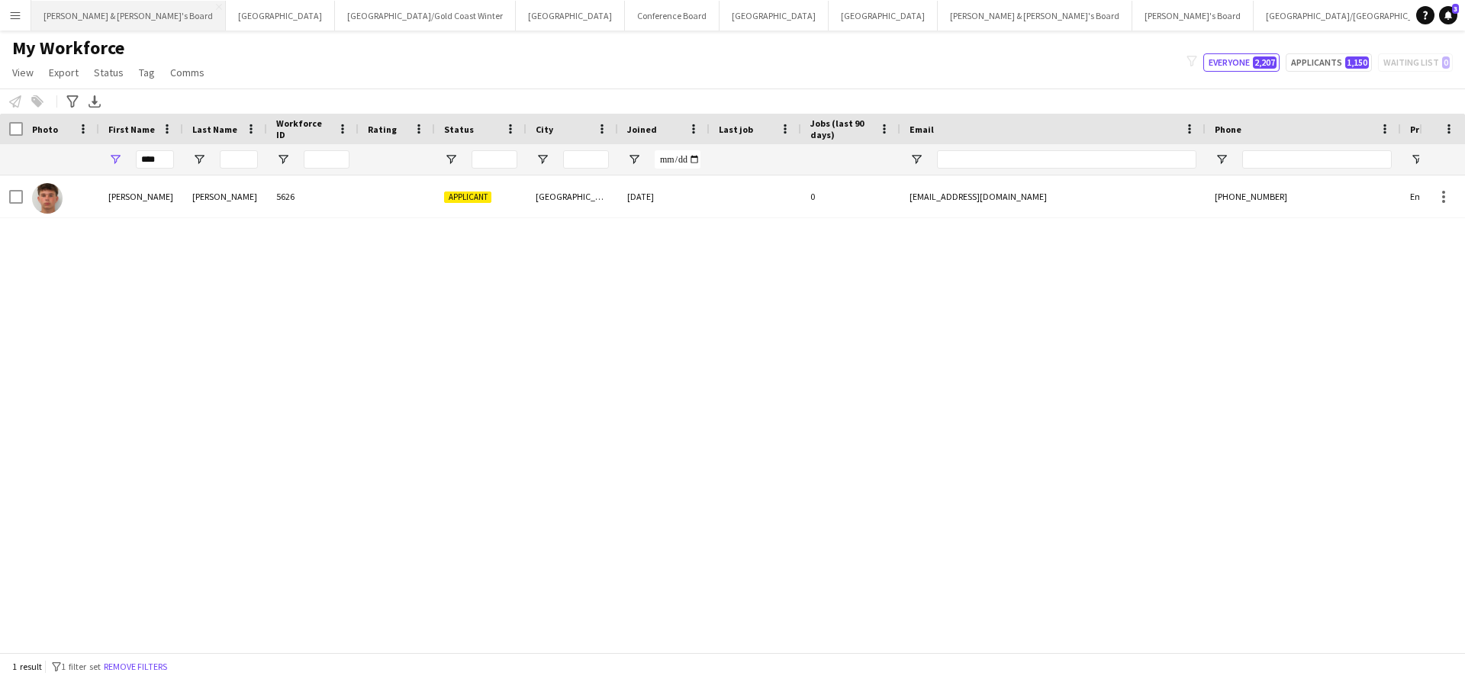
click at [108, 21] on button "[PERSON_NAME] & [PERSON_NAME]'s Board Close" at bounding box center [128, 16] width 195 height 30
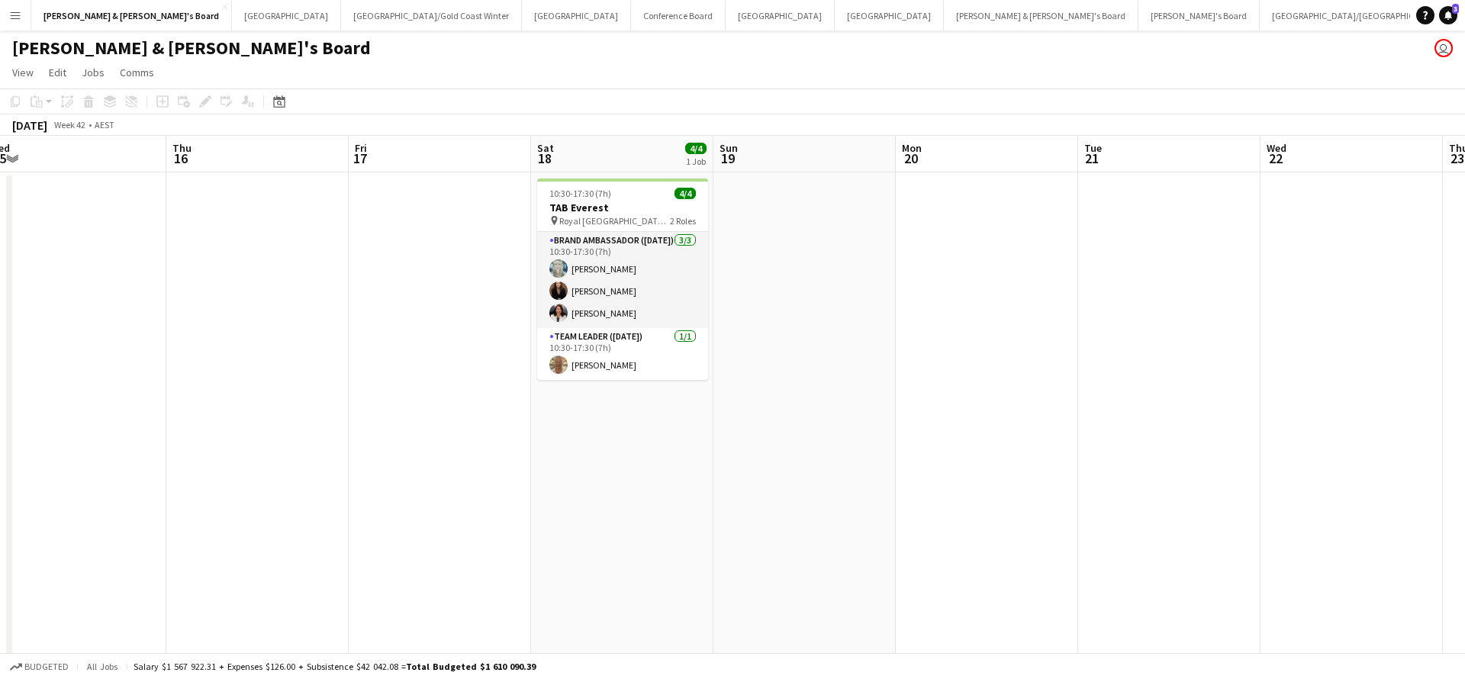
scroll to position [0, 687]
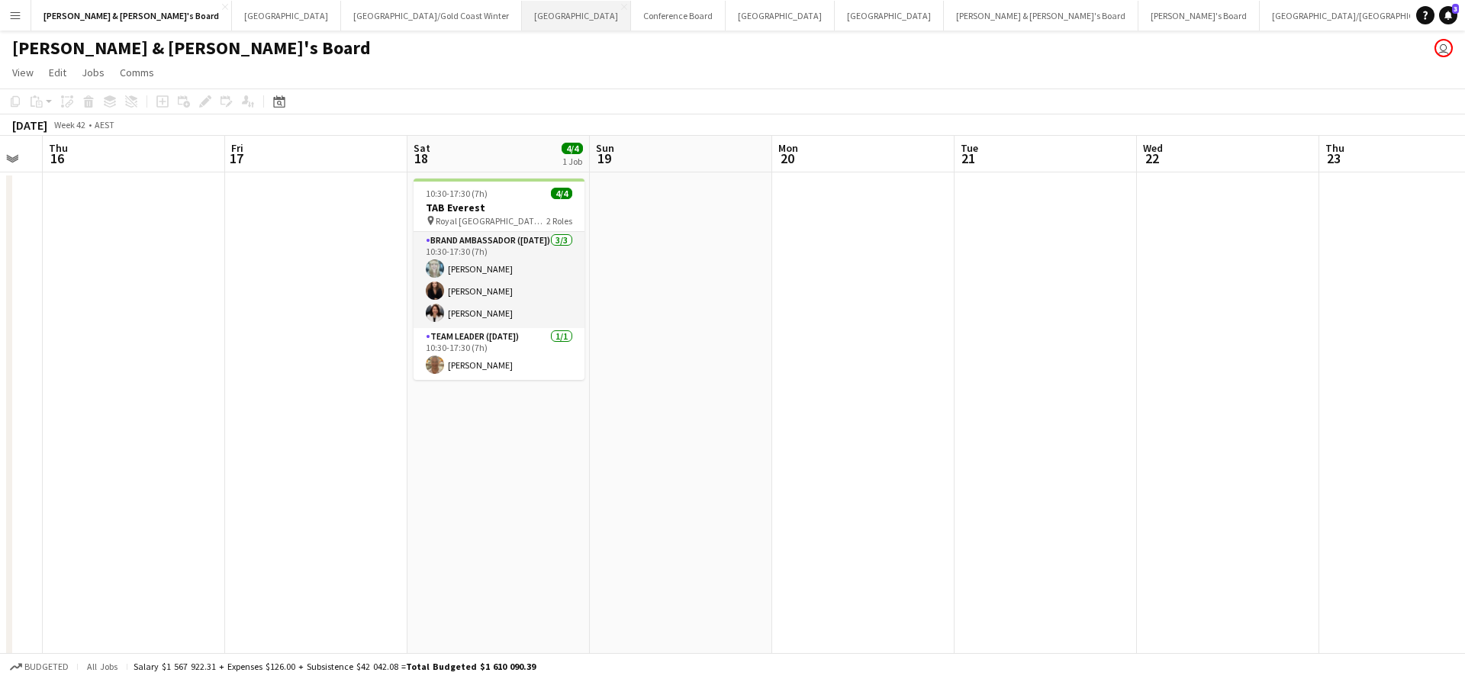
click at [522, 22] on button "Sydney Close" at bounding box center [576, 16] width 109 height 30
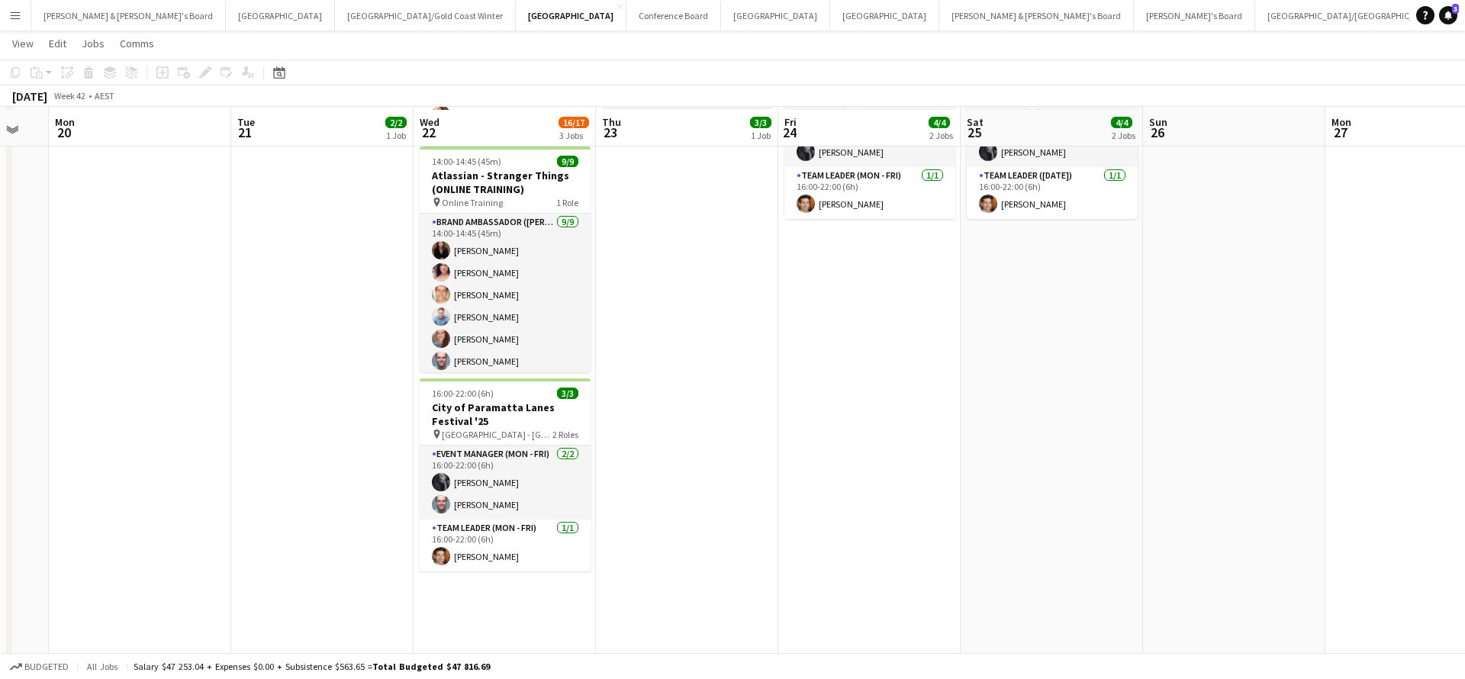
scroll to position [266, 0]
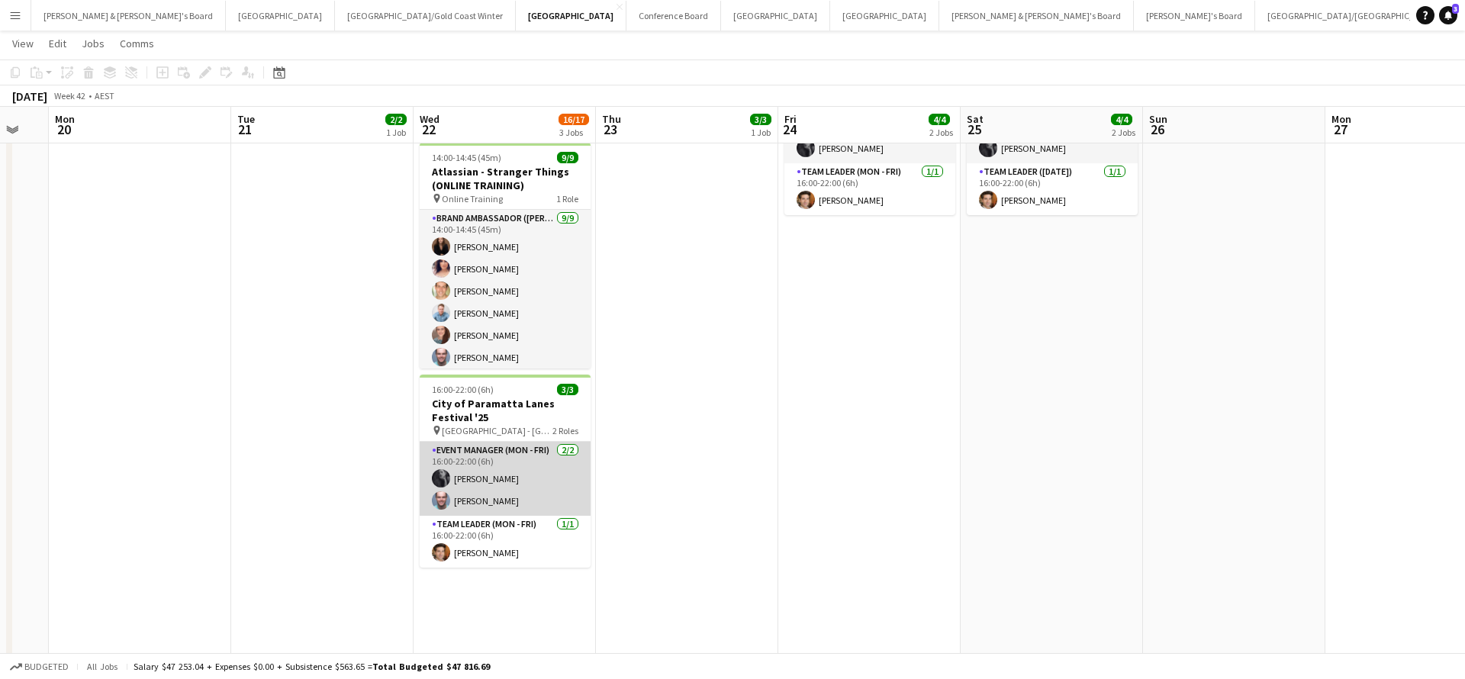
click at [510, 479] on app-card-role "Event Manager (Mon - Fri) [DATE] 16:00-22:00 (6h) [PERSON_NAME] [PERSON_NAME]" at bounding box center [505, 479] width 171 height 74
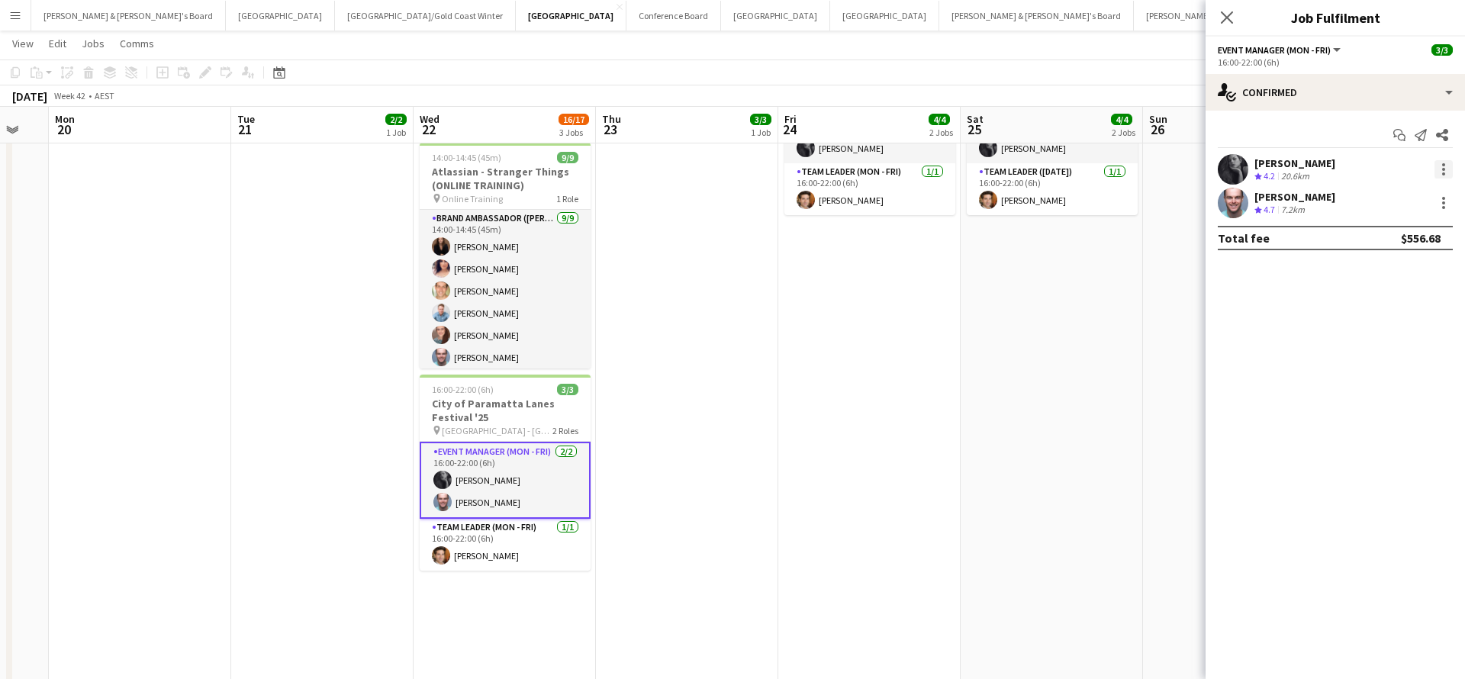
click at [1444, 170] on div at bounding box center [1444, 169] width 3 height 3
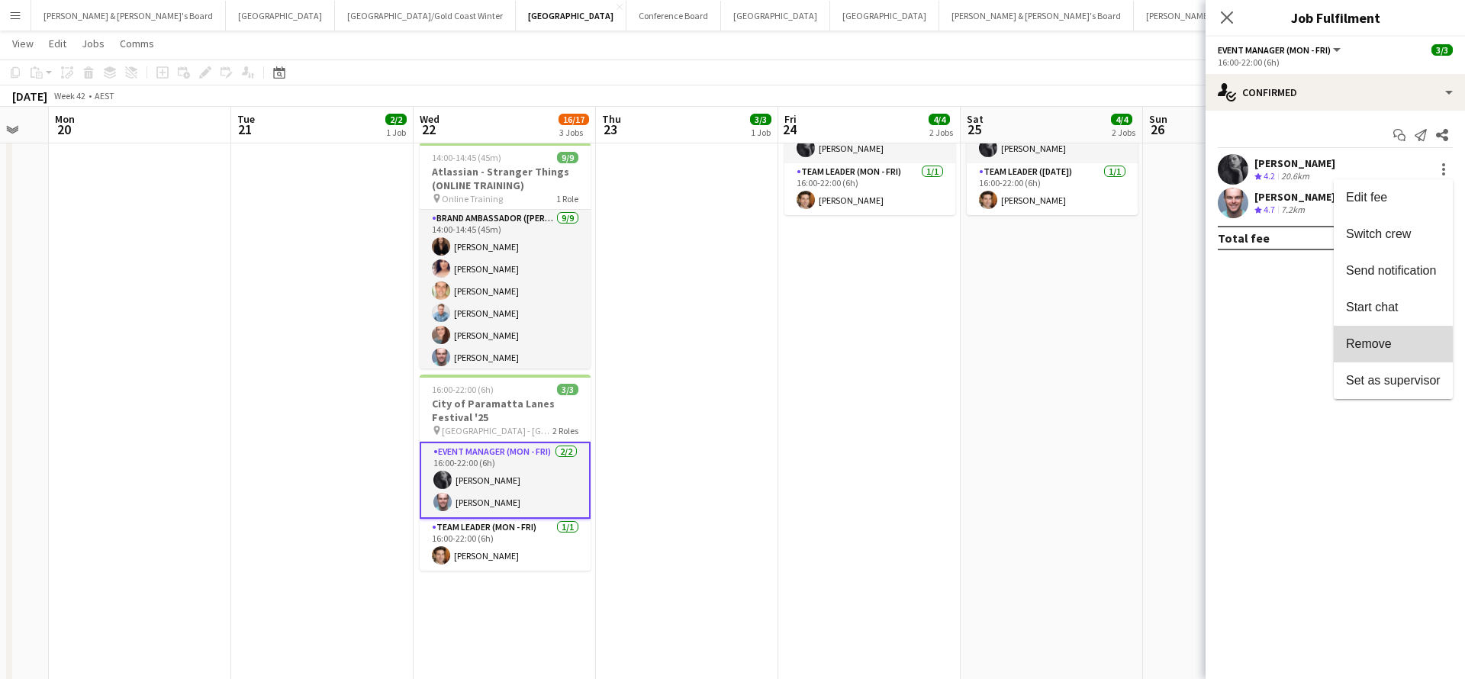
click at [1380, 351] on button "Remove" at bounding box center [1393, 344] width 119 height 37
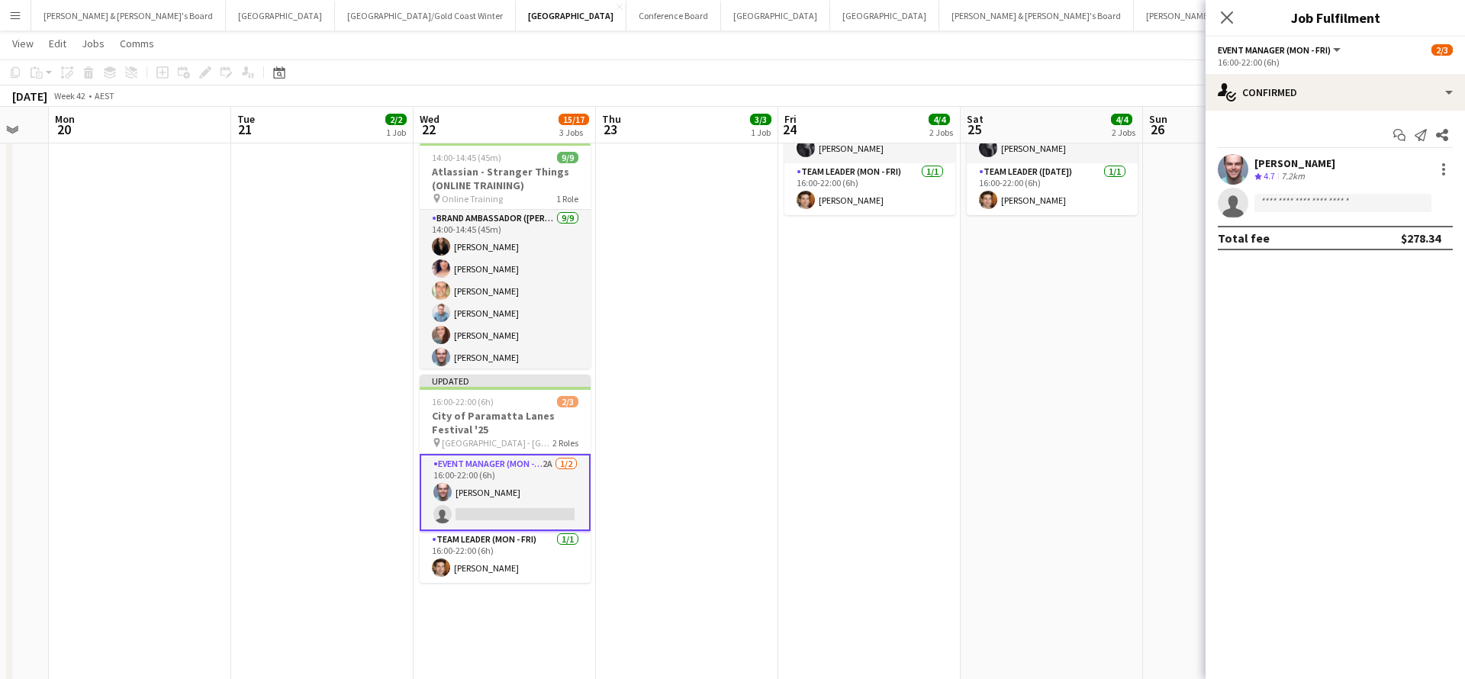
click at [1167, 385] on app-date-cell at bounding box center [1234, 311] width 182 height 812
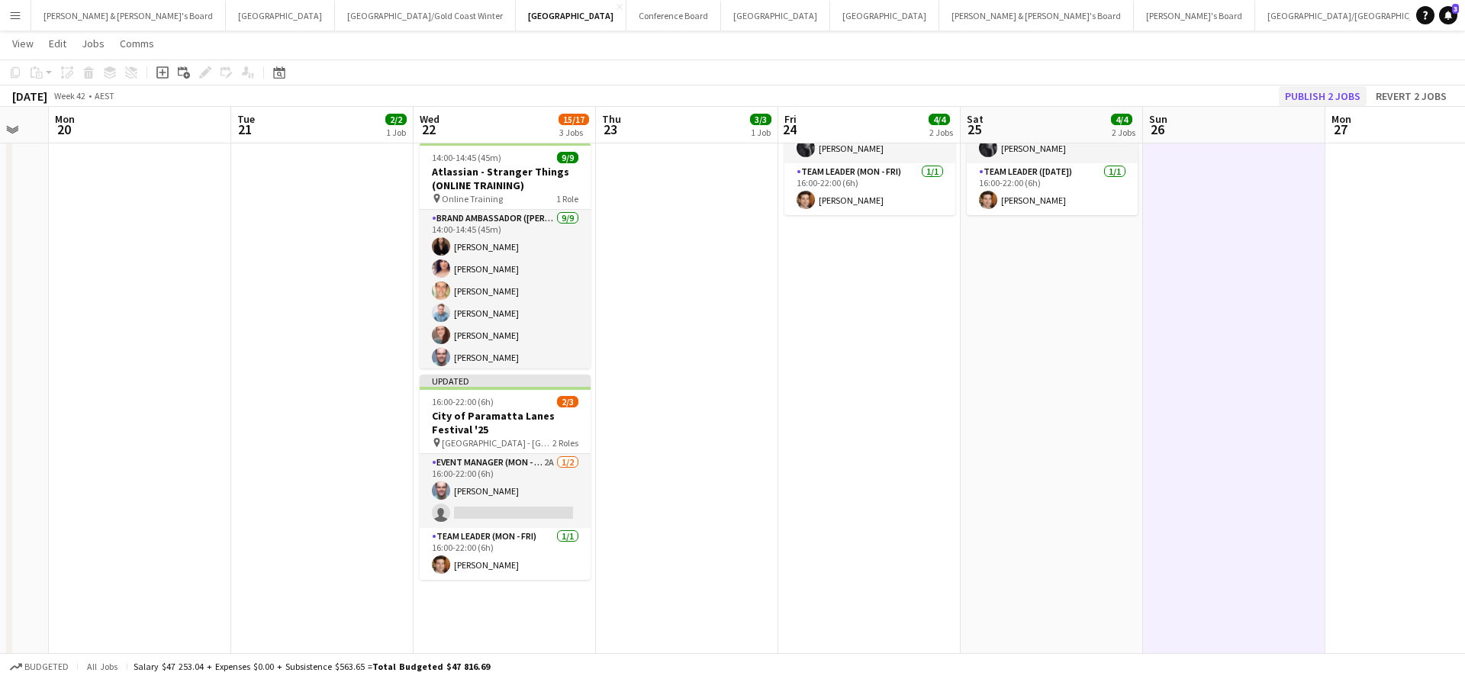
click at [1331, 98] on button "Publish 2 jobs" at bounding box center [1323, 96] width 88 height 20
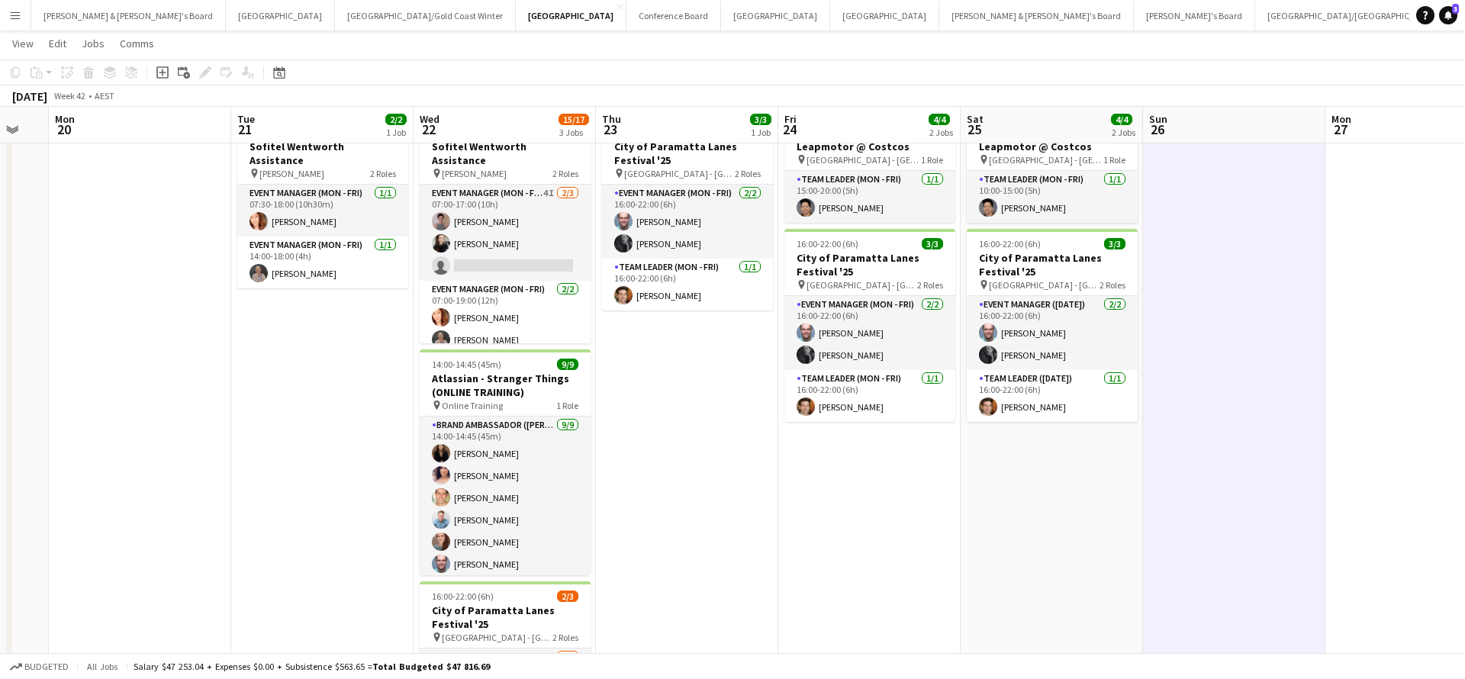
scroll to position [24, 0]
